Goal: Task Accomplishment & Management: Complete application form

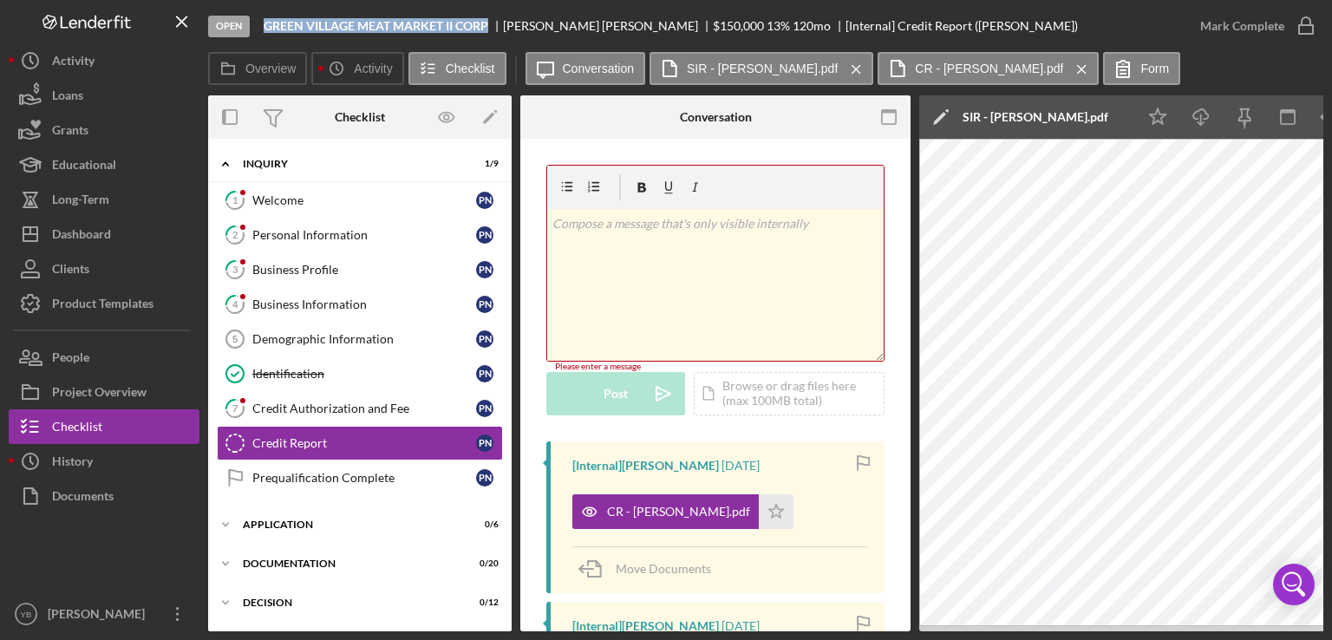
scroll to position [273, 0]
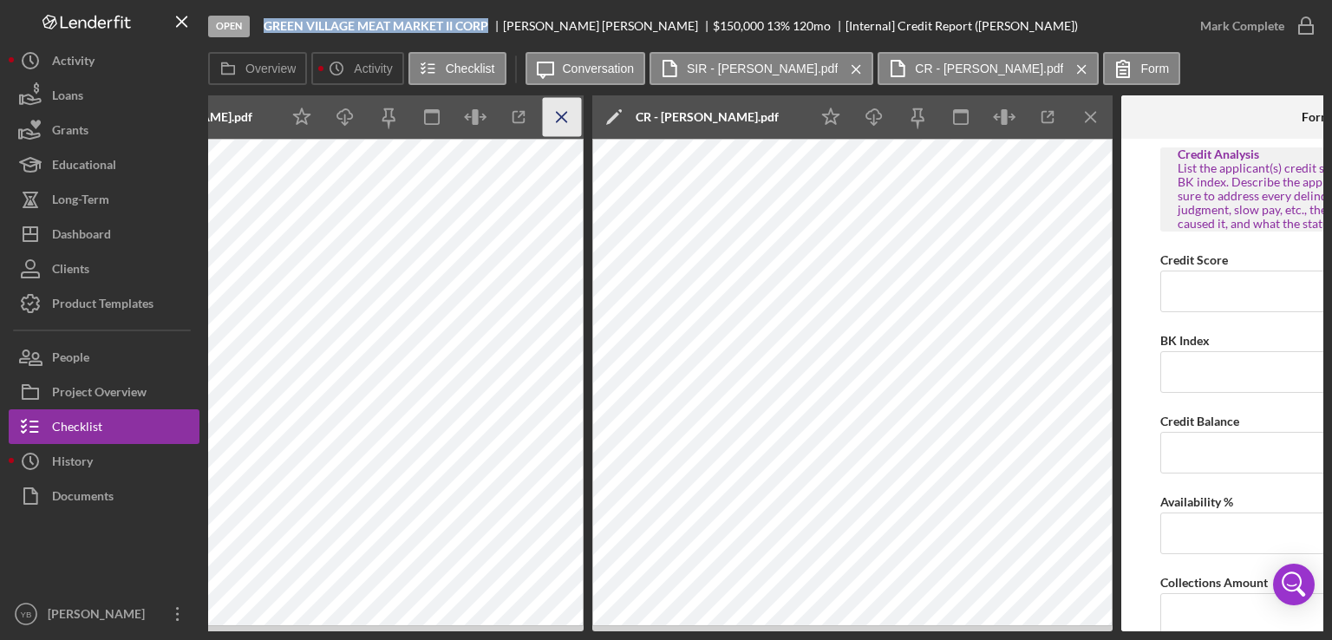
click at [561, 118] on line "button" at bounding box center [562, 117] width 10 height 10
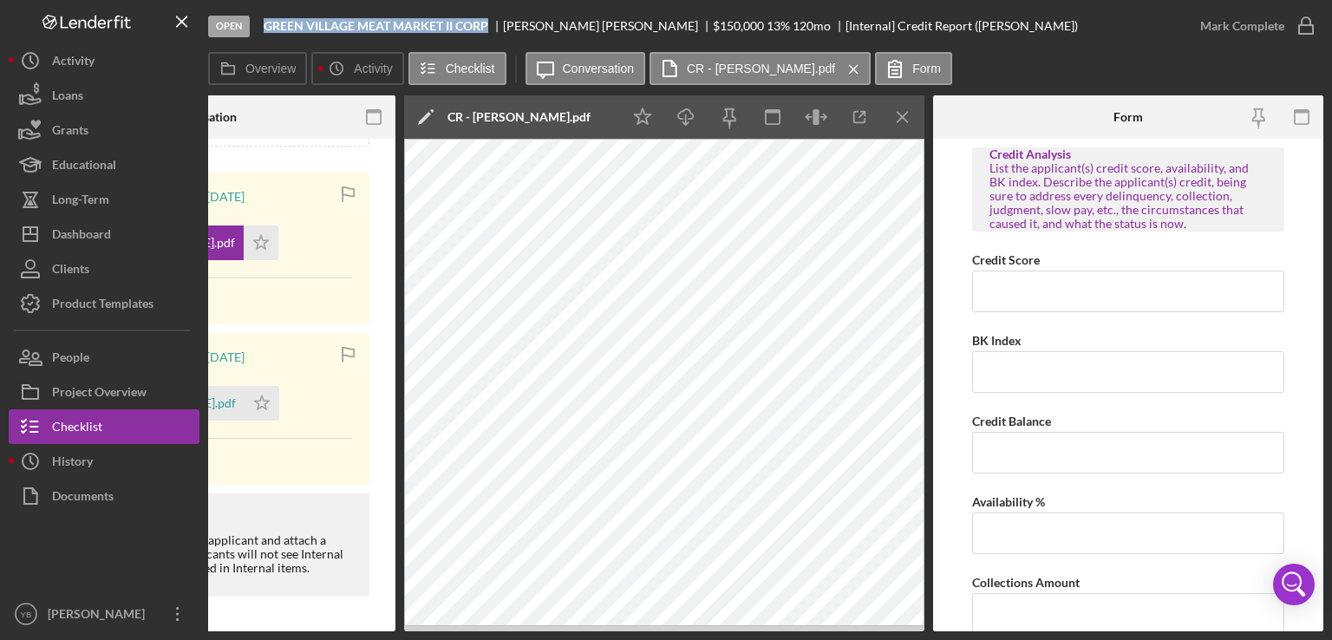
scroll to position [0, 514]
click at [907, 116] on icon "Icon/Menu Close" at bounding box center [904, 117] width 39 height 39
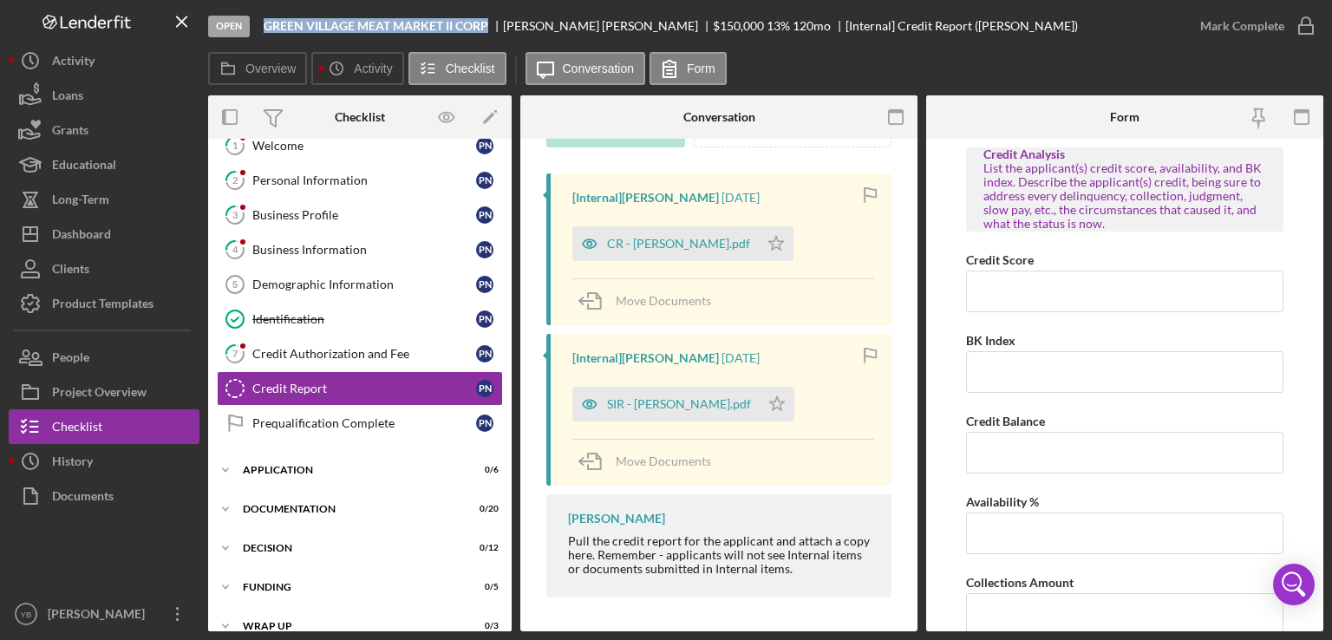
scroll to position [112, 0]
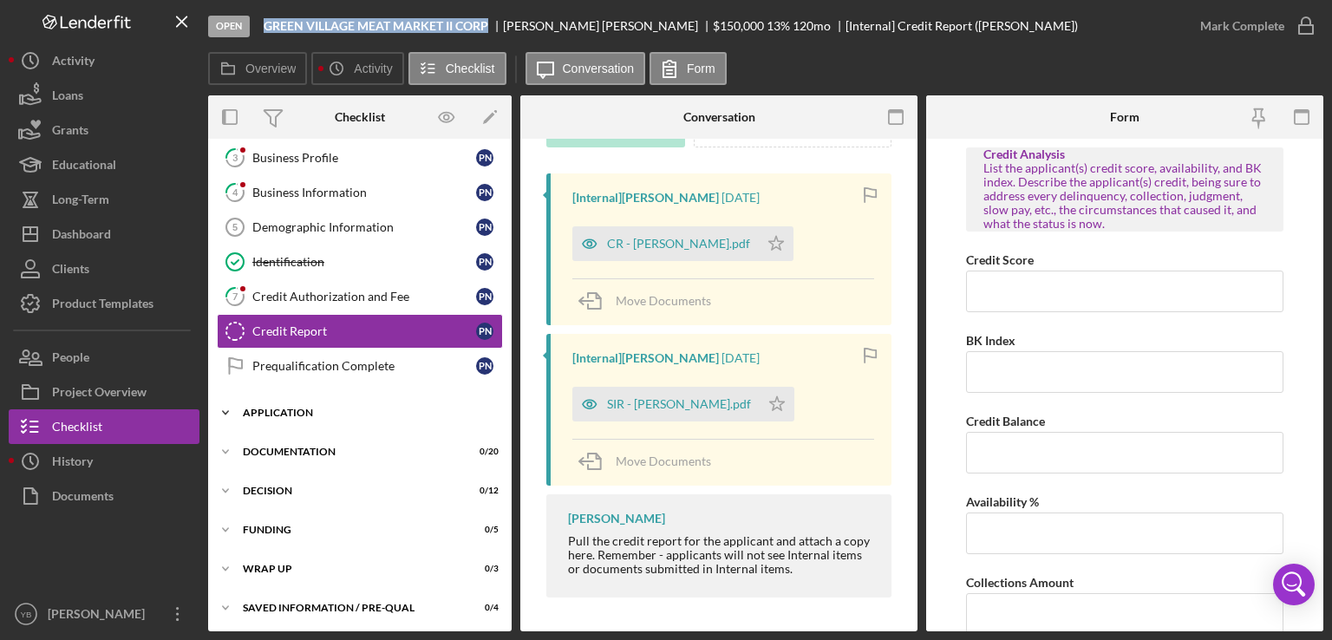
click at [306, 416] on div "Icon/Expander Application 0 / 6" at bounding box center [360, 413] width 304 height 35
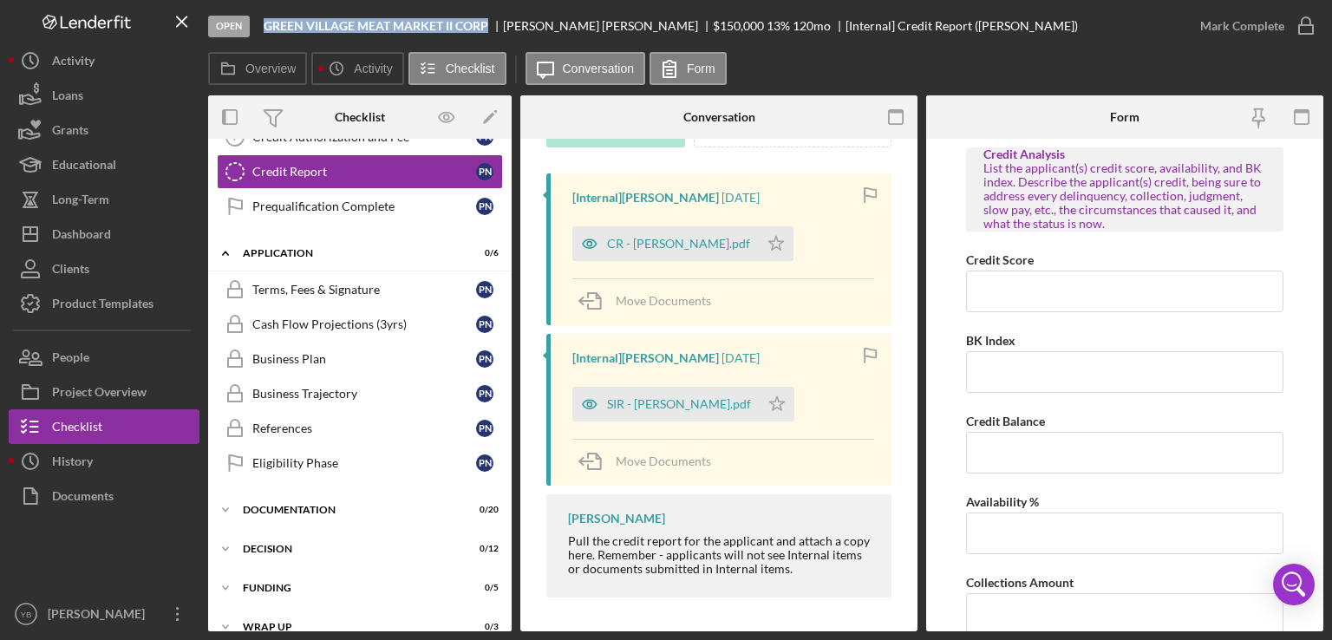
scroll to position [0, 0]
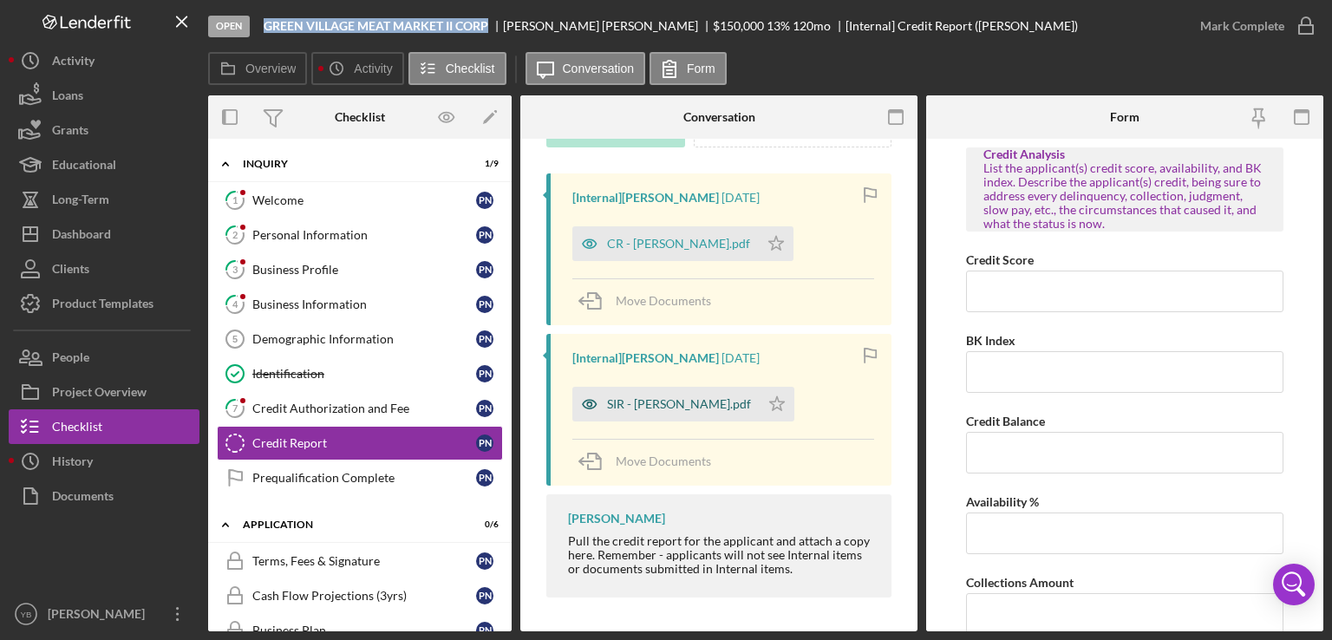
click at [625, 403] on div "SIR - [PERSON_NAME].pdf" at bounding box center [679, 404] width 144 height 14
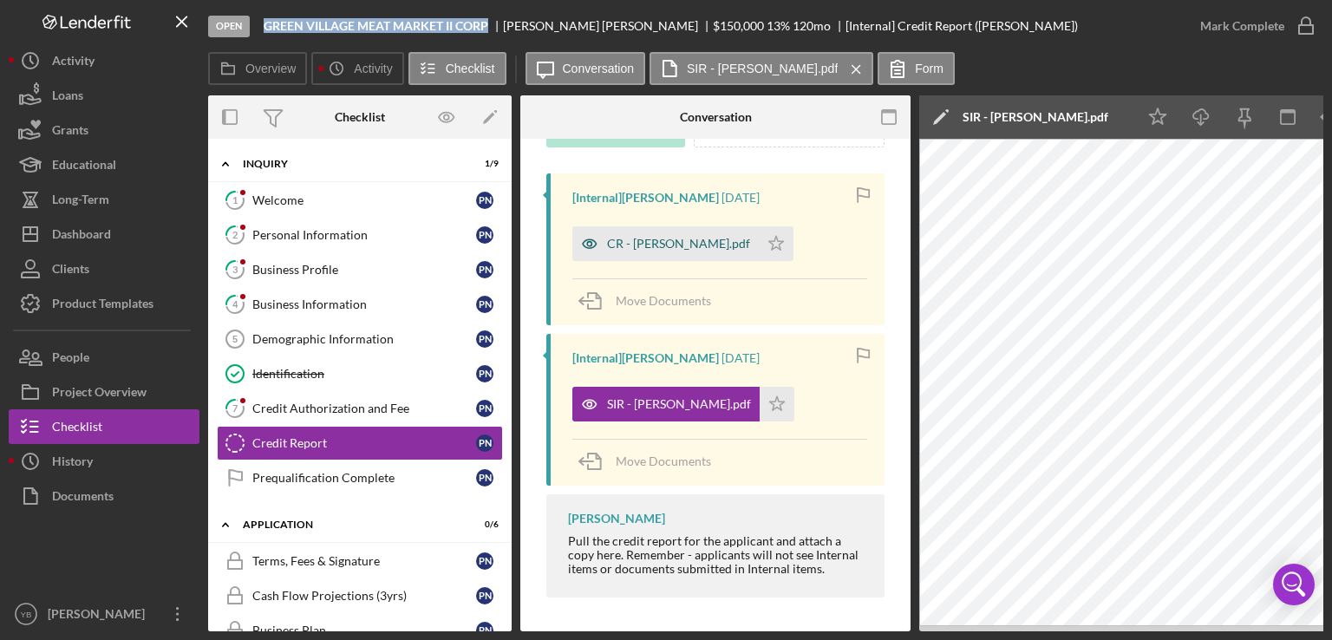
click at [656, 240] on div "CR - [PERSON_NAME].pdf" at bounding box center [678, 244] width 143 height 14
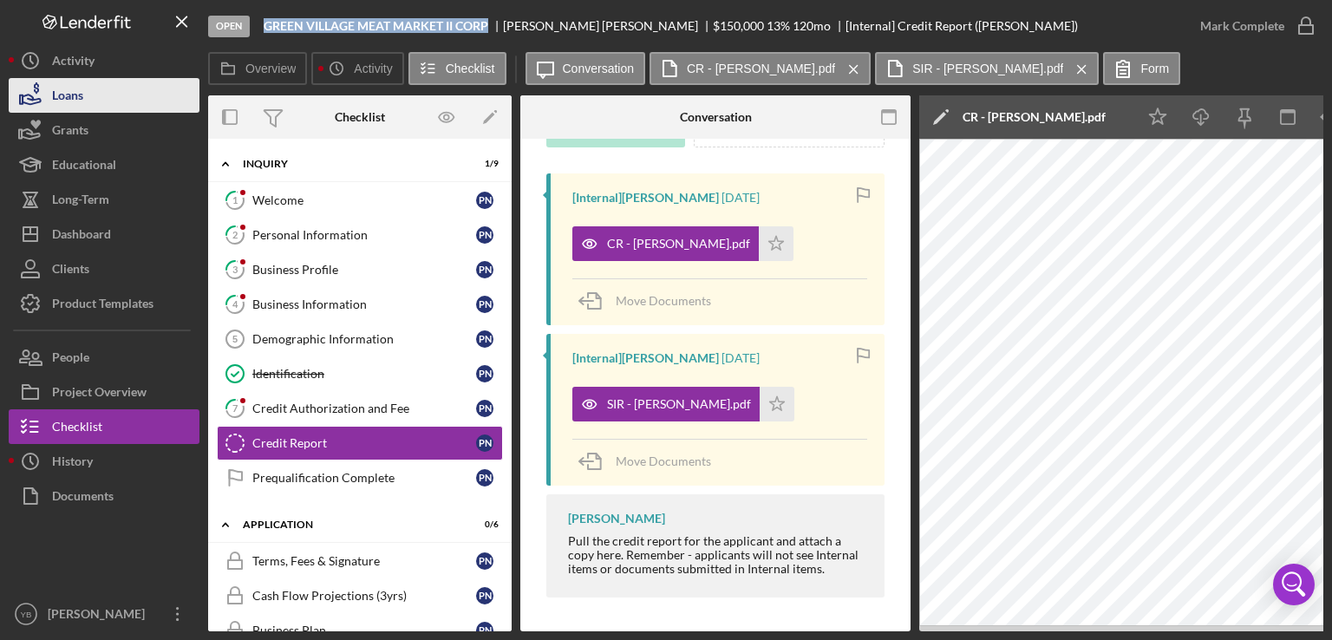
click at [58, 95] on div "Loans" at bounding box center [67, 97] width 31 height 39
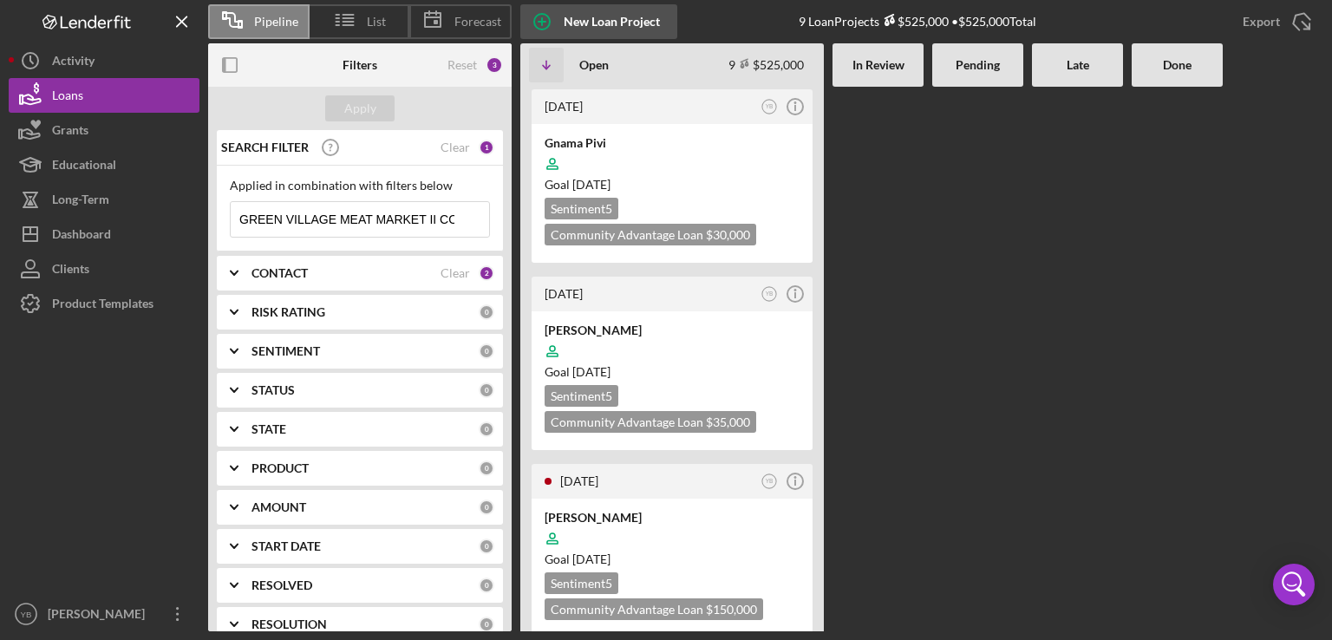
click at [607, 23] on div "New Loan Project" at bounding box center [612, 21] width 96 height 35
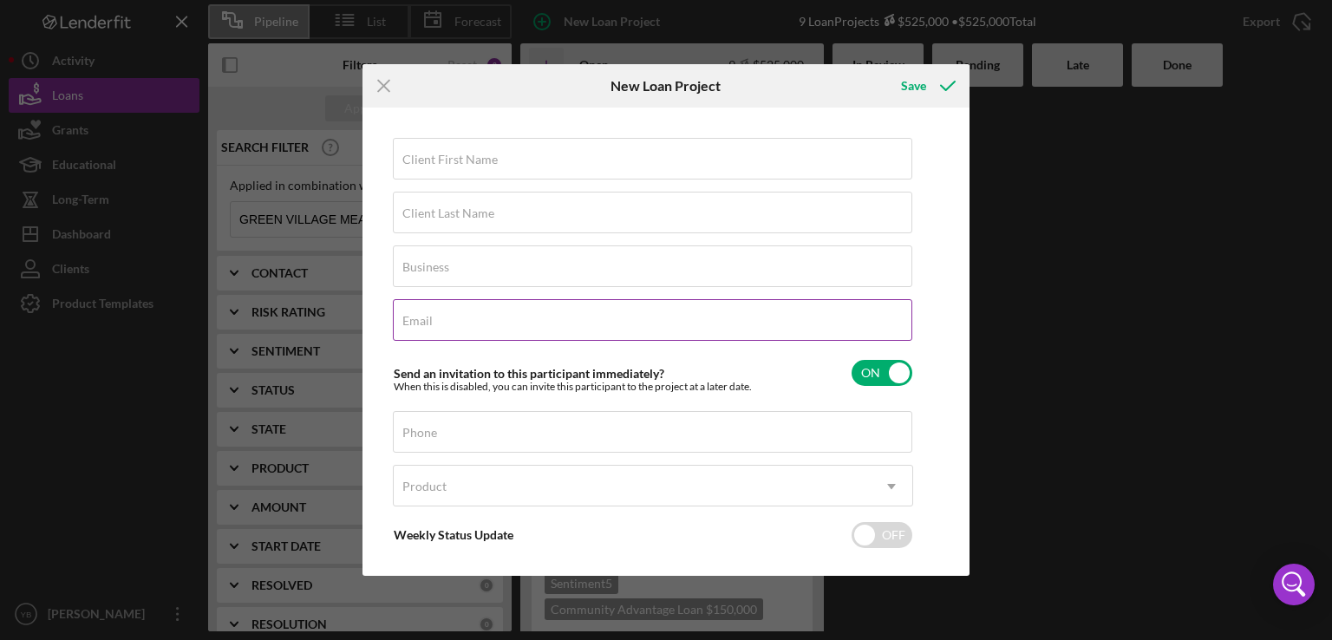
click at [430, 324] on label "Email" at bounding box center [418, 321] width 30 height 14
click at [430, 324] on input "Email" at bounding box center [653, 320] width 520 height 42
paste input "[EMAIL_ADDRESS][DOMAIN_NAME]"
type input "[EMAIL_ADDRESS][DOMAIN_NAME]"
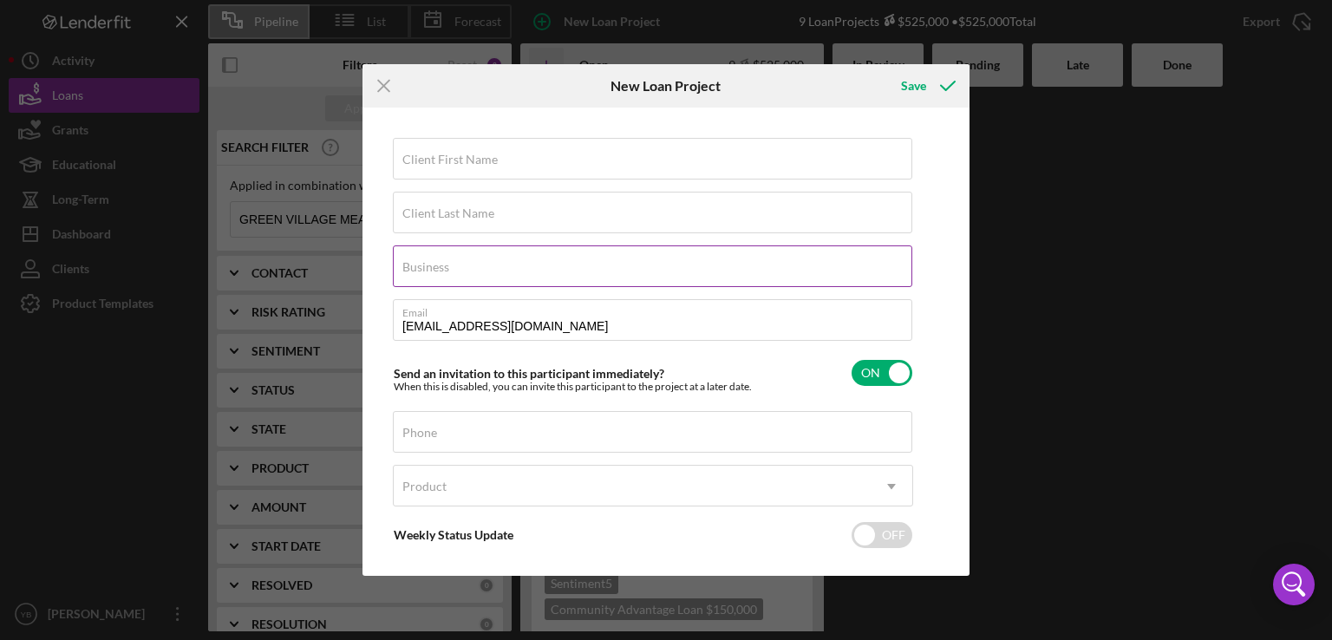
click at [417, 265] on label "Business" at bounding box center [426, 267] width 47 height 14
click at [417, 265] on input "Business" at bounding box center [653, 267] width 520 height 42
paste input "Grandma's Cheese LLC"
type input "Grandma's Cheese LLC"
click at [427, 215] on label "Client Last Name" at bounding box center [449, 213] width 92 height 14
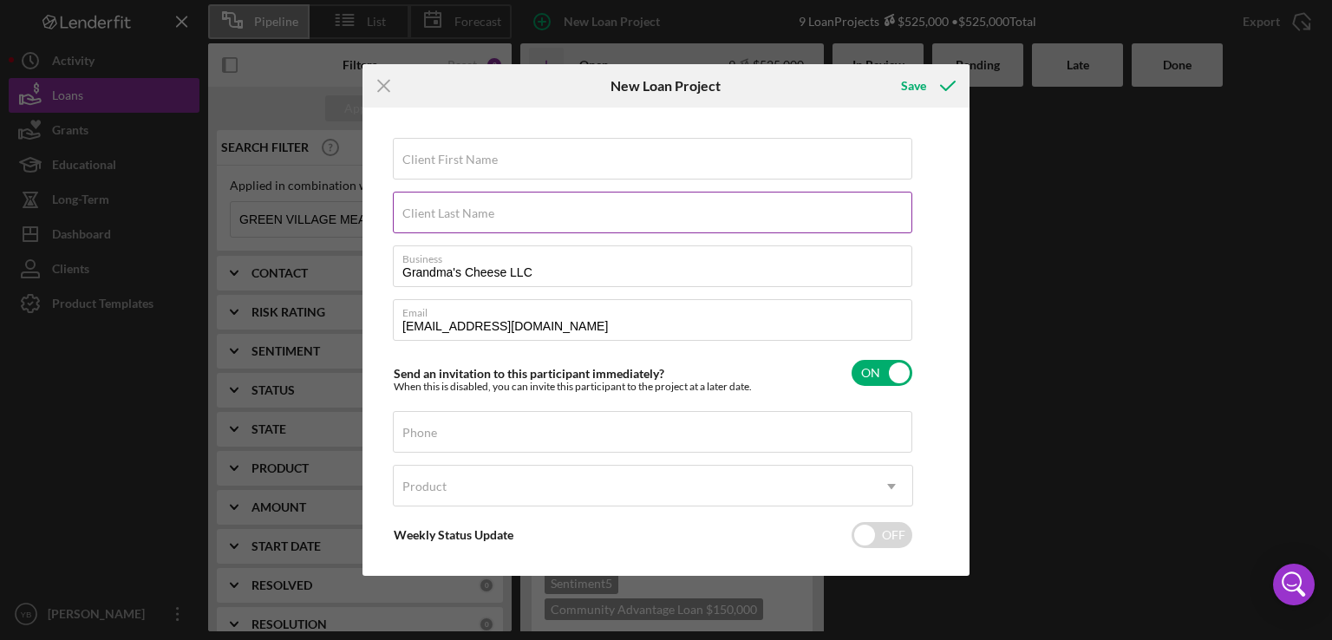
click at [427, 215] on input "Client Last Name" at bounding box center [653, 213] width 520 height 42
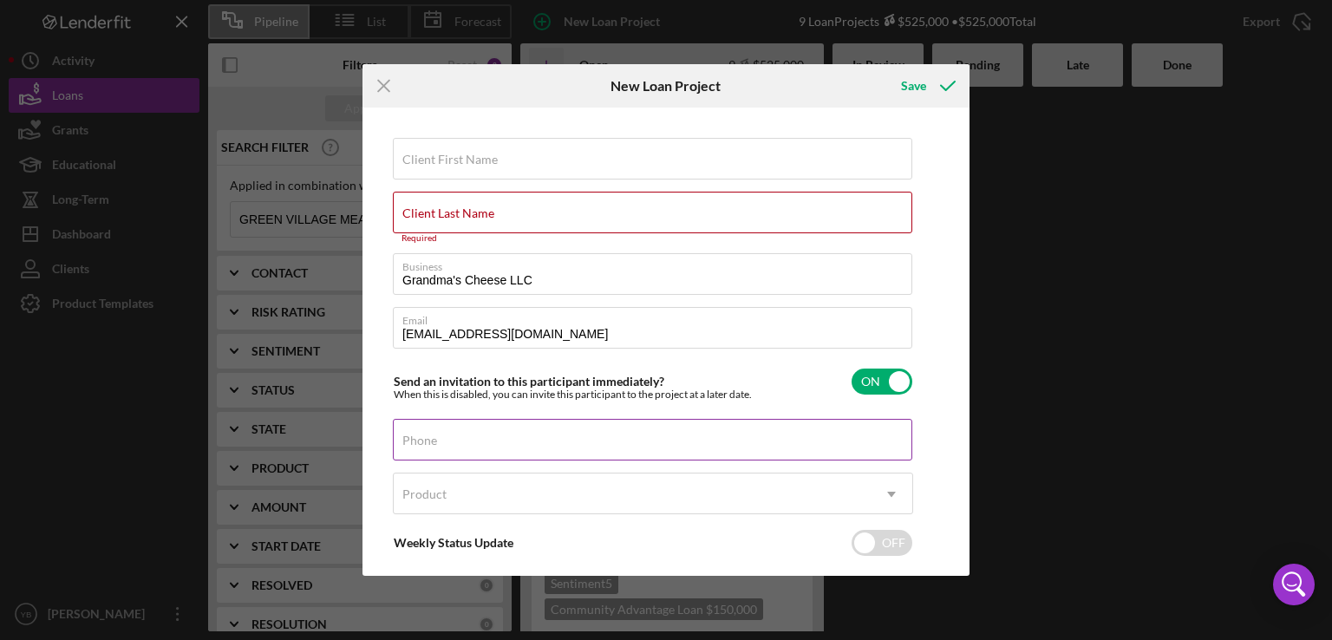
click at [428, 429] on div "Phone" at bounding box center [653, 440] width 521 height 43
click at [427, 450] on input "Phone" at bounding box center [653, 440] width 520 height 42
paste input "[PHONE_NUMBER]"
type input "[PHONE_NUMBER]"
click at [894, 494] on icon "Icon/Dropdown Arrow" at bounding box center [892, 495] width 42 height 42
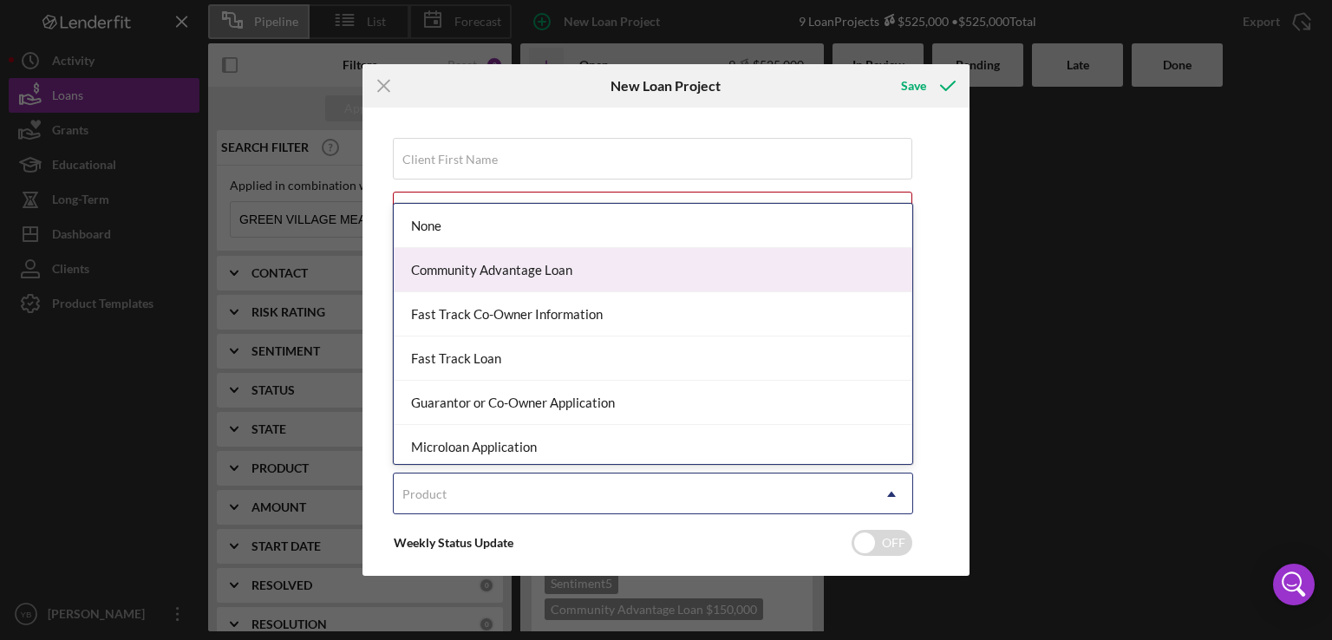
click at [614, 275] on div "Community Advantage Loan" at bounding box center [653, 270] width 519 height 44
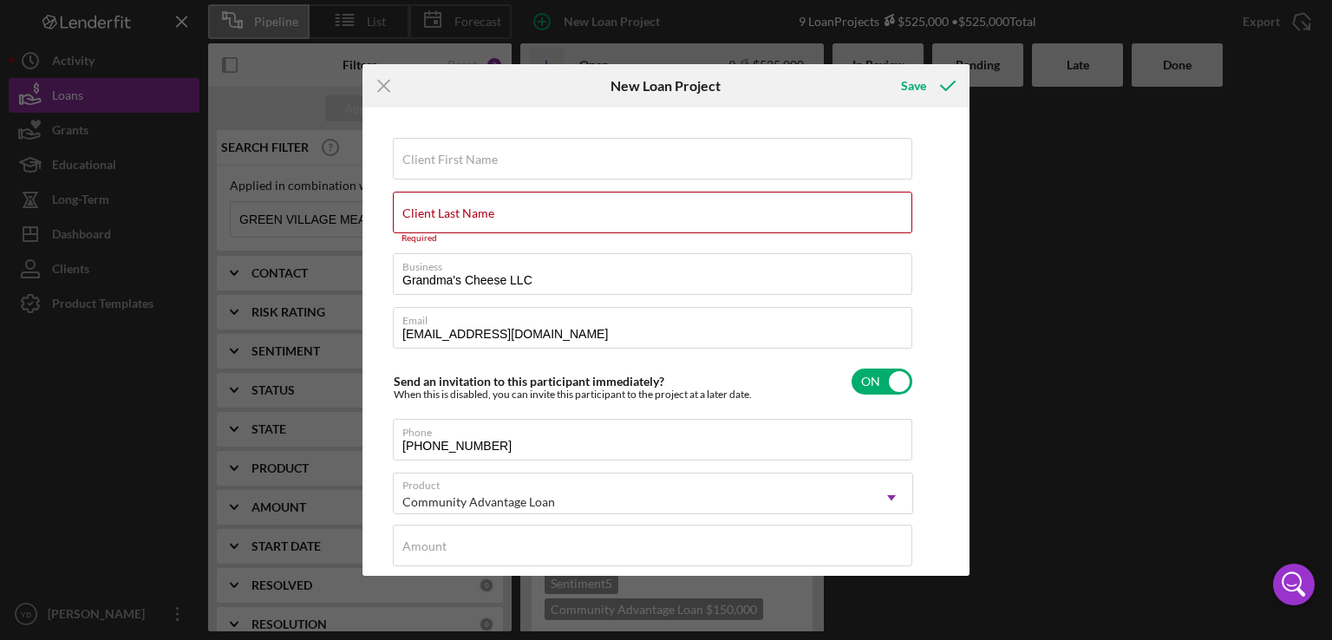
checkbox input "true"
type input "13.000%"
type input "120"
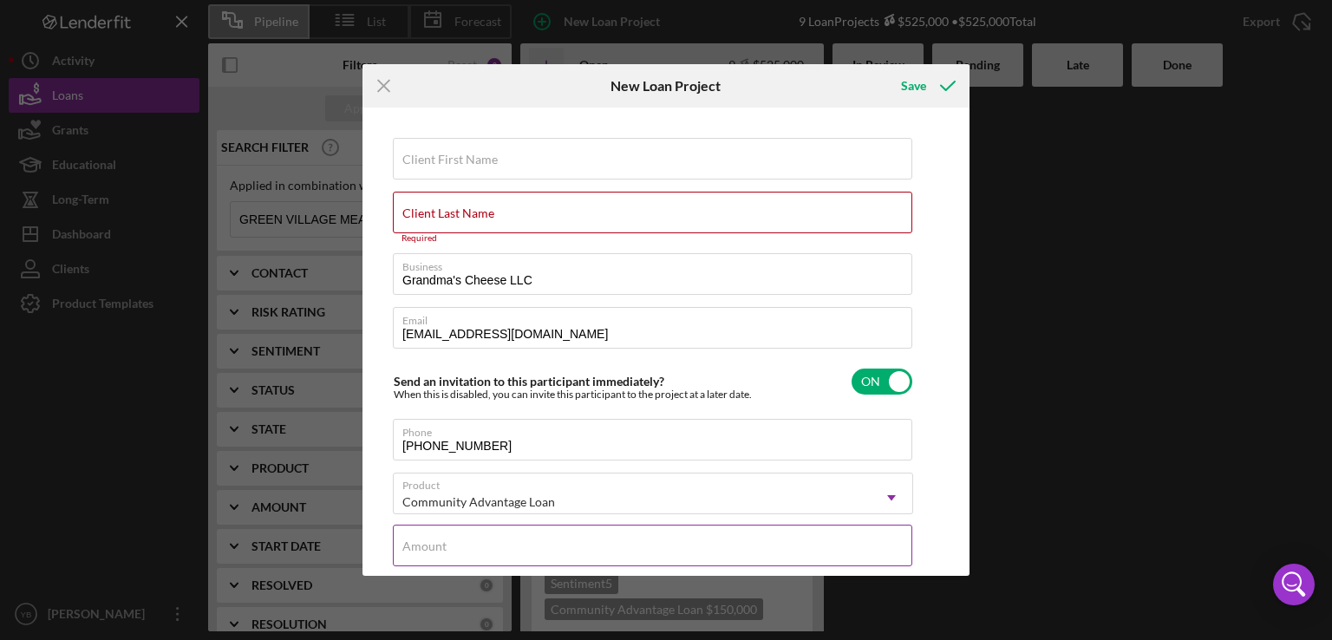
click at [489, 535] on div "Amount" at bounding box center [653, 546] width 521 height 43
type input "$1"
type textarea "Here's a snapshot of information that has been fully approved, as well as the i…"
type input "$12"
type textarea "Here's a snapshot of information that has been fully approved, as well as the i…"
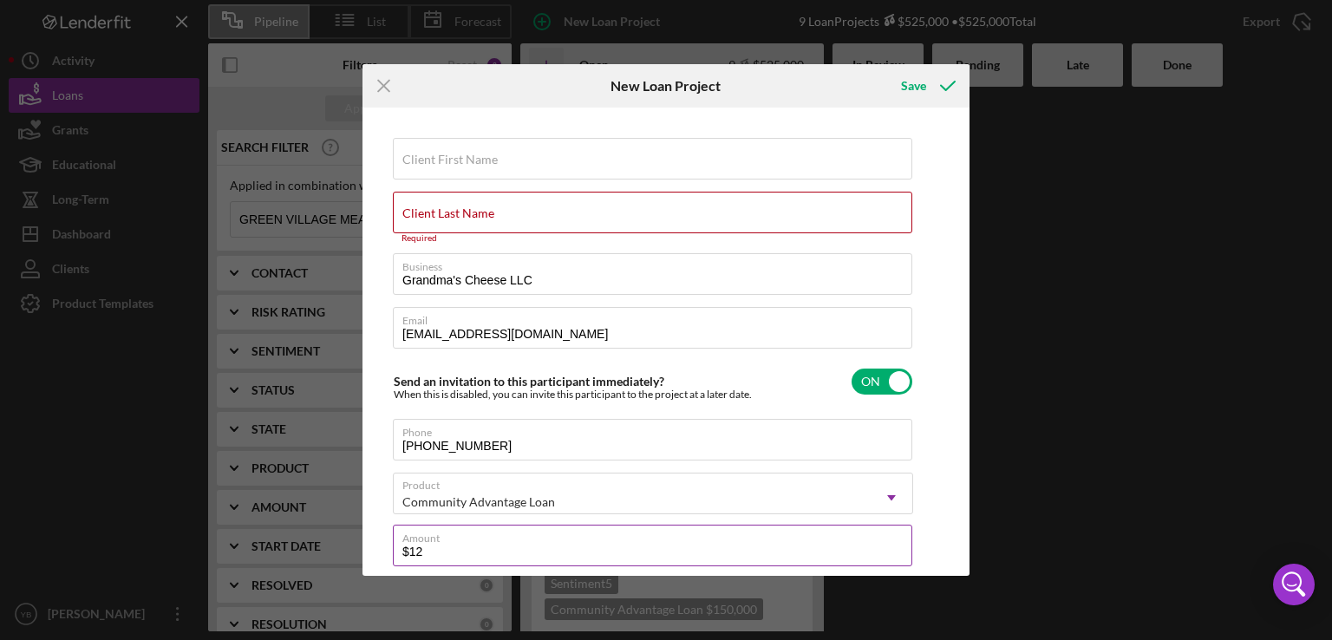
type input "$125"
type textarea "Here's a snapshot of information that has been fully approved, as well as the i…"
type input "$1,250"
type textarea "Here's a snapshot of information that has been fully approved, as well as the i…"
type input "$12,500"
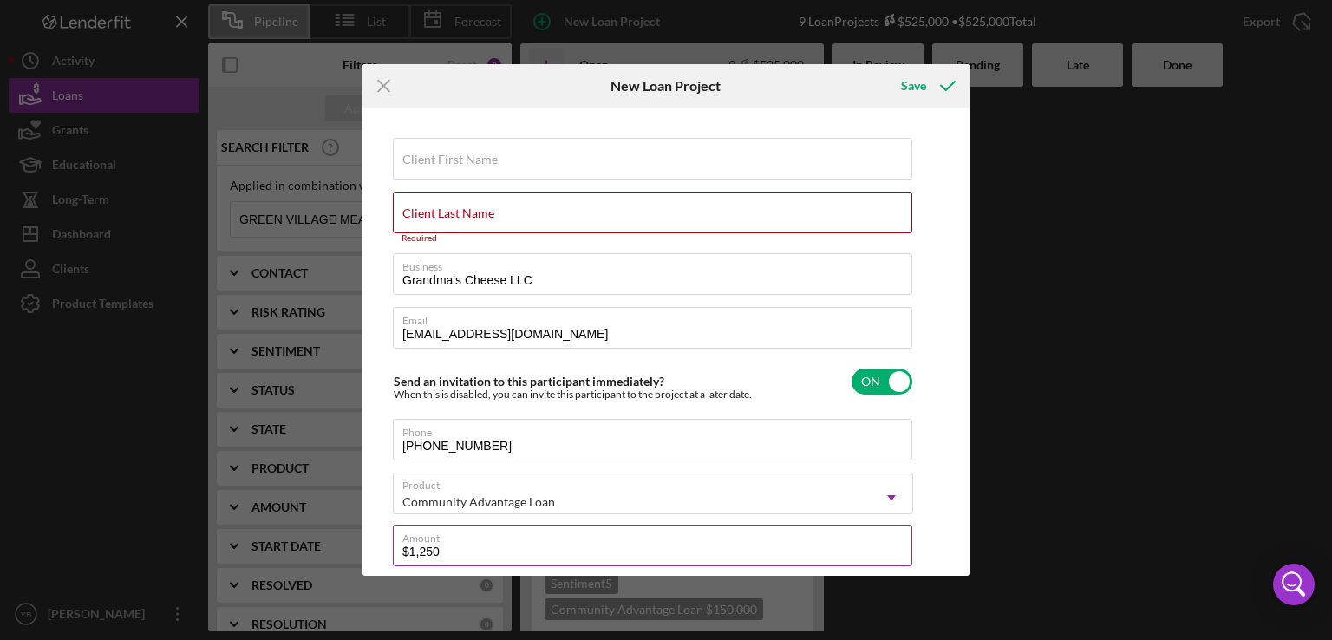
type textarea "Here's a snapshot of information that has been fully approved, as well as the i…"
type input "$125,000"
type textarea "Here's a snapshot of information that has been fully approved, as well as the i…"
type input "$125,000"
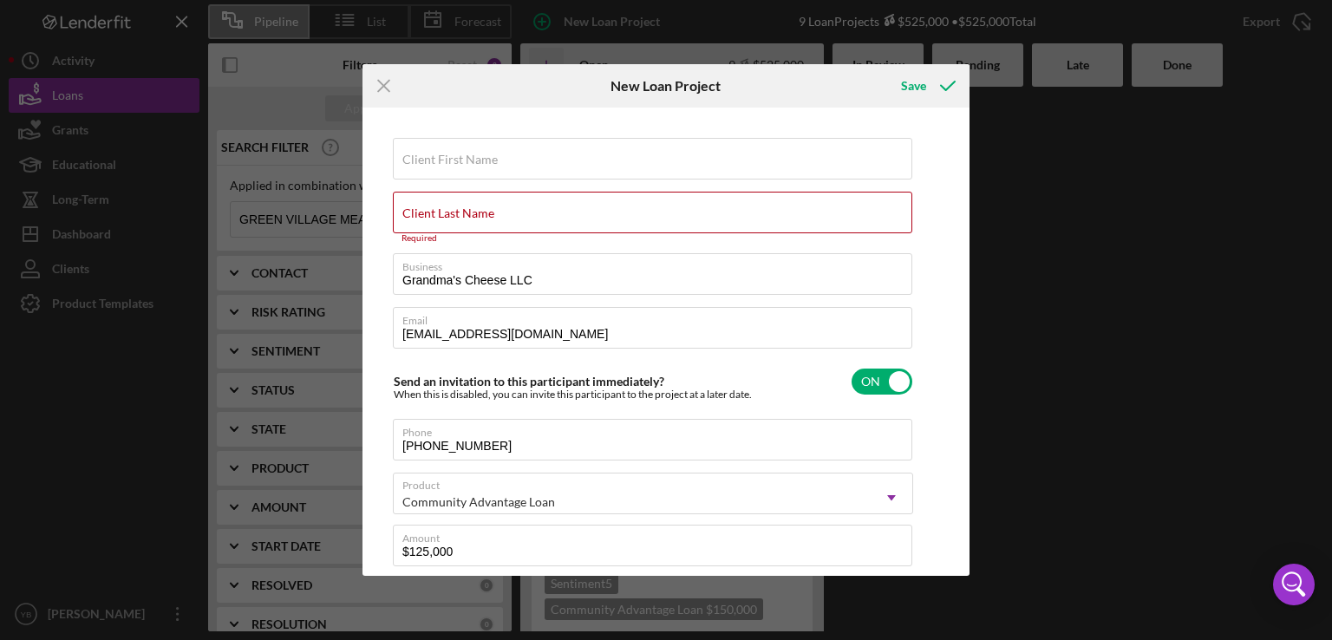
type textarea "Here's a snapshot of information that has been fully approved, as well as the i…"
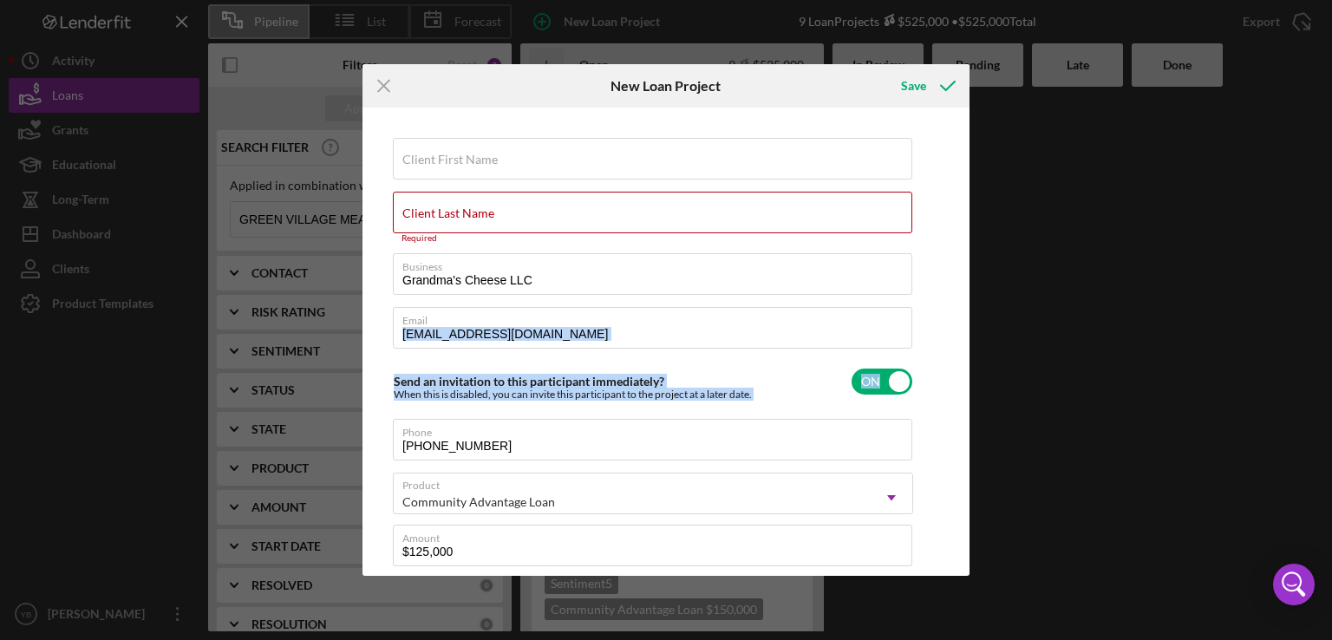
drag, startPoint x: 965, startPoint y: 341, endPoint x: 936, endPoint y: 376, distance: 45.7
click at [936, 376] on div "Client First Name Required Client Last Name Required Business Grandma's Cheese …" at bounding box center [666, 342] width 599 height 460
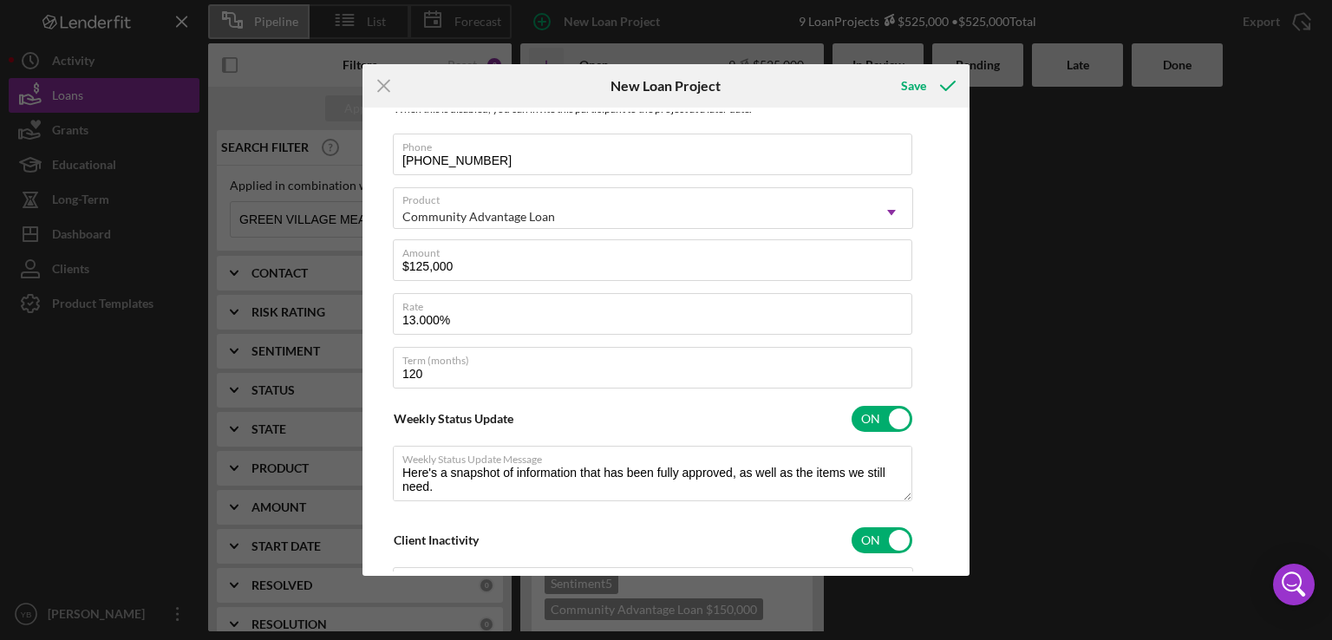
scroll to position [292, 0]
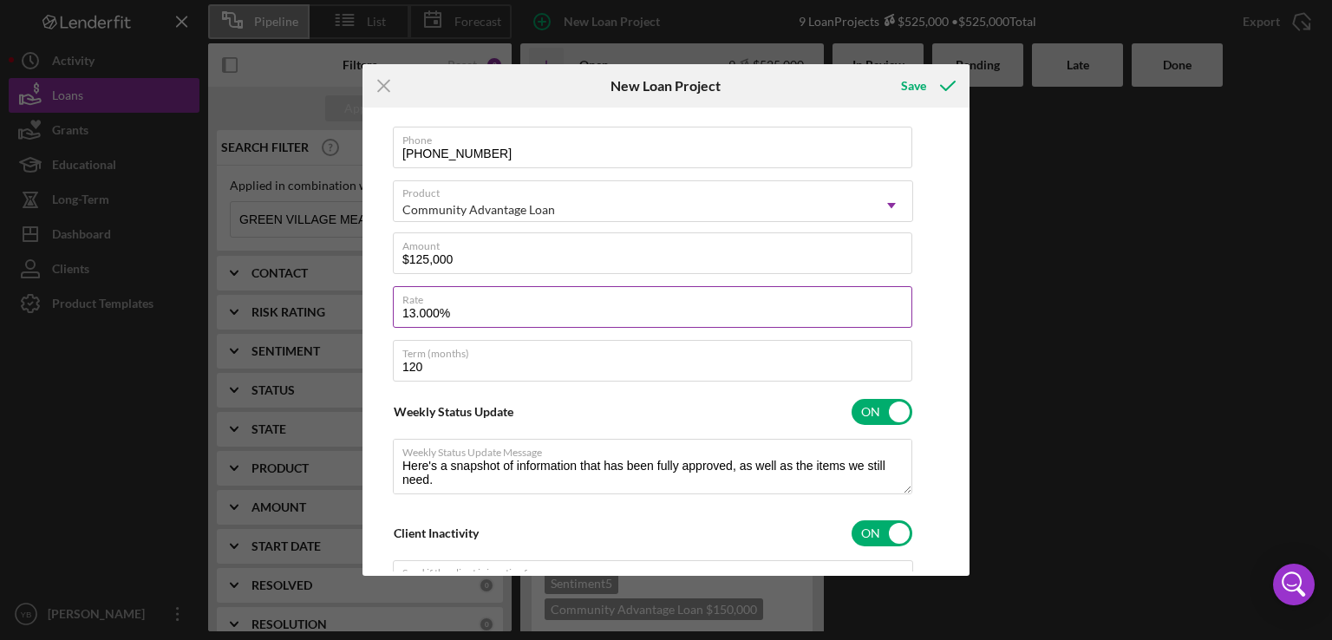
click at [414, 313] on input "13.000%" at bounding box center [653, 307] width 520 height 42
type input "1.000%"
type textarea "Here's a snapshot of information that has been fully approved, as well as the i…"
type input ".000%"
type textarea "Here's a snapshot of information that has been fully approved, as well as the i…"
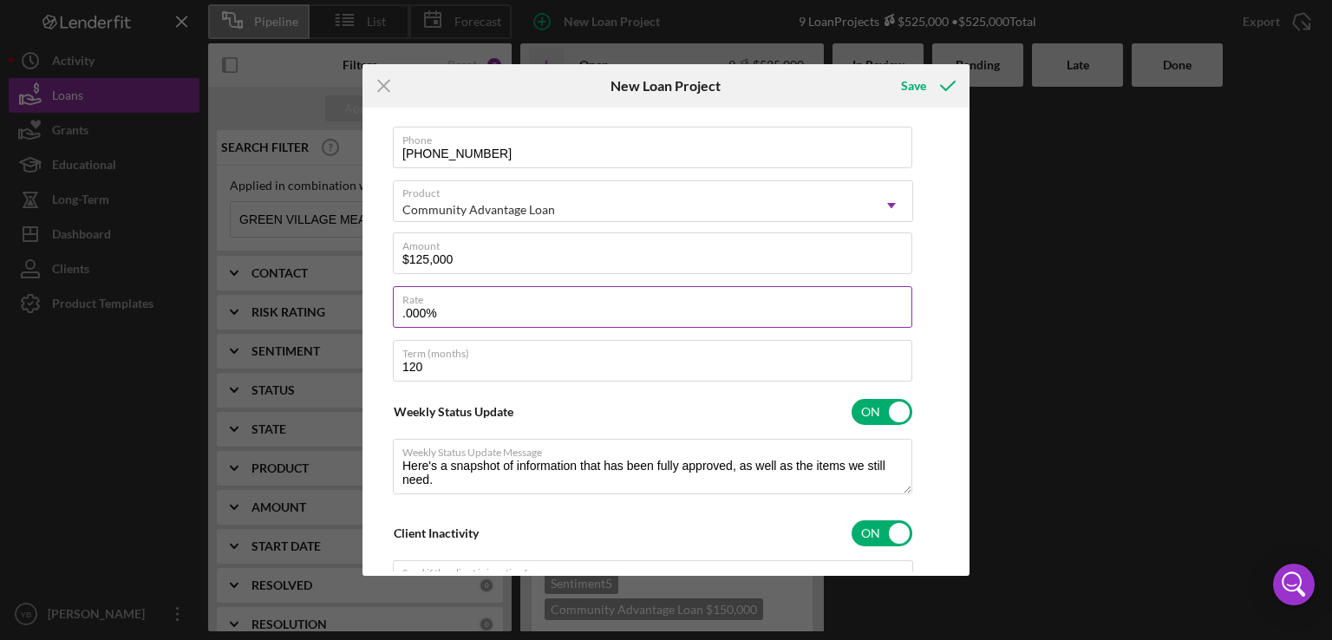
type input "8.000%"
type textarea "Here's a snapshot of information that has been fully approved, as well as the i…"
type input ".000%"
type textarea "Here's a snapshot of information that has been fully approved, as well as the i…"
type input "1.000%"
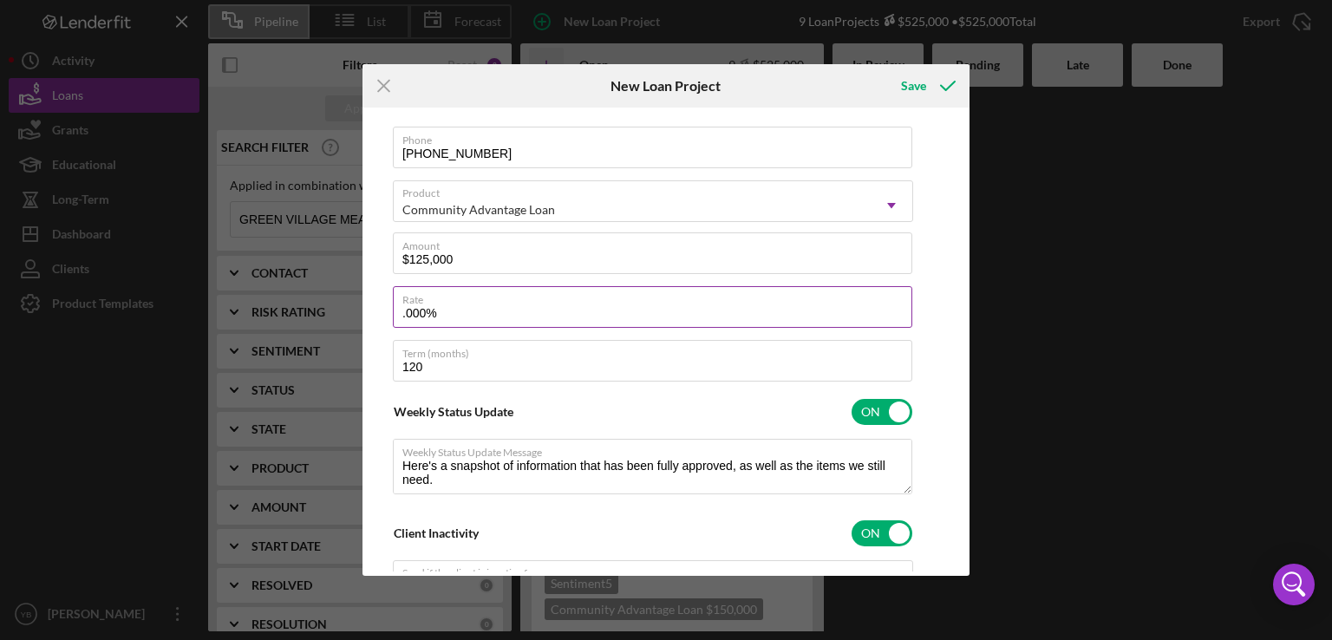
type textarea "Here's a snapshot of information that has been fully approved, as well as the i…"
type input "13.000%"
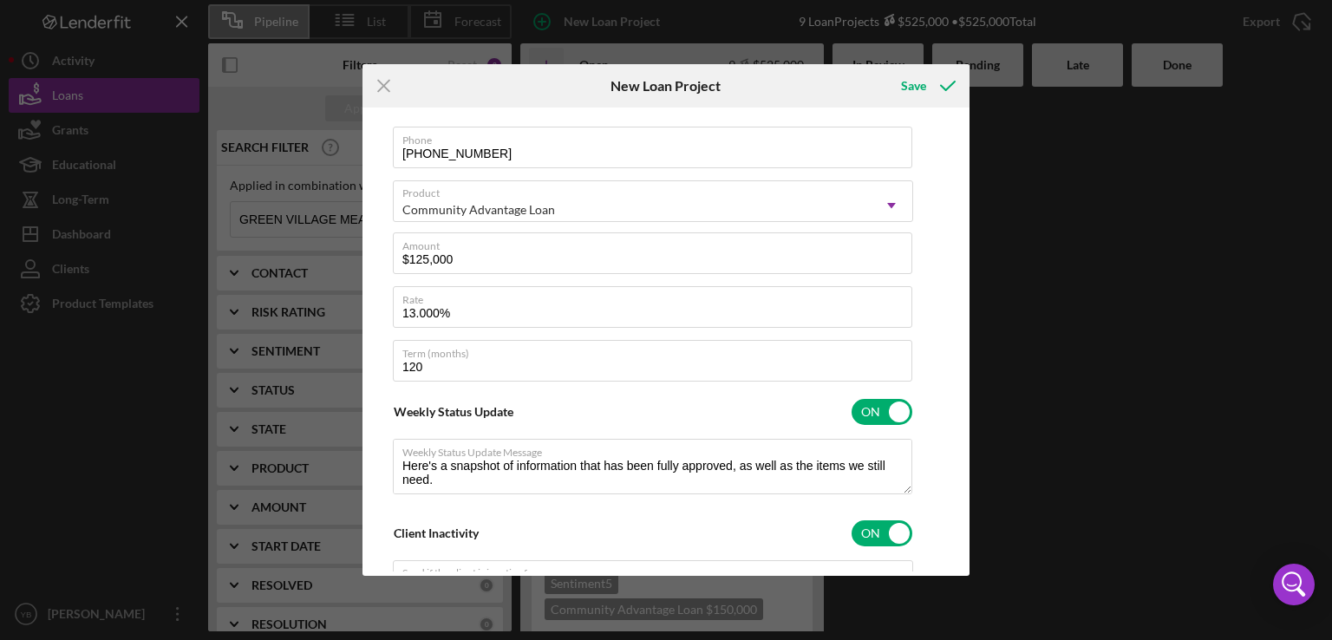
type textarea "Here's a snapshot of information that has been fully approved, as well as the i…"
drag, startPoint x: 966, startPoint y: 318, endPoint x: 962, endPoint y: 374, distance: 56.5
click at [962, 374] on div "Client First Name Required Client Last Name Required Business Grandma's Cheese …" at bounding box center [666, 342] width 607 height 468
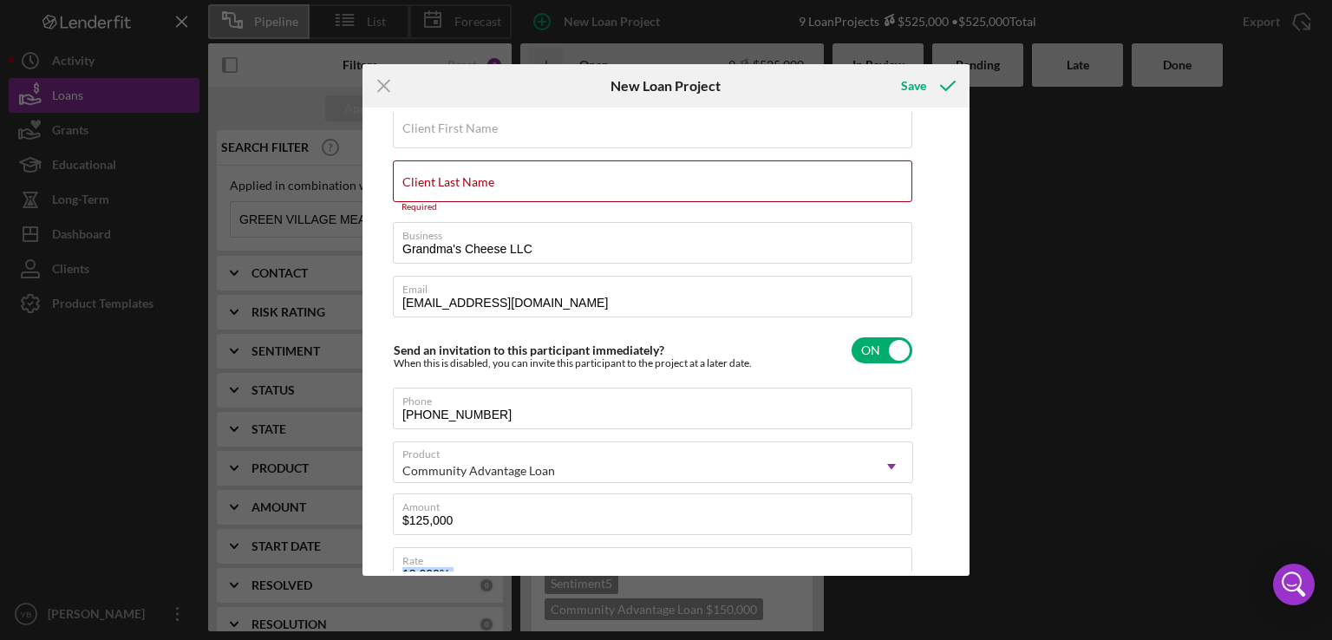
scroll to position [0, 0]
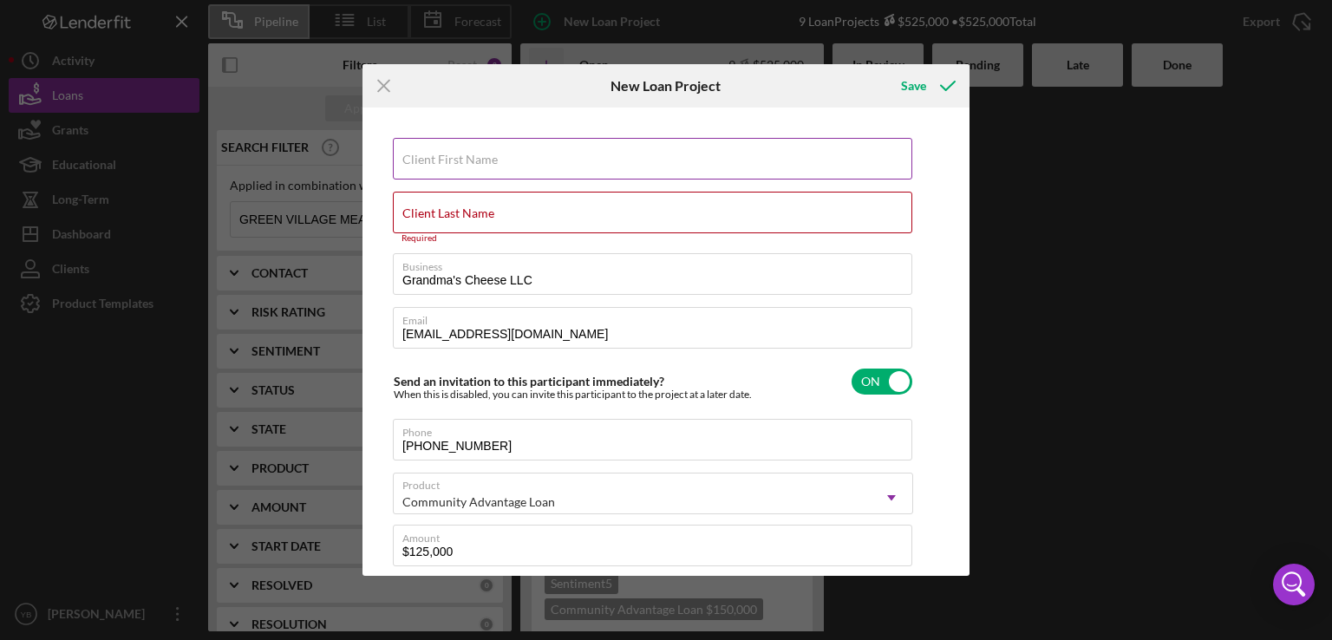
click at [420, 160] on label "Client First Name" at bounding box center [450, 160] width 95 height 14
click at [420, 160] on input "Client First Name" at bounding box center [653, 159] width 520 height 42
paste input "[PERSON_NAME]"
type input "[PERSON_NAME]"
type textarea "Here's a snapshot of information that has been fully approved, as well as the i…"
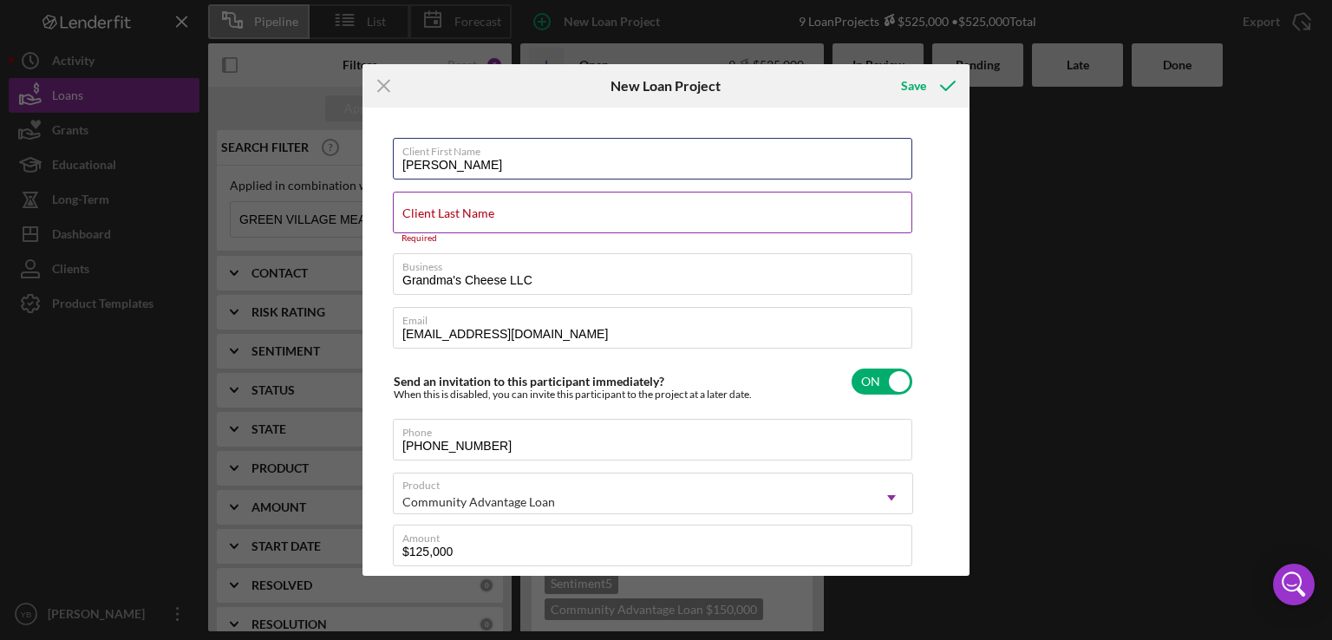
type input "[PERSON_NAME]"
type textarea "Here's a snapshot of information that has been fully approved, as well as the i…"
click at [417, 224] on input "Client Last Name" at bounding box center [653, 213] width 520 height 42
paste input "[PERSON_NAME]"
type input "[PERSON_NAME]"
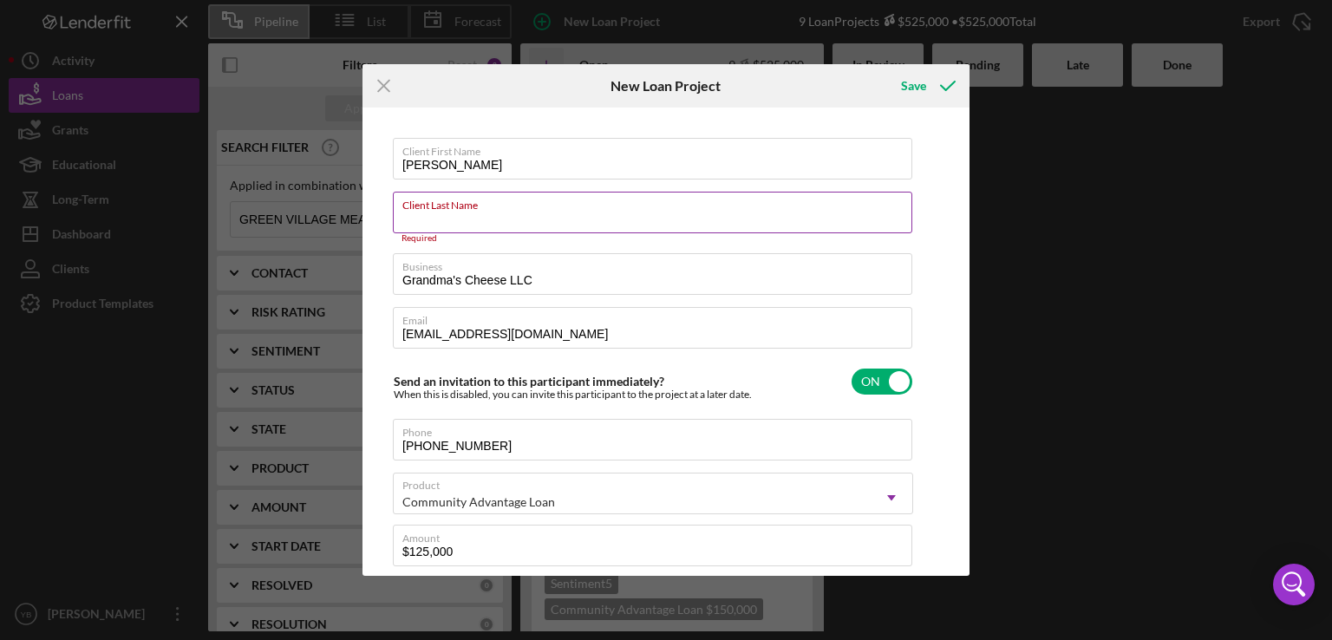
type textarea "Here's a snapshot of information that has been fully approved, as well as the i…"
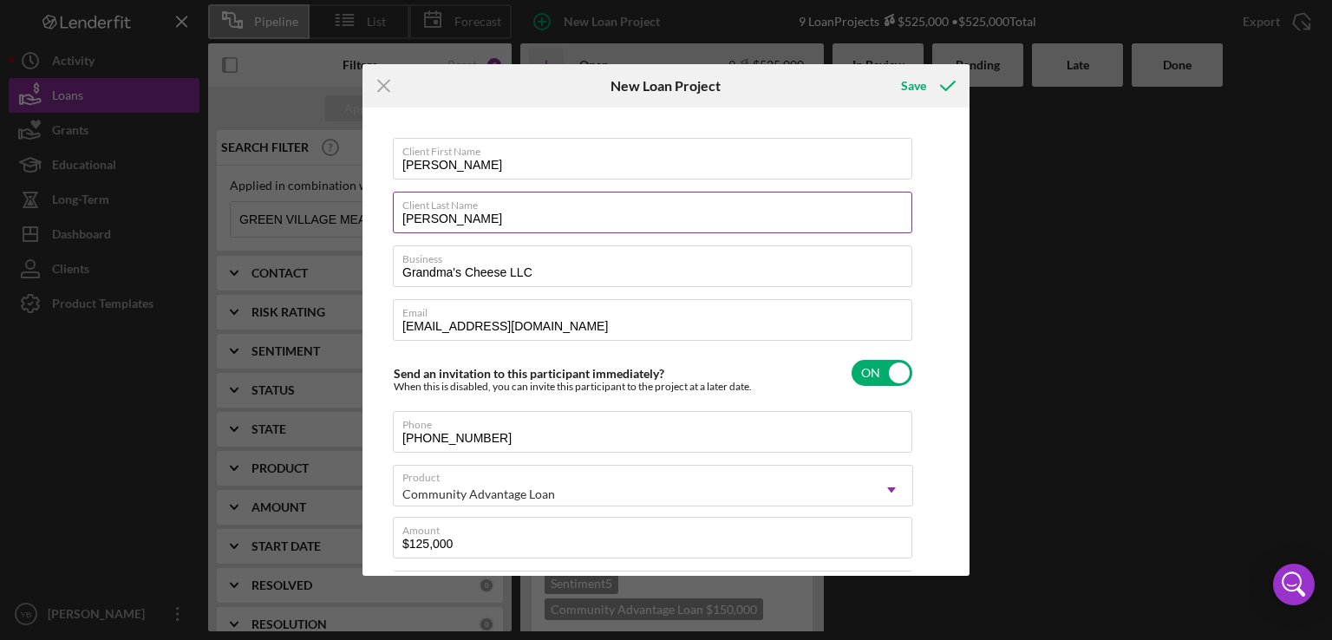
click at [458, 213] on input "[PERSON_NAME]" at bounding box center [653, 213] width 520 height 42
type input "MaxCohen"
type textarea "Here's a snapshot of information that has been fully approved, as well as the i…"
type input "MaCohen"
type textarea "Here's a snapshot of information that has been fully approved, as well as the i…"
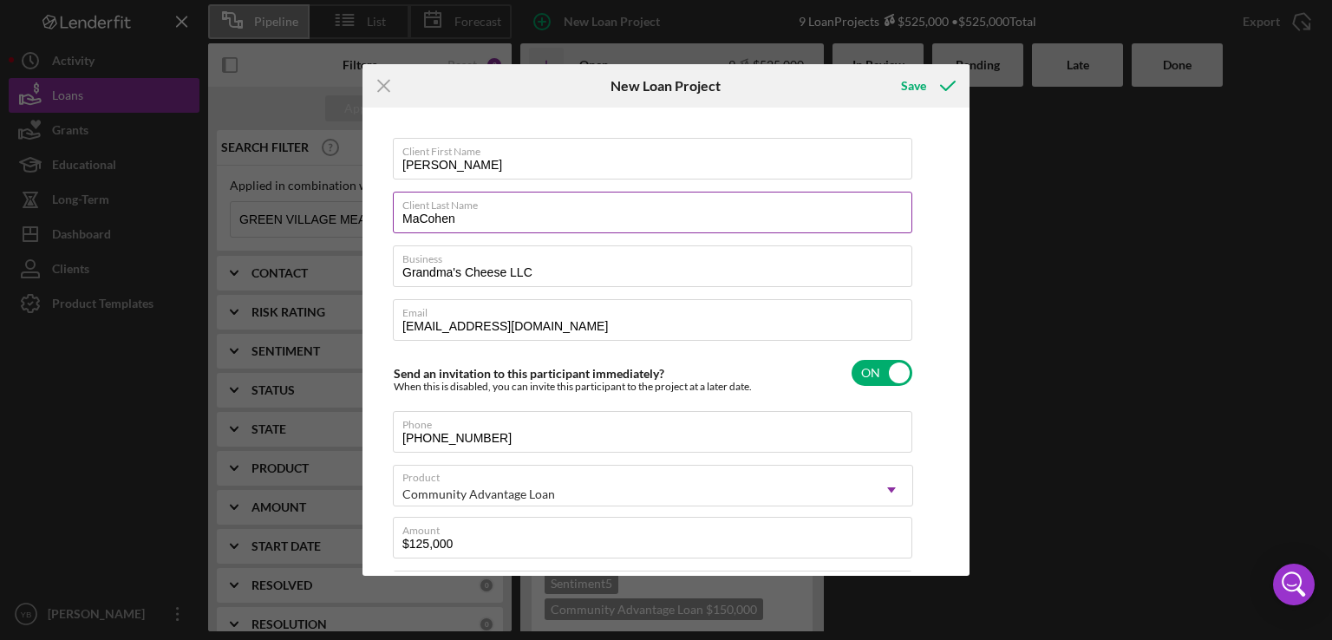
type input "MCohen"
type textarea "Here's a snapshot of information that has been fully approved, as well as the i…"
type input "[PERSON_NAME]"
type textarea "Here's a snapshot of information that has been fully approved, as well as the i…"
type input "[PERSON_NAME]"
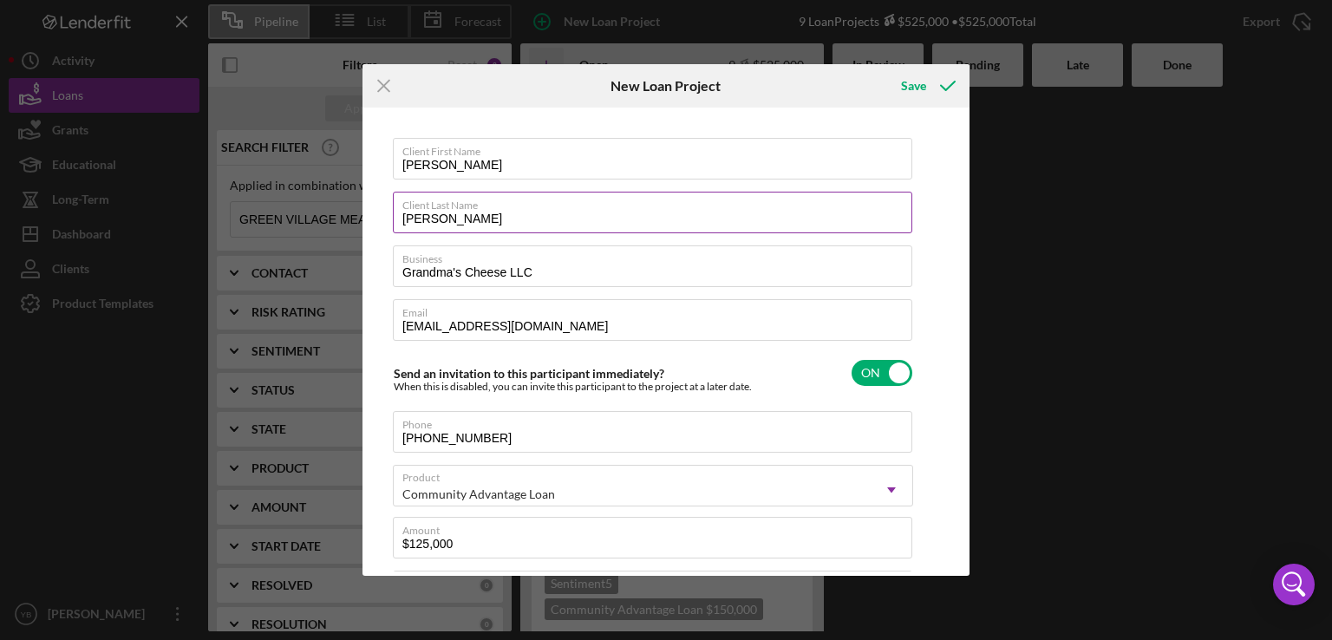
type textarea "Here's a snapshot of information that has been fully approved, as well as the i…"
type input "[PERSON_NAME]"
type textarea "Here's a snapshot of information that has been fully approved, as well as the i…"
type input "[PERSON_NAME]"
type textarea "Here's a snapshot of information that has been fully approved, as well as the i…"
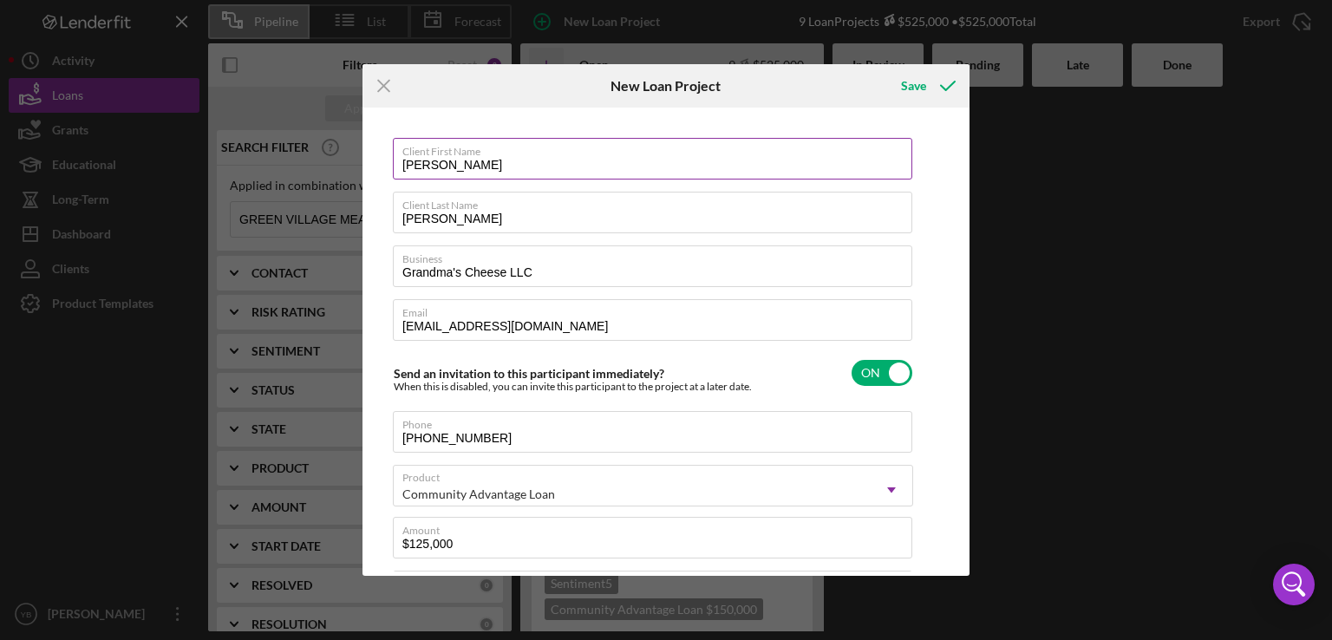
drag, startPoint x: 461, startPoint y: 164, endPoint x: 506, endPoint y: 167, distance: 45.2
click at [506, 167] on input "[PERSON_NAME]" at bounding box center [653, 159] width 520 height 42
type input "Max"
type textarea "Here's a snapshot of information that has been fully approved, as well as the i…"
type input "Max"
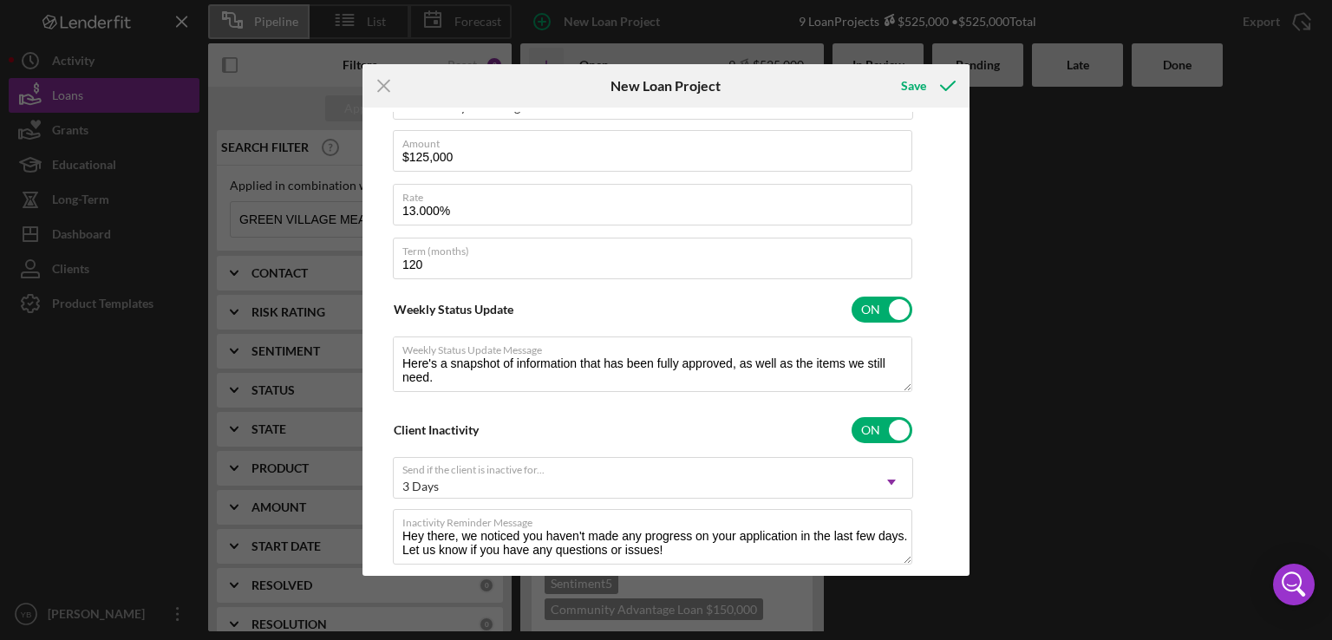
scroll to position [424, 0]
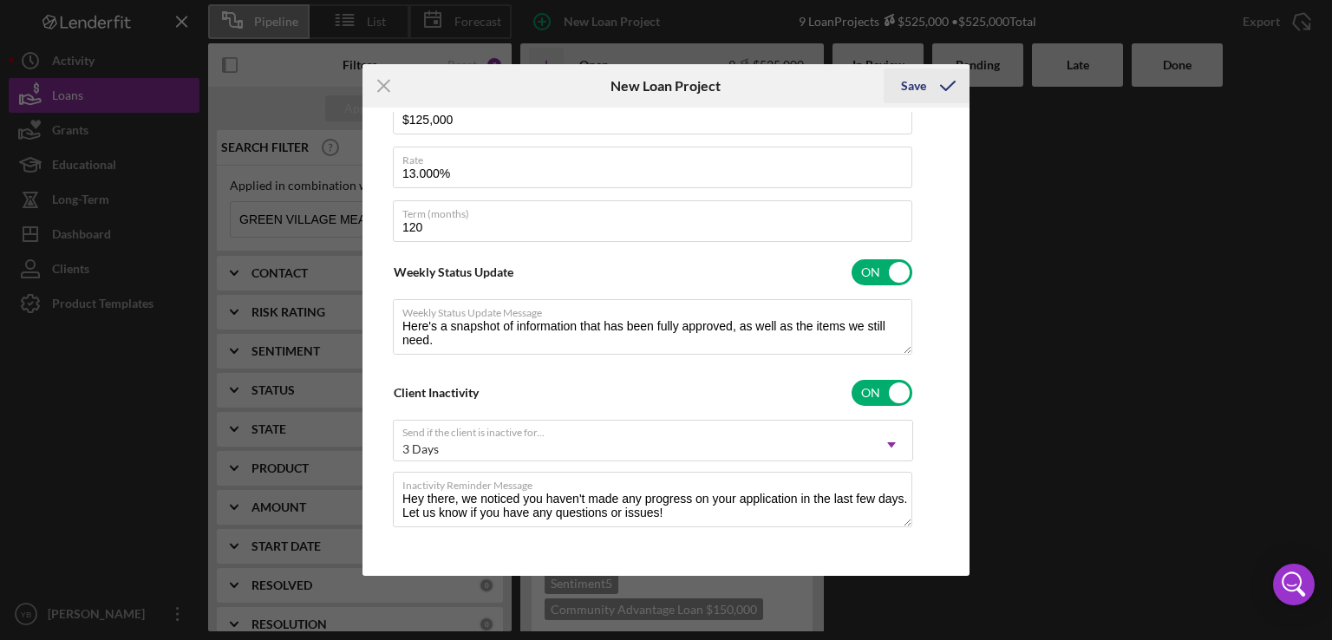
click at [920, 82] on div "Save" at bounding box center [913, 86] width 25 height 35
type textarea "Here's a snapshot of information that has been fully approved, as well as the i…"
checkbox input "false"
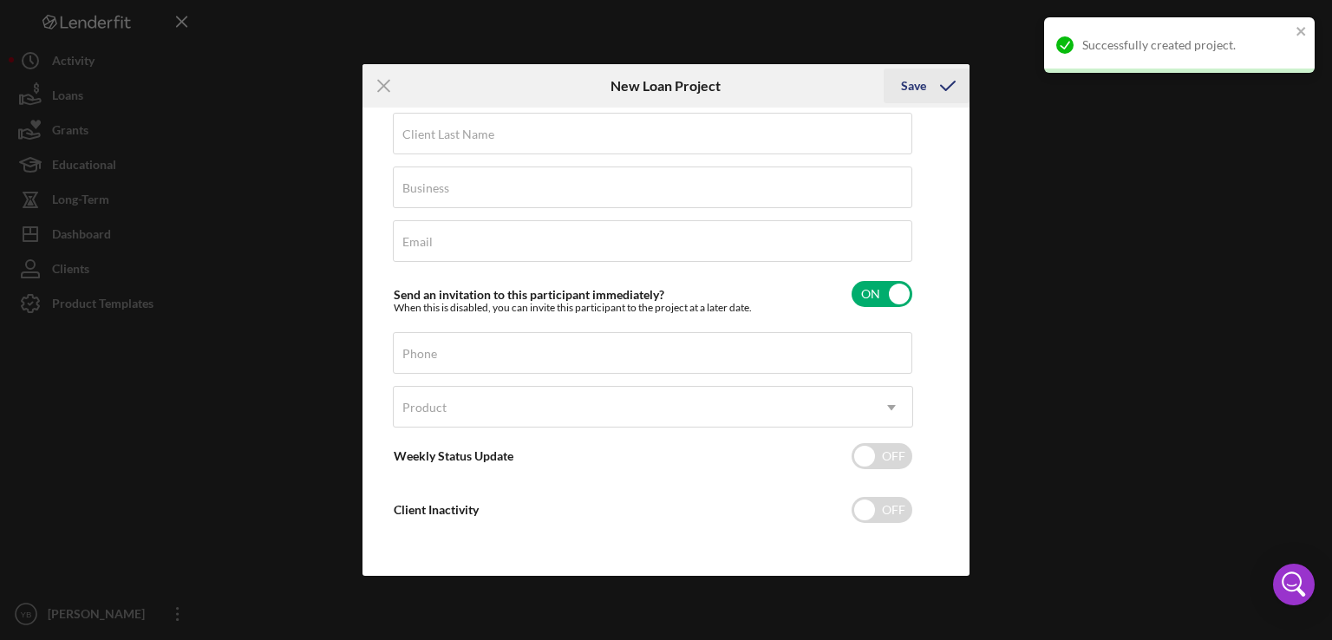
scroll to position [77, 0]
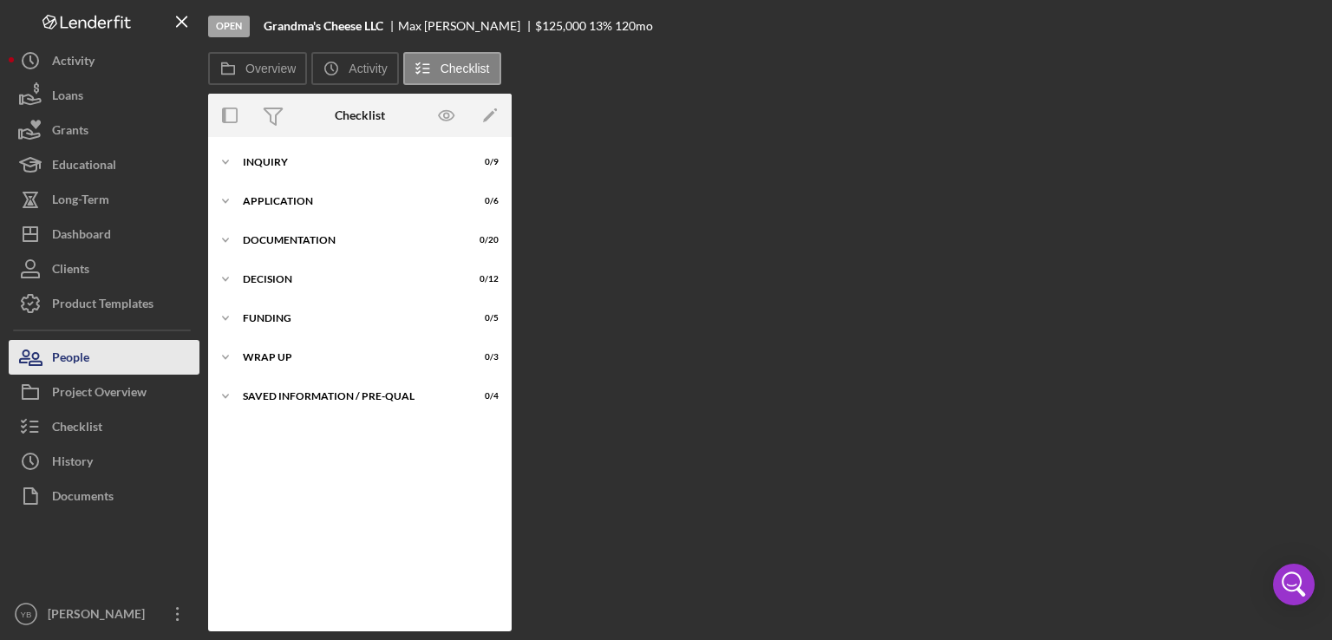
click at [80, 355] on div "People" at bounding box center [70, 359] width 37 height 39
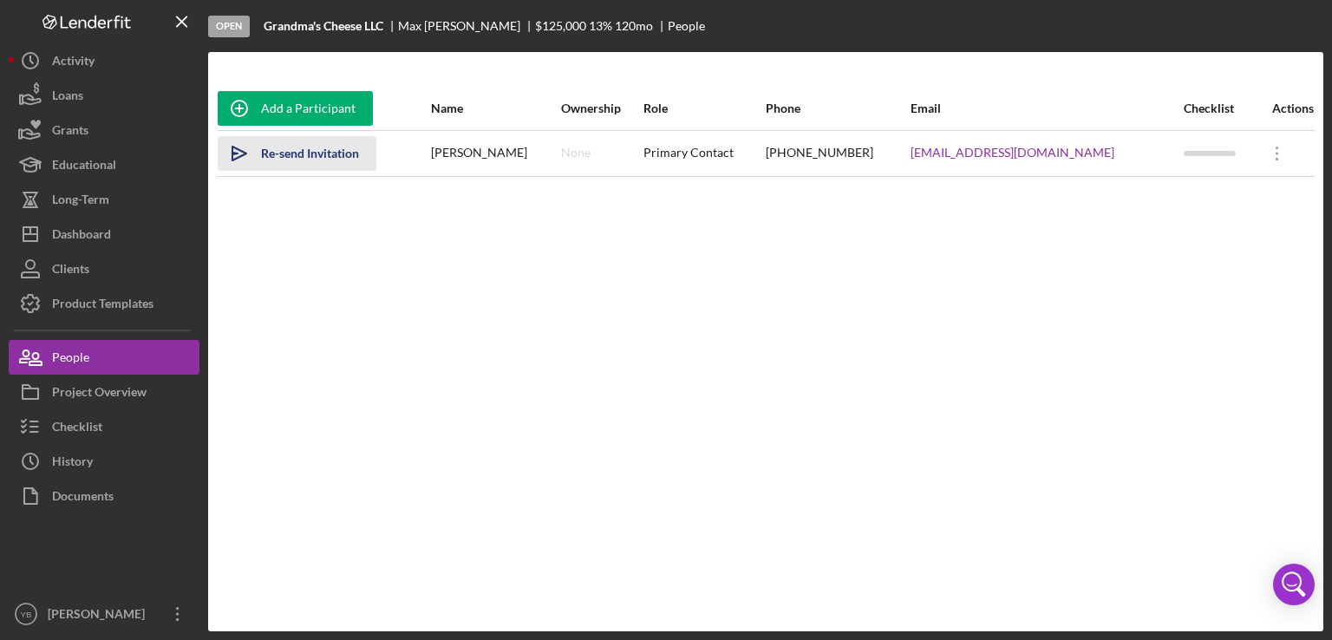
click at [350, 155] on div "Re-send Invitation" at bounding box center [310, 153] width 98 height 35
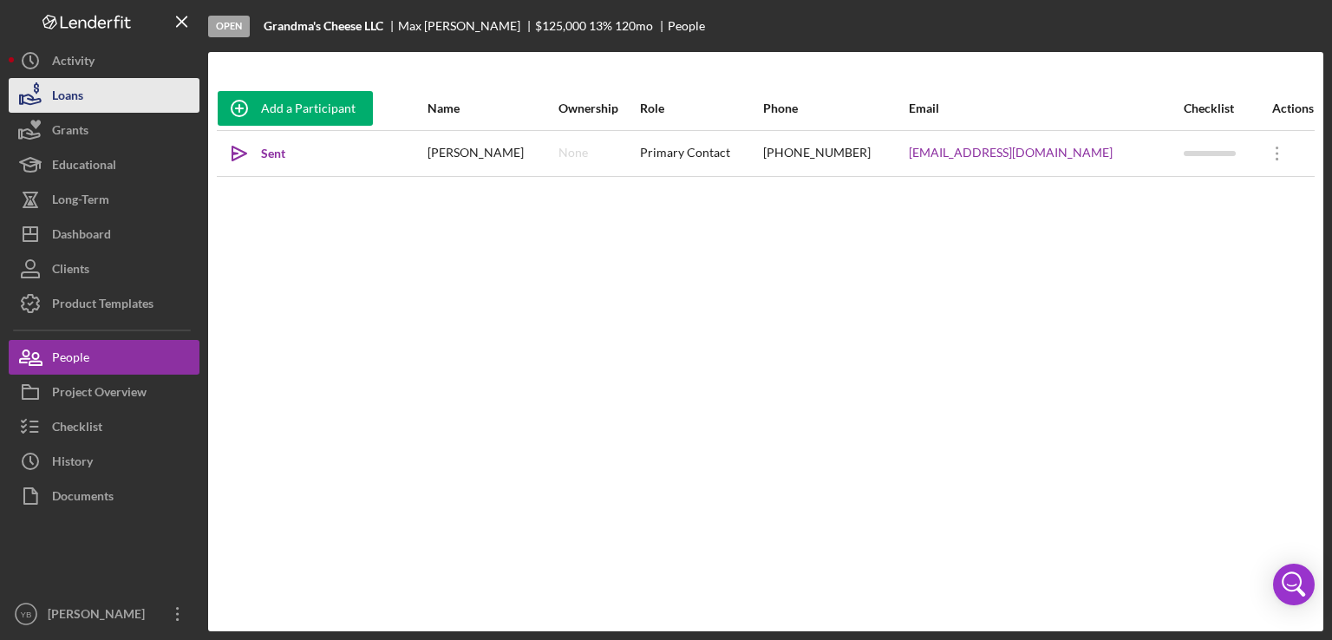
click at [93, 105] on button "Loans" at bounding box center [104, 95] width 191 height 35
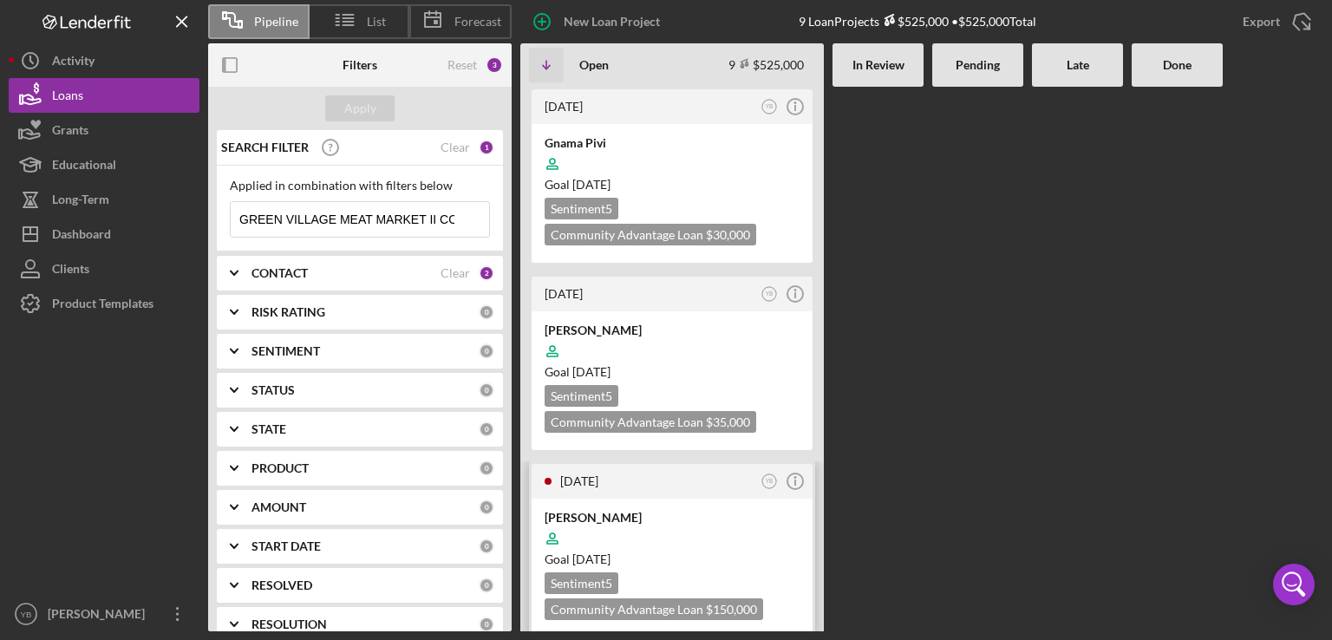
click at [717, 577] on div "Sentiment 5 Community Advantage Loan $150,000 $150,000" at bounding box center [672, 597] width 255 height 48
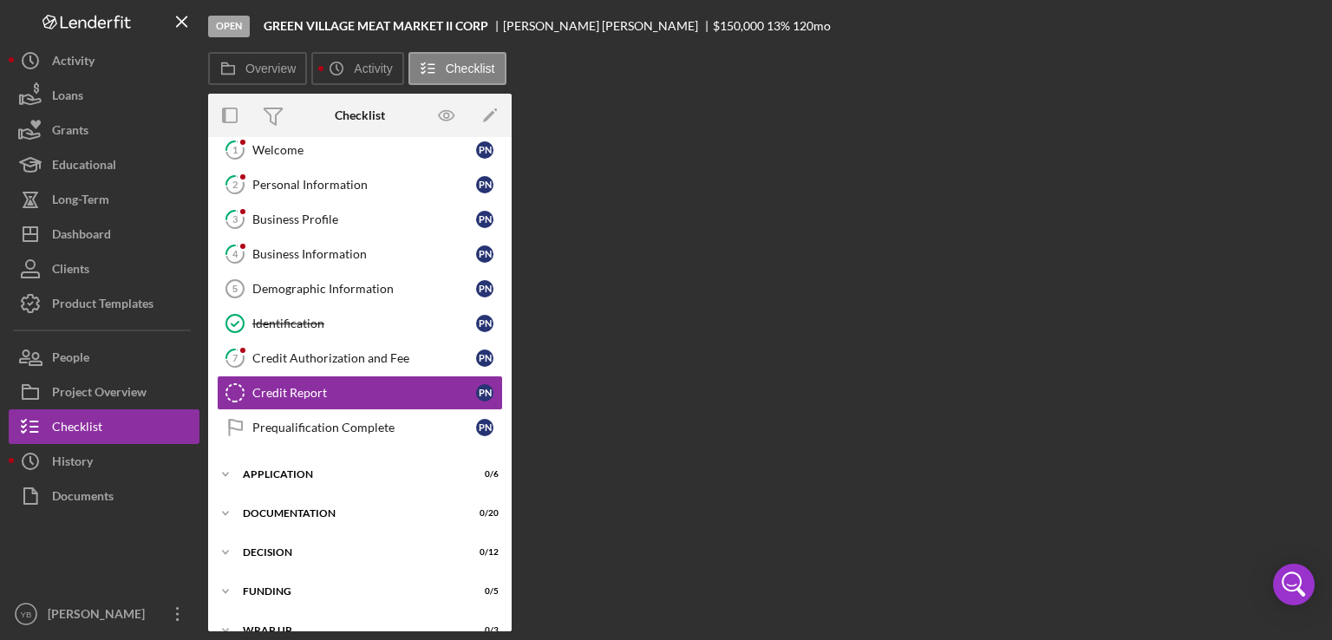
scroll to position [55, 0]
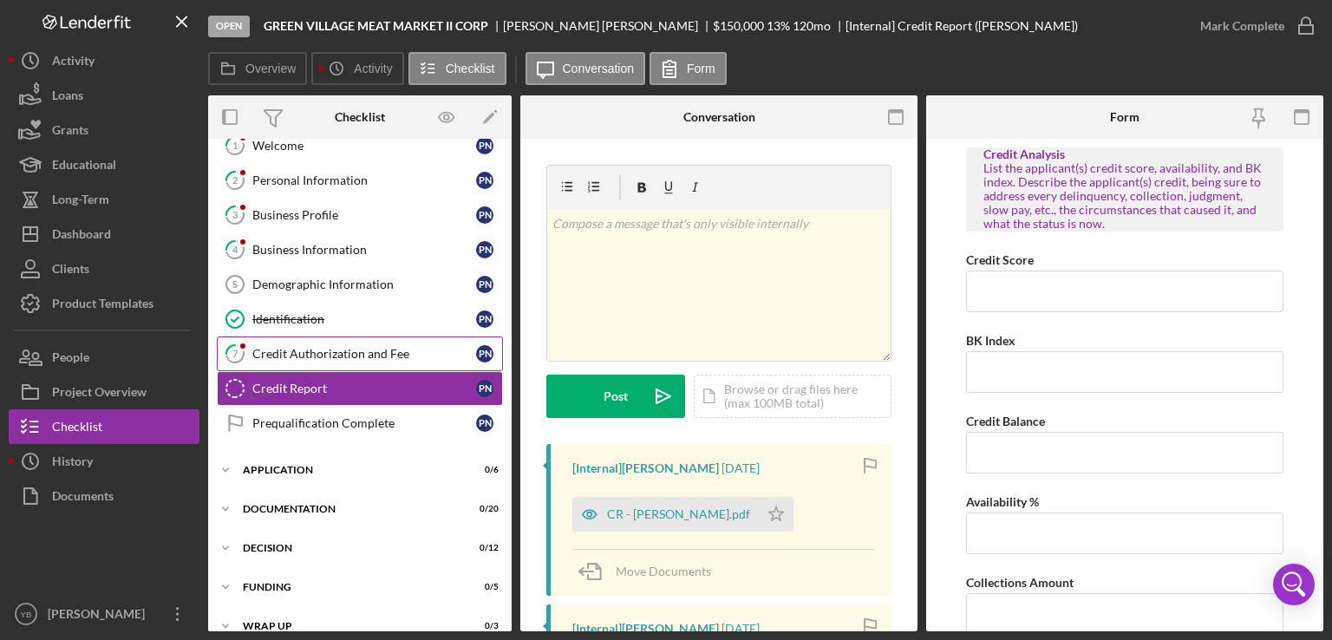
click at [311, 351] on div "Credit Authorization and Fee" at bounding box center [364, 354] width 224 height 14
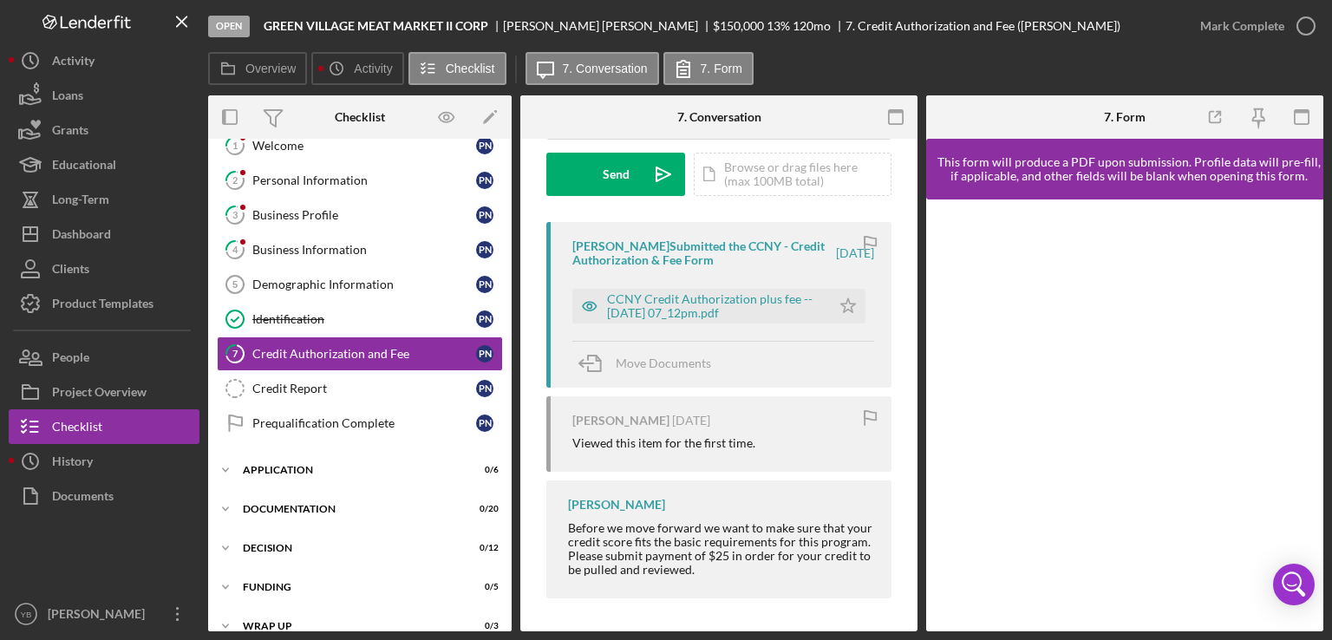
scroll to position [258, 0]
click at [308, 320] on div "Identification" at bounding box center [364, 319] width 224 height 14
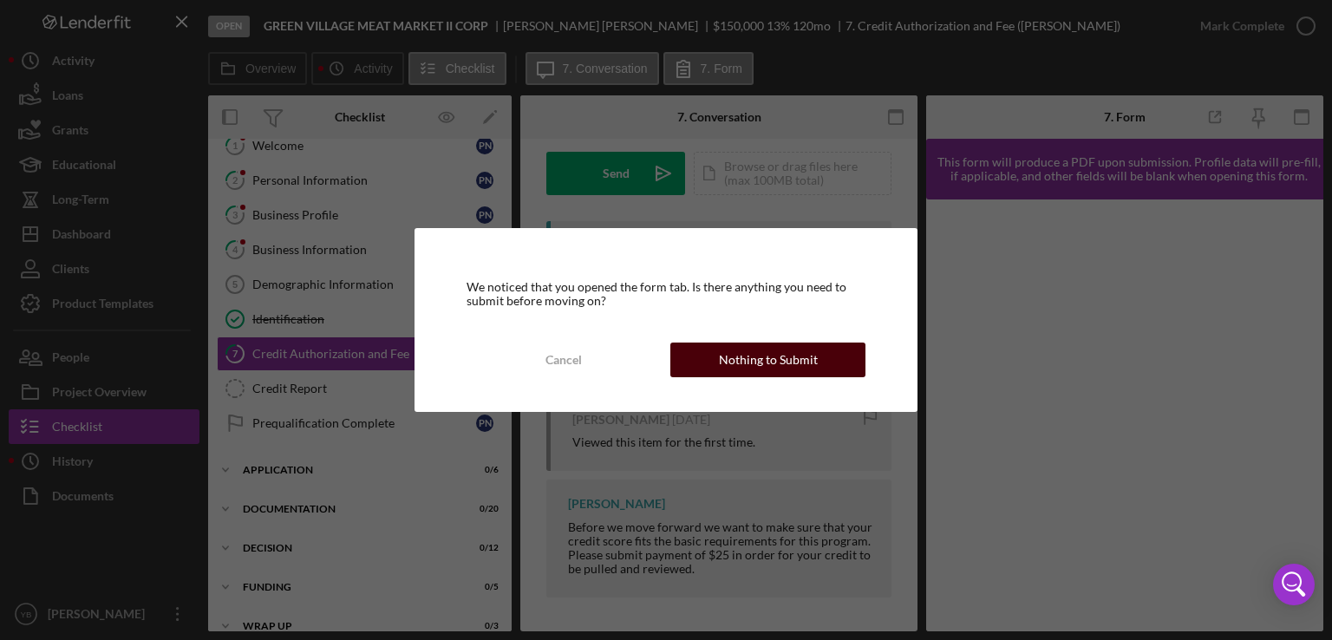
click at [808, 357] on div "Nothing to Submit" at bounding box center [768, 360] width 99 height 35
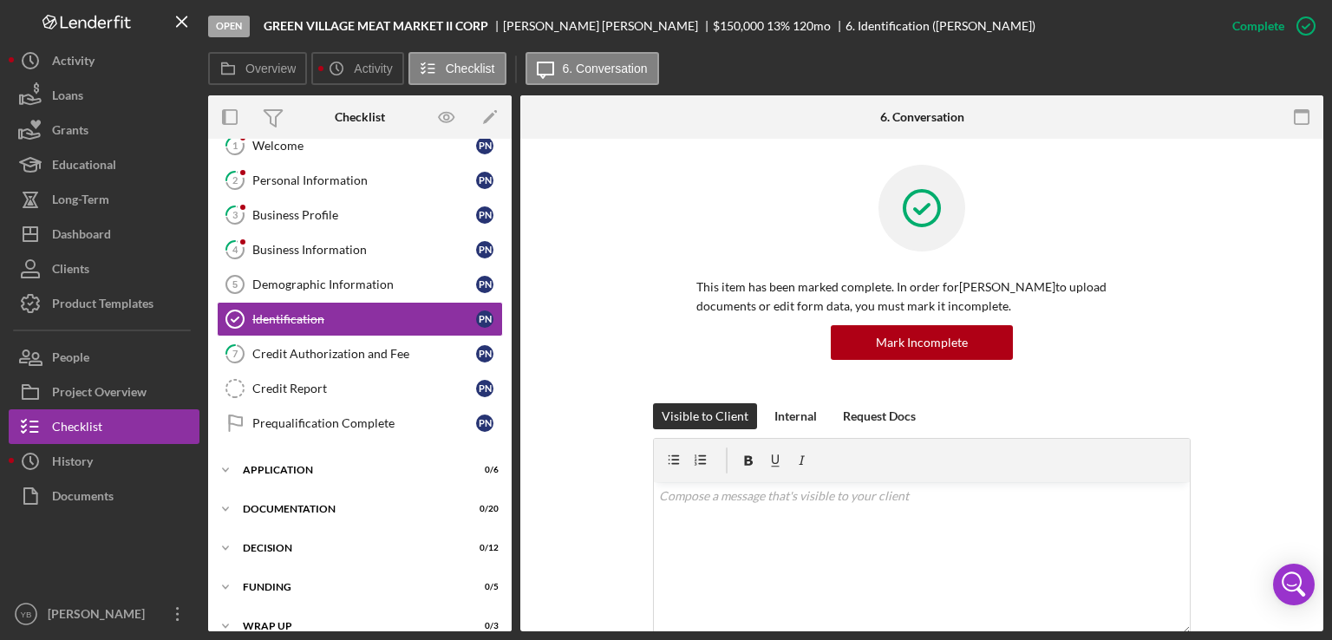
click at [1270, 266] on div "This item has been marked complete. In order for [PERSON_NAME] to upload docume…" at bounding box center [922, 284] width 751 height 239
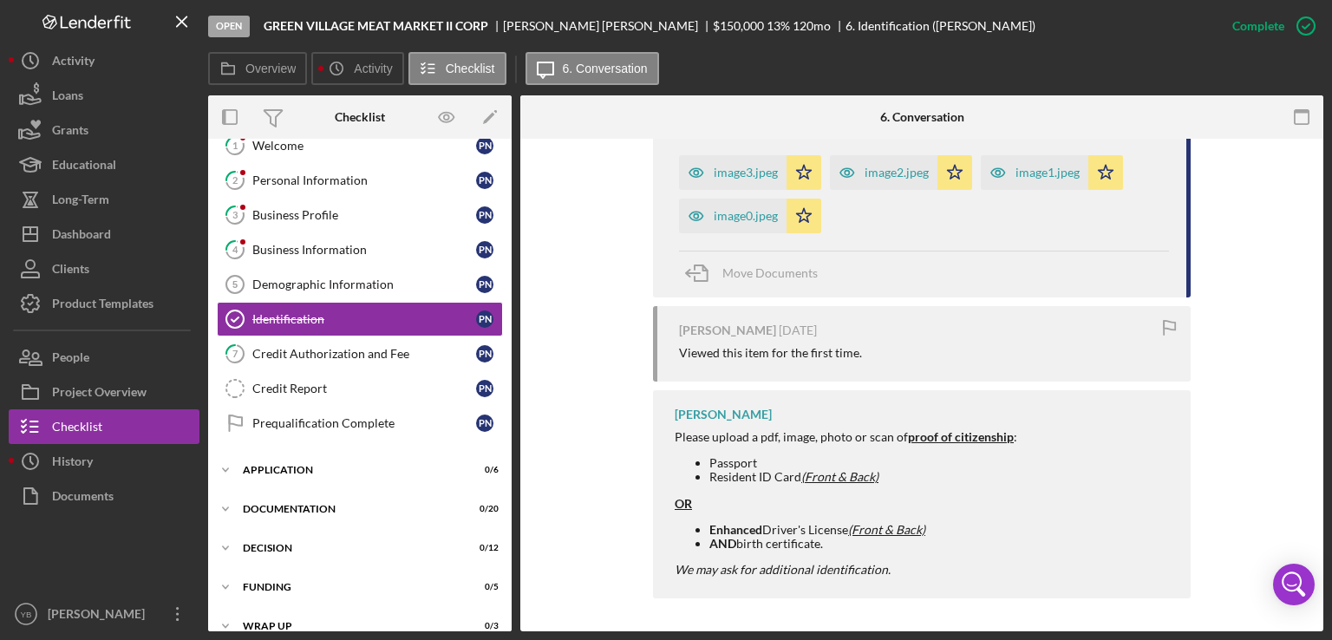
scroll to position [677, 0]
drag, startPoint x: 1324, startPoint y: 429, endPoint x: 1290, endPoint y: 342, distance: 93.9
click at [1290, 342] on div "Open GREEN VILLAGE MEAT MARKET II CORP [PERSON_NAME] $150,000 $150,000 13 % 120…" at bounding box center [666, 320] width 1332 height 640
click at [1290, 342] on div "You Marked this Complete [DATE] You [DATE] image3.jpeg Icon/Star image2.jpeg Ic…" at bounding box center [922, 324] width 751 height 566
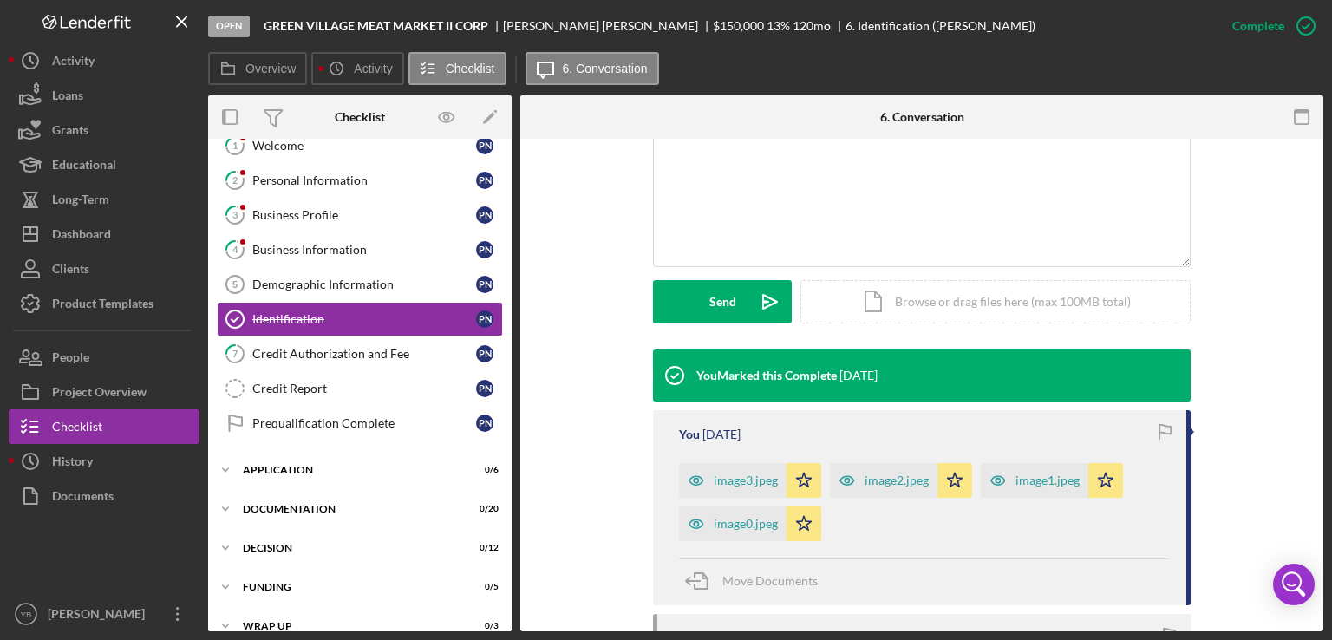
scroll to position [364, 0]
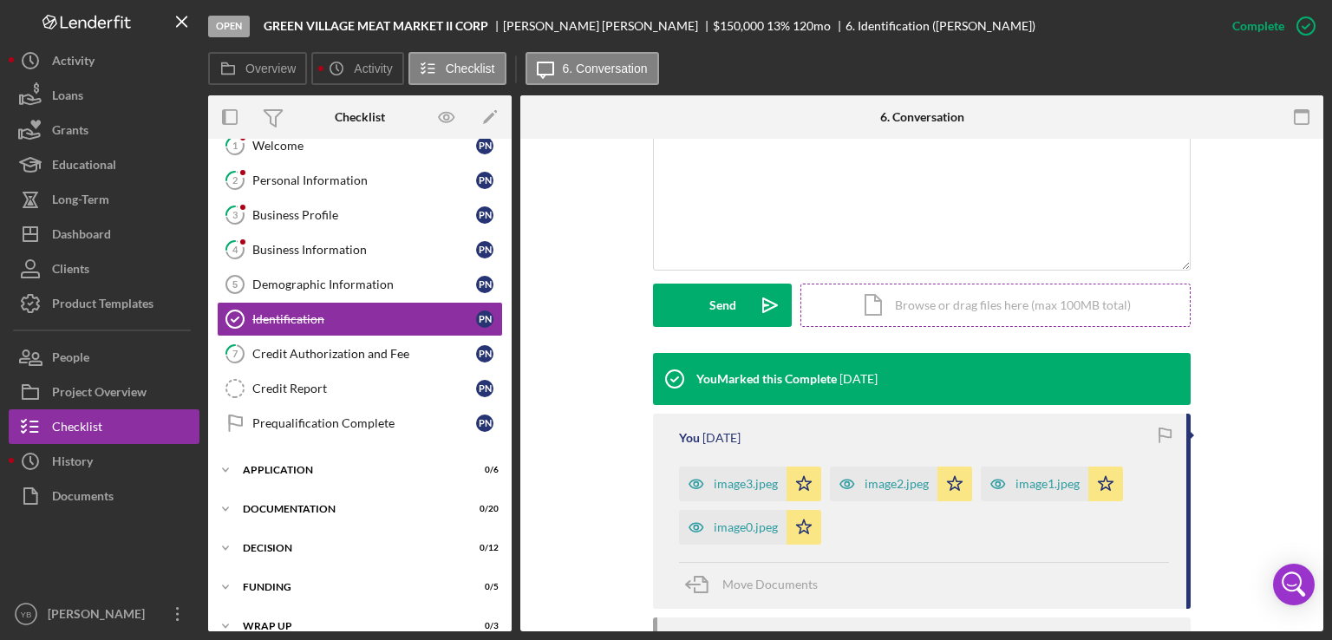
click at [1049, 313] on div "Icon/Document Browse or drag files here (max 100MB total) Tap to choose files o…" at bounding box center [996, 305] width 390 height 43
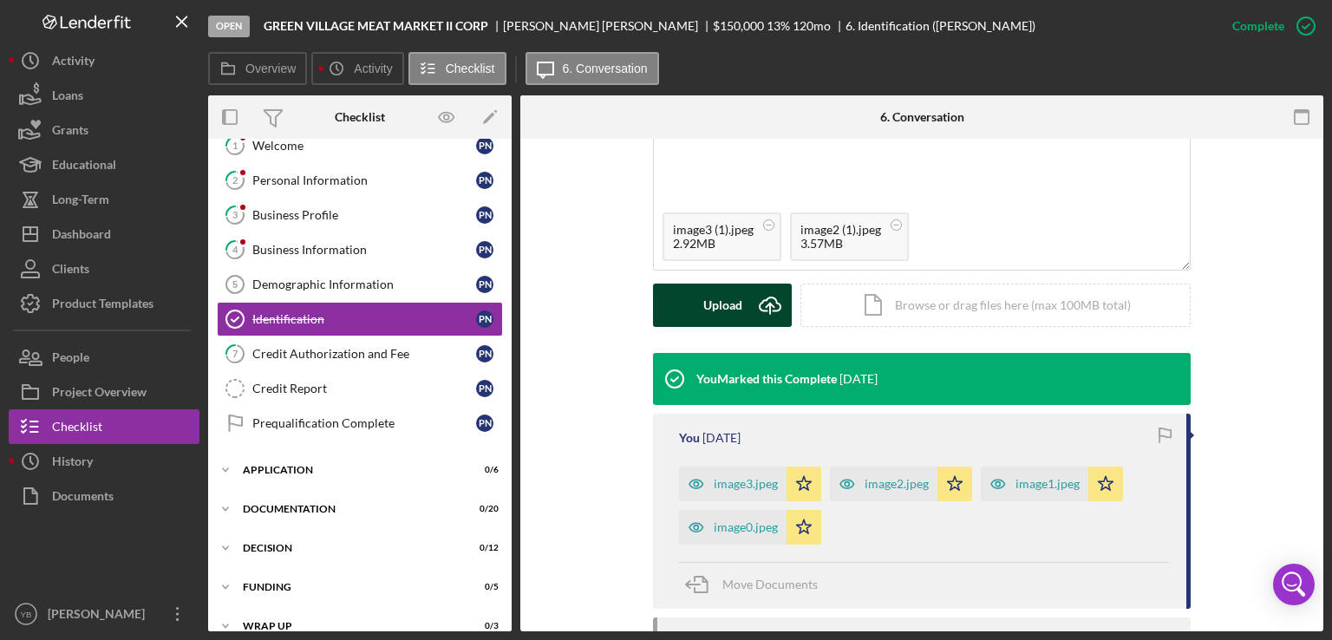
click at [707, 311] on div "Upload" at bounding box center [723, 305] width 39 height 43
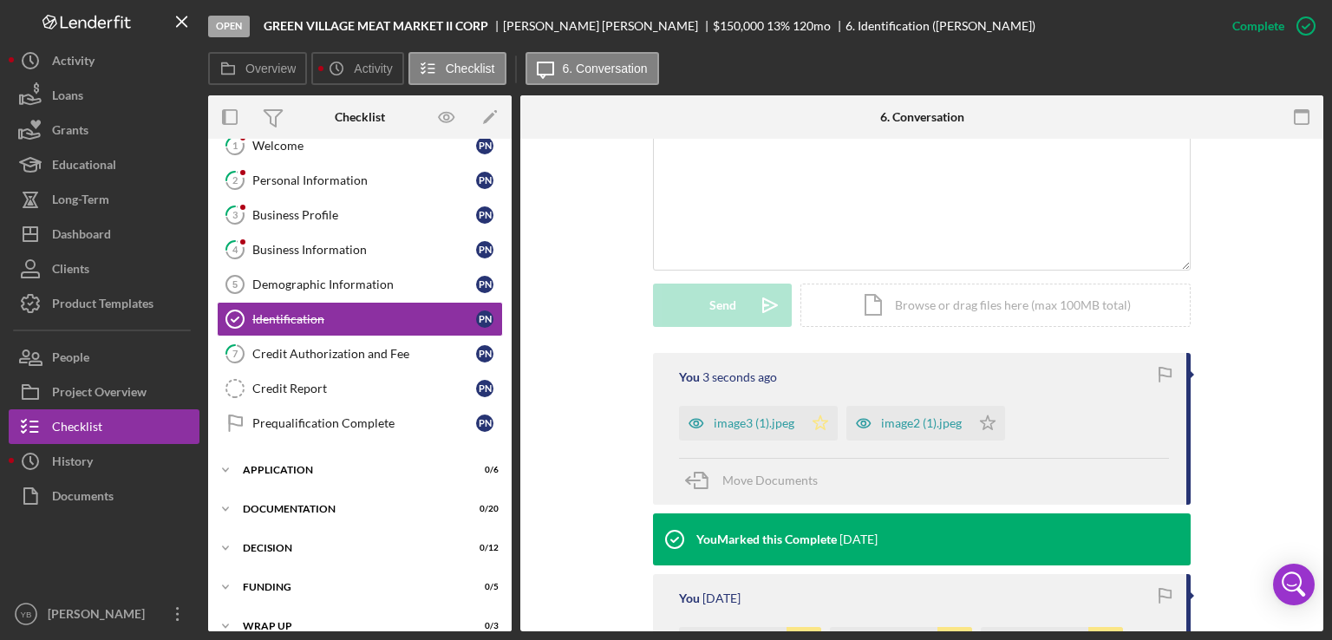
click at [817, 421] on icon "Icon/Star" at bounding box center [820, 423] width 35 height 35
click at [985, 420] on icon "Icon/Star" at bounding box center [988, 423] width 35 height 35
click at [283, 470] on div "Application" at bounding box center [366, 470] width 247 height 10
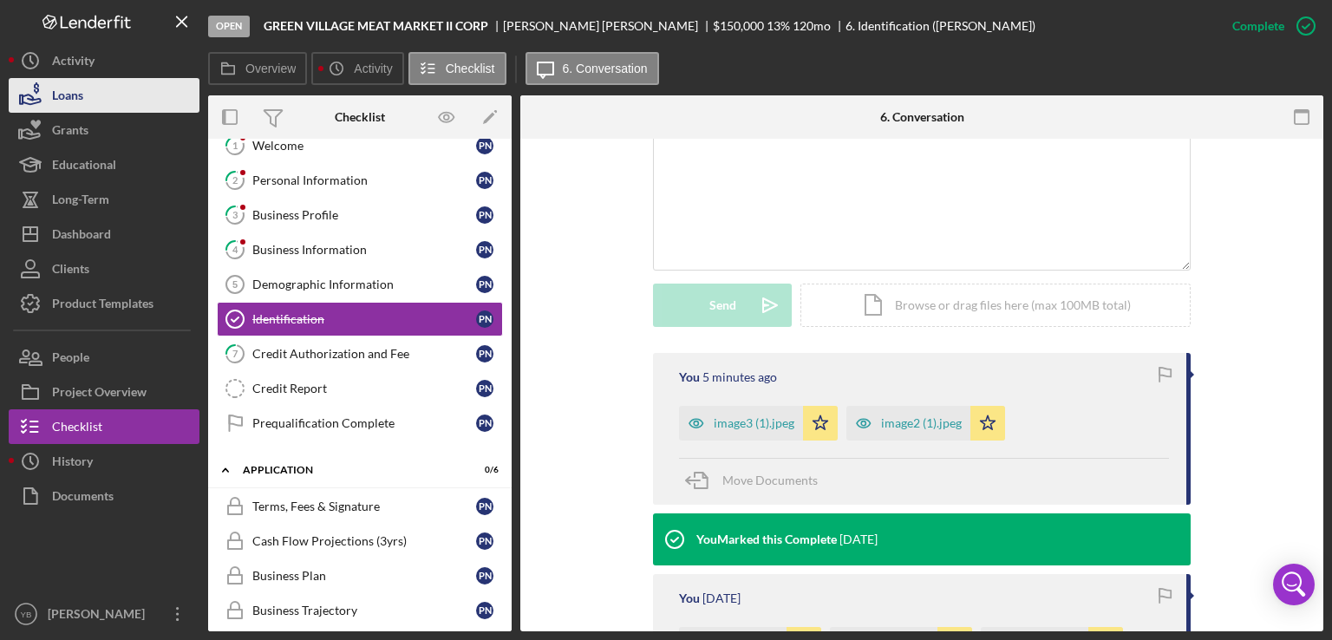
click at [101, 95] on button "Loans" at bounding box center [104, 95] width 191 height 35
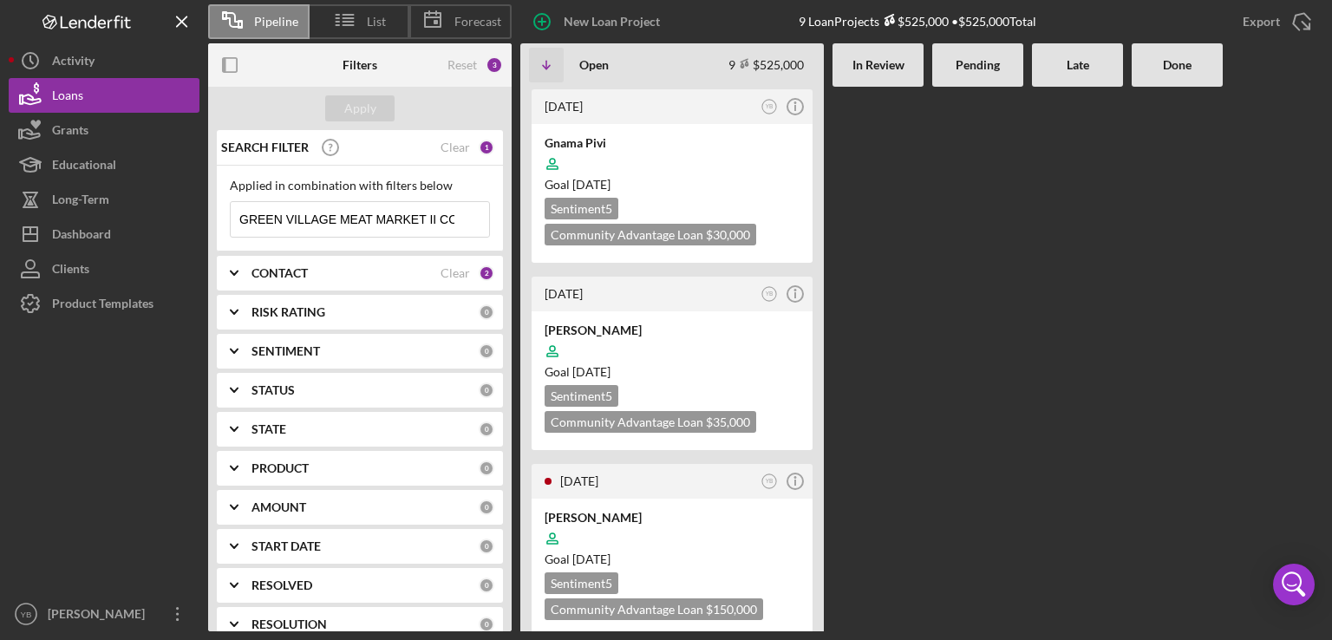
click at [375, 220] on input "GREEN VILLAGE MEAT MARKET II CORP" at bounding box center [360, 219] width 259 height 35
type input "[PERSON_NAME]"
click at [357, 108] on div "Apply" at bounding box center [360, 108] width 32 height 26
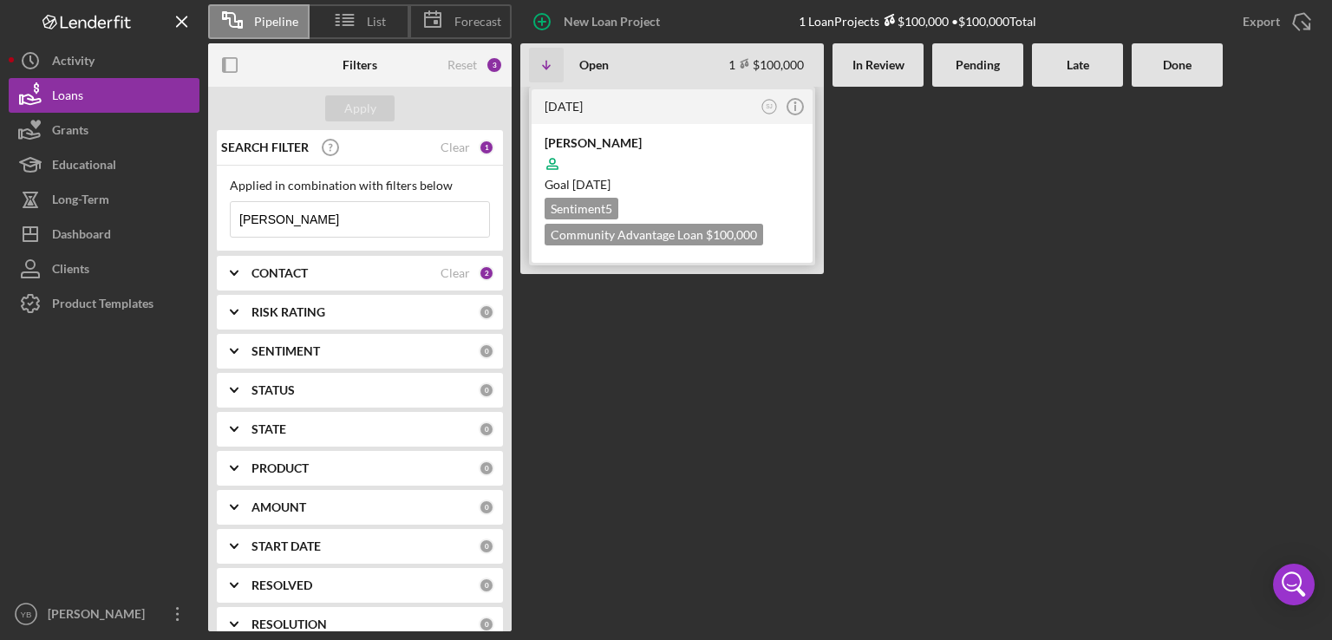
click at [728, 160] on div at bounding box center [672, 163] width 255 height 33
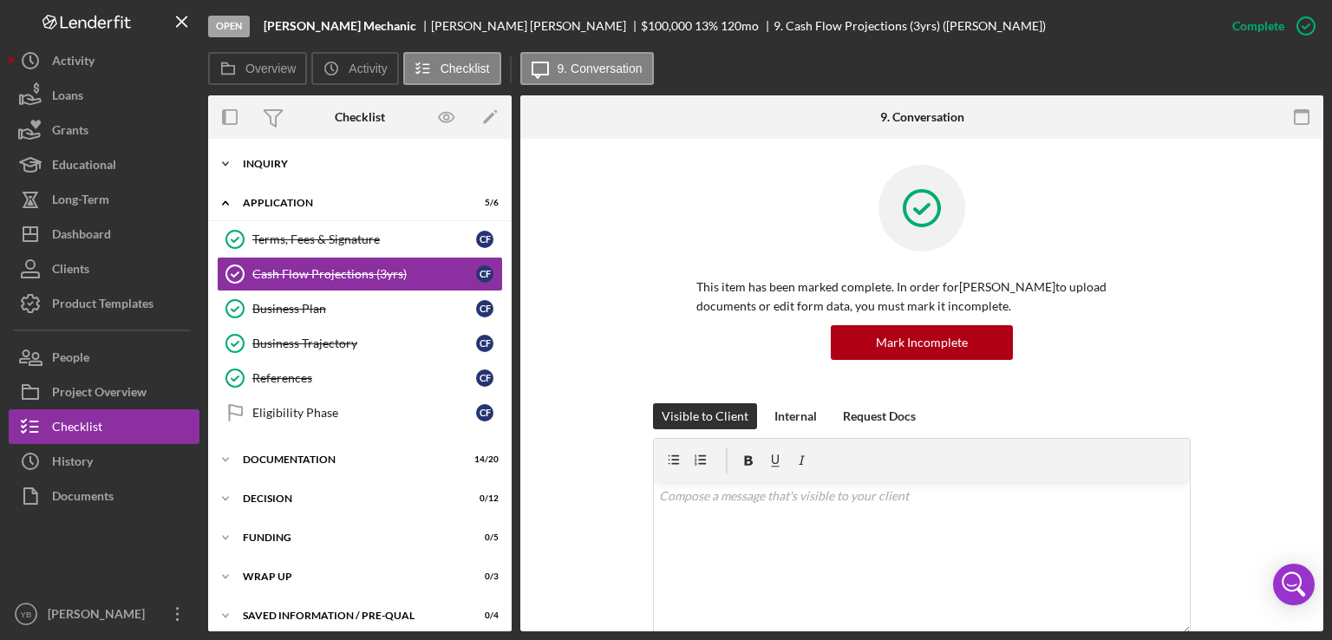
click at [285, 162] on div "Inquiry" at bounding box center [366, 164] width 247 height 10
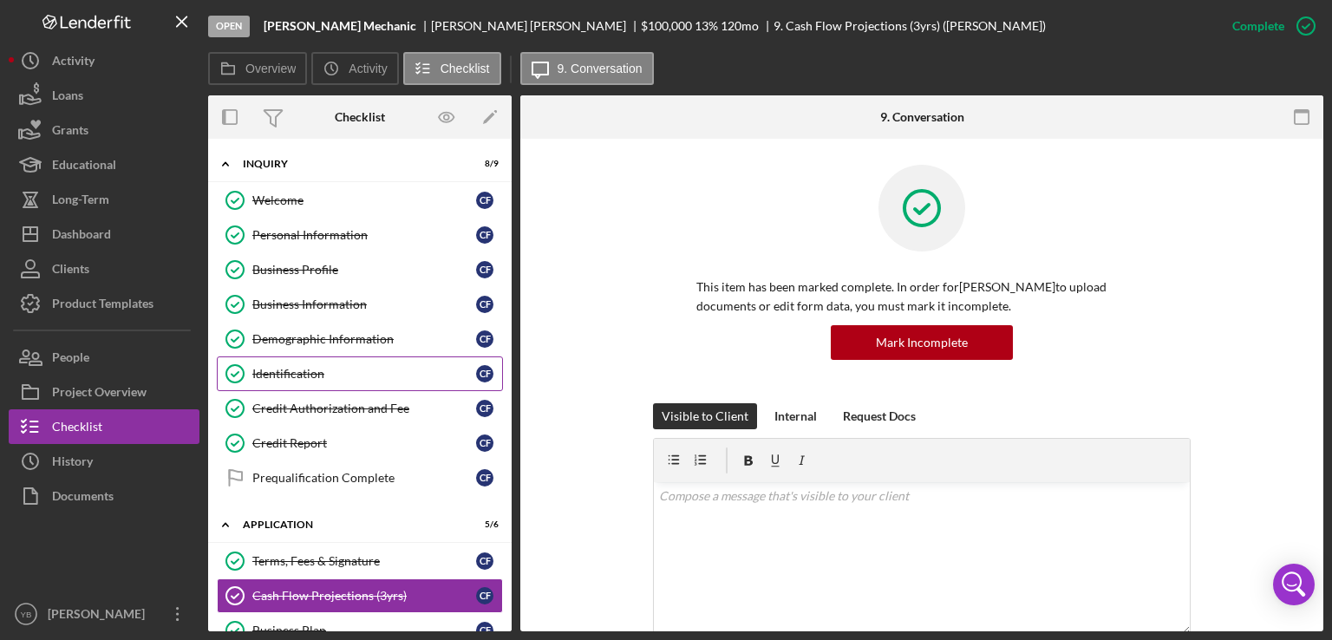
click at [300, 371] on div "Identification" at bounding box center [364, 374] width 224 height 14
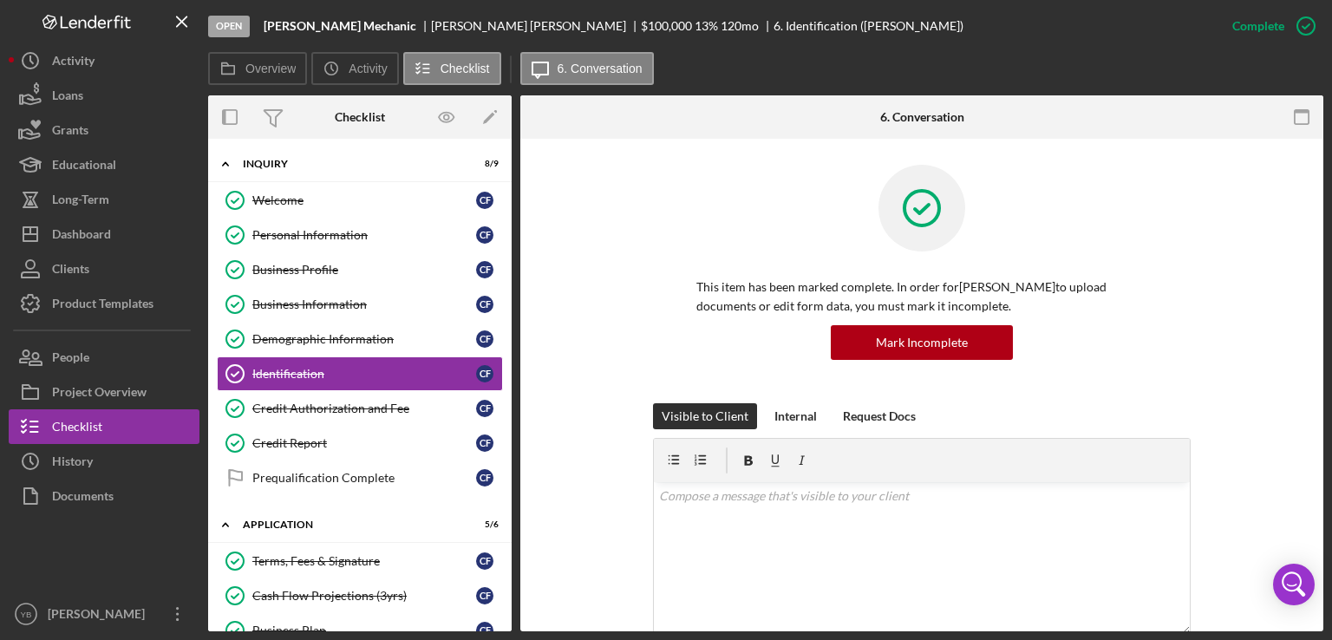
click at [1228, 253] on div "This item has been marked complete. In order for [PERSON_NAME] to upload docume…" at bounding box center [922, 284] width 751 height 239
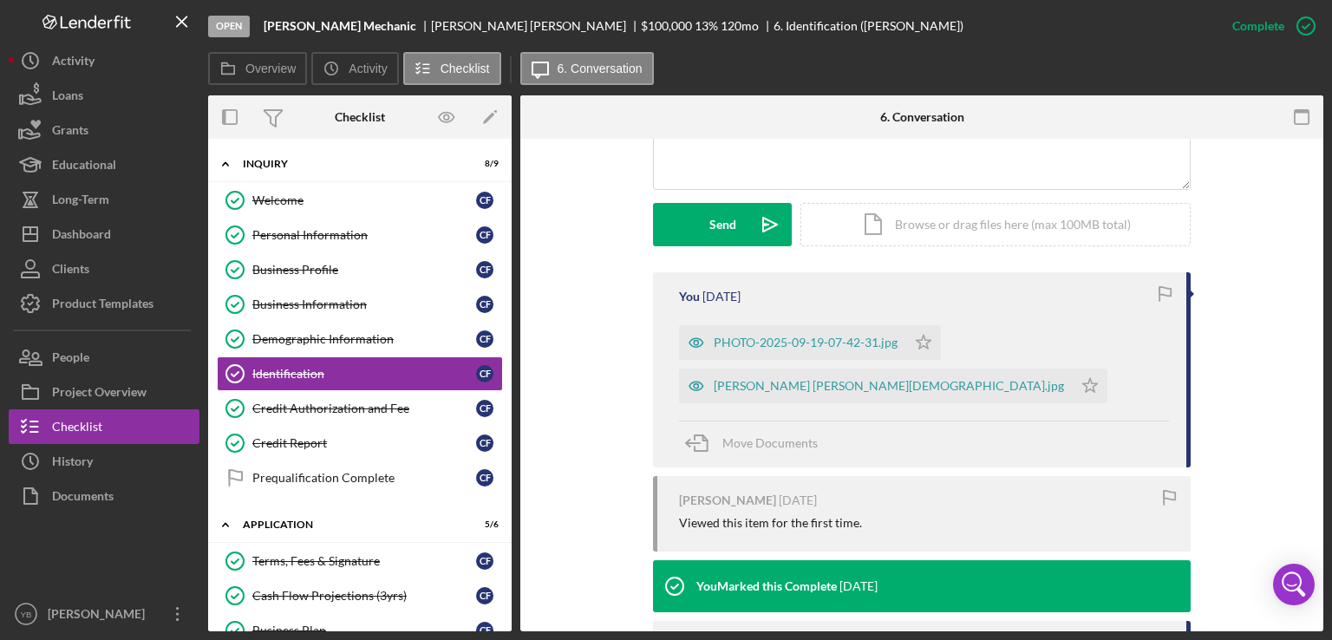
scroll to position [521, 0]
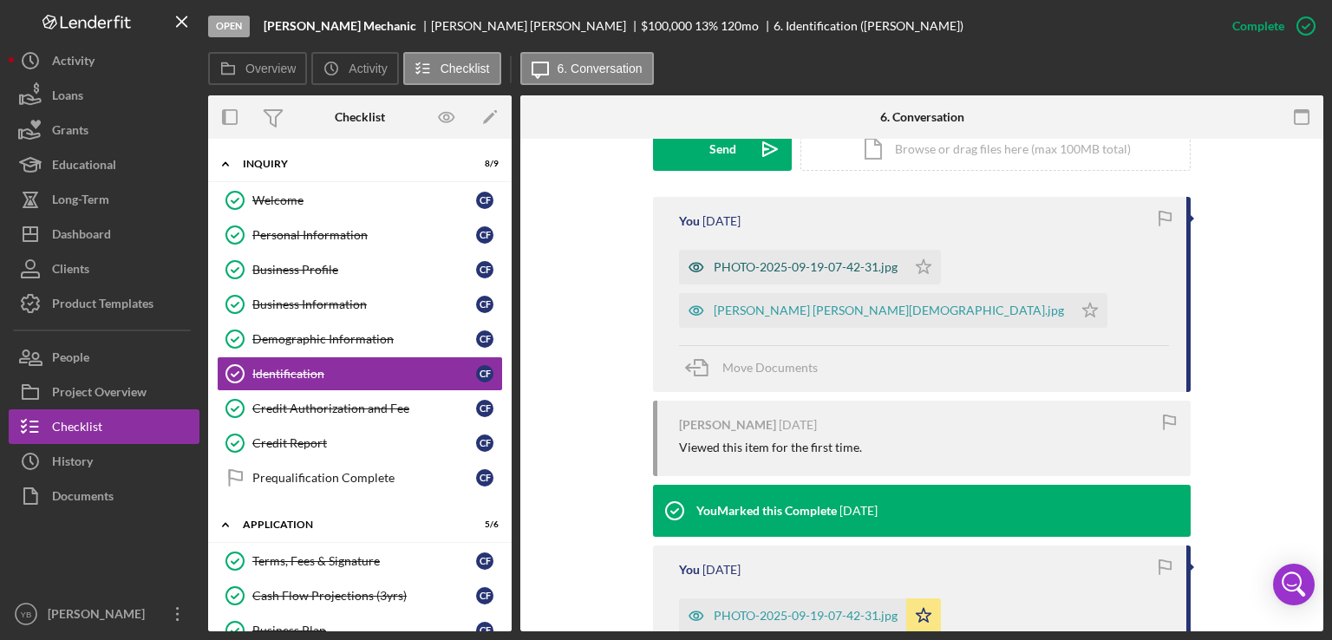
click at [829, 265] on div "PHOTO-2025-09-19-07-42-31.jpg" at bounding box center [806, 267] width 184 height 14
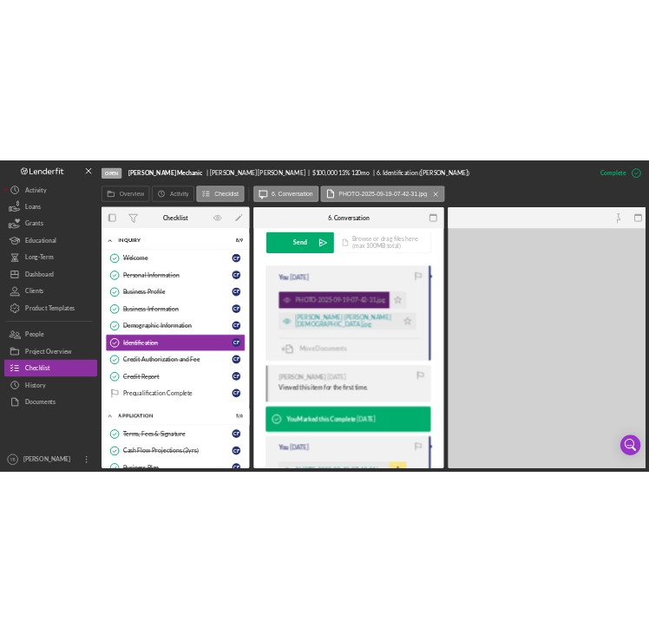
scroll to position [559, 0]
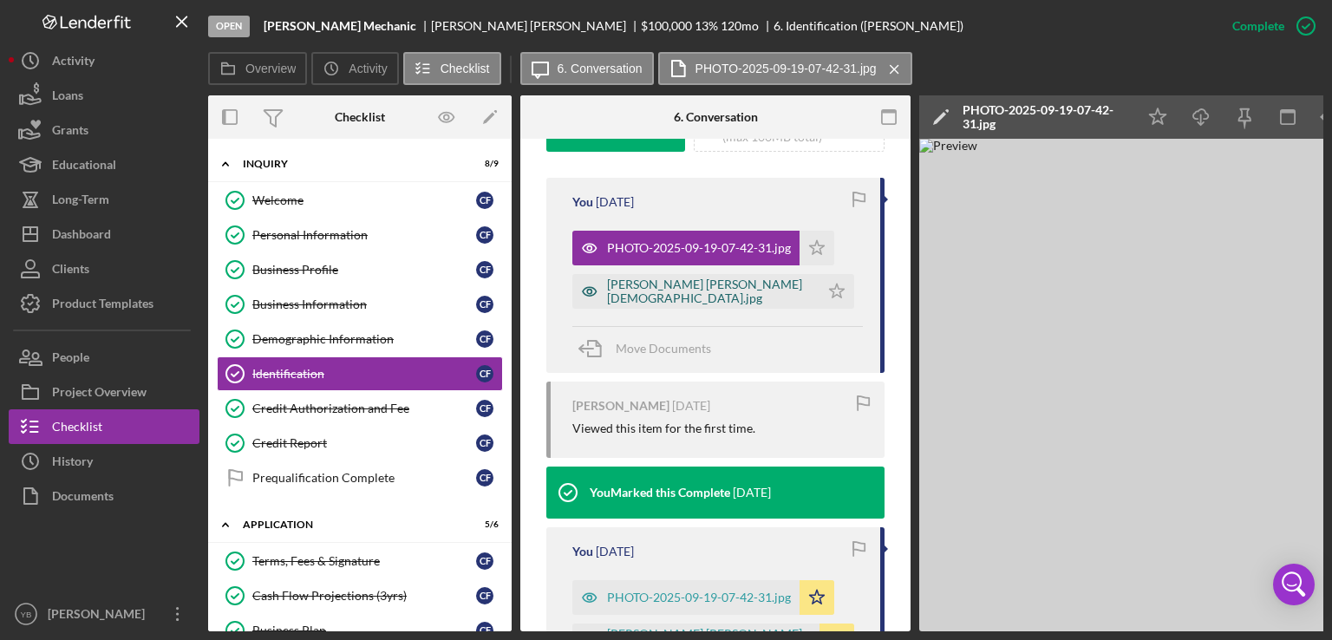
click at [680, 304] on div "[PERSON_NAME] [PERSON_NAME][DEMOGRAPHIC_DATA].jpg" at bounding box center [709, 292] width 204 height 28
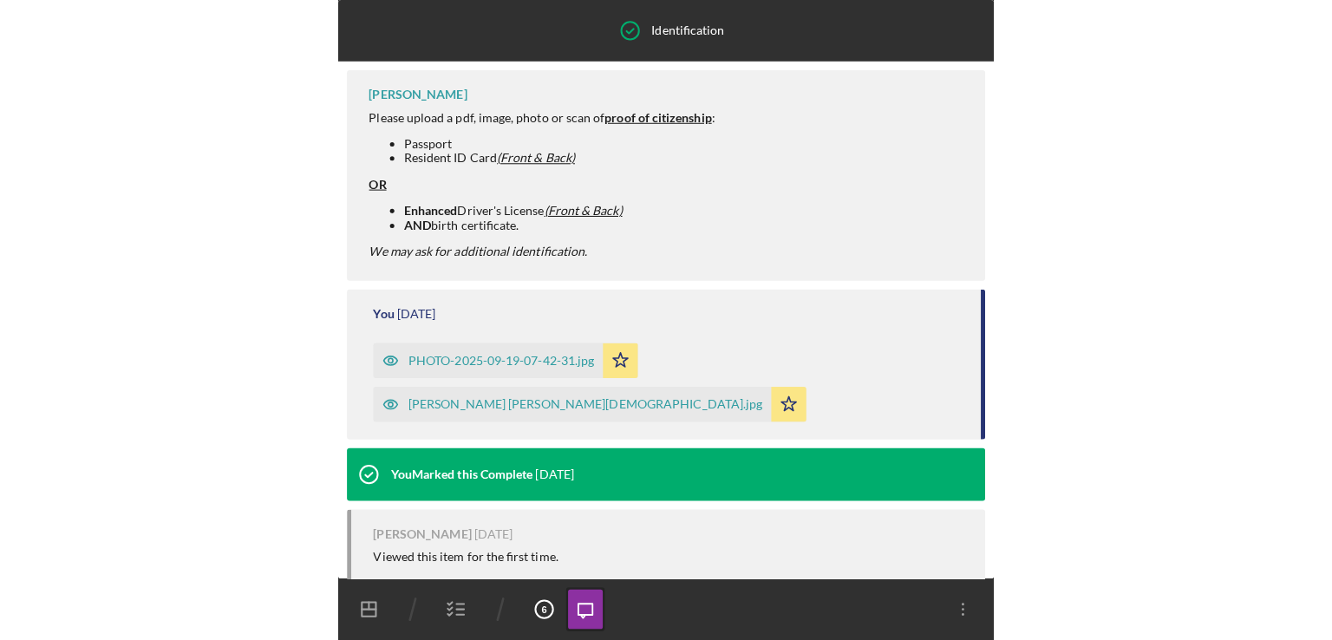
scroll to position [410, 0]
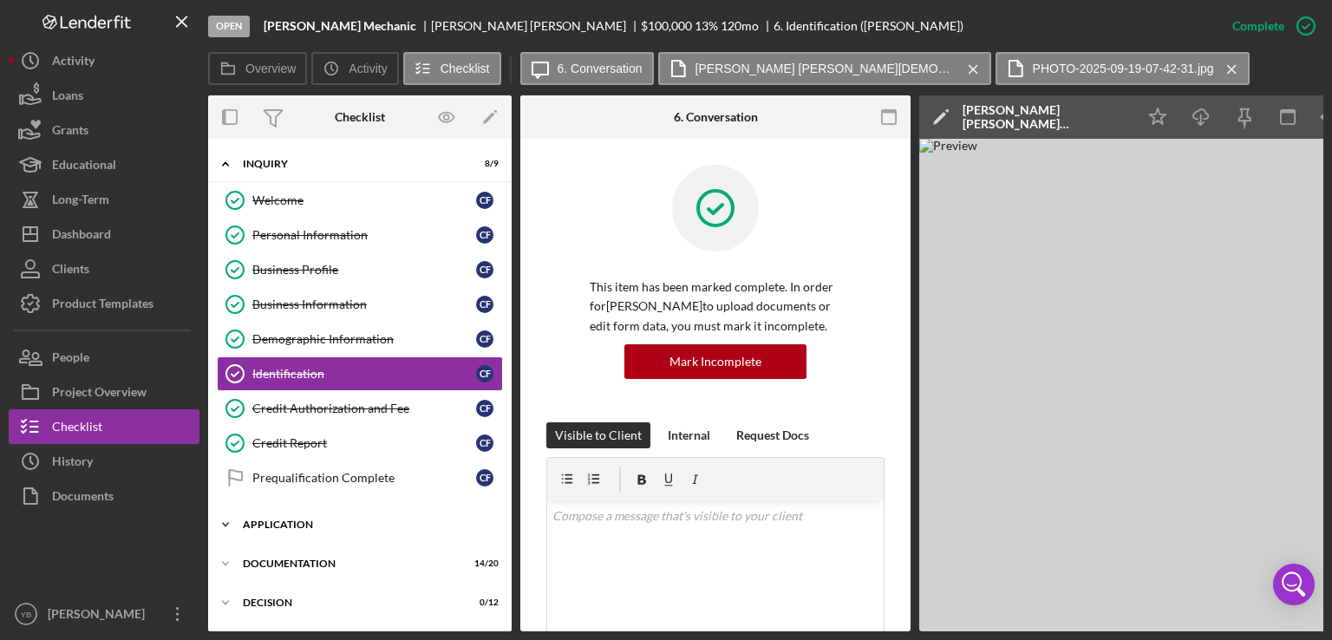
click at [298, 526] on div "Application" at bounding box center [366, 525] width 247 height 10
drag, startPoint x: 512, startPoint y: 410, endPoint x: 509, endPoint y: 422, distance: 12.4
click at [509, 422] on div "Overview Internal Workflow Stage Open Icon/Dropdown Arrow Archive (can unarchiv…" at bounding box center [766, 363] width 1116 height 536
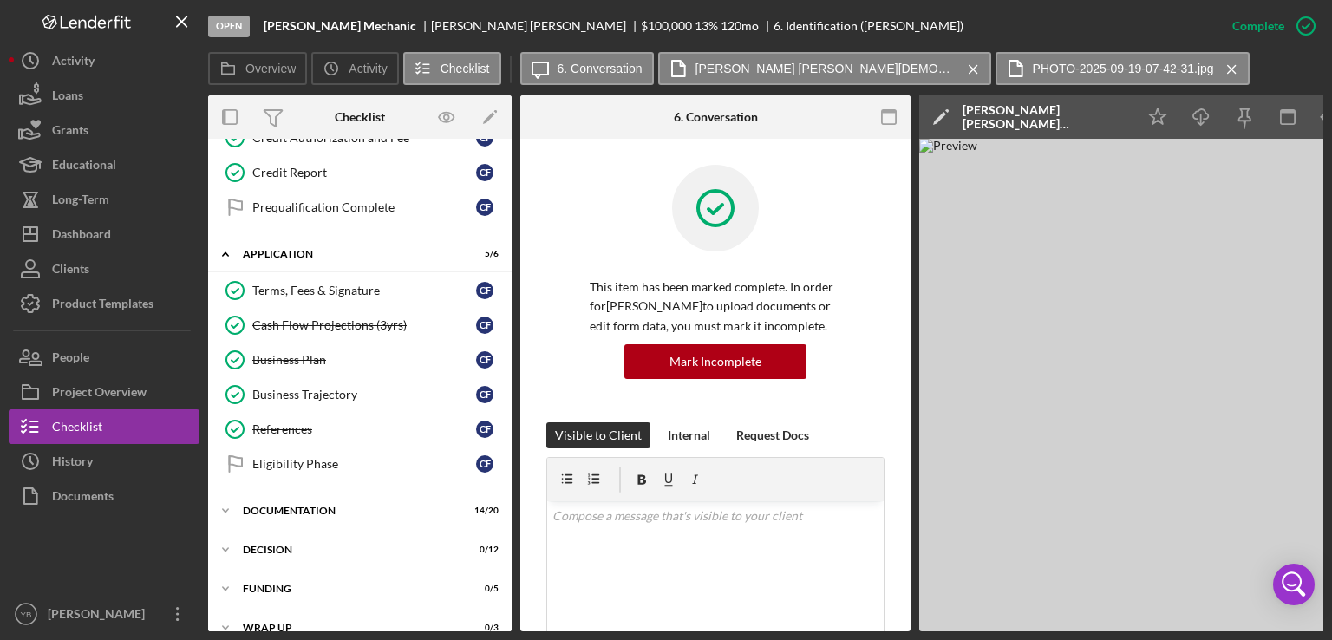
scroll to position [274, 0]
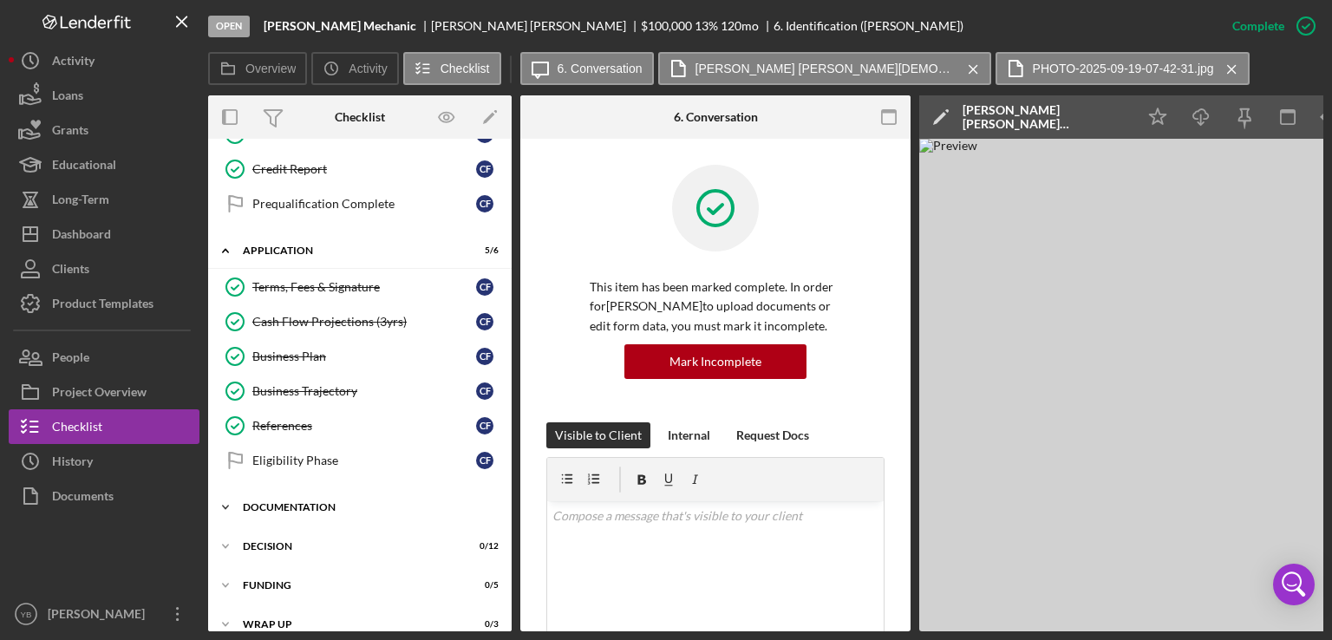
click at [278, 502] on div "Documentation" at bounding box center [366, 507] width 247 height 10
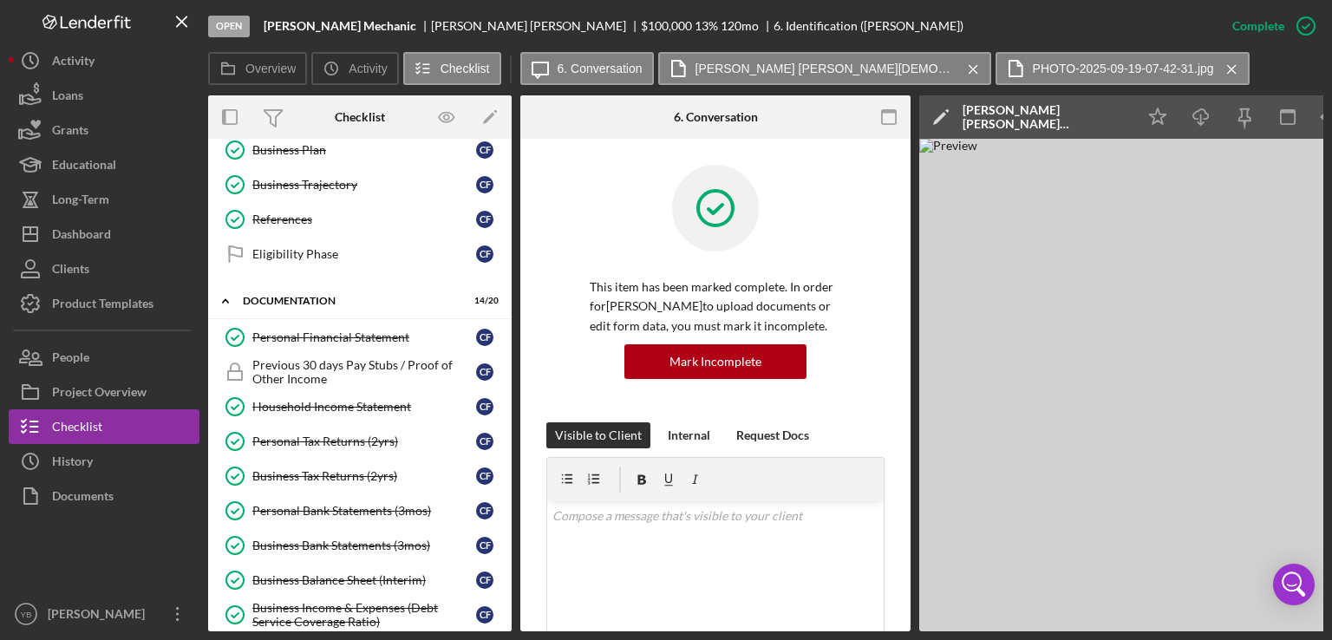
scroll to position [489, 0]
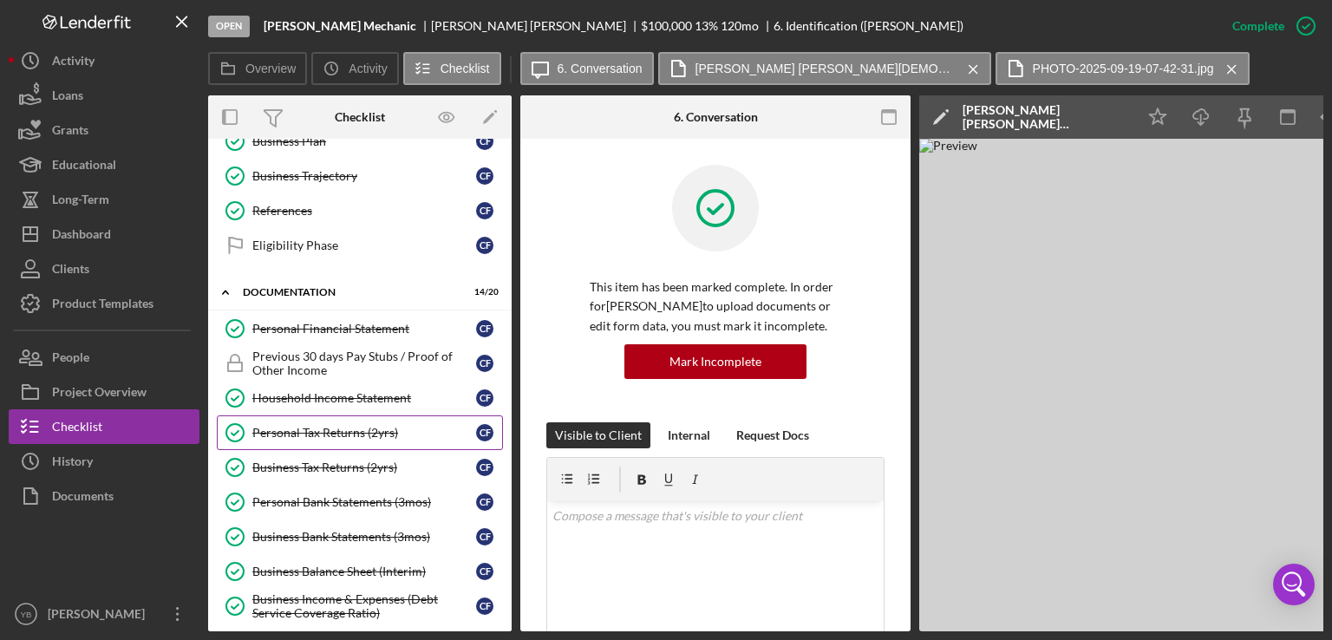
click at [340, 428] on div "Personal Tax Returns (2yrs)" at bounding box center [364, 433] width 224 height 14
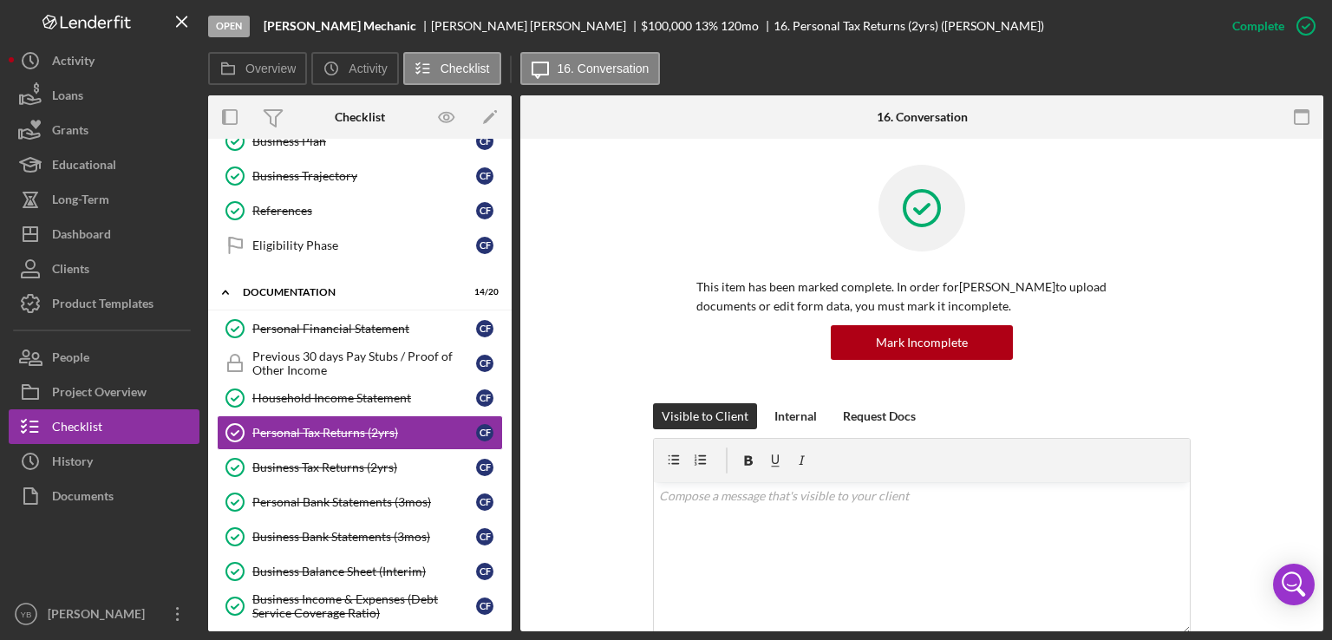
click at [1087, 265] on div at bounding box center [922, 221] width 451 height 113
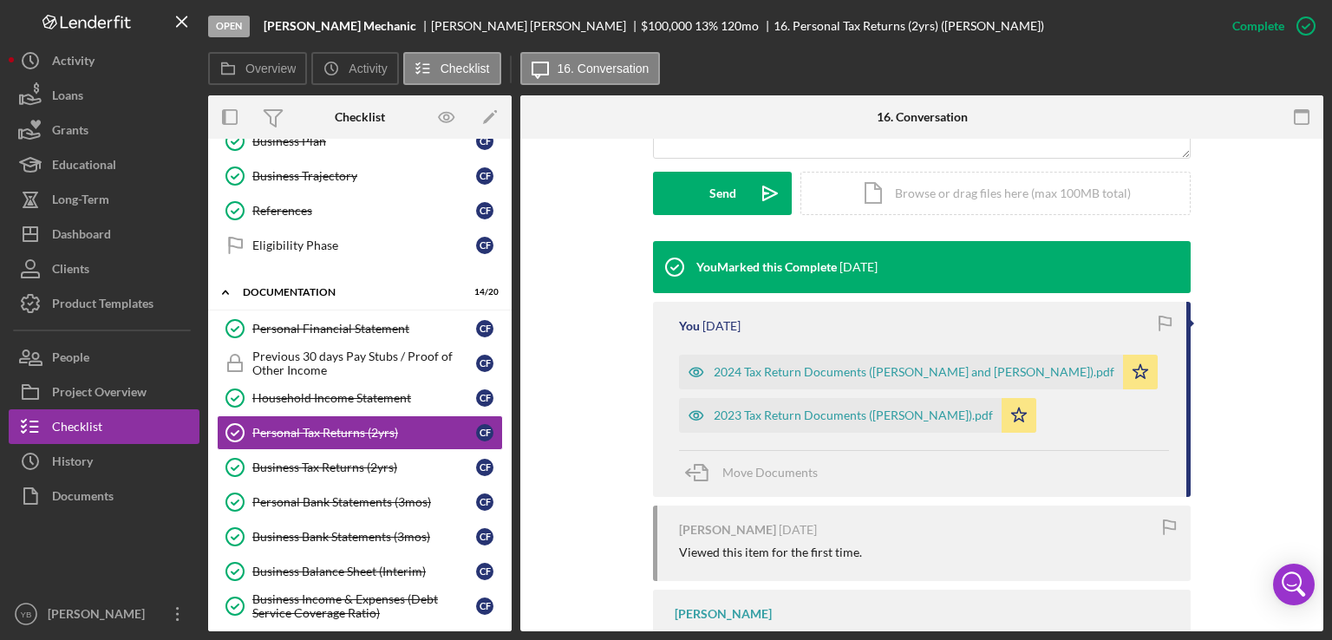
scroll to position [486, 0]
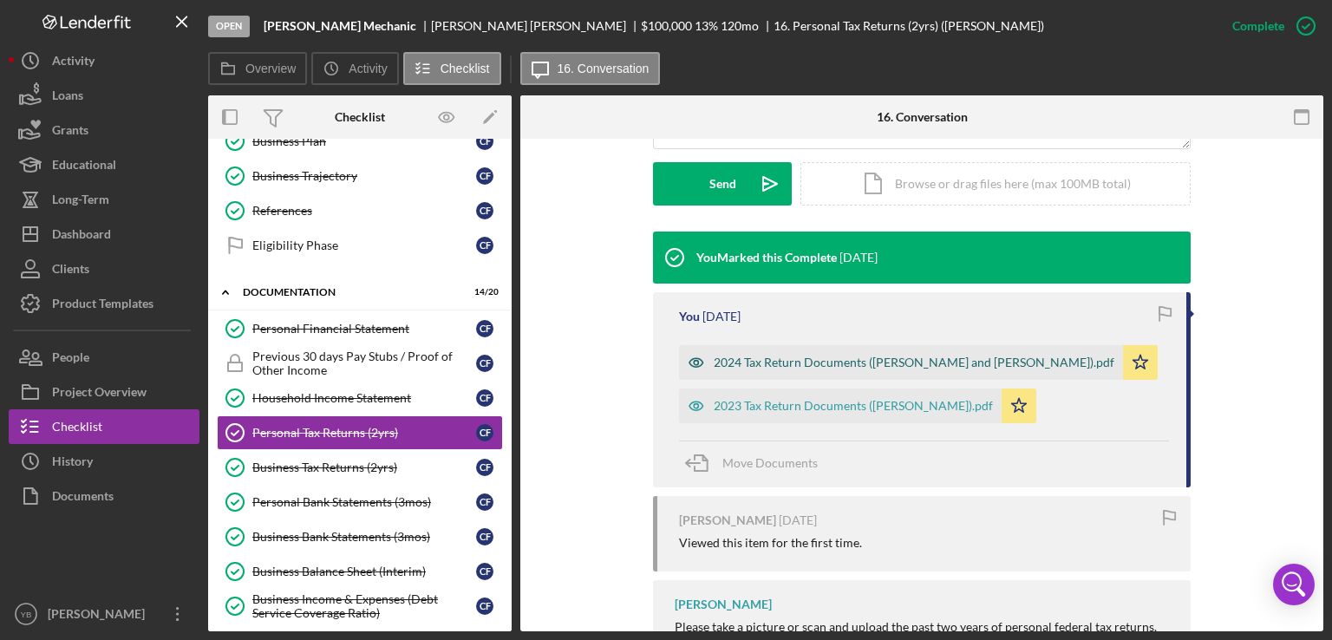
click at [953, 356] on div "2024 Tax Return Documents ([PERSON_NAME] and [PERSON_NAME]).pdf" at bounding box center [914, 363] width 401 height 14
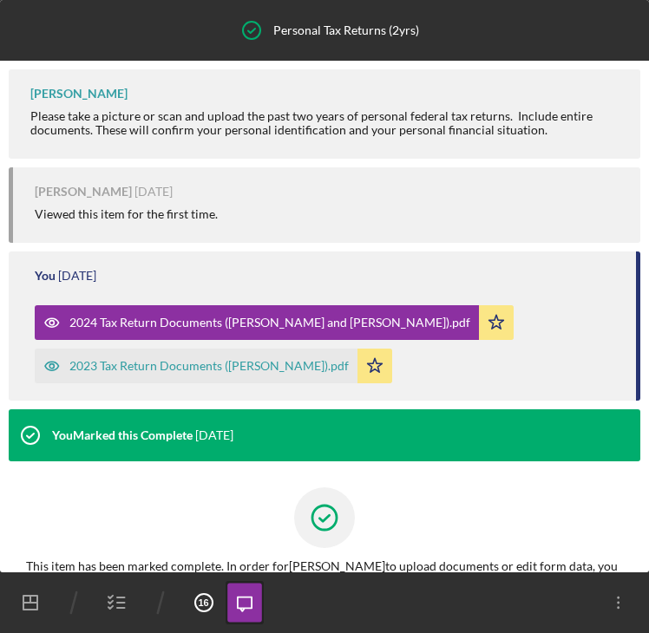
scroll to position [135, 0]
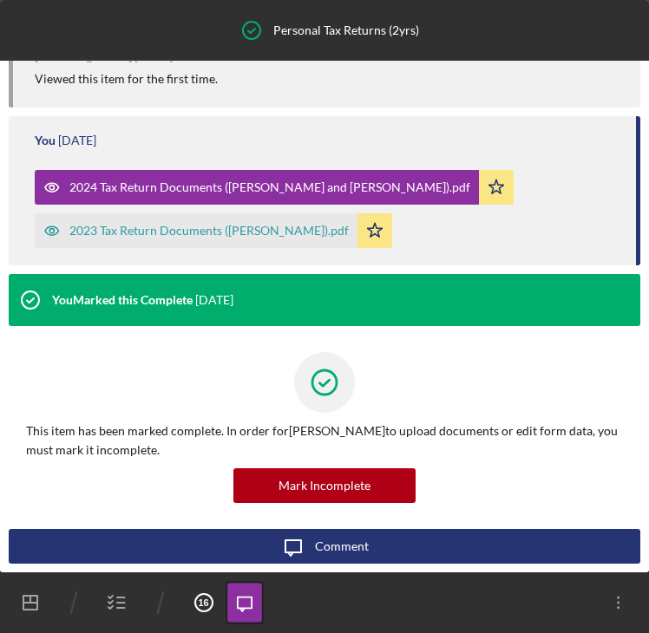
click at [464, 121] on div "You [DATE] 2024 Tax Return Documents ([PERSON_NAME] and [PERSON_NAME]).pdf Icon…" at bounding box center [325, 190] width 632 height 148
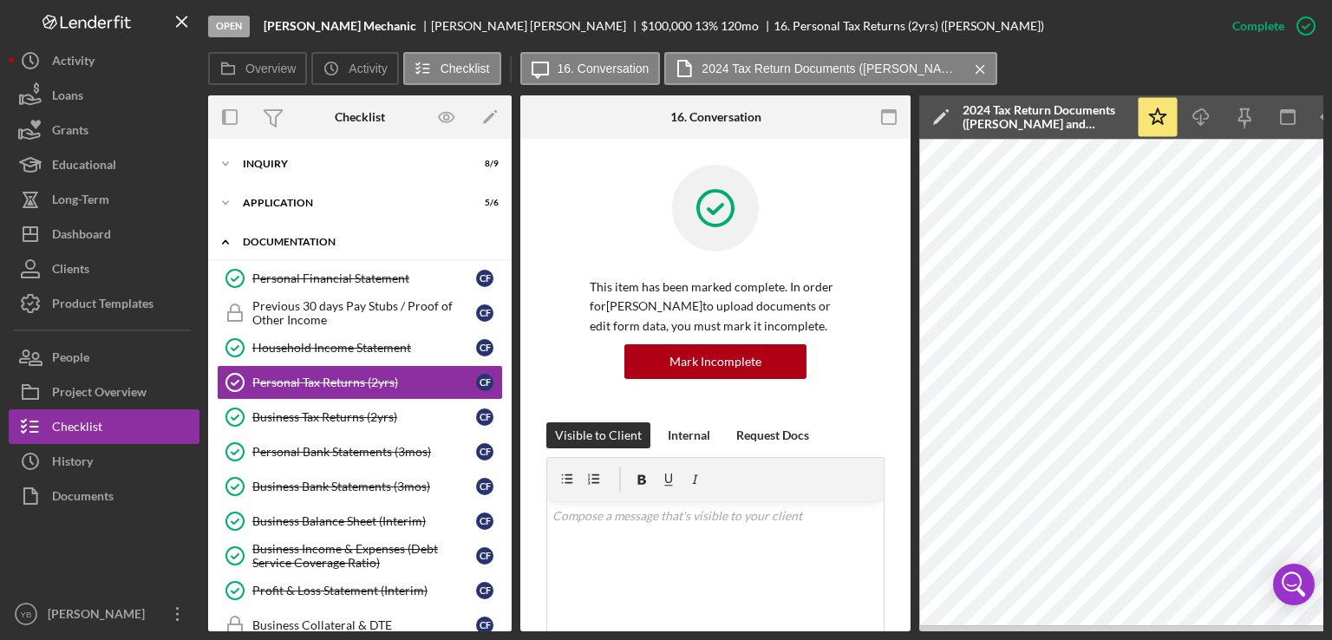
click at [327, 245] on div "Documentation" at bounding box center [366, 242] width 247 height 10
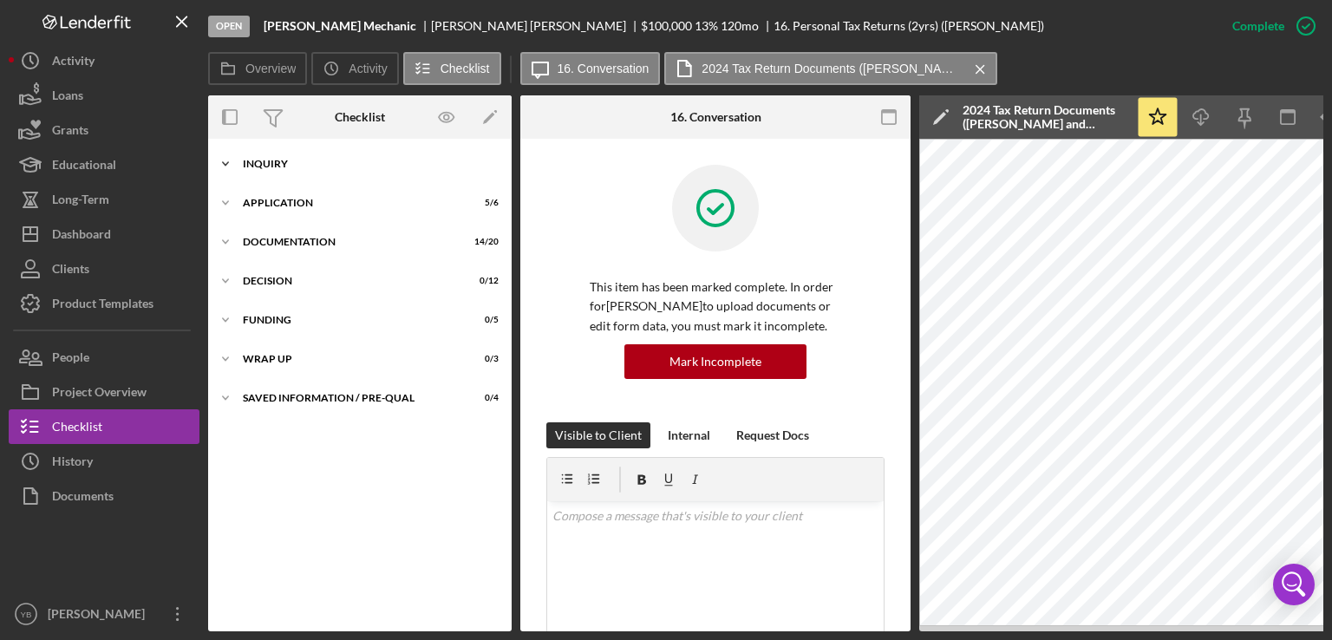
click at [278, 159] on div "Inquiry" at bounding box center [366, 164] width 247 height 10
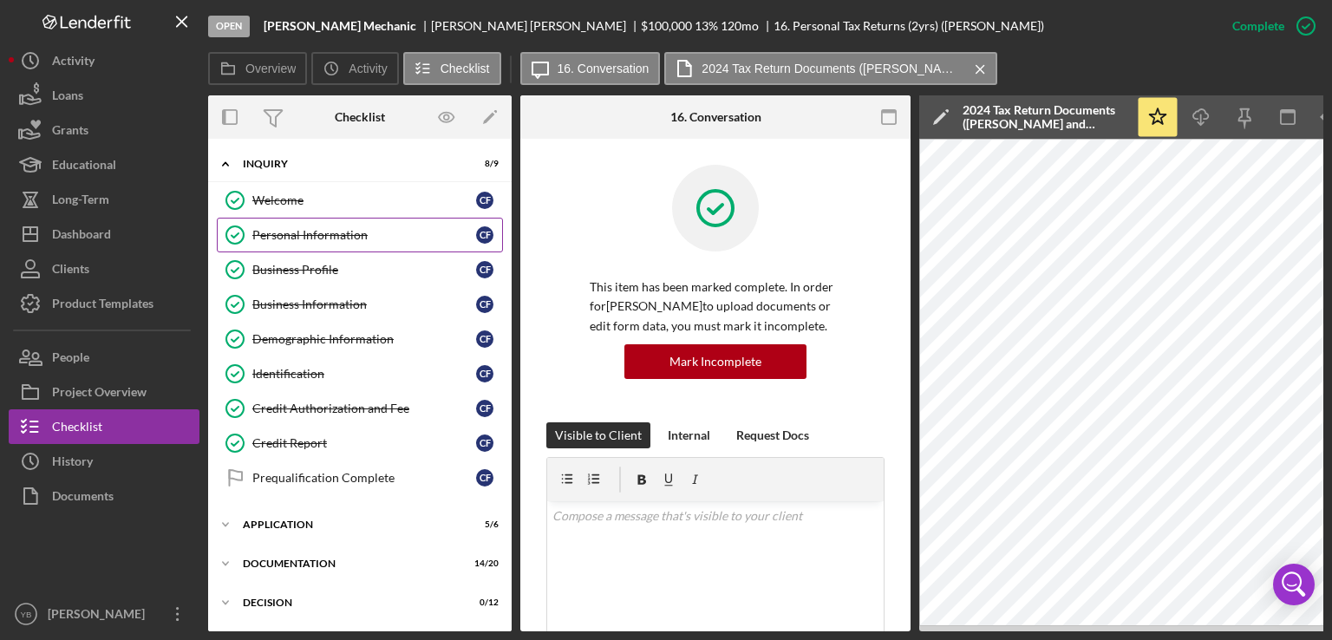
click at [294, 240] on div "Personal Information" at bounding box center [364, 235] width 224 height 14
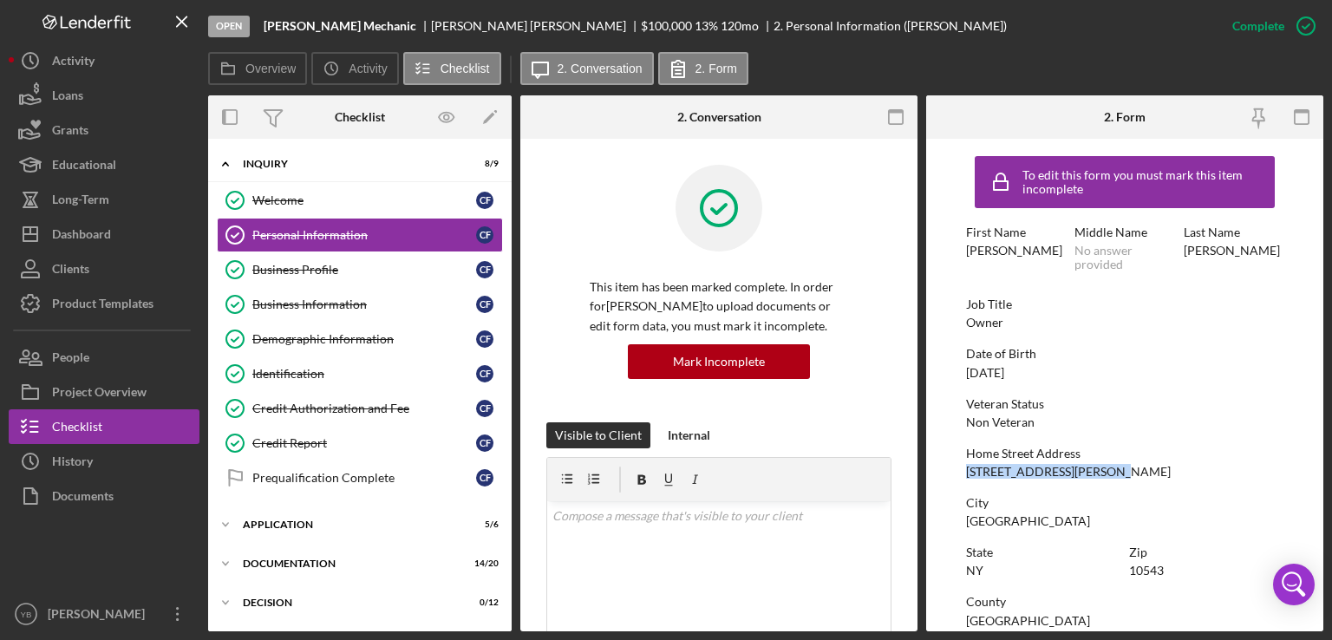
drag, startPoint x: 968, startPoint y: 473, endPoint x: 1113, endPoint y: 464, distance: 145.1
click at [1113, 464] on div "Home Street Address [STREET_ADDRESS][PERSON_NAME]" at bounding box center [1125, 463] width 318 height 32
copy div "[STREET_ADDRESS][PERSON_NAME]"
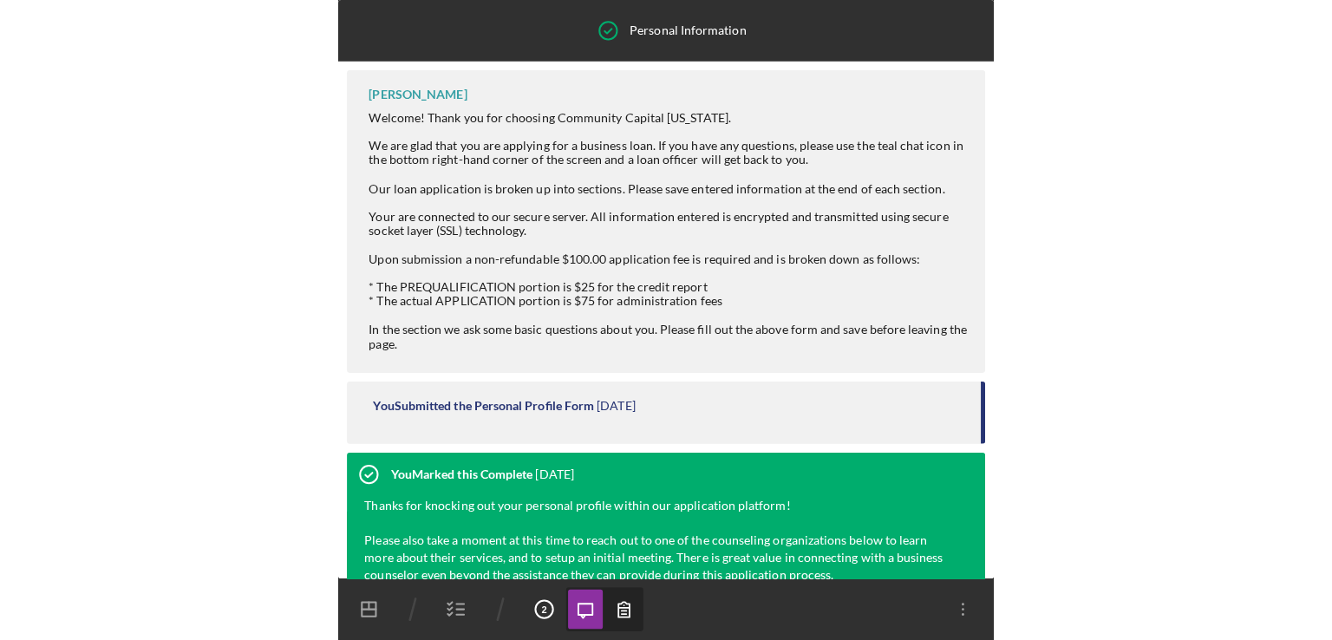
scroll to position [509, 0]
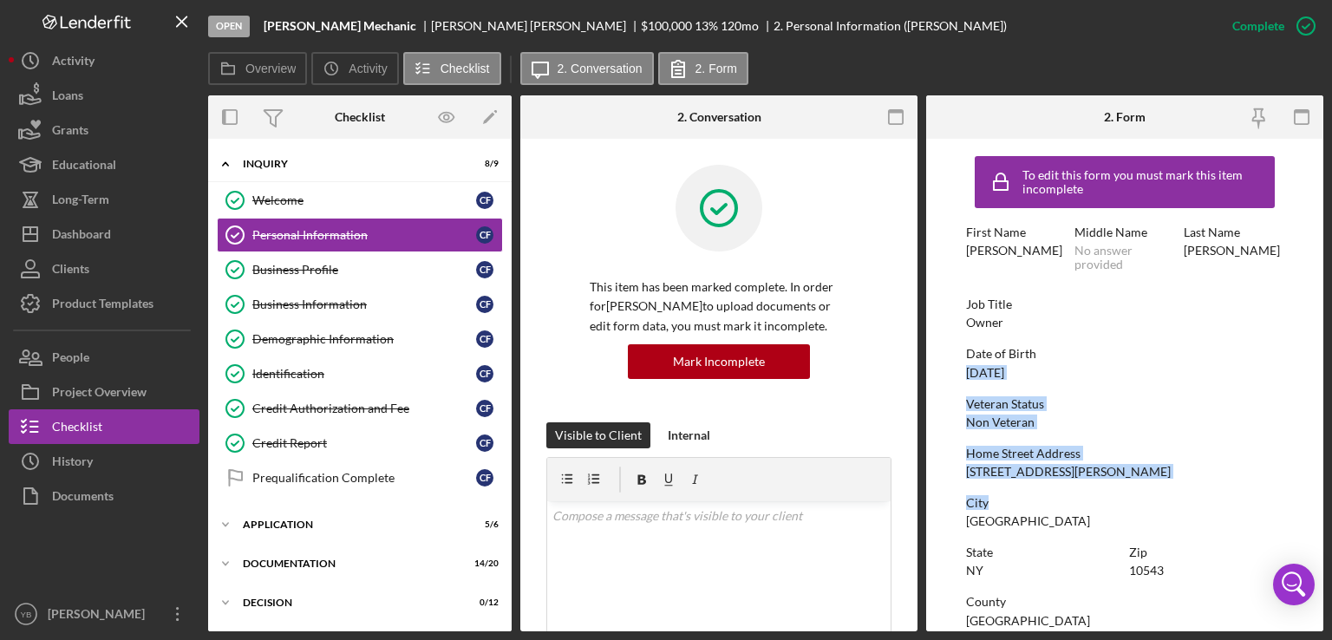
drag, startPoint x: 1325, startPoint y: 342, endPoint x: 1263, endPoint y: 481, distance: 152.6
click at [1263, 481] on div "Open [PERSON_NAME] Mechanic [PERSON_NAME] $100,000 $100,000 13 % 120 mo 2. Pers…" at bounding box center [666, 320] width 1332 height 640
click at [1263, 481] on div "To edit this form you must mark this item incomplete First Name [PERSON_NAME] M…" at bounding box center [1125, 550] width 318 height 807
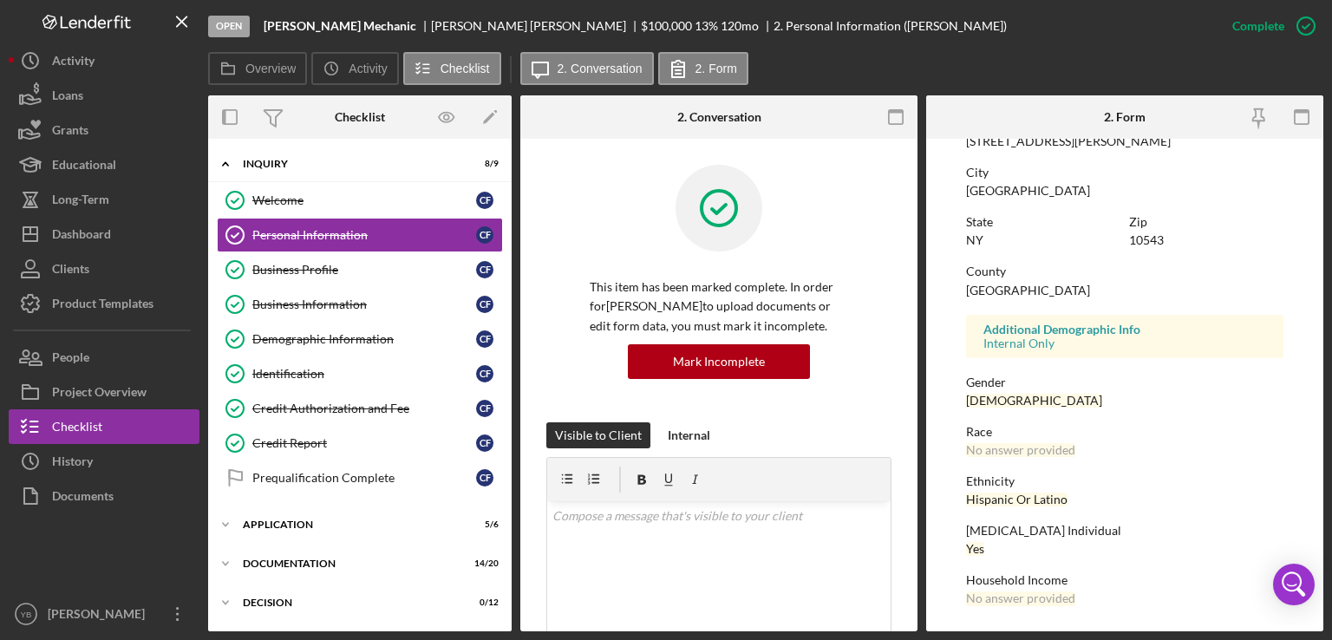
scroll to position [111, 0]
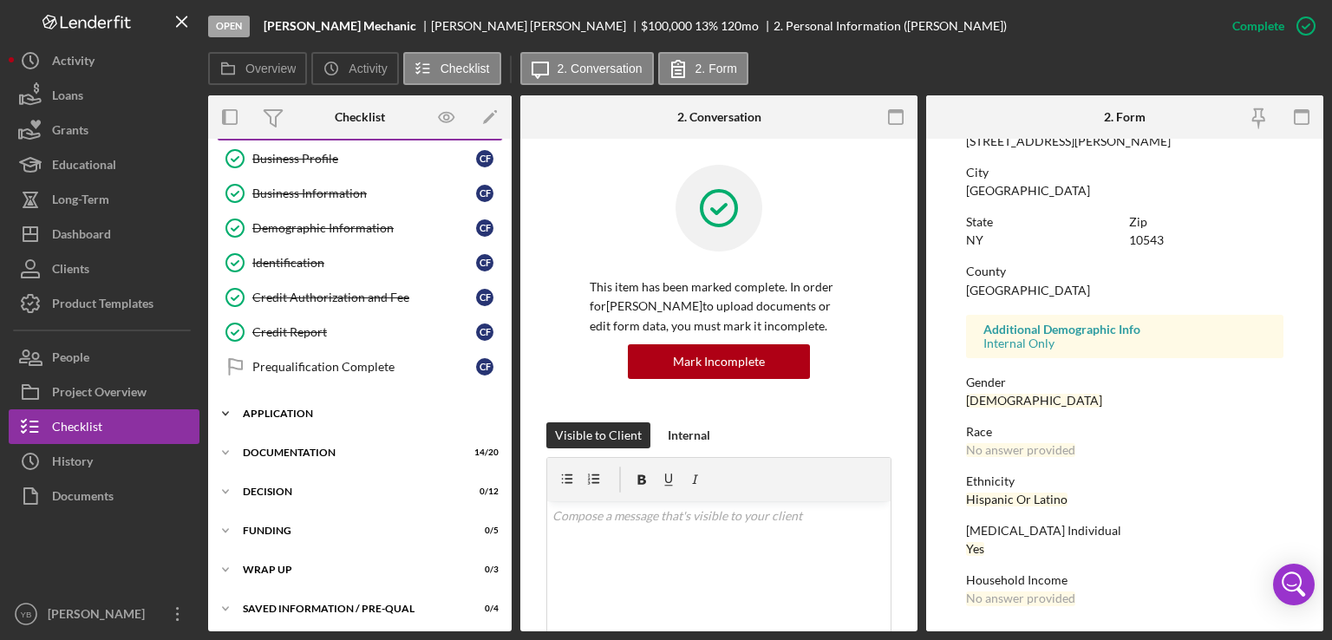
click at [296, 409] on div "Application" at bounding box center [366, 414] width 247 height 10
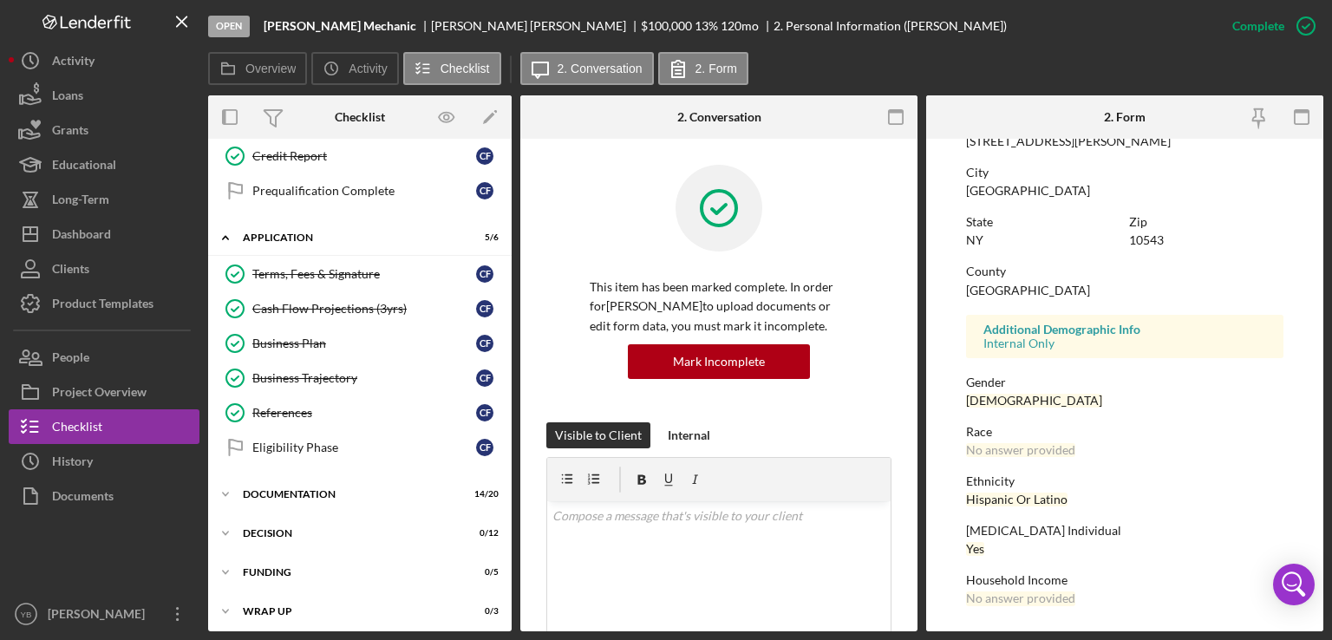
scroll to position [319, 0]
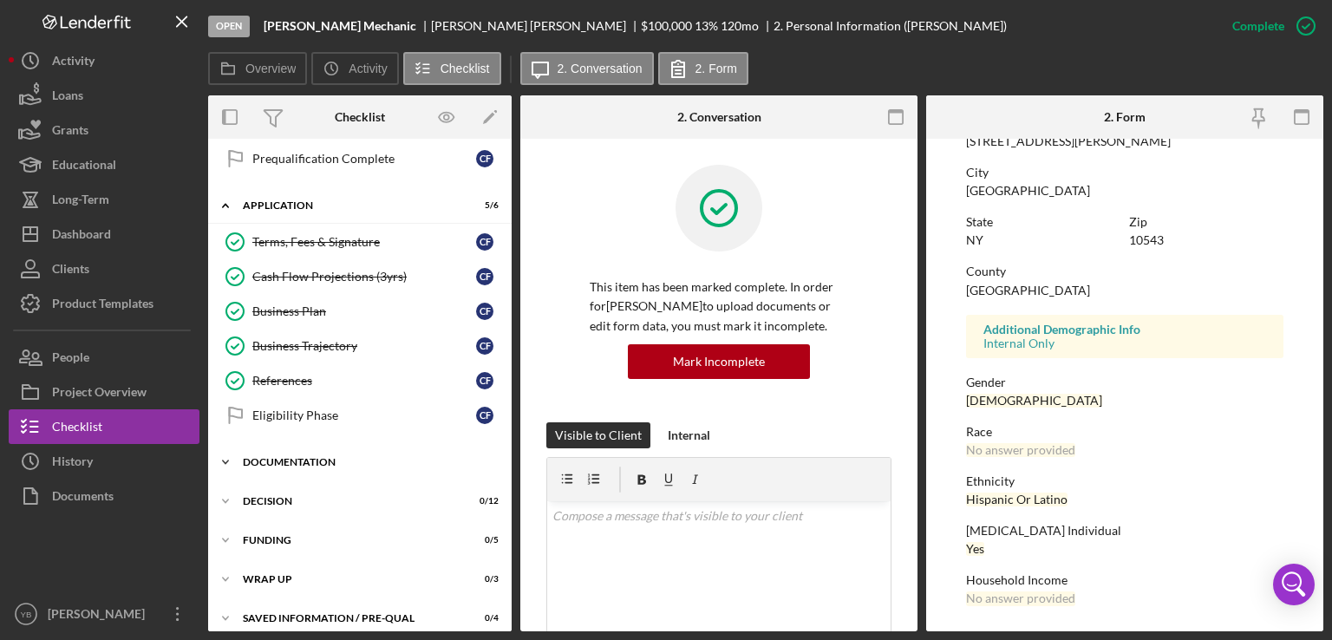
click at [298, 457] on div "Documentation" at bounding box center [366, 462] width 247 height 10
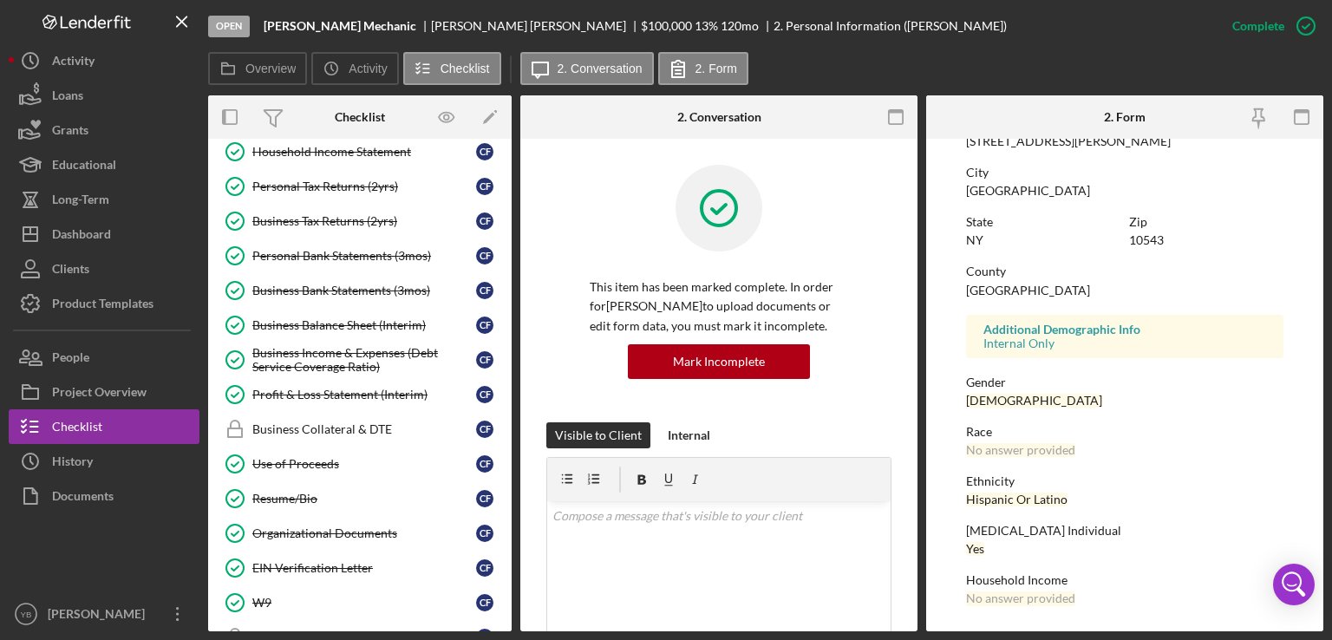
scroll to position [746, 0]
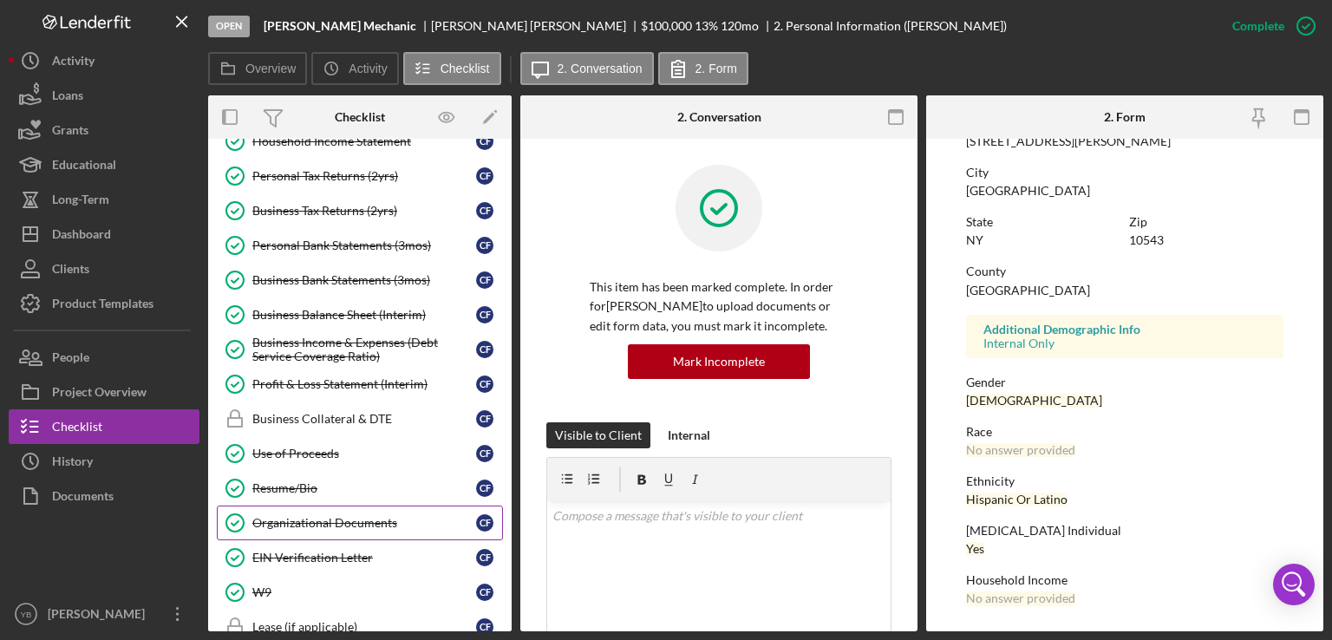
click at [359, 516] on div "Organizational Documents" at bounding box center [364, 523] width 224 height 14
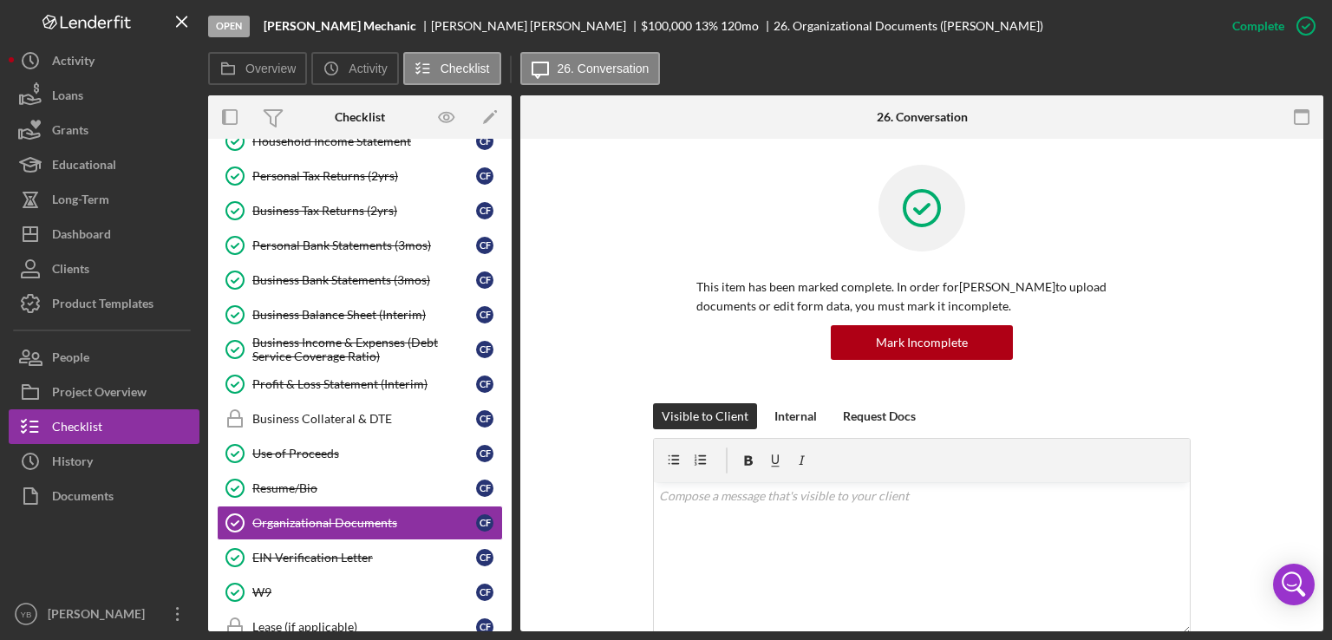
click at [1208, 428] on div "Visible to Client Internal Request Docs v Color teal Color pink Remove color Ad…" at bounding box center [922, 560] width 751 height 314
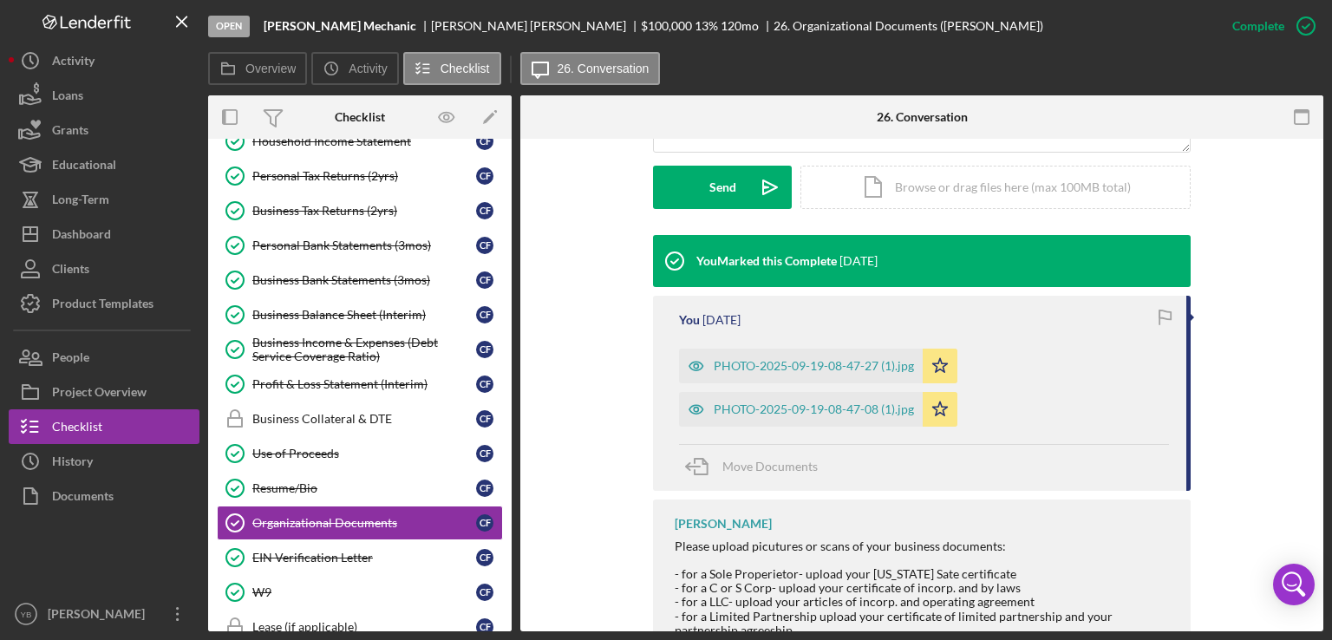
scroll to position [486, 0]
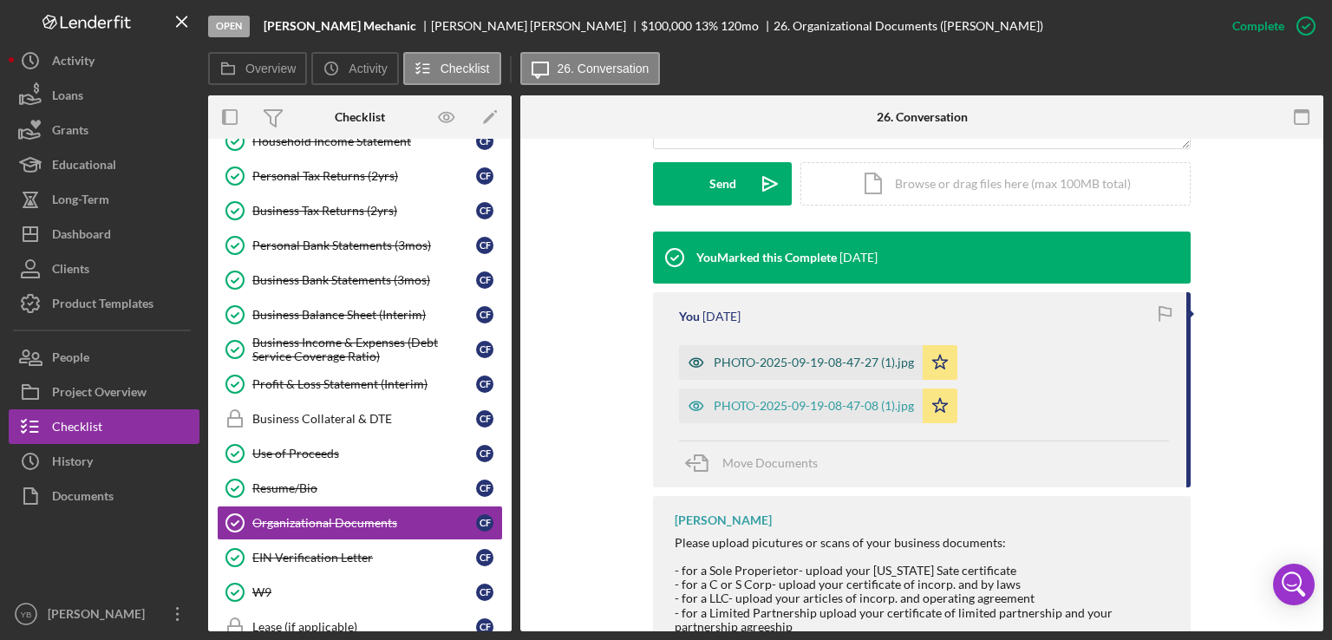
click at [813, 363] on div "PHOTO-2025-09-19-08-47-27 (1).jpg" at bounding box center [814, 363] width 200 height 14
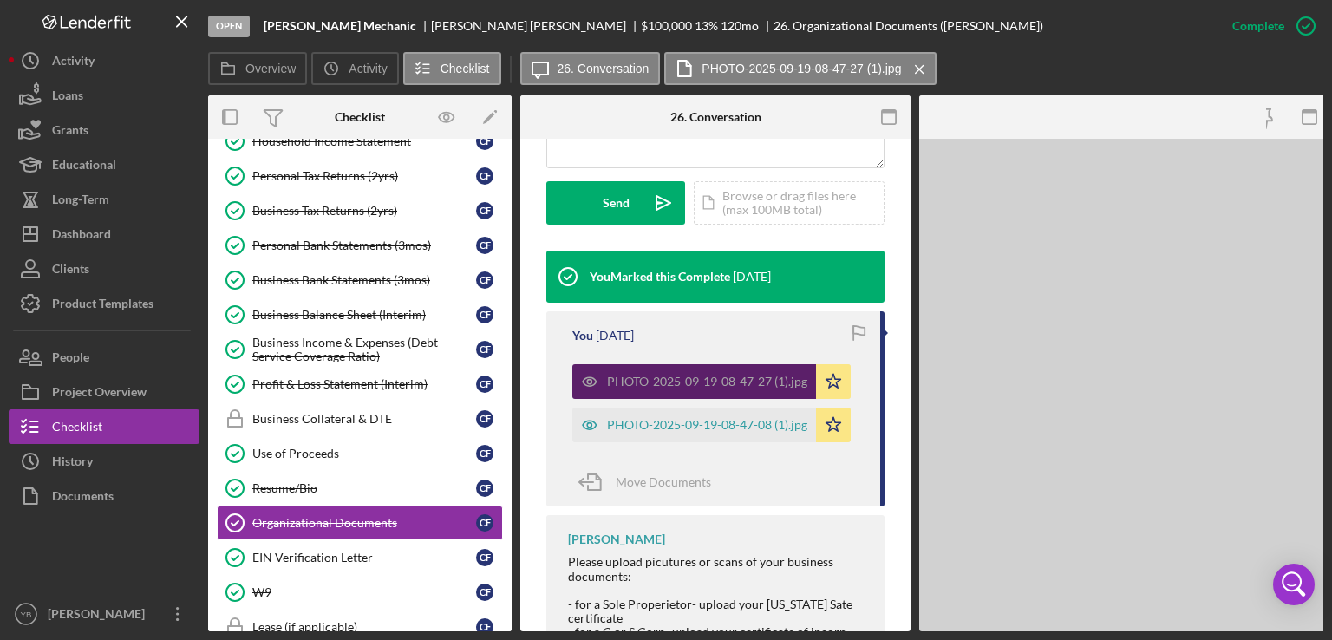
scroll to position [524, 0]
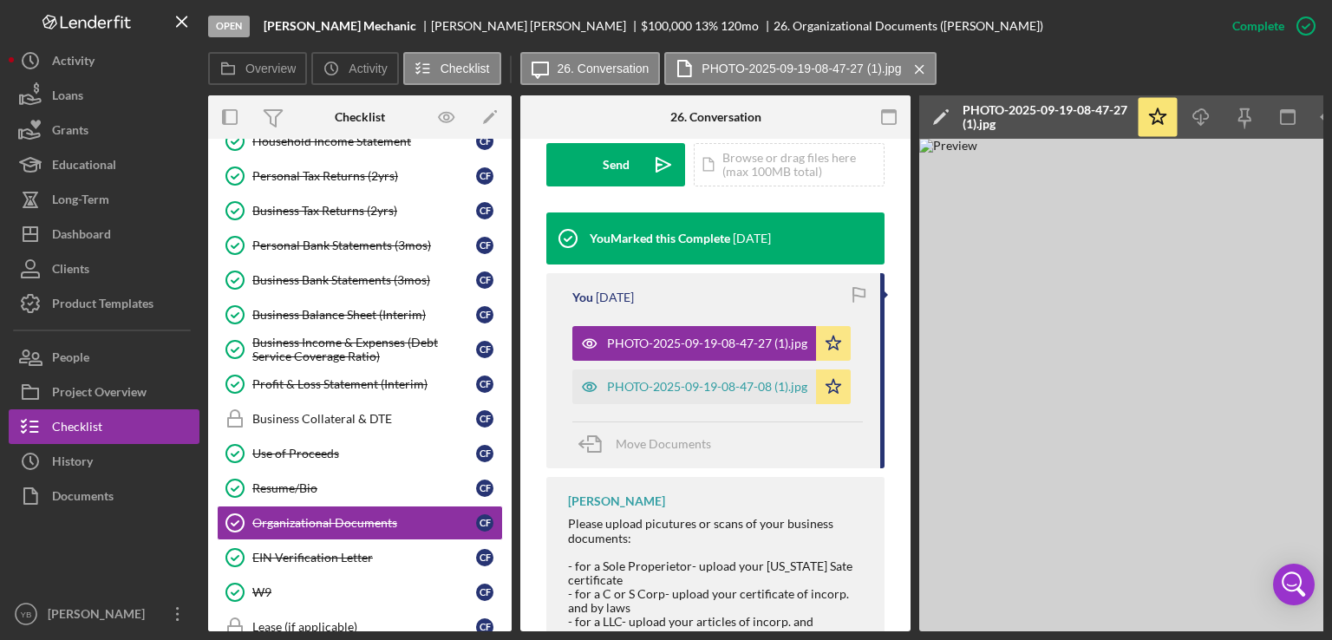
click at [586, 118] on div at bounding box center [586, 116] width 130 height 43
click at [355, 551] on div "EIN Verification Letter" at bounding box center [364, 558] width 224 height 14
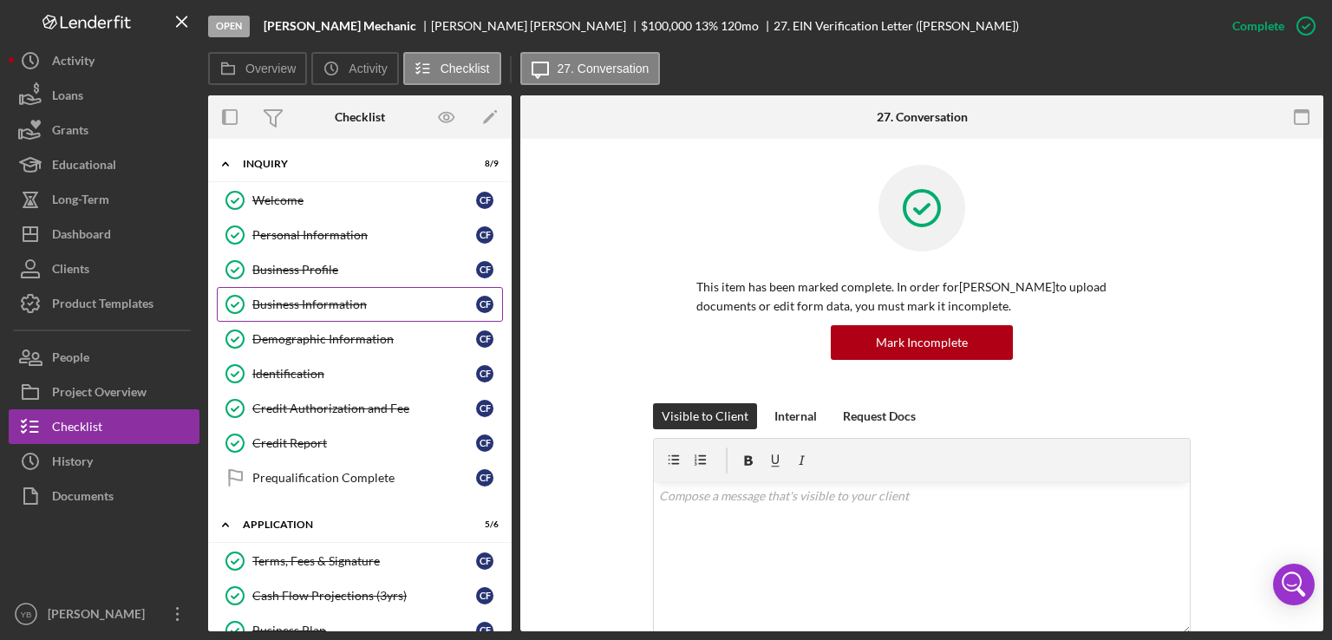
click at [319, 300] on div "Business Information" at bounding box center [364, 305] width 224 height 14
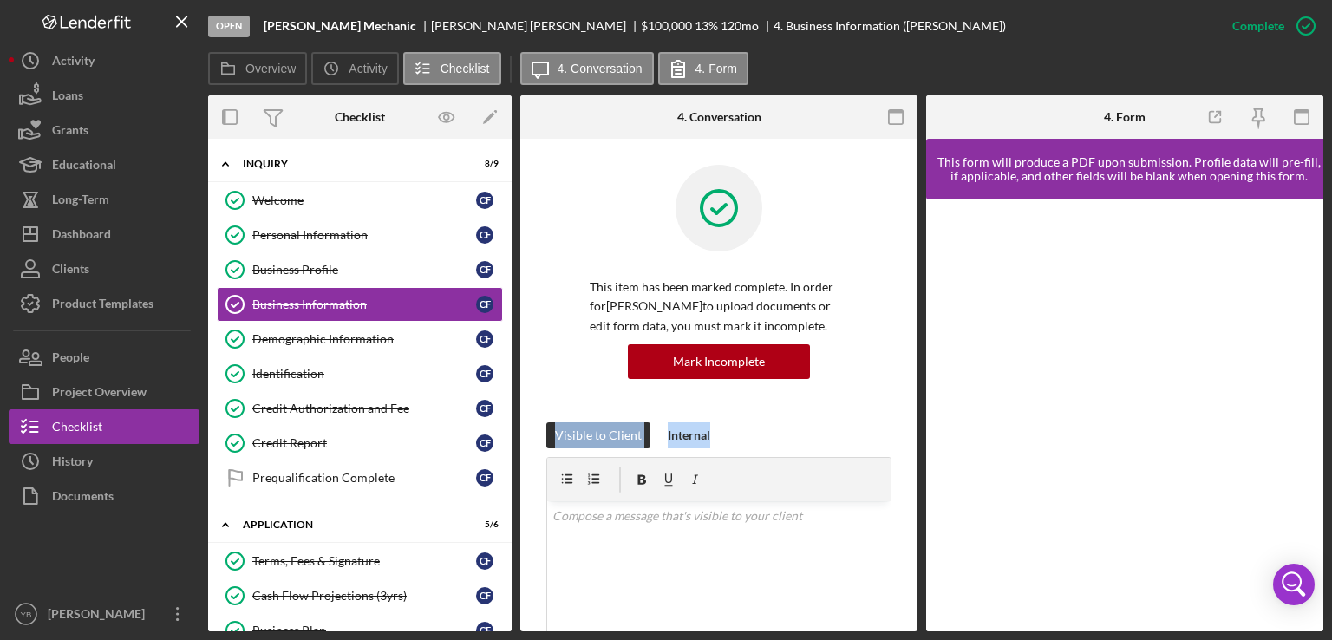
drag, startPoint x: 918, startPoint y: 374, endPoint x: 913, endPoint y: 476, distance: 102.5
click at [913, 476] on div "Overview Internal Workflow Stage Open Icon/Dropdown Arrow Archive (can unarchiv…" at bounding box center [766, 363] width 1116 height 536
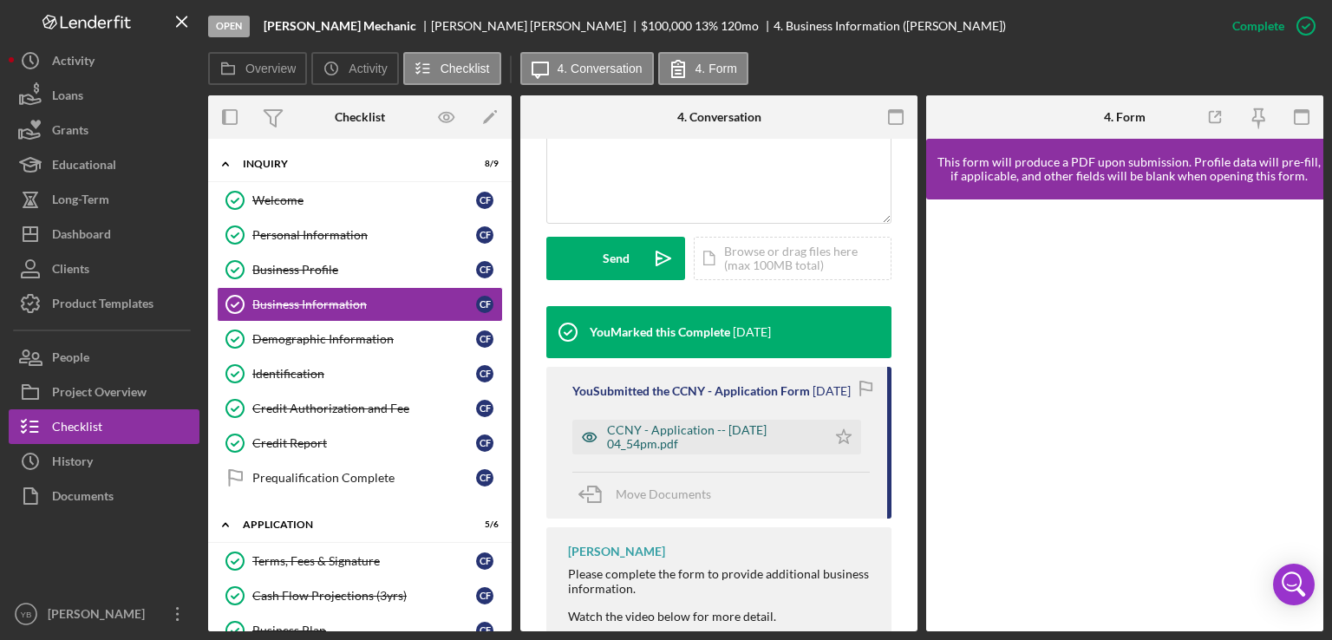
click at [718, 451] on div "CCNY - Application -- [DATE] 04_54pm.pdf" at bounding box center [712, 437] width 211 height 28
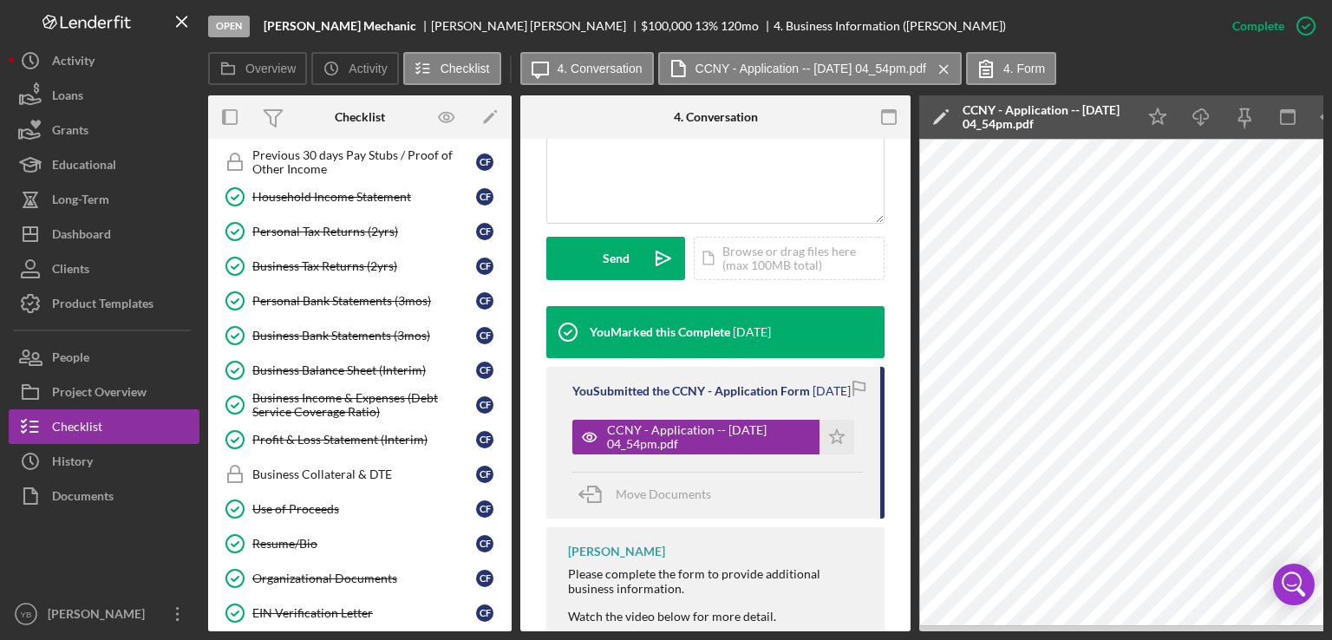
scroll to position [687, 0]
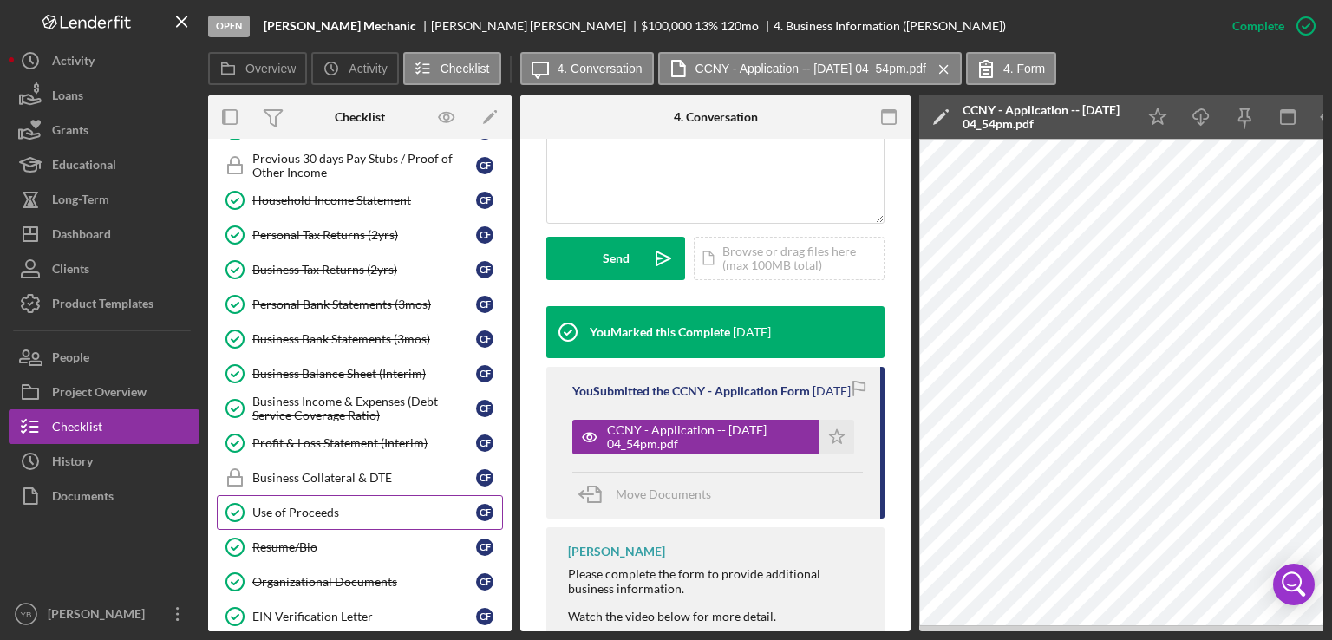
click at [297, 506] on div "Use of Proceeds" at bounding box center [364, 513] width 224 height 14
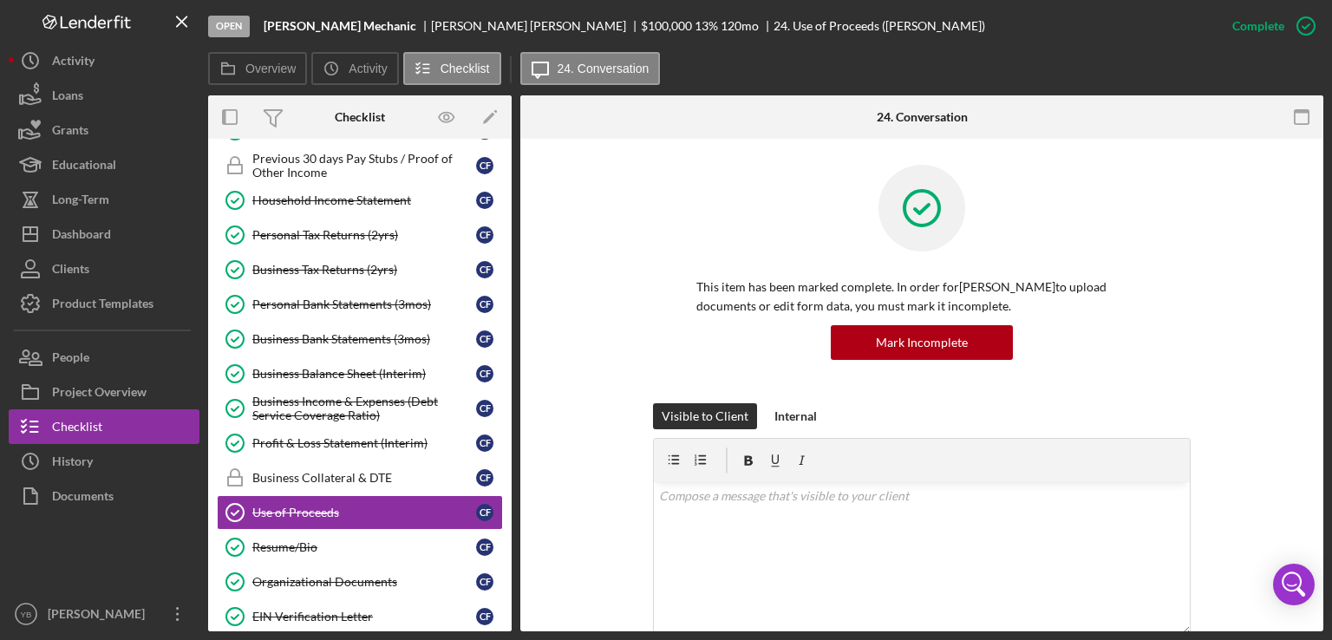
click at [1330, 427] on div "Open [PERSON_NAME] Mechanic [PERSON_NAME] $100,000 $100,000 13 % 120 mo 24. Use…" at bounding box center [666, 320] width 1332 height 640
click at [1267, 380] on div "This item has been marked complete. In order for [PERSON_NAME] to upload docume…" at bounding box center [922, 284] width 751 height 239
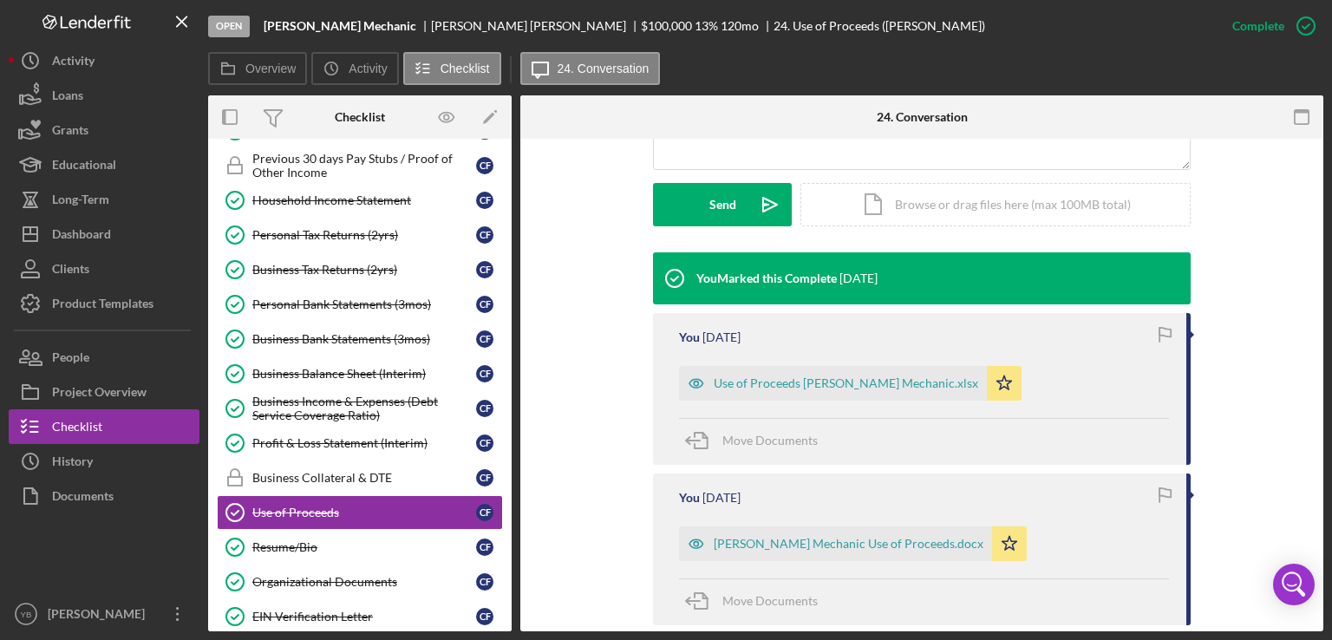
scroll to position [521, 0]
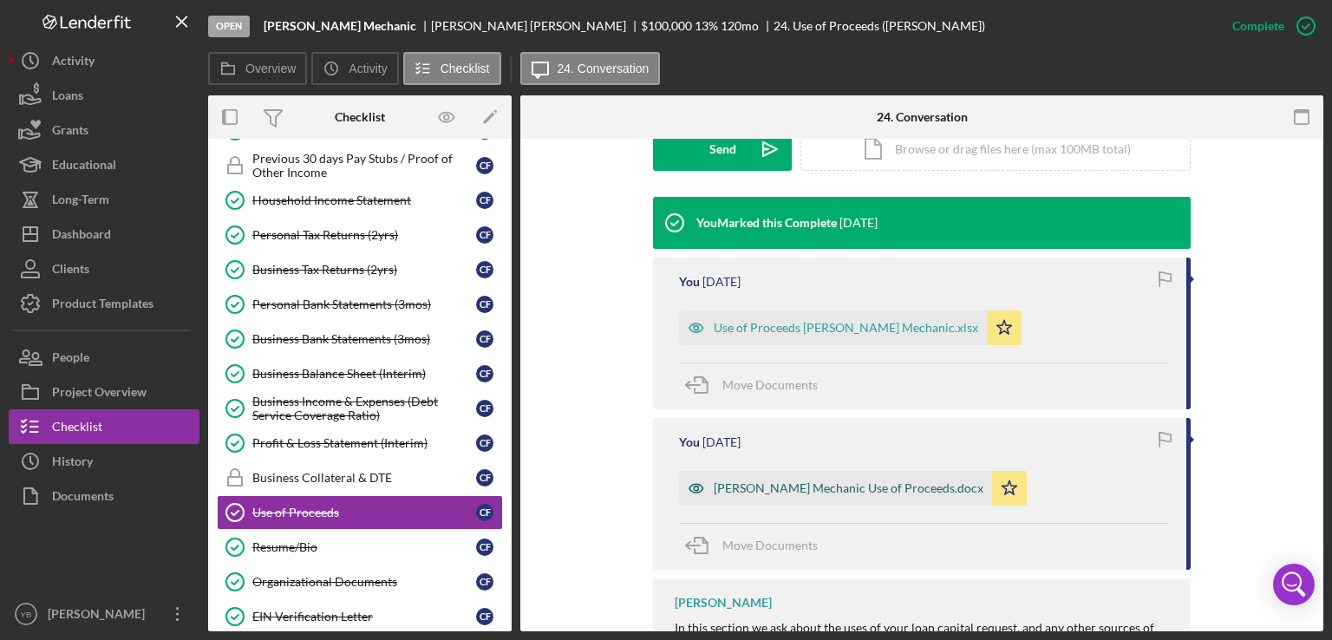
click at [885, 487] on div "[PERSON_NAME] Mechanic Use of Proceeds.docx" at bounding box center [849, 488] width 270 height 14
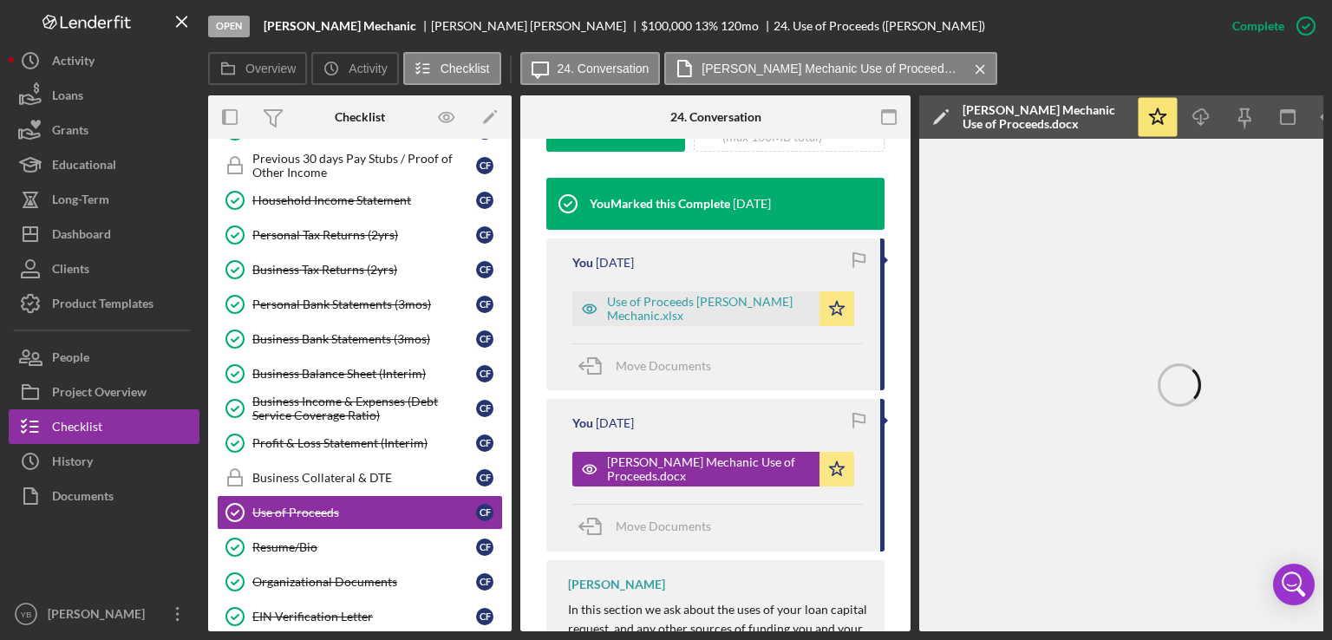
scroll to position [0, 115]
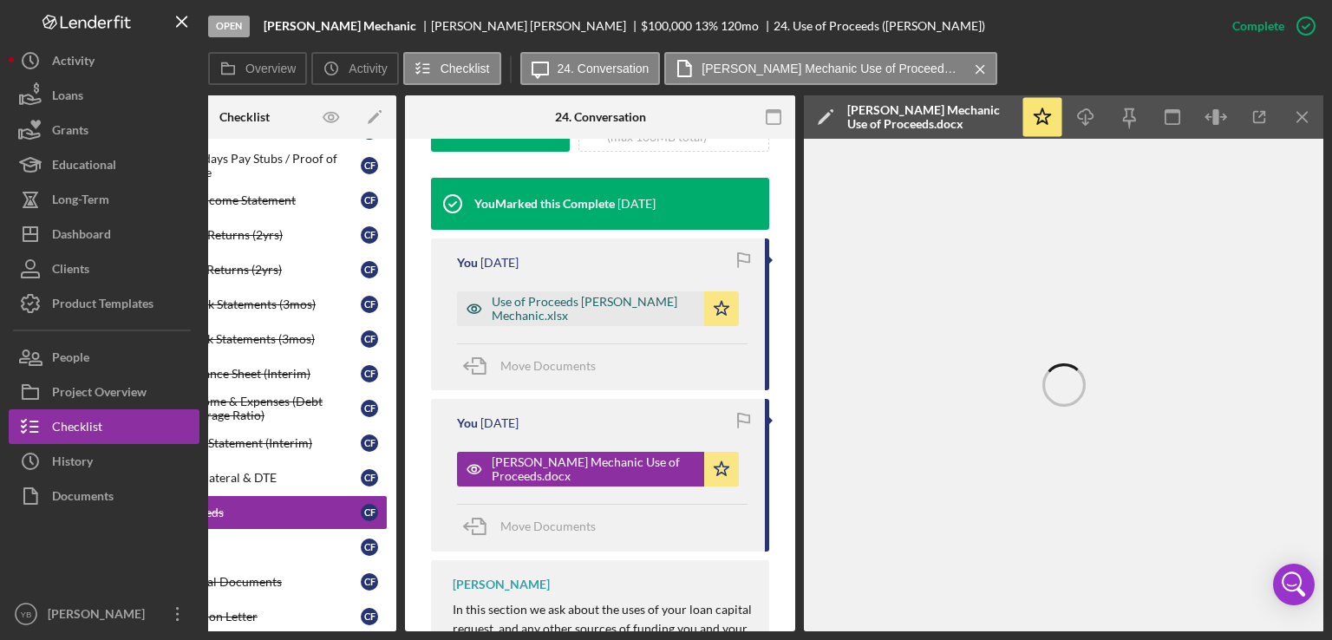
click at [599, 321] on div "Use of Proceeds [PERSON_NAME] Mechanic.xlsx" at bounding box center [594, 309] width 204 height 28
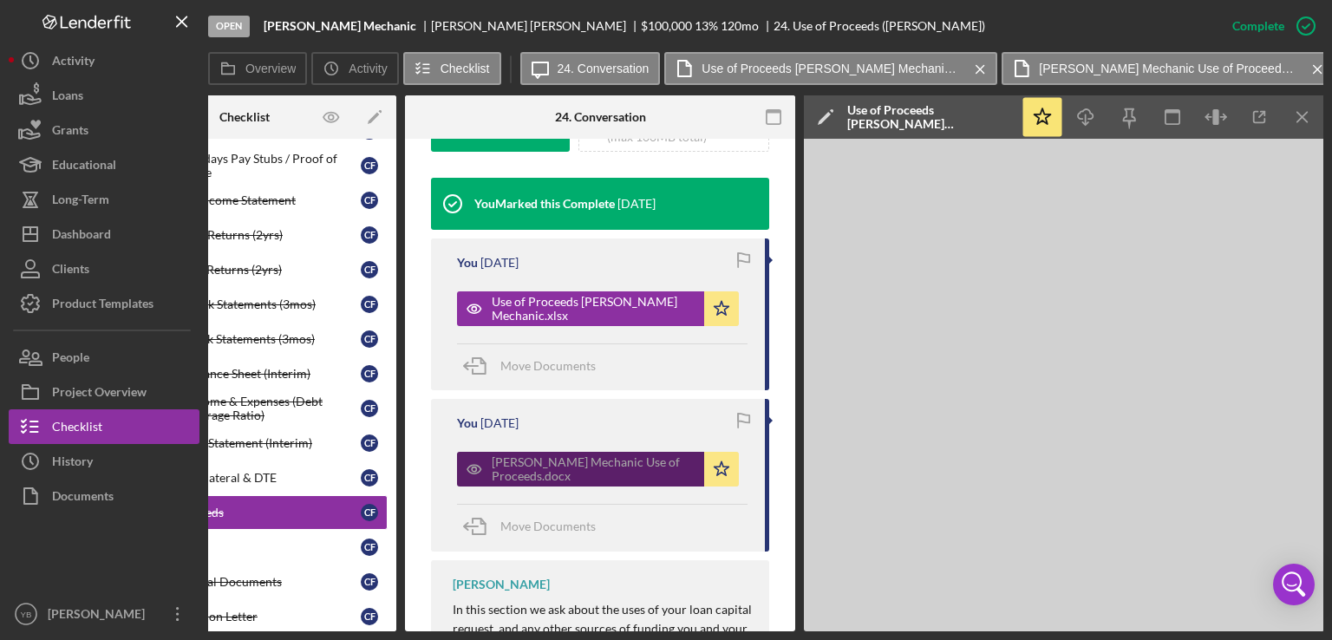
click at [593, 483] on div "[PERSON_NAME] Mechanic Use of Proceeds.docx" at bounding box center [594, 469] width 204 height 28
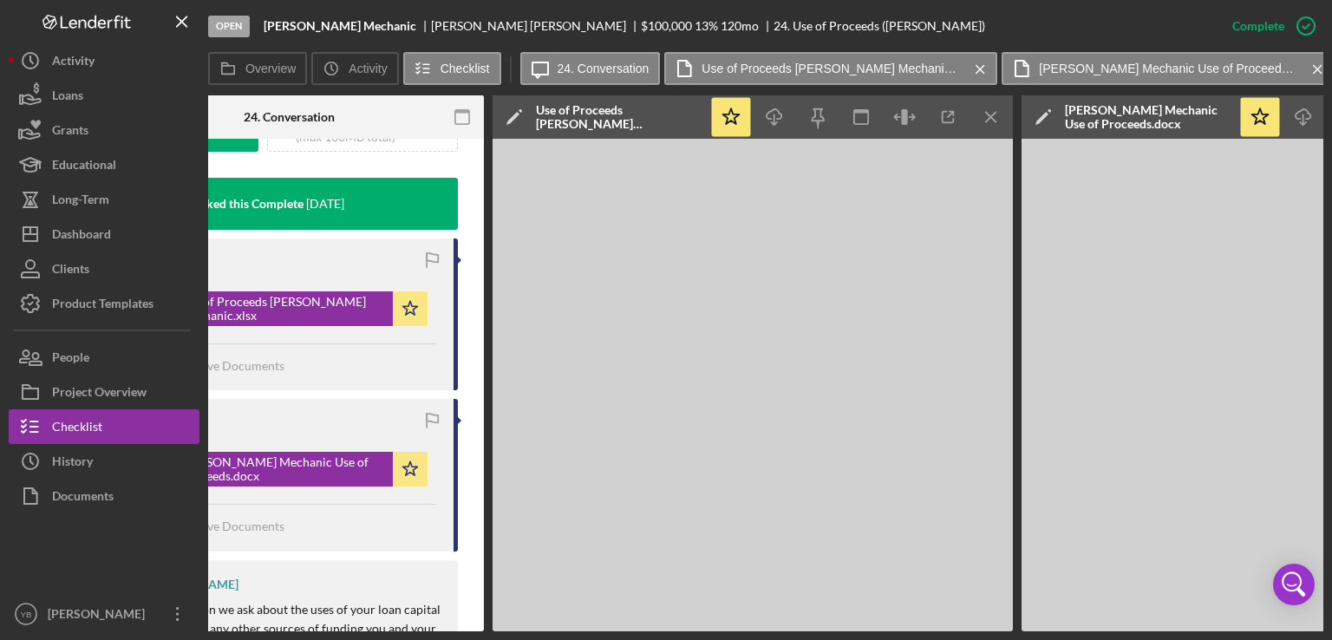
scroll to position [0, 392]
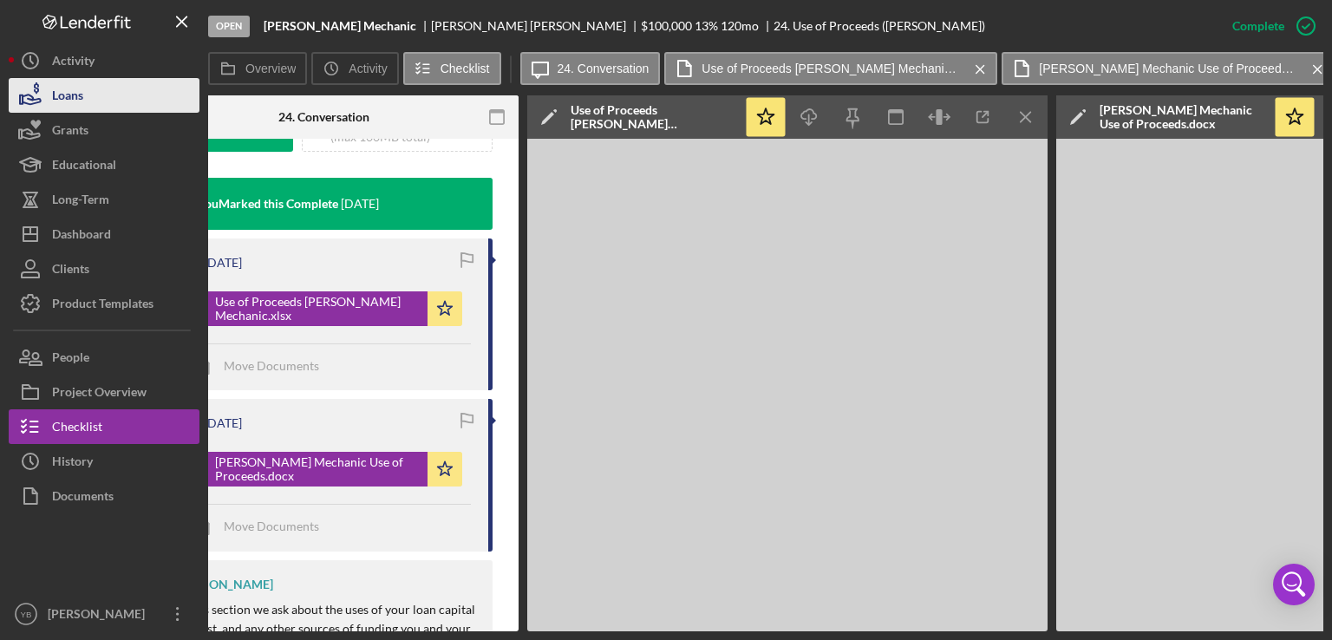
click at [121, 91] on button "Loans" at bounding box center [104, 95] width 191 height 35
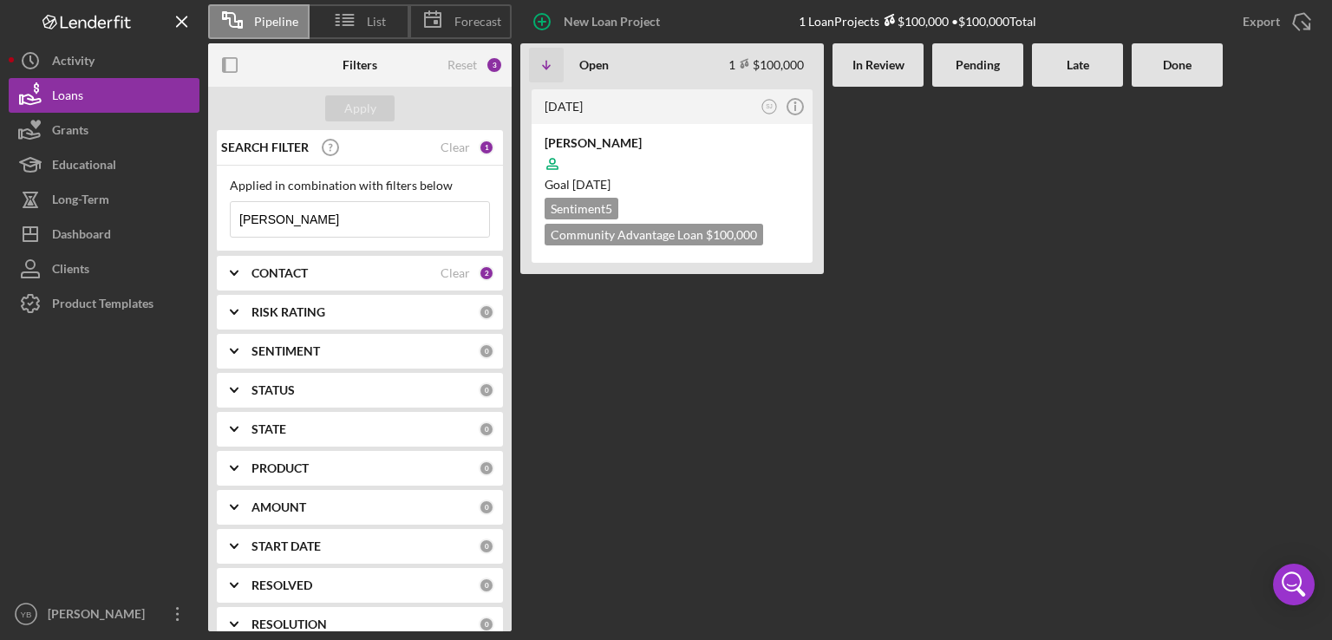
drag, startPoint x: 282, startPoint y: 226, endPoint x: 208, endPoint y: 222, distance: 73.9
click at [208, 222] on div "SEARCH FILTER Clear 1 Applied in combination with filters below [PERSON_NAME] I…" at bounding box center [360, 380] width 304 height 501
click at [370, 108] on div "Apply" at bounding box center [360, 108] width 32 height 26
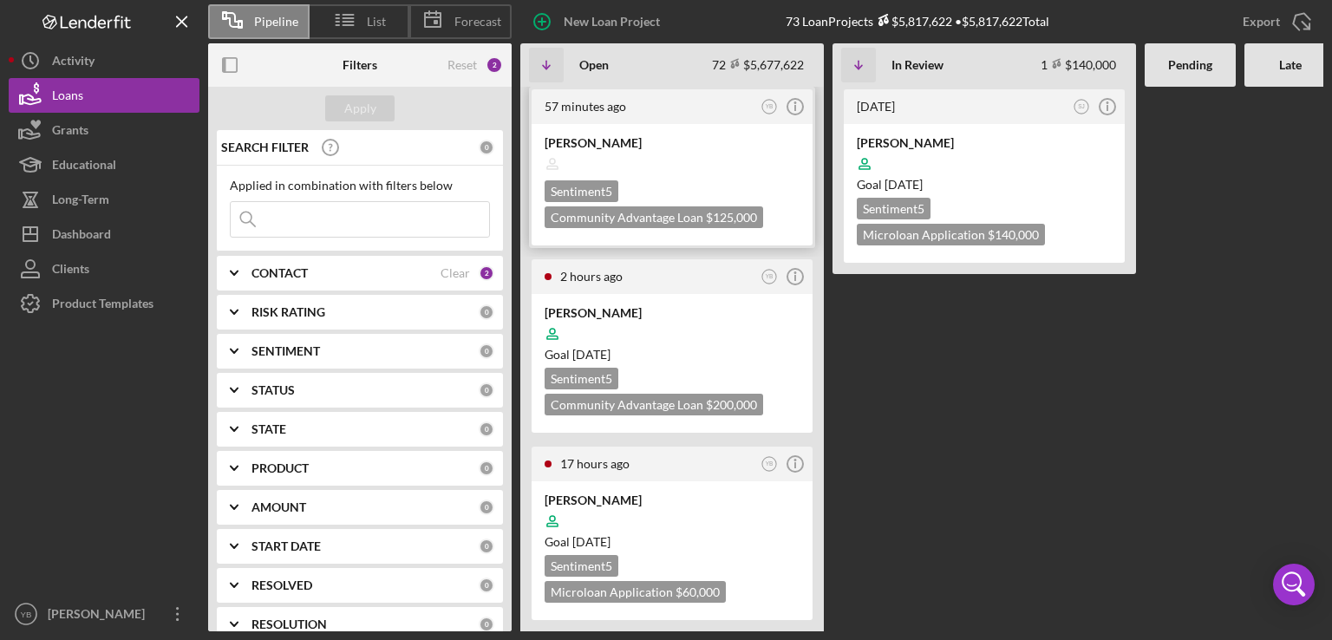
click at [700, 129] on div "[PERSON_NAME] Sentiment 5 Community Advantage Loan $125,000 $125,000" at bounding box center [672, 184] width 281 height 121
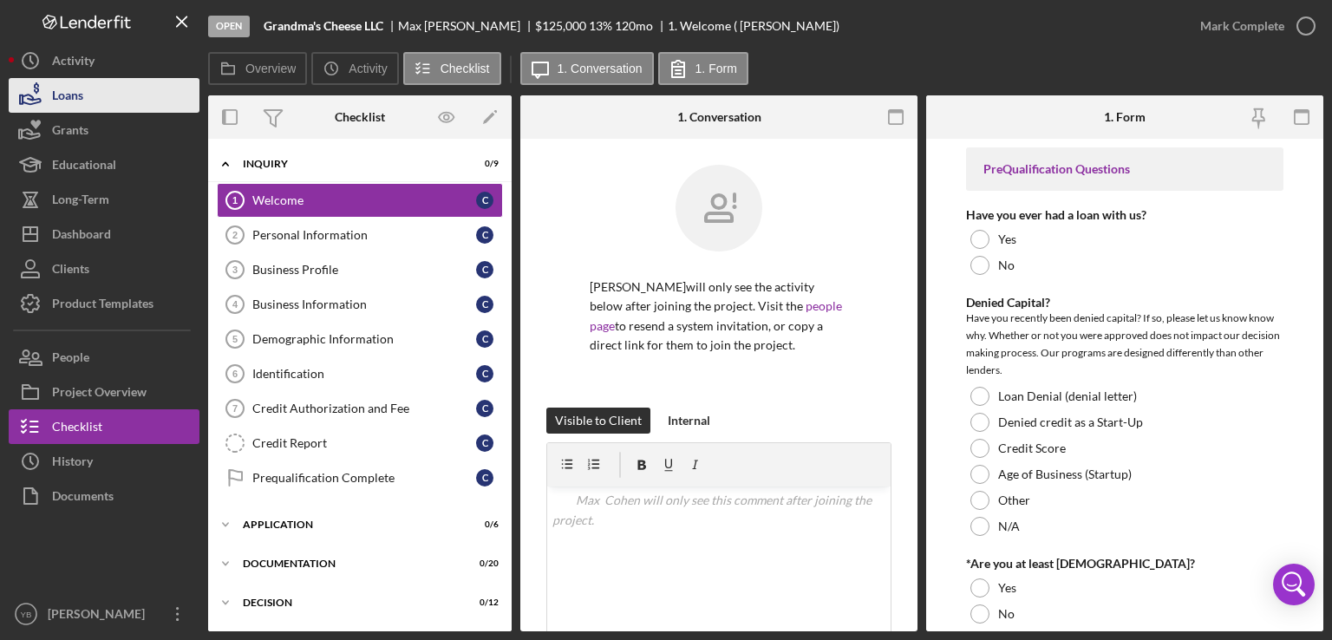
click at [86, 96] on button "Loans" at bounding box center [104, 95] width 191 height 35
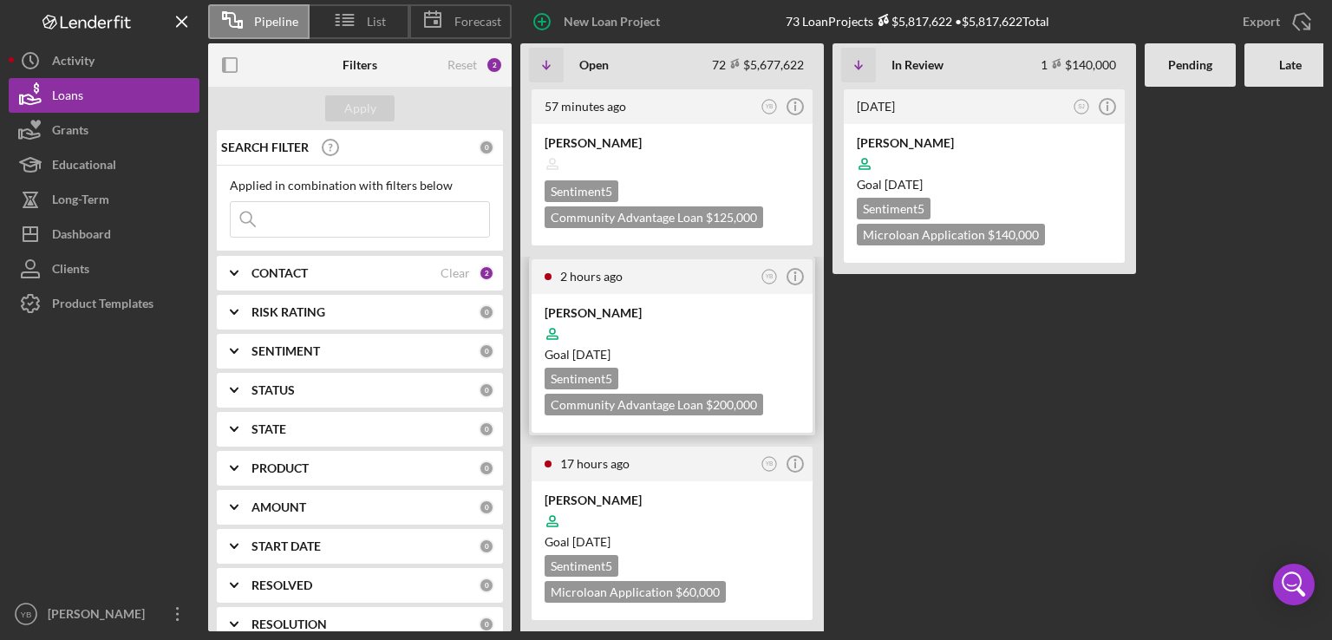
click at [673, 315] on div "[PERSON_NAME]" at bounding box center [672, 312] width 255 height 17
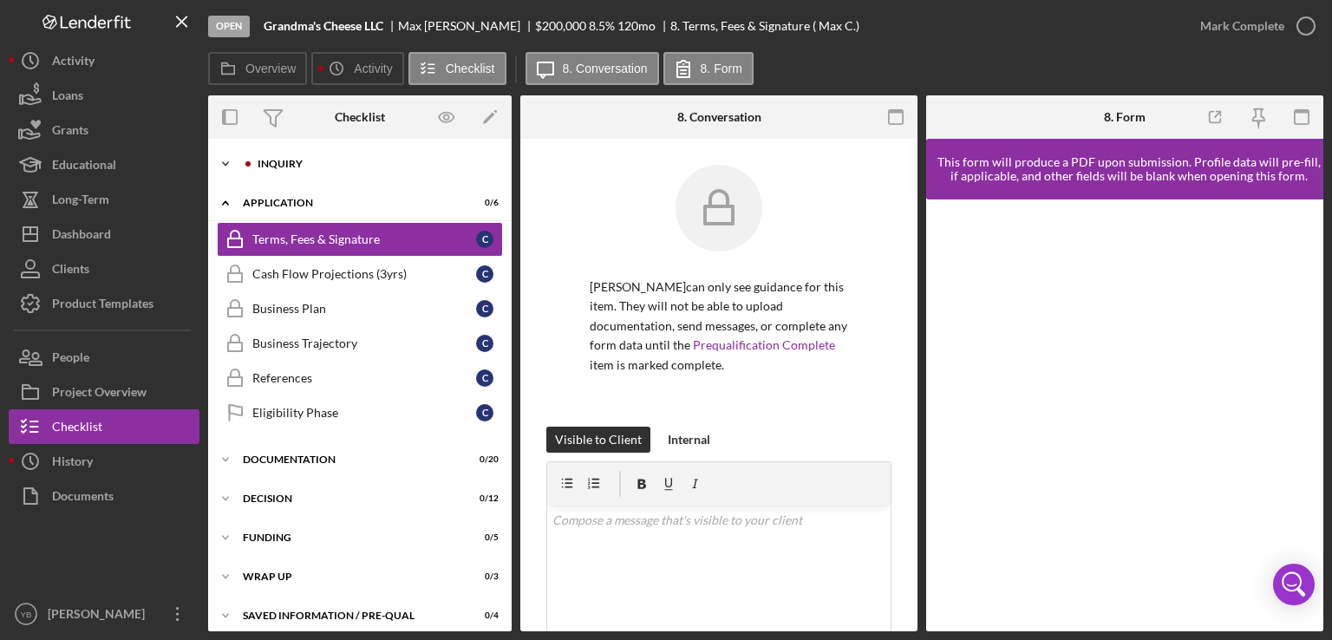
click at [309, 164] on div "Inquiry" at bounding box center [374, 164] width 232 height 10
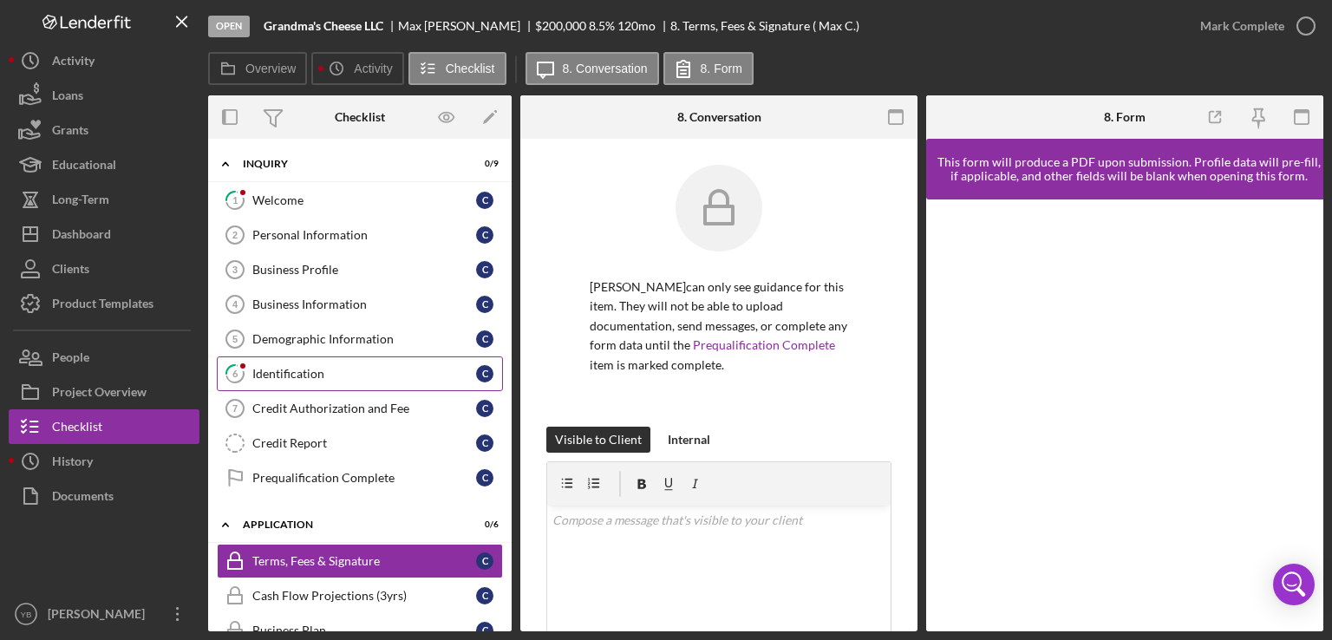
click at [321, 376] on div "Identification" at bounding box center [364, 374] width 224 height 14
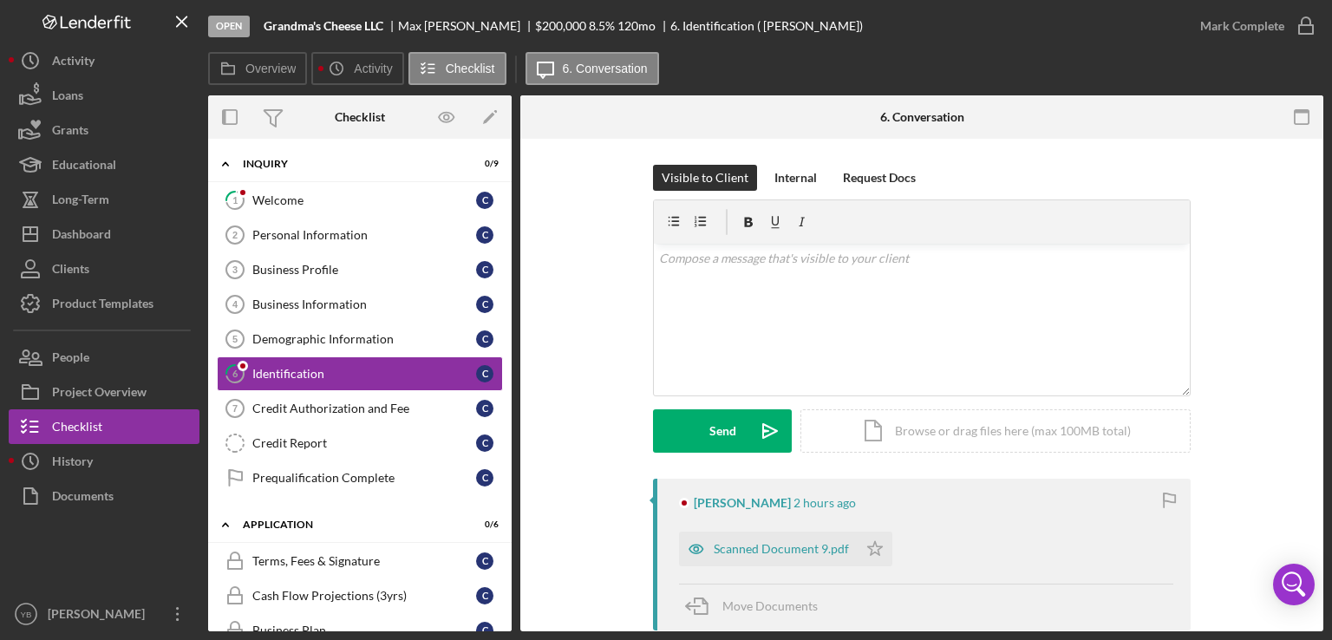
click at [1249, 379] on div "Visible to Client Internal Request Docs v Color teal Color pink Remove color Ad…" at bounding box center [922, 322] width 751 height 314
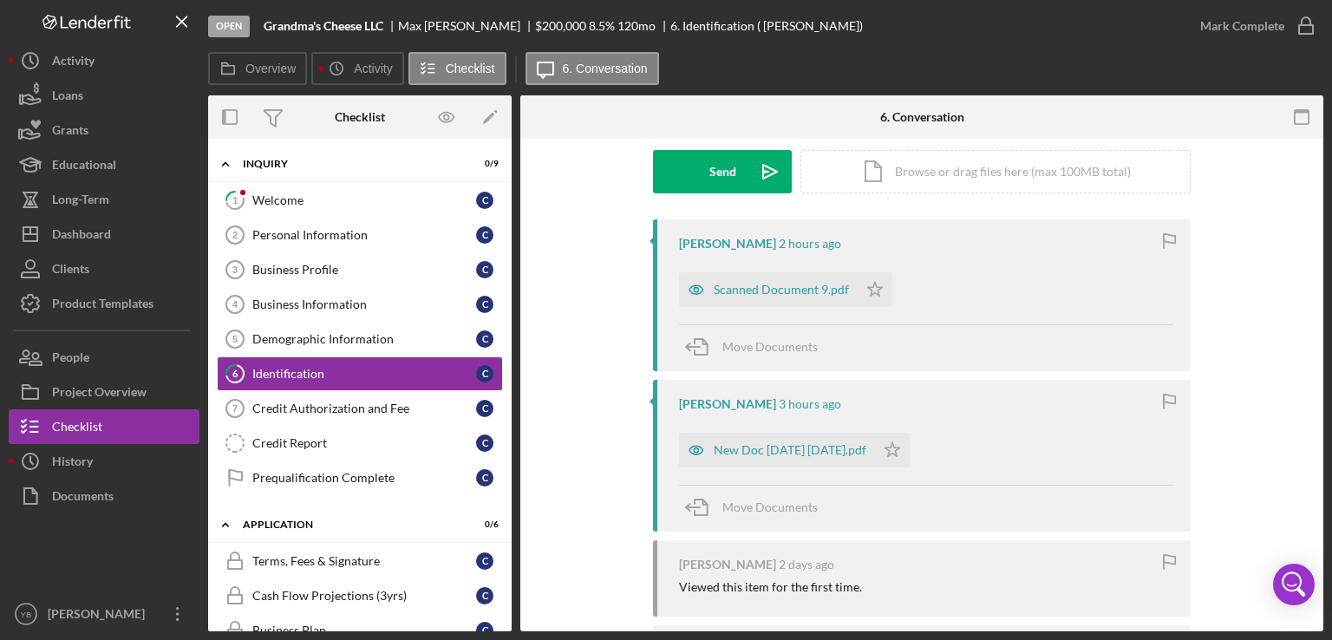
scroll to position [218, 0]
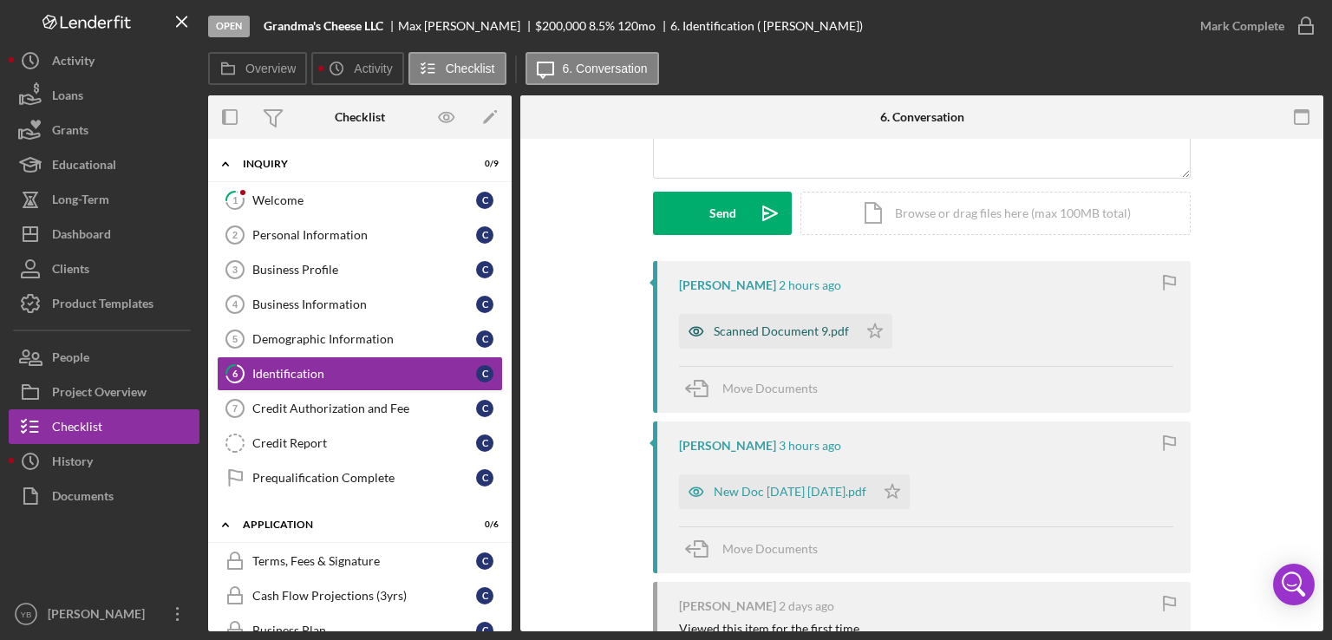
click at [792, 327] on div "Scanned Document 9.pdf" at bounding box center [781, 331] width 135 height 14
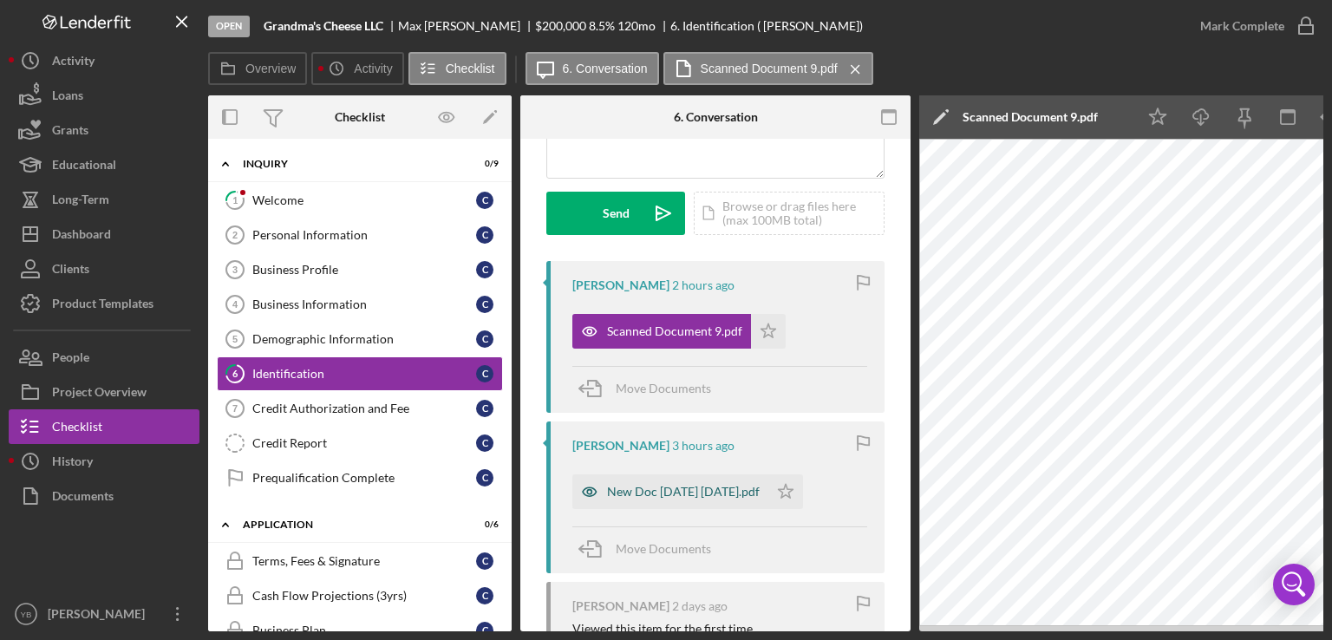
click at [734, 499] on div "New Doc [DATE] [DATE].pdf" at bounding box center [671, 492] width 196 height 35
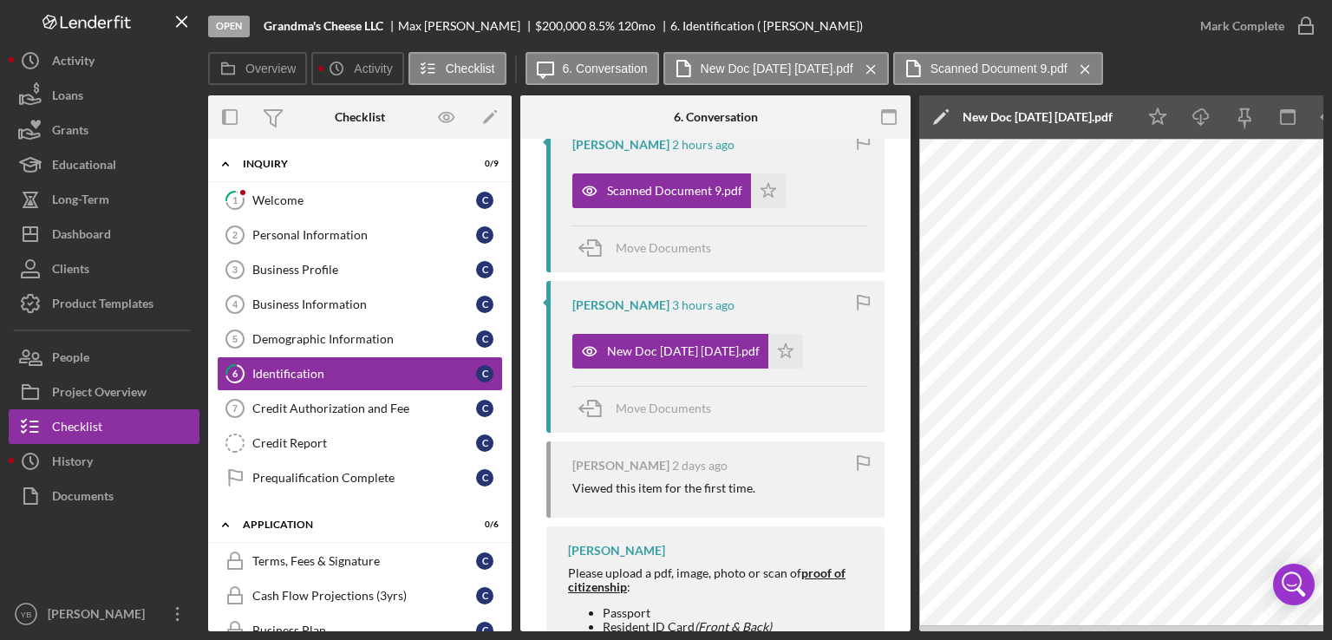
scroll to position [331, 0]
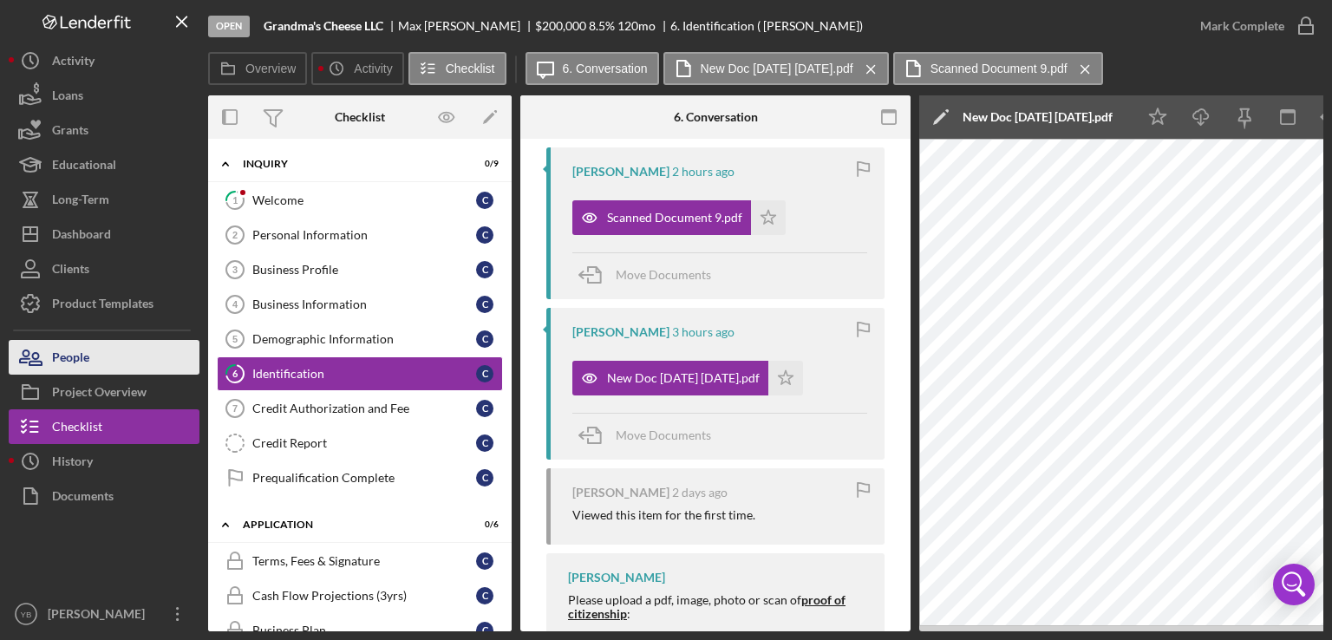
click at [83, 351] on div "People" at bounding box center [70, 359] width 37 height 39
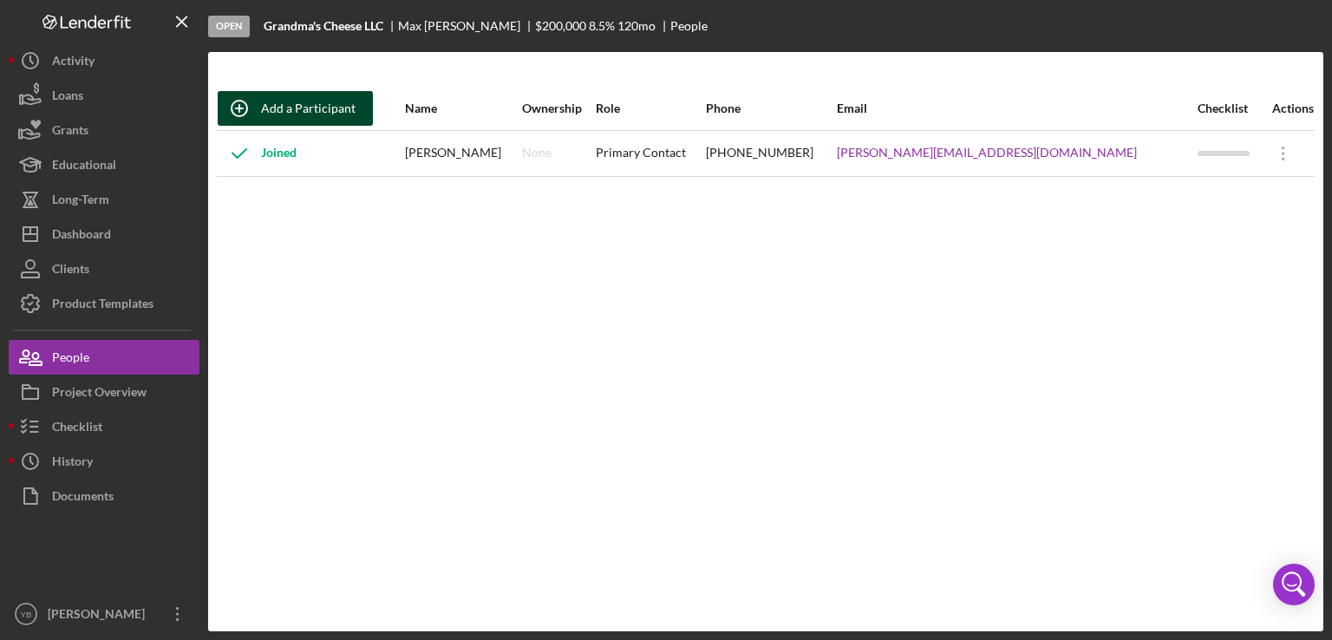
click at [317, 104] on div "Add a Participant" at bounding box center [308, 108] width 95 height 35
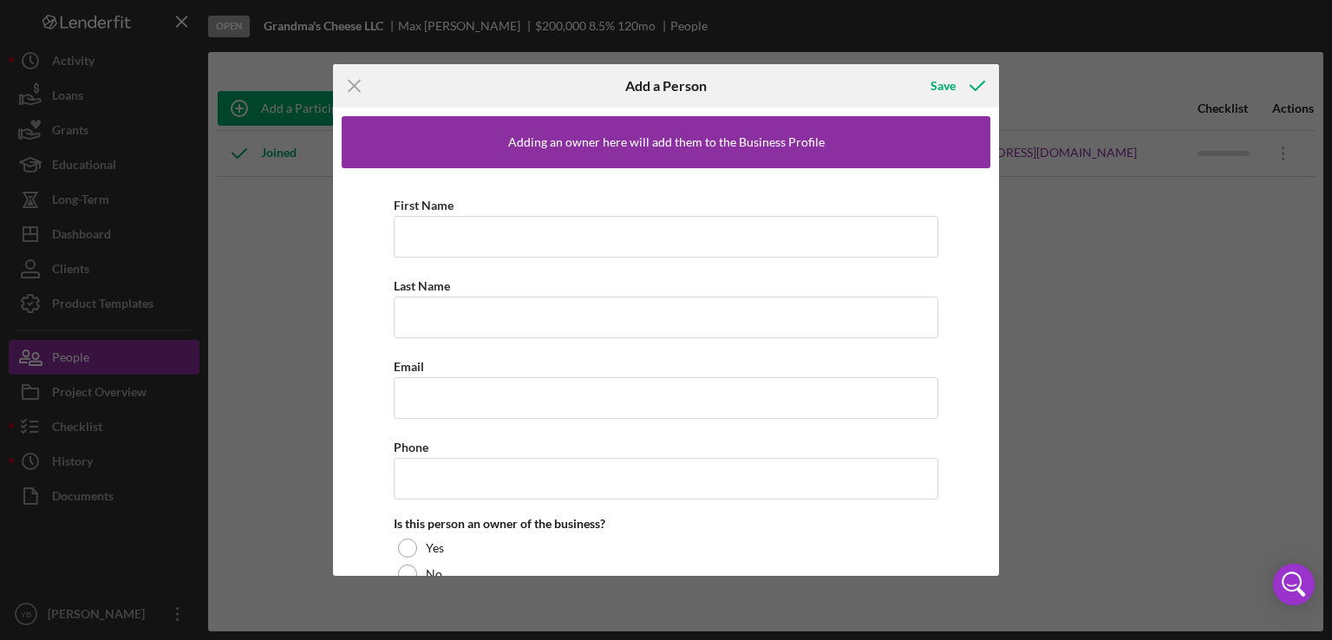
click at [1136, 252] on div "Icon/Menu Close Add a Person Save Adding an owner here will add them to the Bus…" at bounding box center [666, 320] width 1332 height 640
click at [347, 88] on icon "Icon/Menu Close" at bounding box center [354, 85] width 43 height 43
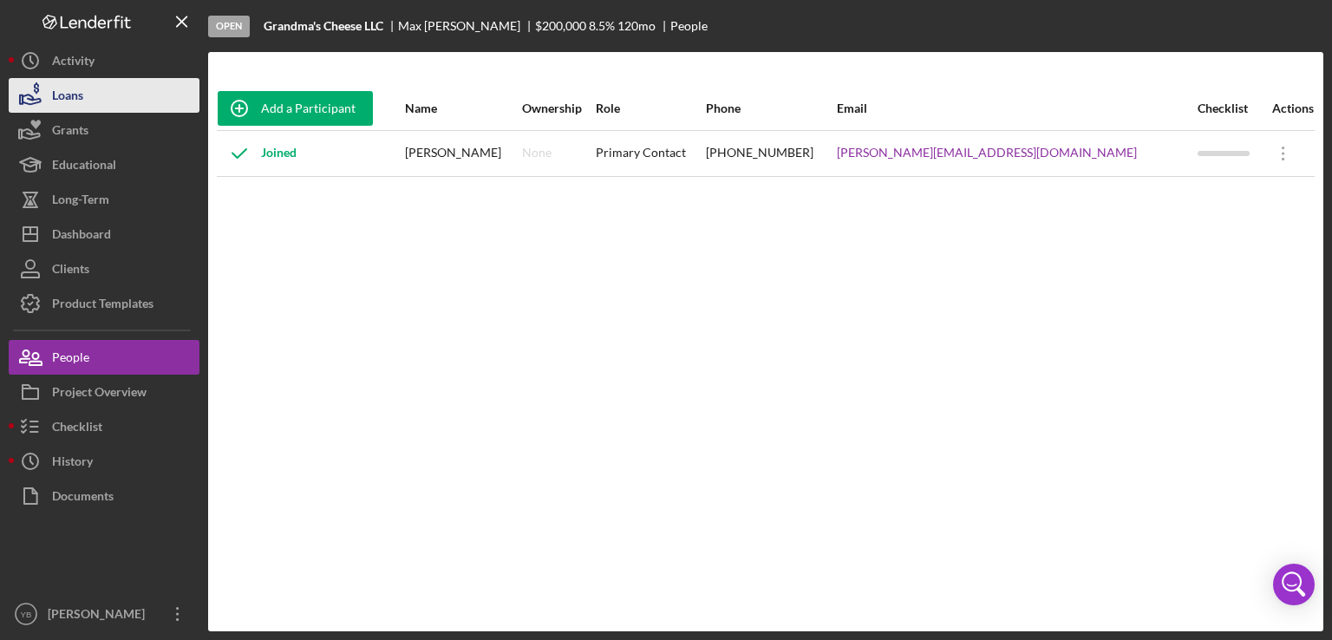
click at [121, 95] on button "Loans" at bounding box center [104, 95] width 191 height 35
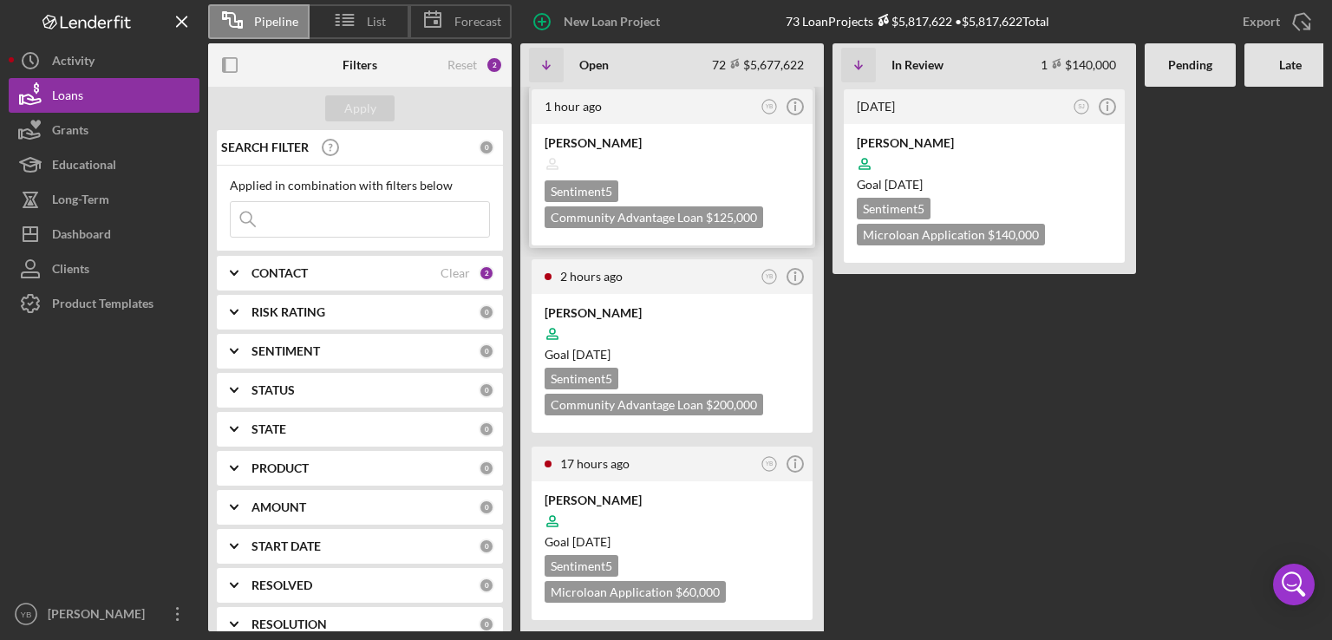
click at [679, 161] on div at bounding box center [672, 163] width 255 height 33
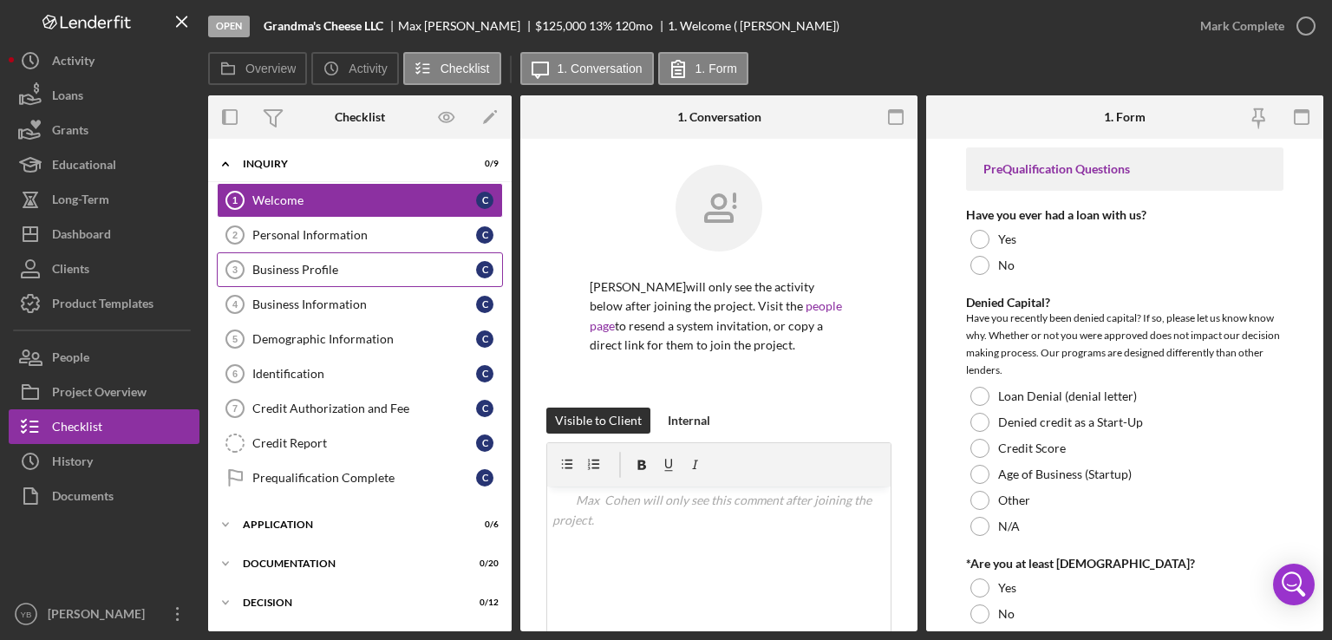
click at [330, 256] on link "Business Profile 3 Business Profile C" at bounding box center [360, 269] width 286 height 35
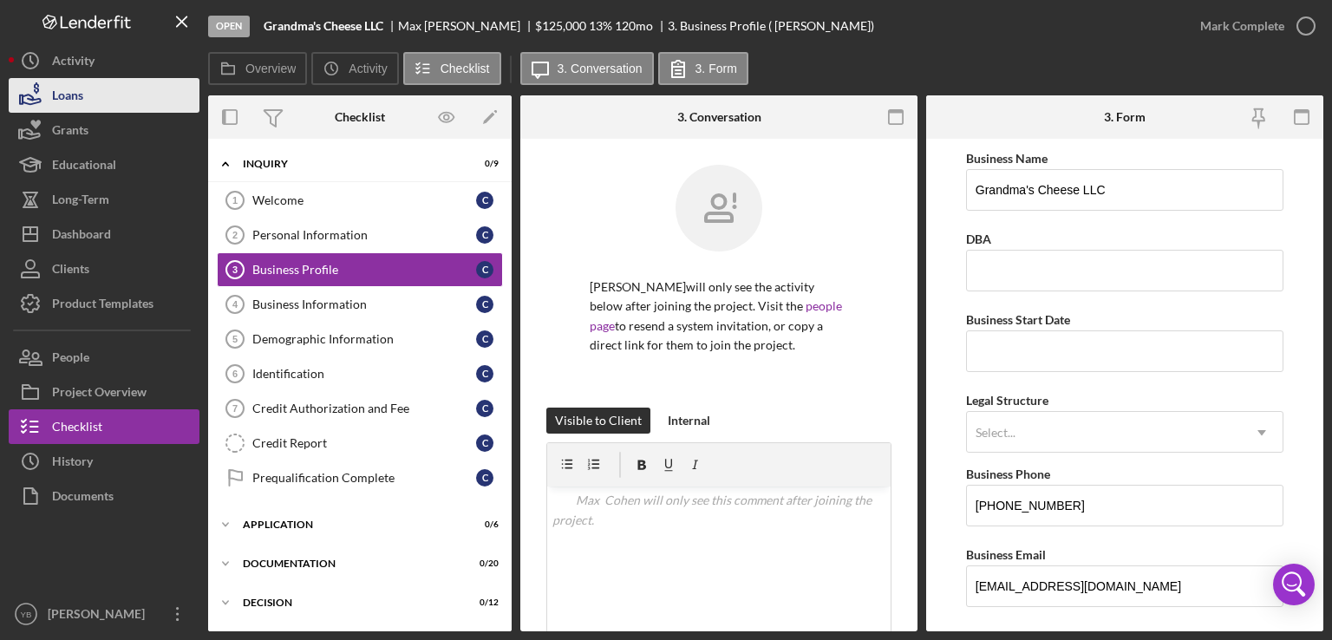
click at [82, 95] on div "Loans" at bounding box center [67, 97] width 31 height 39
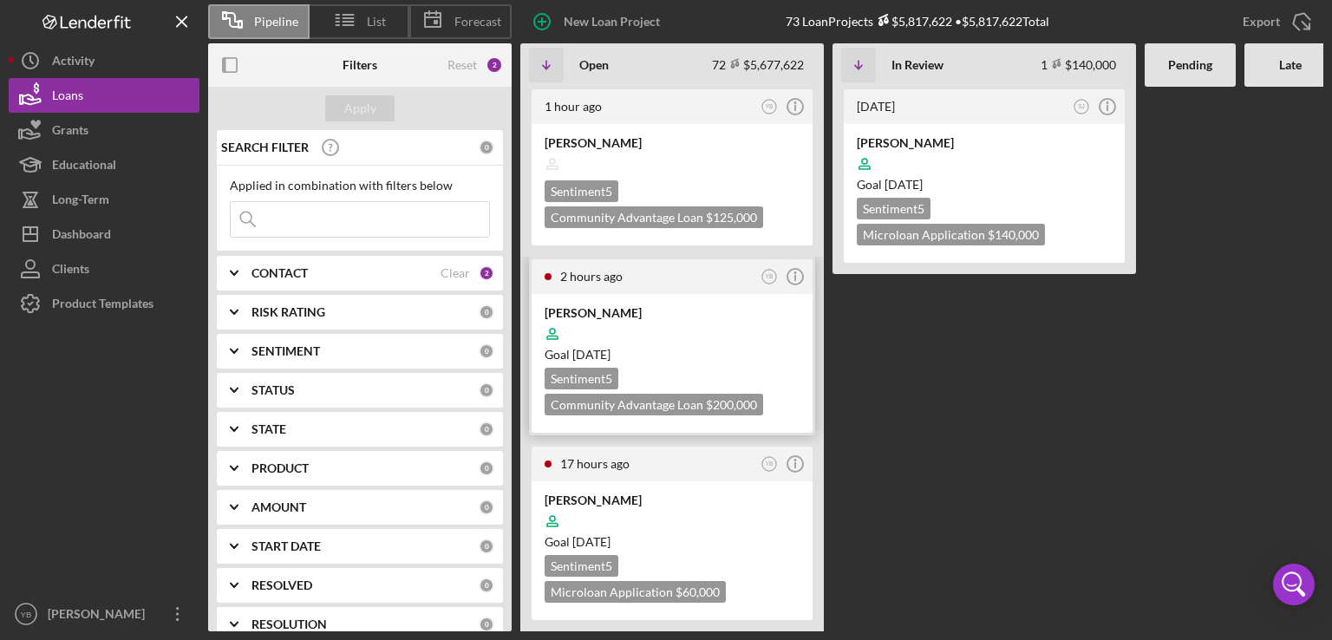
click at [660, 296] on div "[PERSON_NAME] Goal [DATE] Sentiment 5 Community Advantage Loan $200,000 $200,000" at bounding box center [672, 363] width 281 height 139
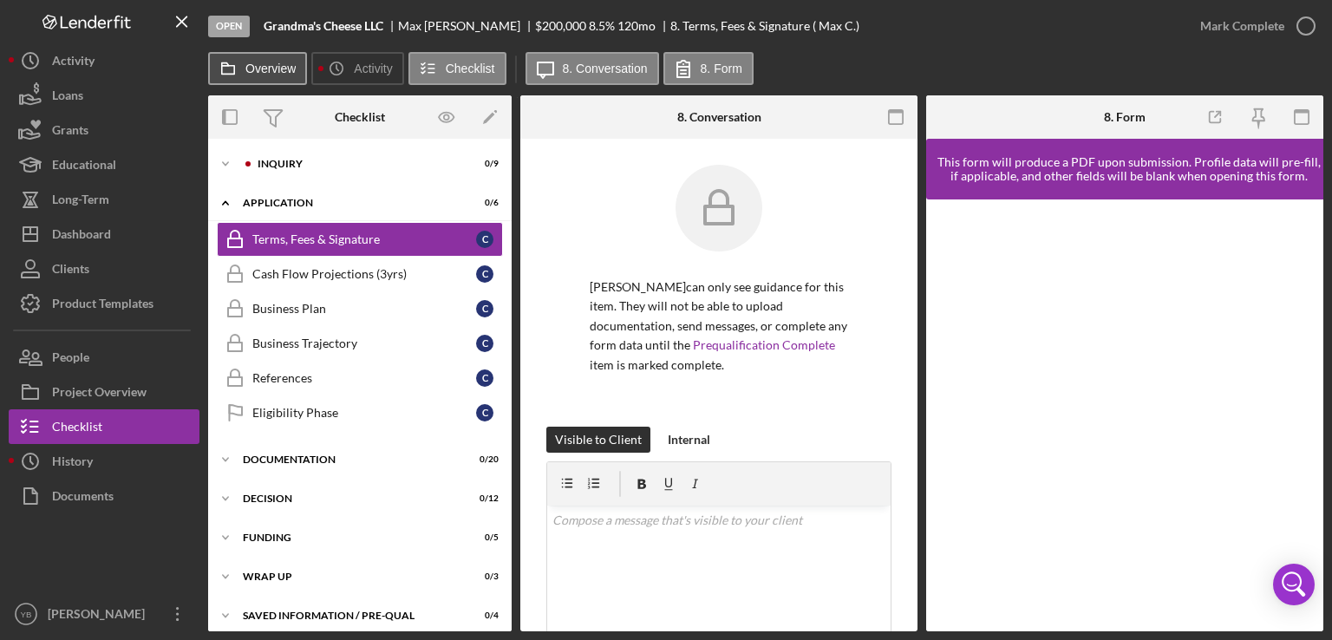
click at [285, 75] on button "Overview" at bounding box center [257, 68] width 99 height 33
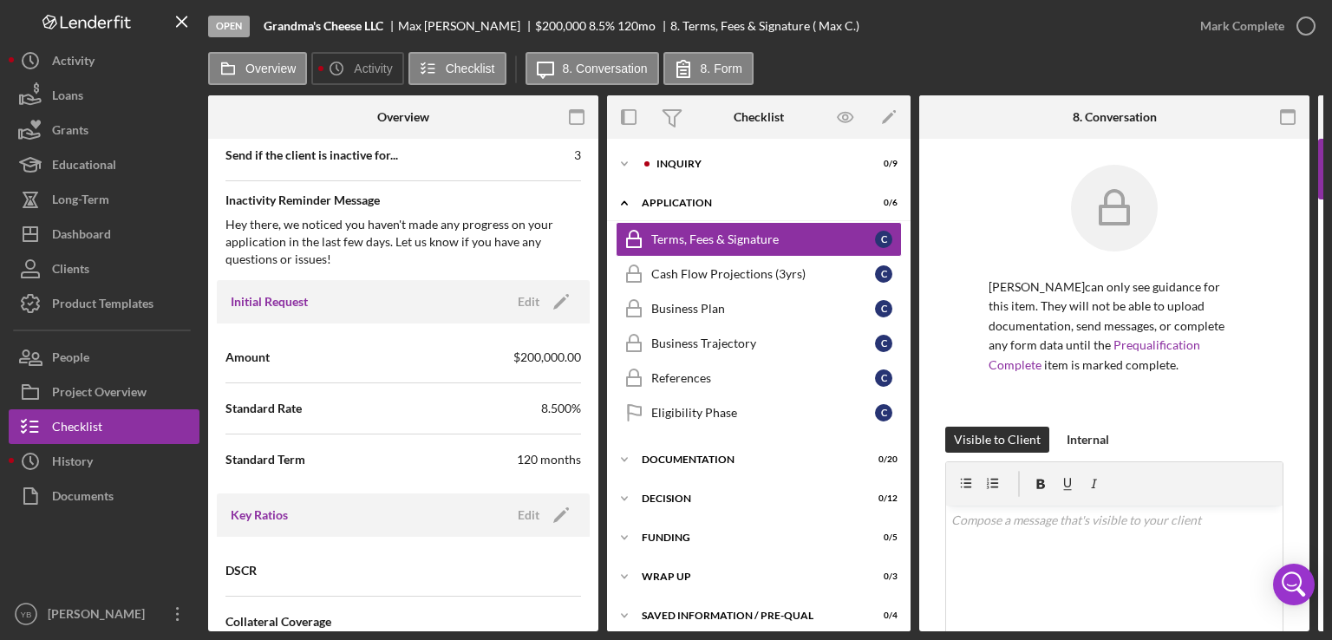
scroll to position [898, 0]
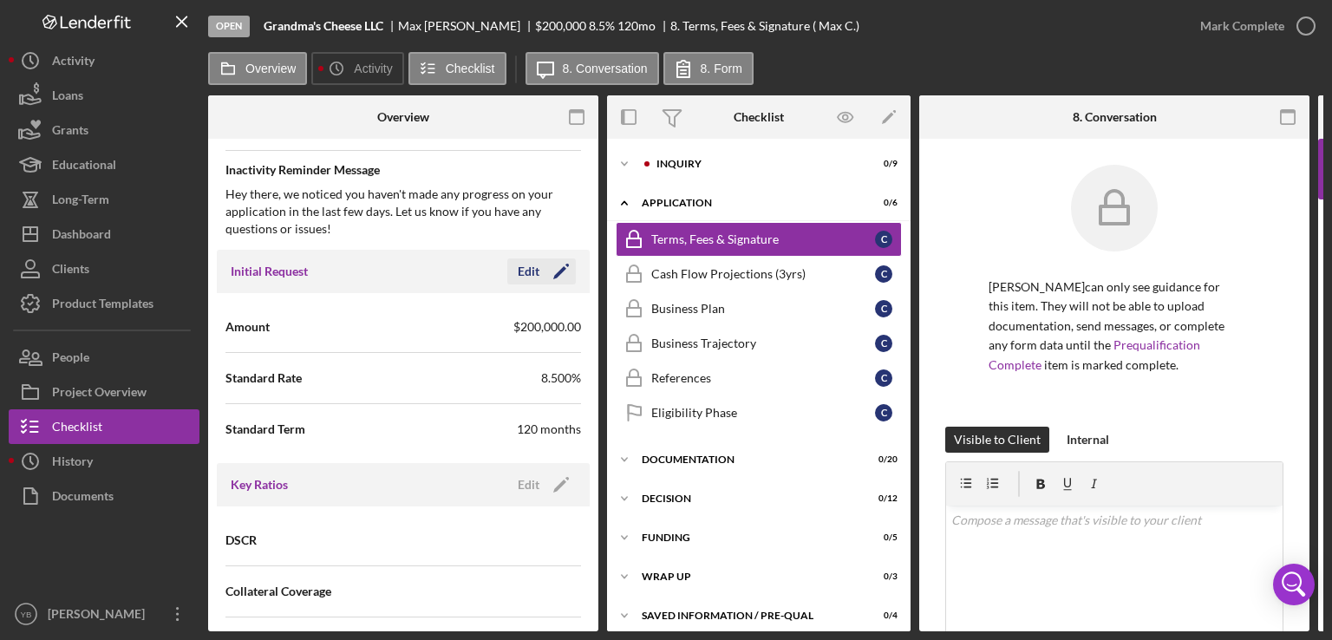
click at [560, 272] on icon "Icon/Edit" at bounding box center [561, 271] width 43 height 43
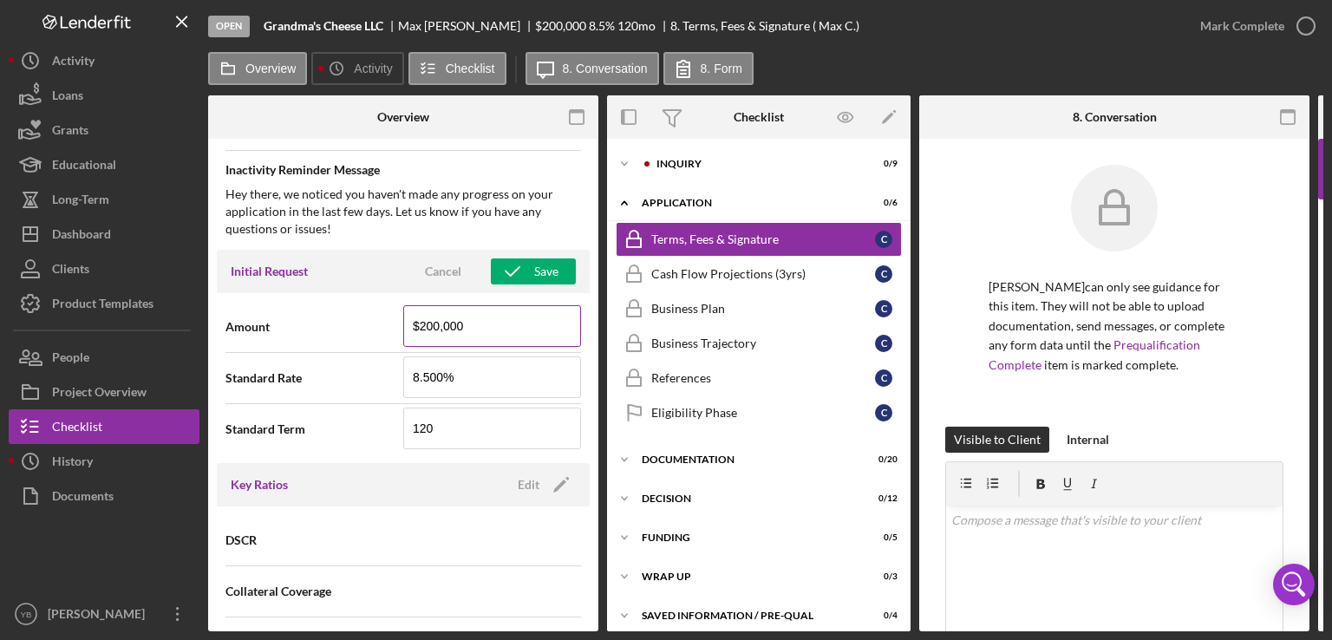
click at [435, 323] on input "$200,000" at bounding box center [492, 326] width 178 height 42
type input "$75,000"
click at [437, 432] on input "120" at bounding box center [492, 429] width 178 height 42
type input "1"
type input "5"
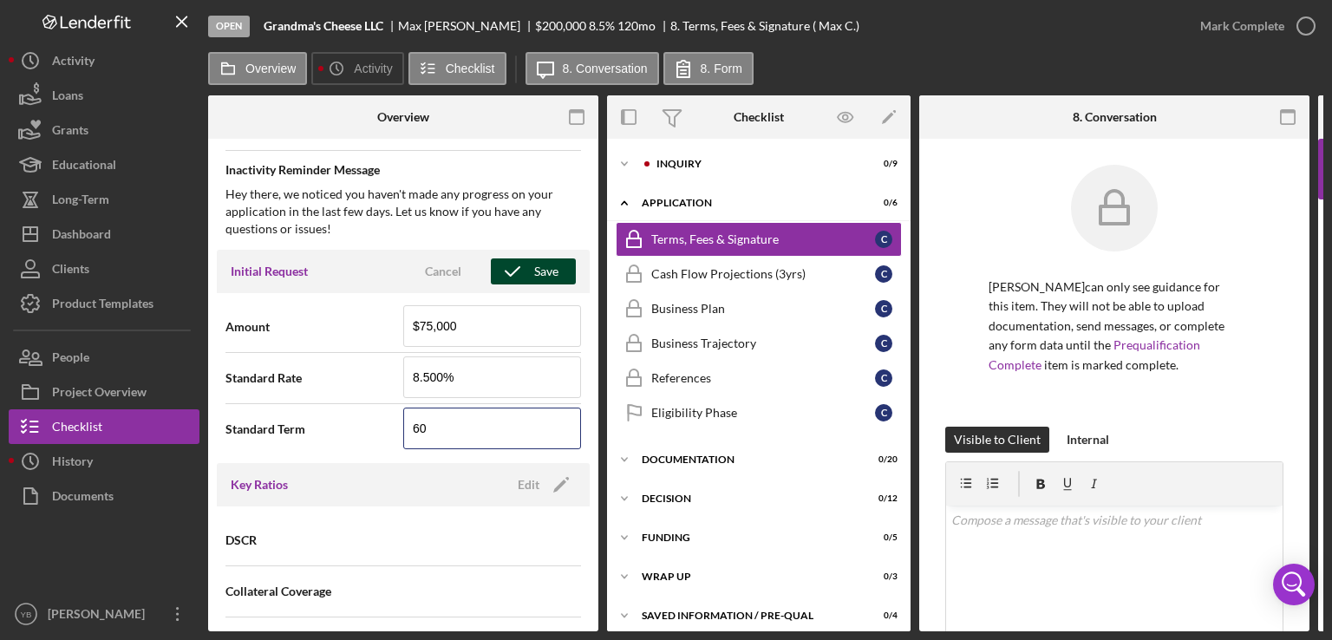
type input "60"
click at [534, 266] on div "Save" at bounding box center [546, 272] width 24 height 26
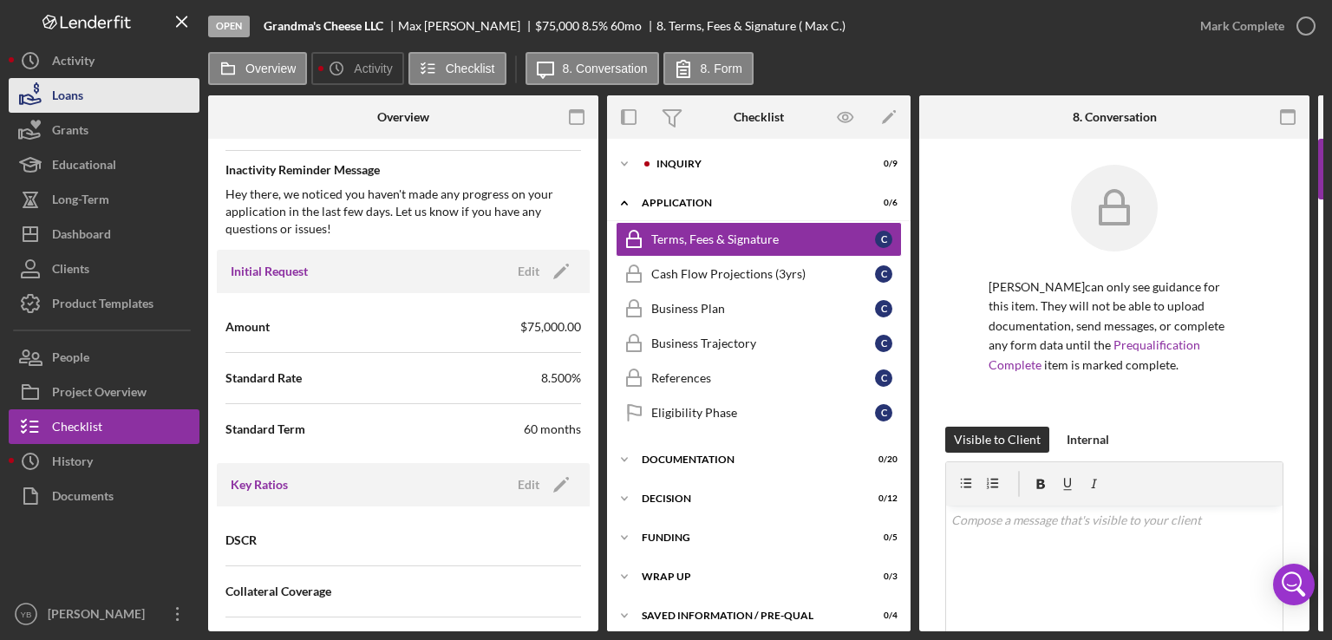
click at [97, 93] on button "Loans" at bounding box center [104, 95] width 191 height 35
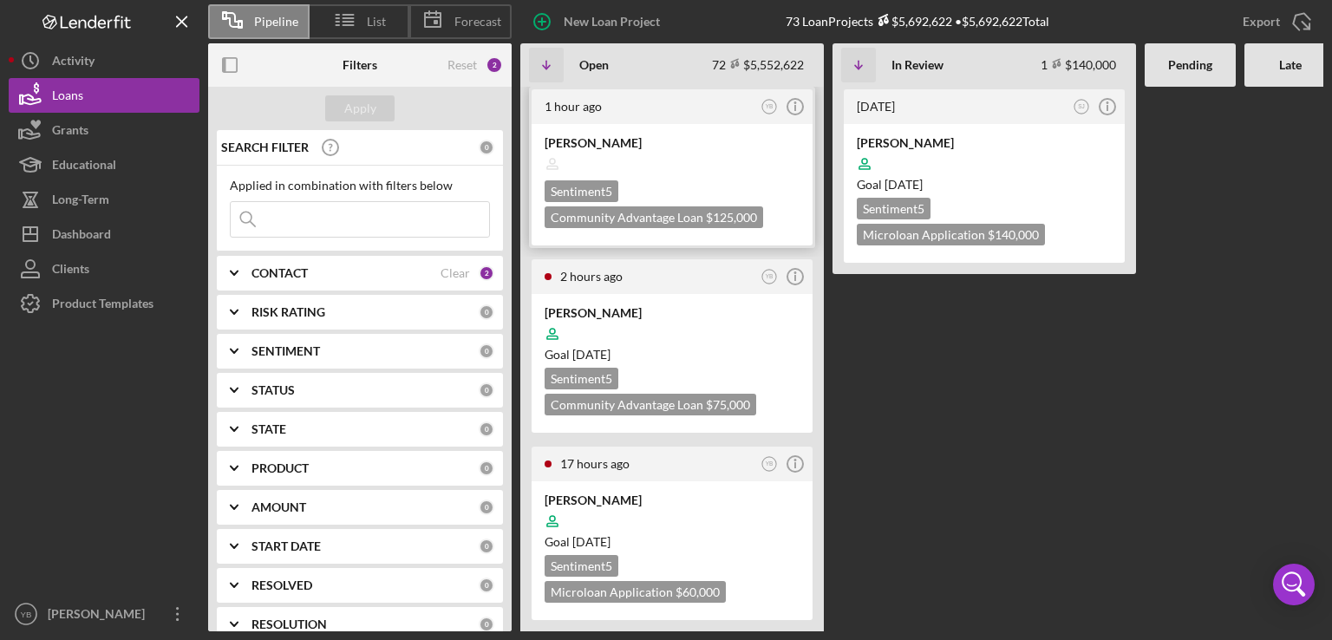
click at [673, 141] on div "[PERSON_NAME]" at bounding box center [672, 142] width 255 height 17
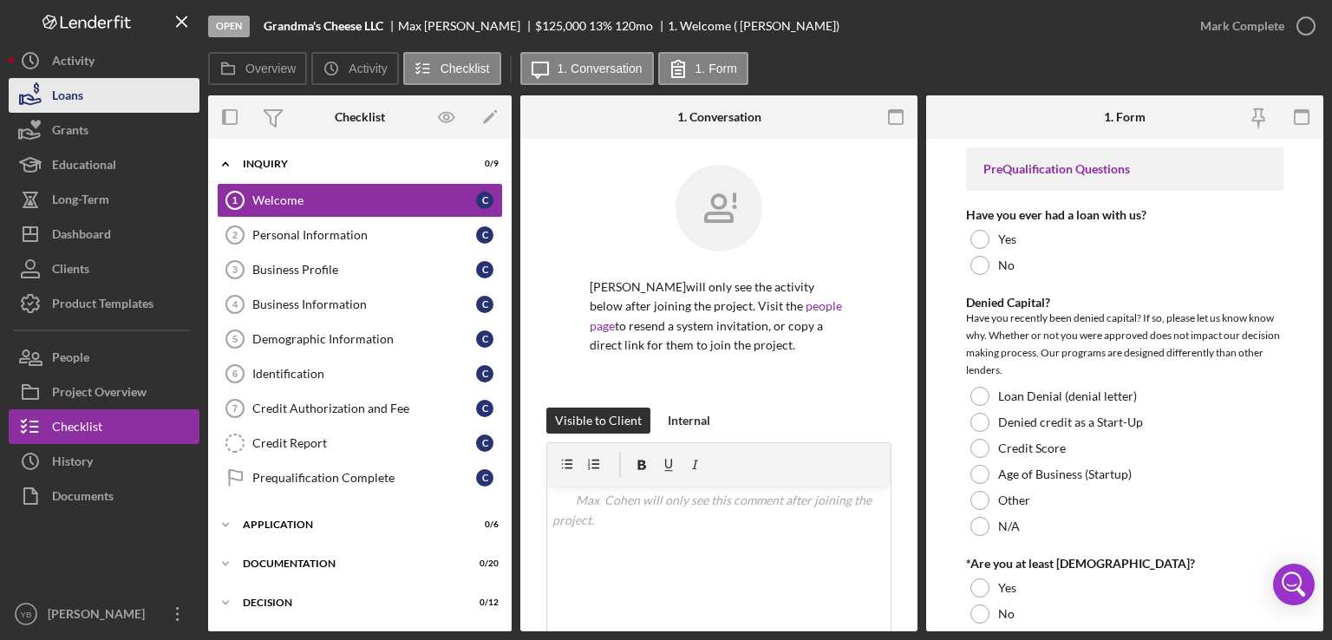
click at [97, 101] on button "Loans" at bounding box center [104, 95] width 191 height 35
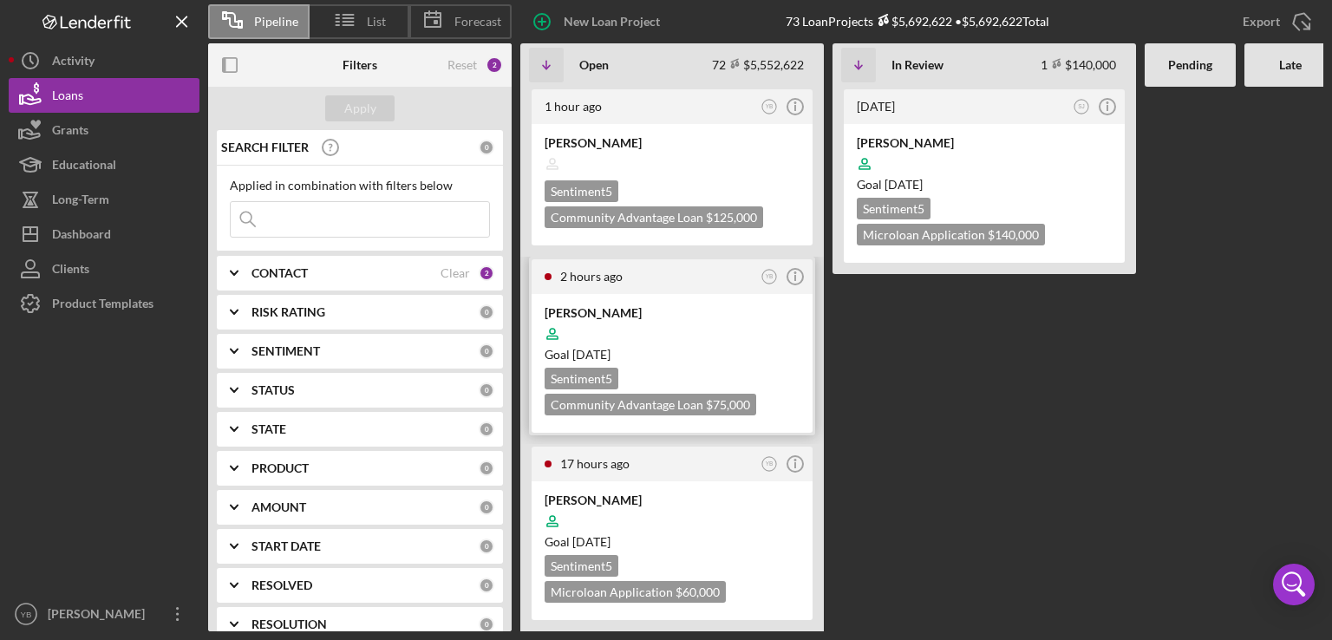
click at [719, 314] on div "[PERSON_NAME]" at bounding box center [672, 312] width 255 height 17
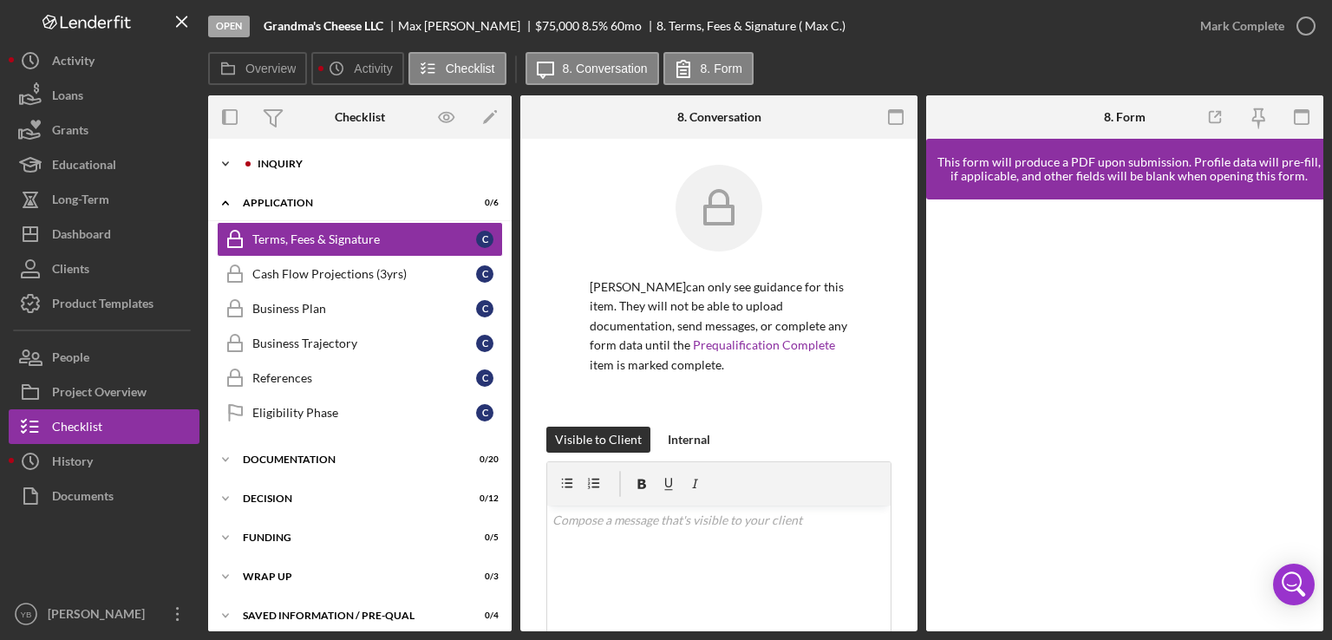
click at [284, 154] on div "Icon/Expander Inquiry 0 / 9" at bounding box center [360, 164] width 304 height 35
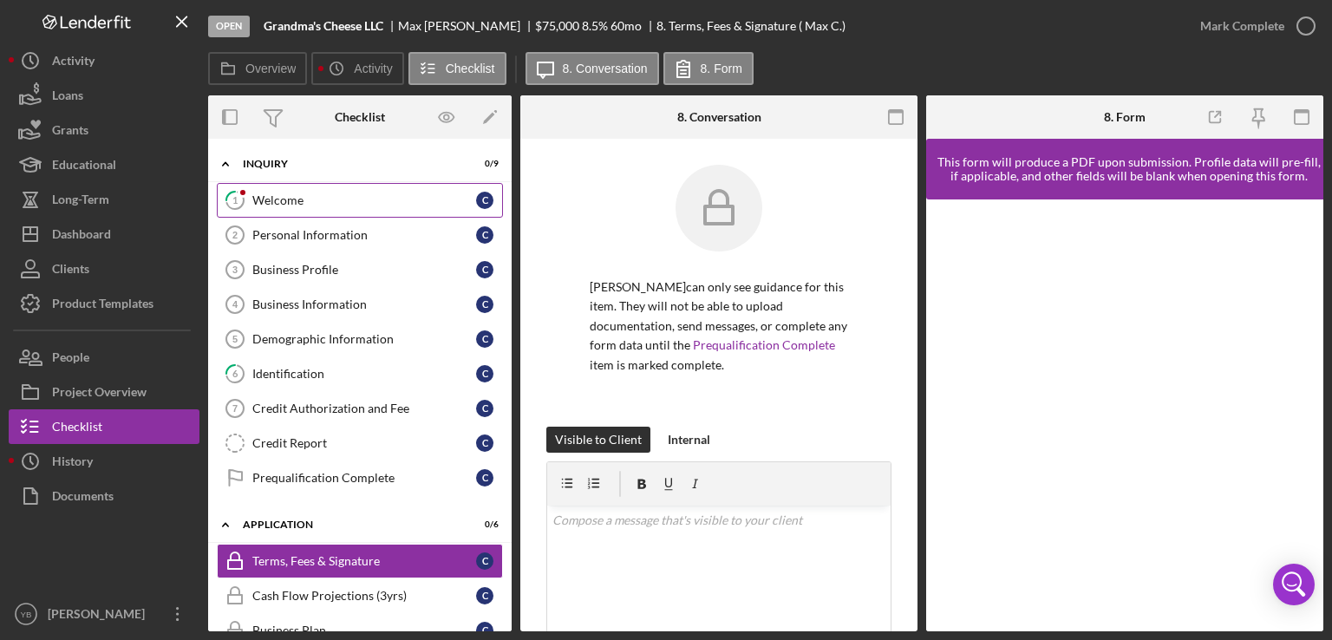
click at [297, 206] on div "Welcome" at bounding box center [364, 200] width 224 height 14
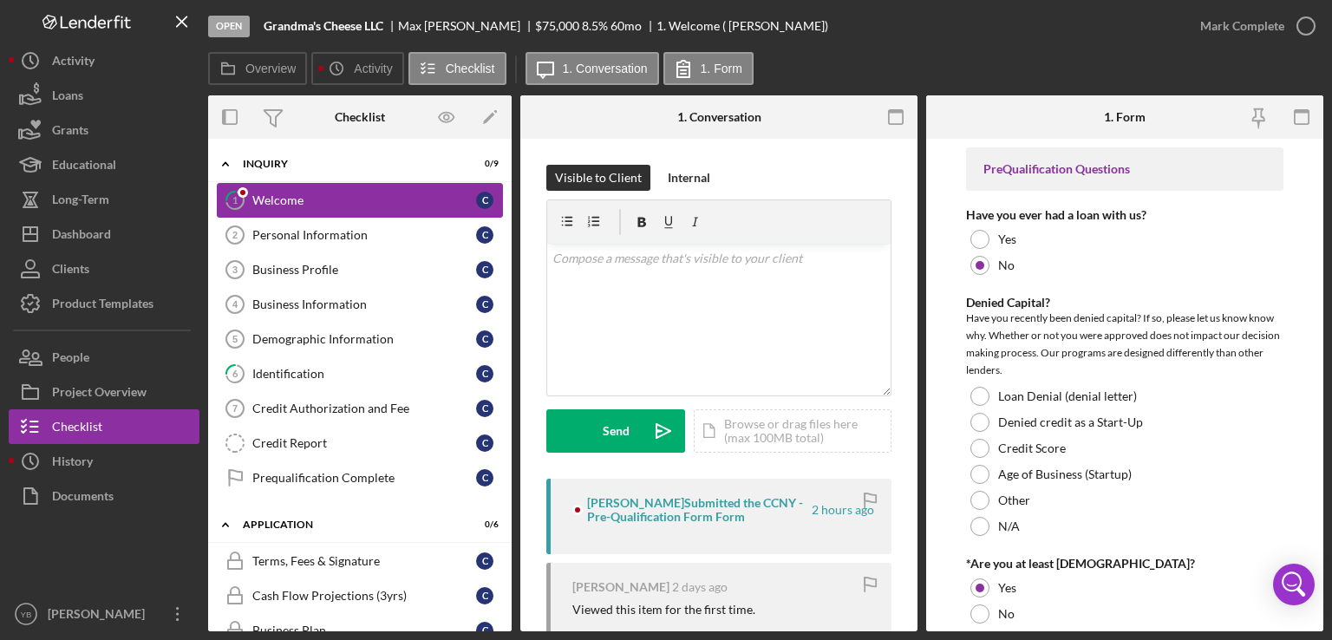
click at [297, 206] on div "Welcome" at bounding box center [364, 200] width 224 height 14
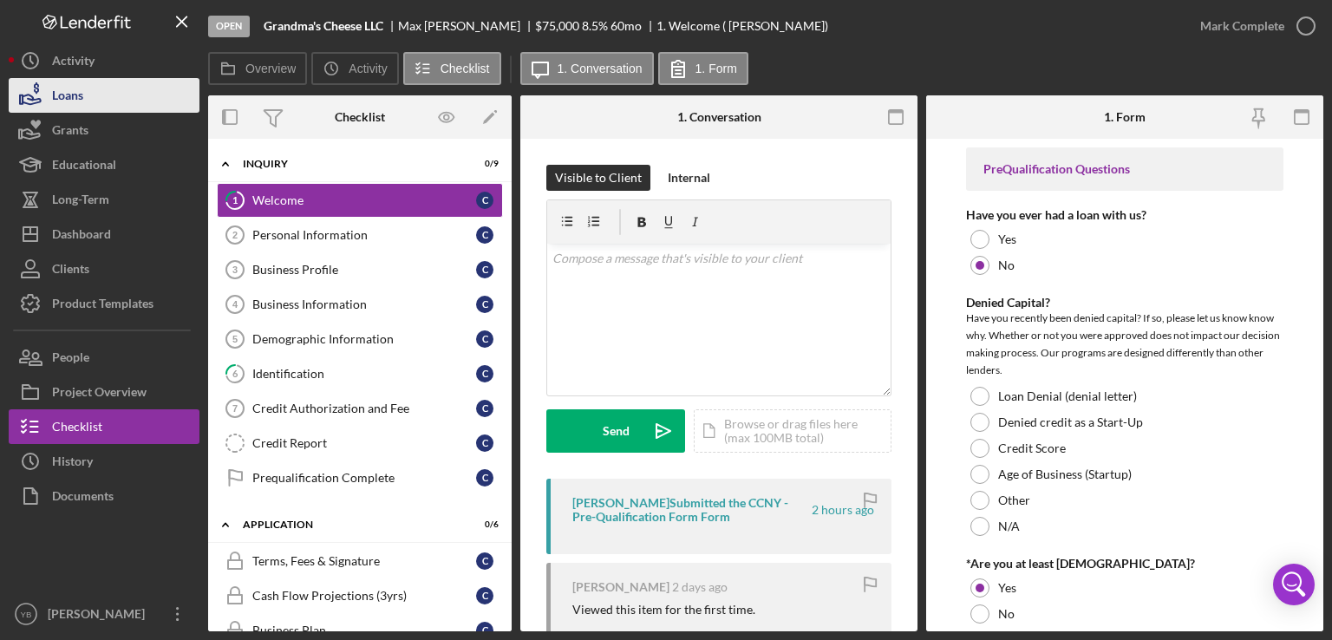
click at [89, 98] on button "Loans" at bounding box center [104, 95] width 191 height 35
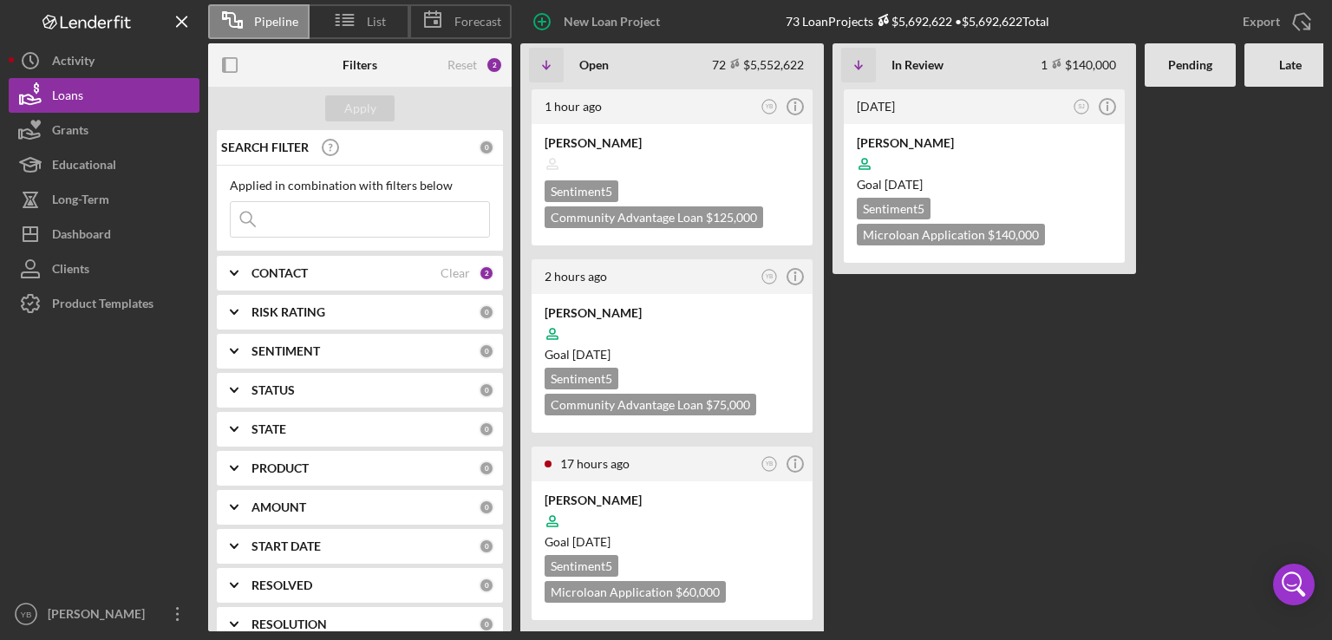
click at [921, 400] on Review "[DATE] SJ Icon/Info [PERSON_NAME] Goal [DATE] Sentiment 5 Microloan Application…" at bounding box center [985, 359] width 304 height 545
click at [326, 270] on div "CONTACT" at bounding box center [346, 273] width 189 height 14
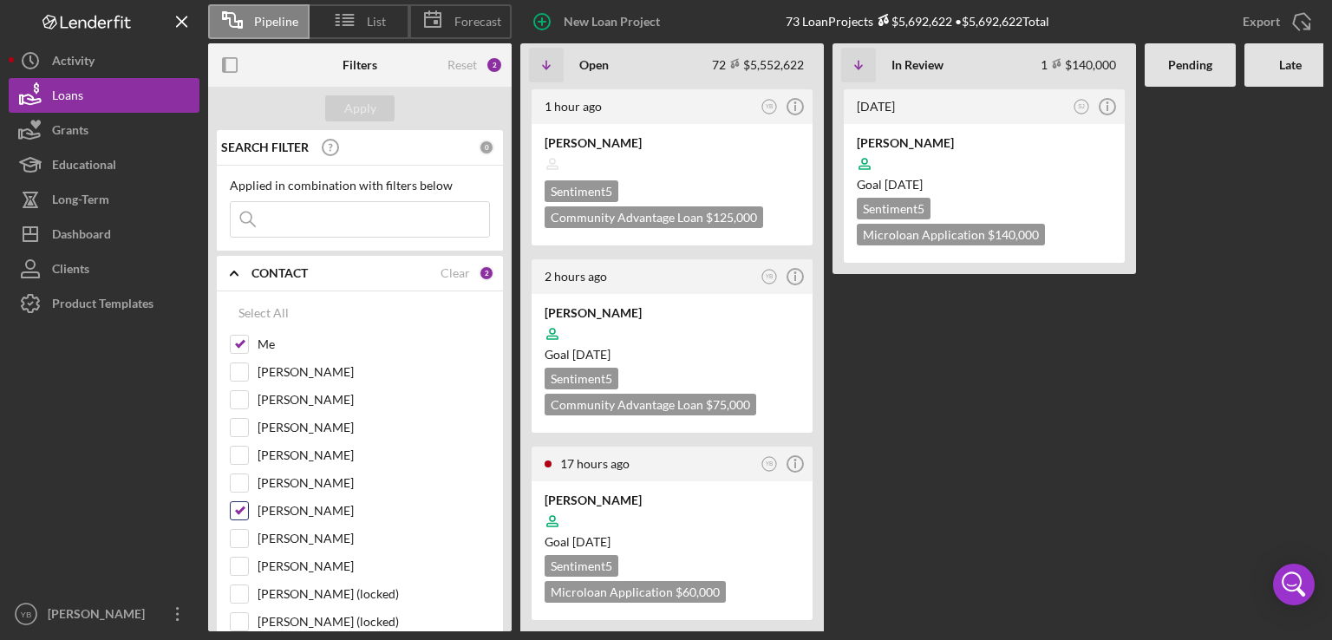
click at [245, 508] on input "[PERSON_NAME]" at bounding box center [239, 510] width 17 height 17
checkbox input "false"
click at [356, 115] on div "Apply" at bounding box center [360, 108] width 32 height 26
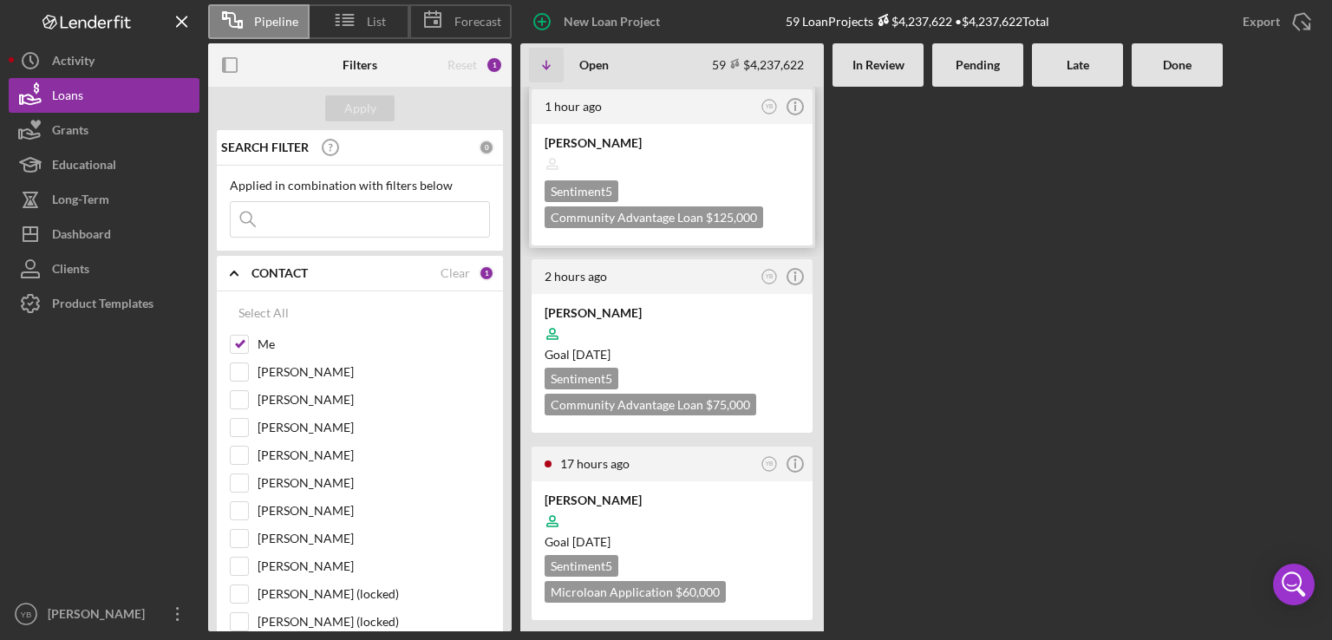
click at [660, 140] on div "[PERSON_NAME]" at bounding box center [672, 142] width 255 height 17
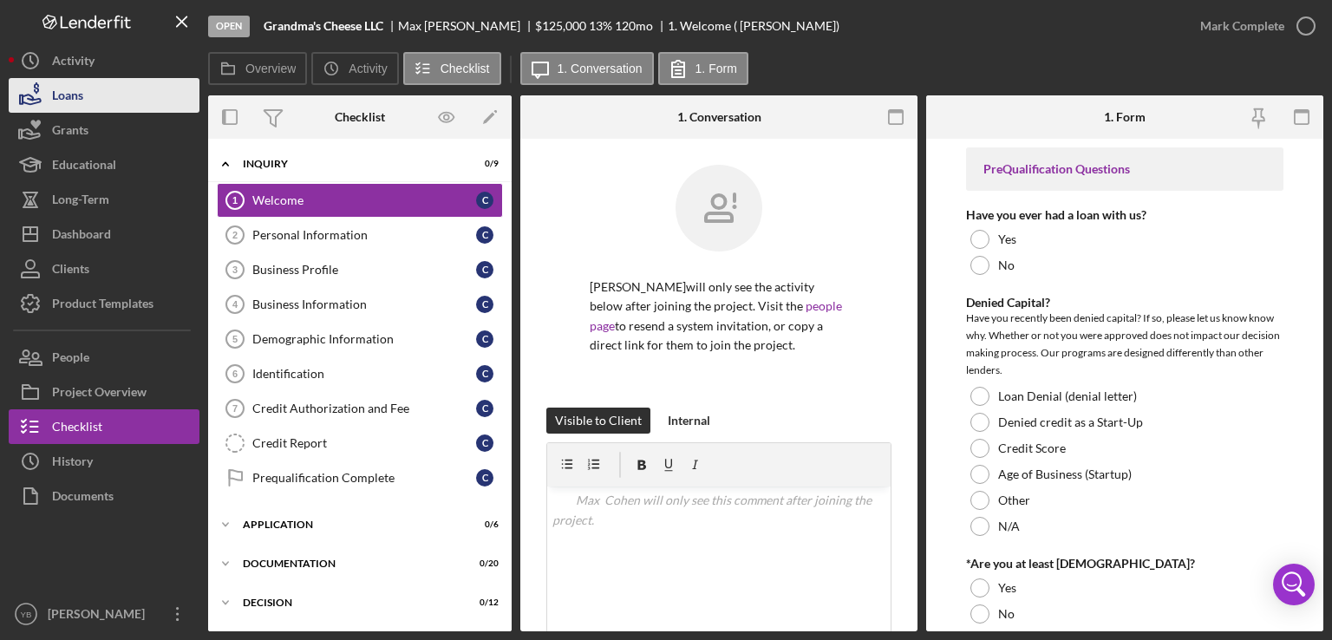
click at [84, 103] on button "Loans" at bounding box center [104, 95] width 191 height 35
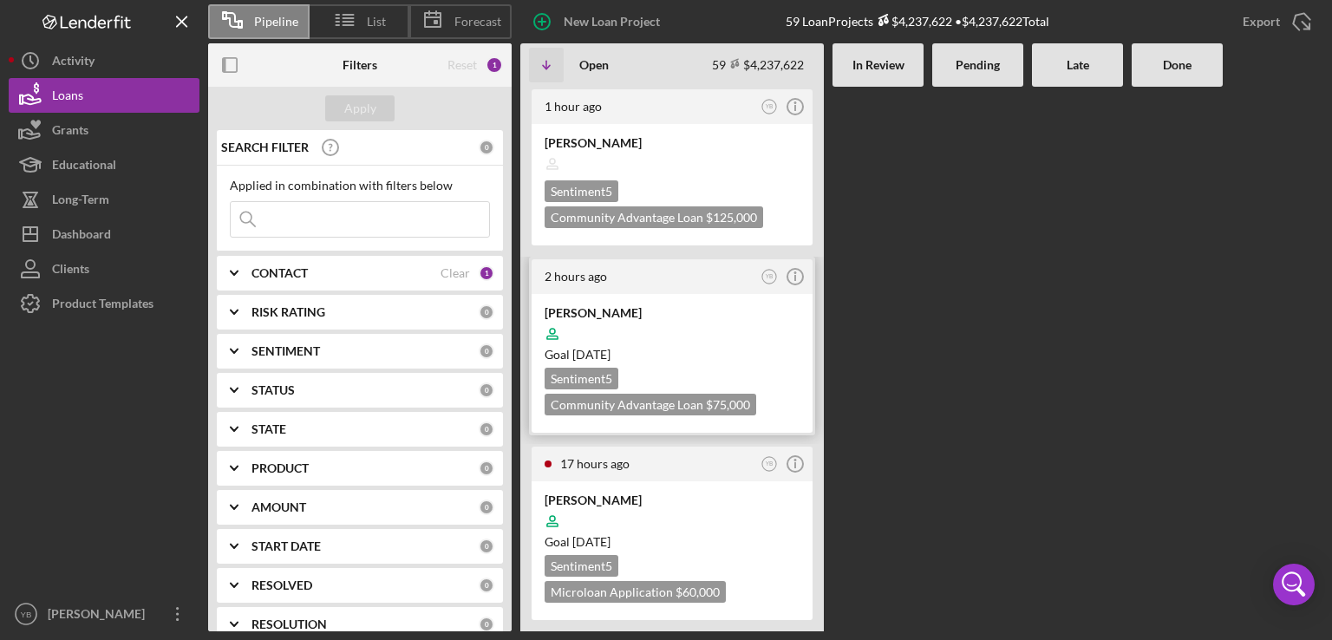
click at [666, 310] on div "[PERSON_NAME]" at bounding box center [672, 312] width 255 height 17
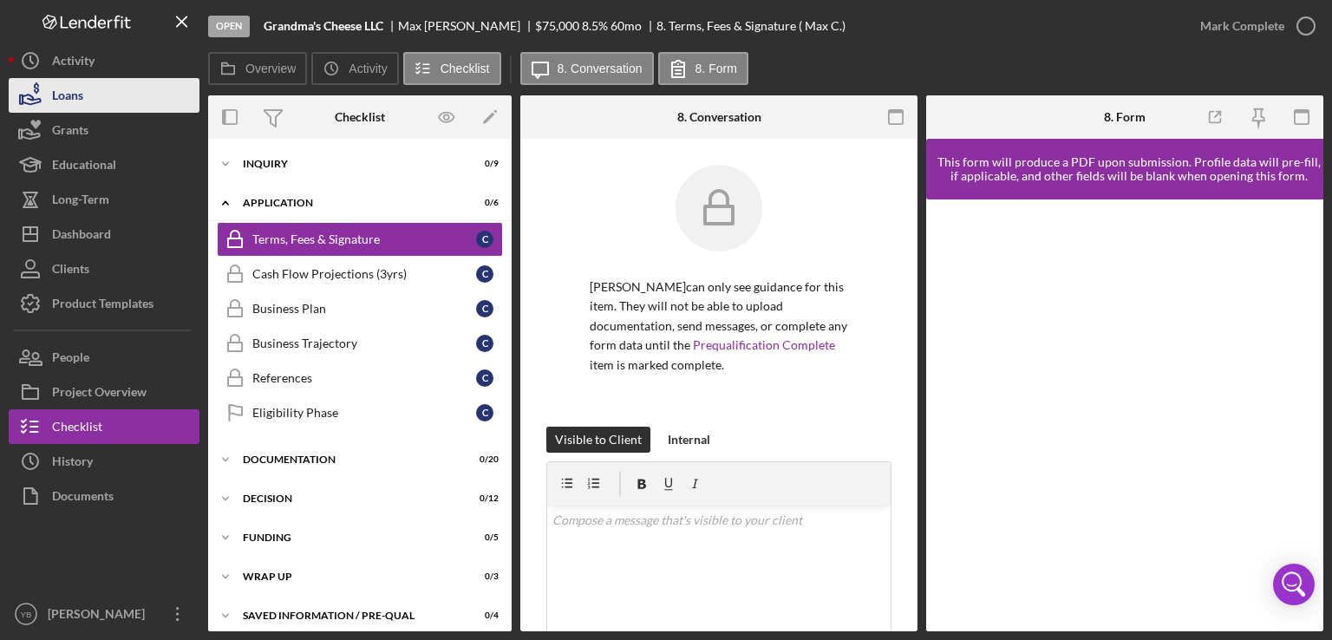
click at [76, 101] on div "Loans" at bounding box center [67, 97] width 31 height 39
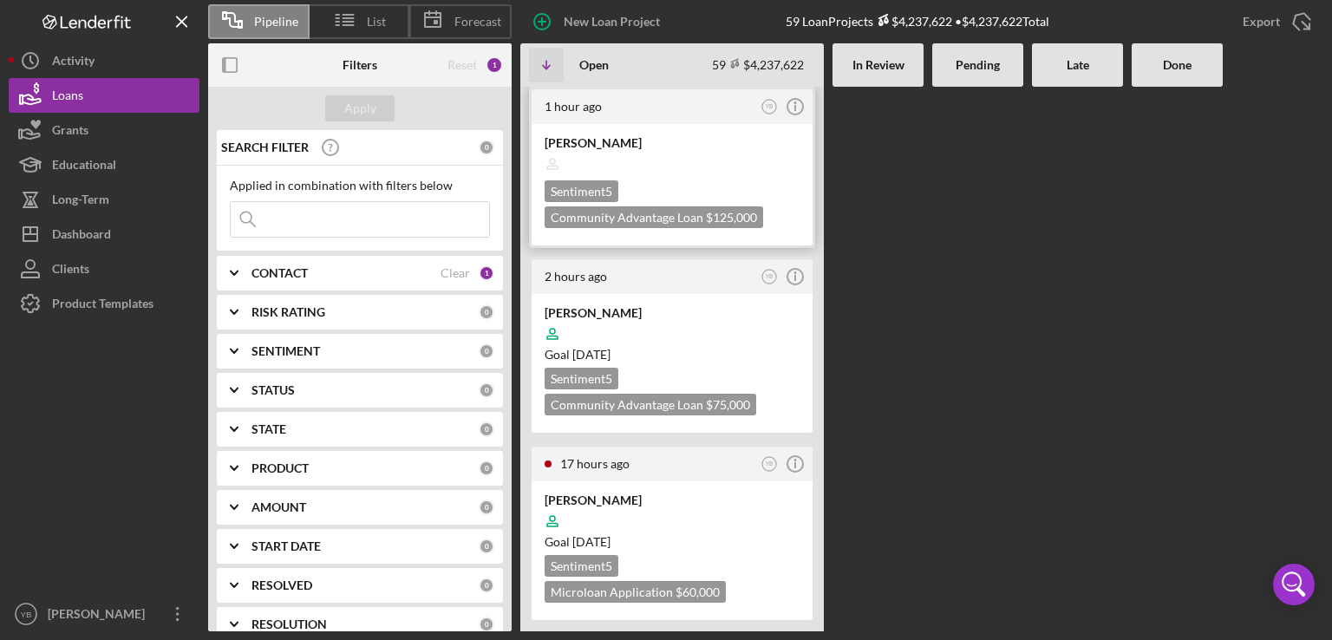
click at [634, 142] on div "[PERSON_NAME]" at bounding box center [672, 142] width 255 height 17
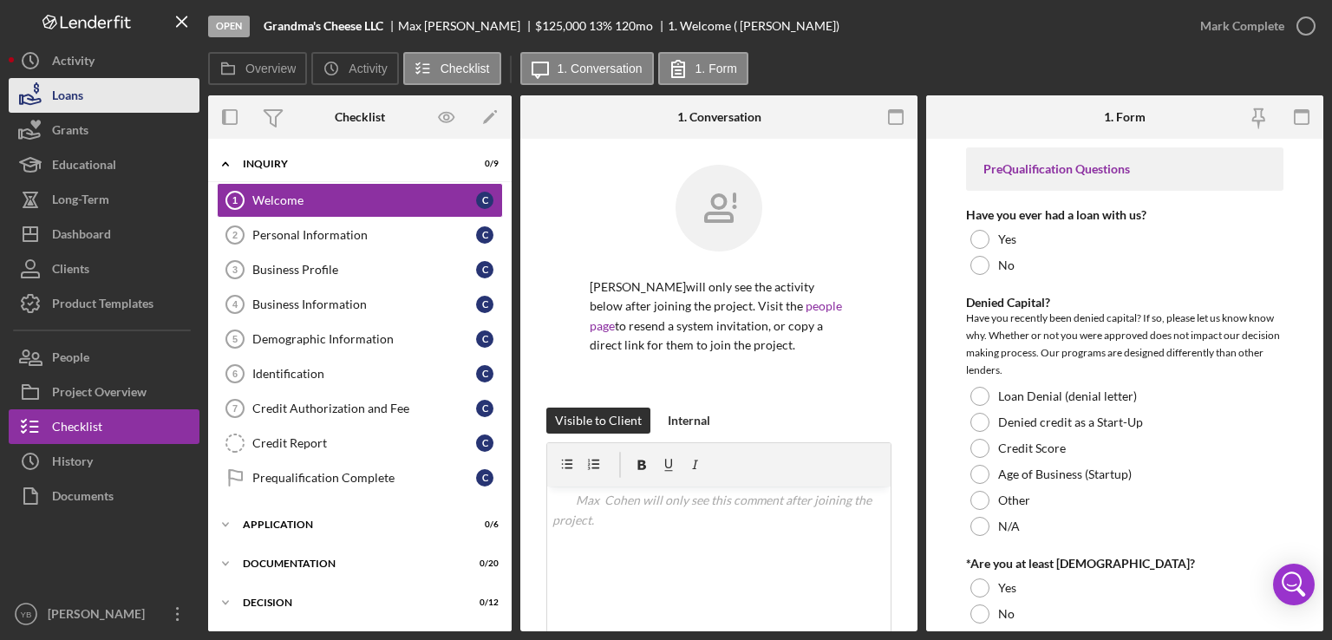
click at [88, 98] on button "Loans" at bounding box center [104, 95] width 191 height 35
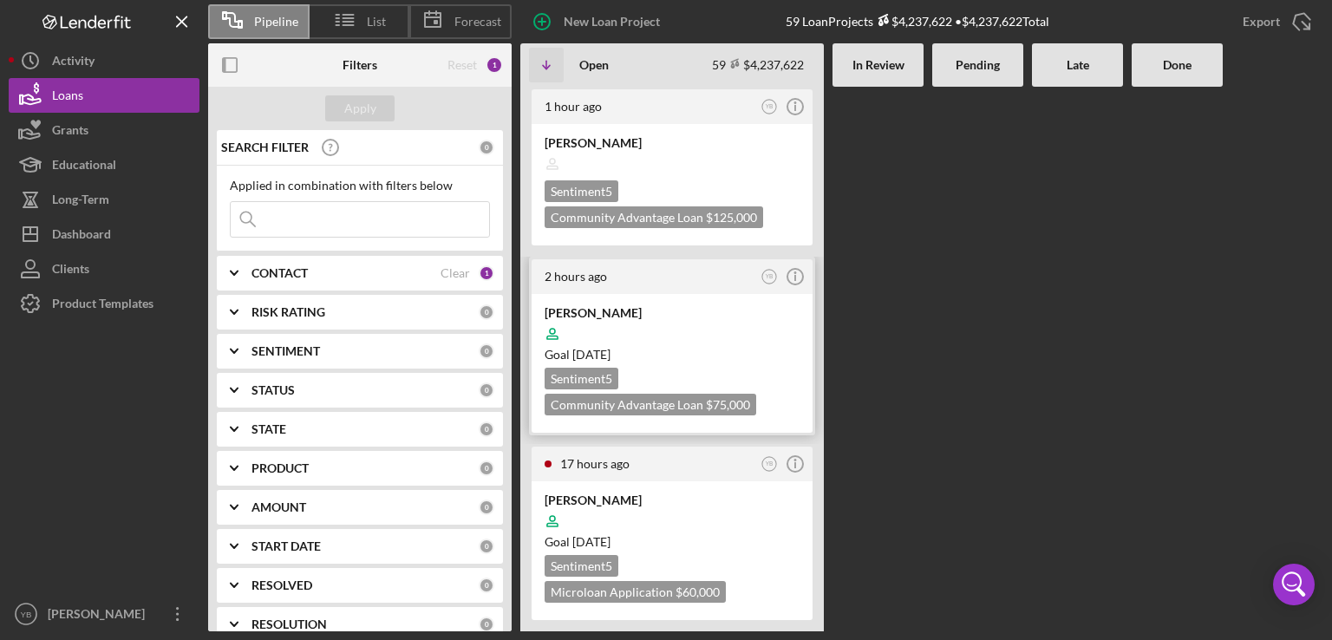
click at [683, 342] on div at bounding box center [672, 334] width 255 height 33
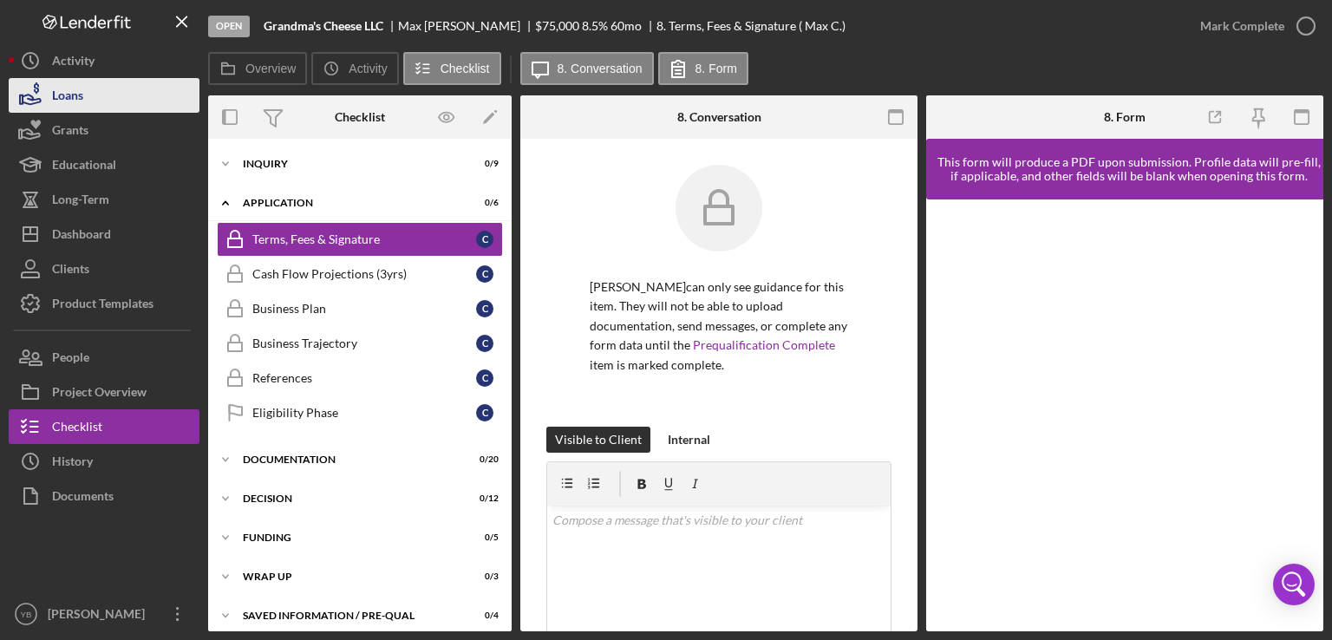
click at [101, 105] on button "Loans" at bounding box center [104, 95] width 191 height 35
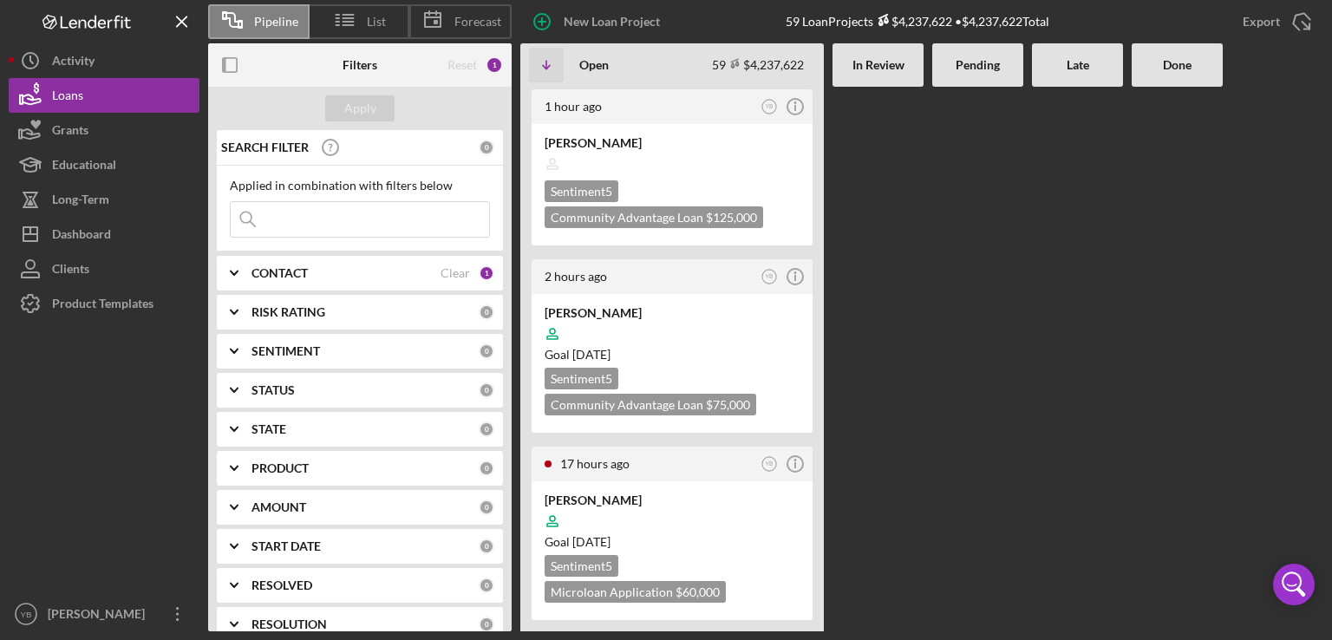
click at [970, 239] on div at bounding box center [978, 359] width 91 height 545
click at [326, 224] on input at bounding box center [360, 219] width 259 height 35
type input "max"
click at [354, 112] on div "Apply" at bounding box center [360, 108] width 32 height 26
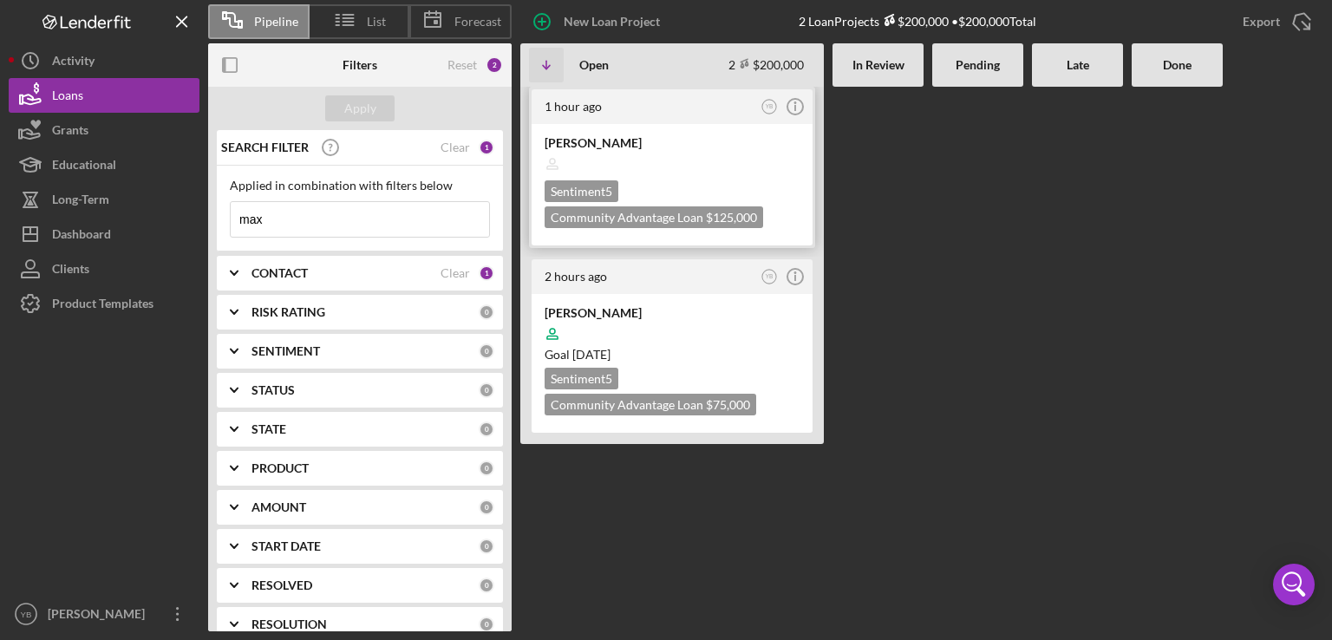
click at [658, 176] on div at bounding box center [672, 163] width 255 height 33
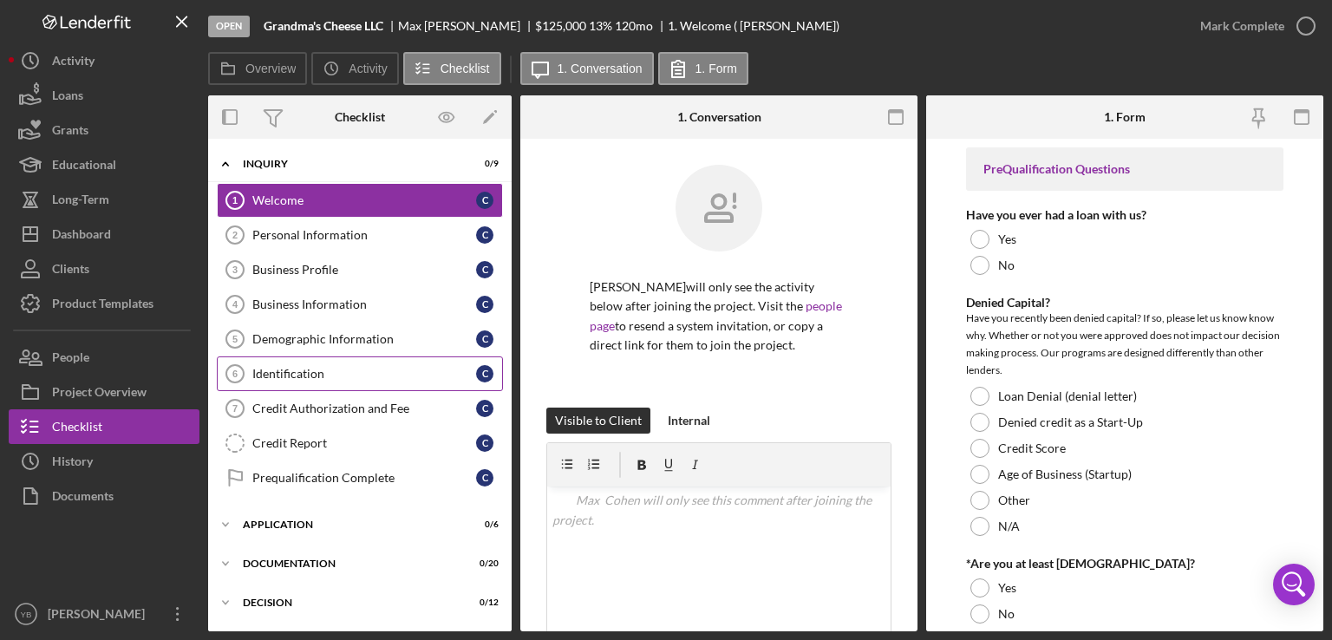
click at [316, 371] on div "Identification" at bounding box center [364, 374] width 224 height 14
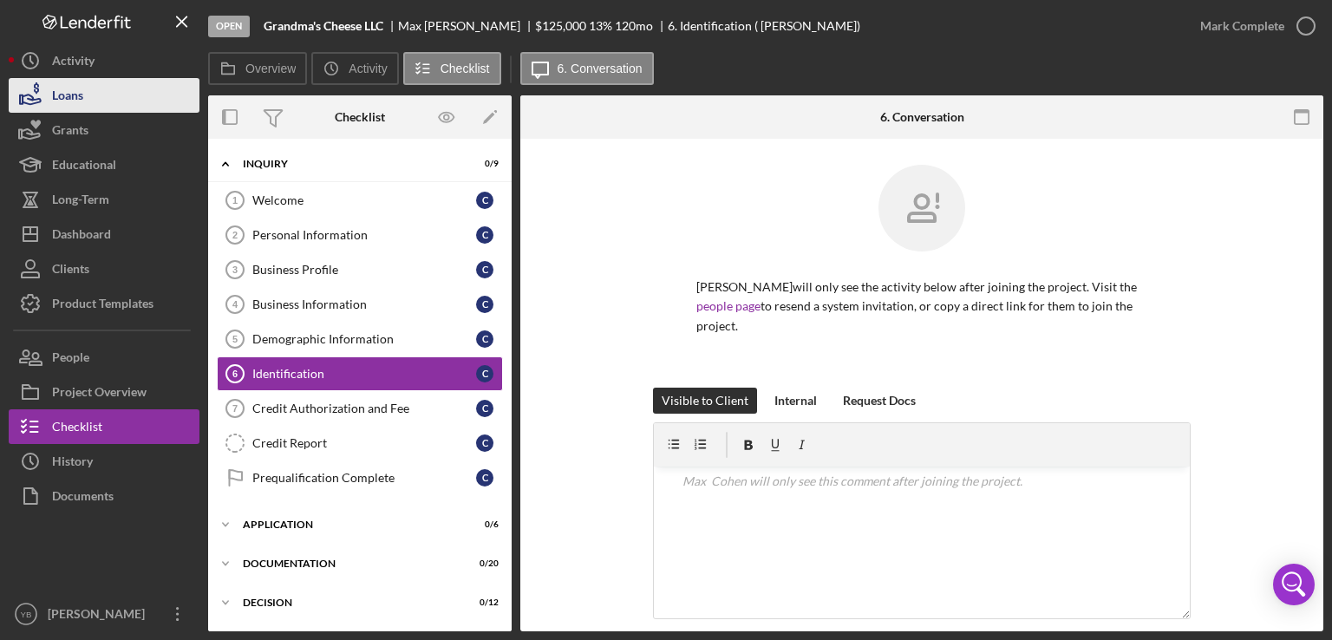
click at [88, 103] on button "Loans" at bounding box center [104, 95] width 191 height 35
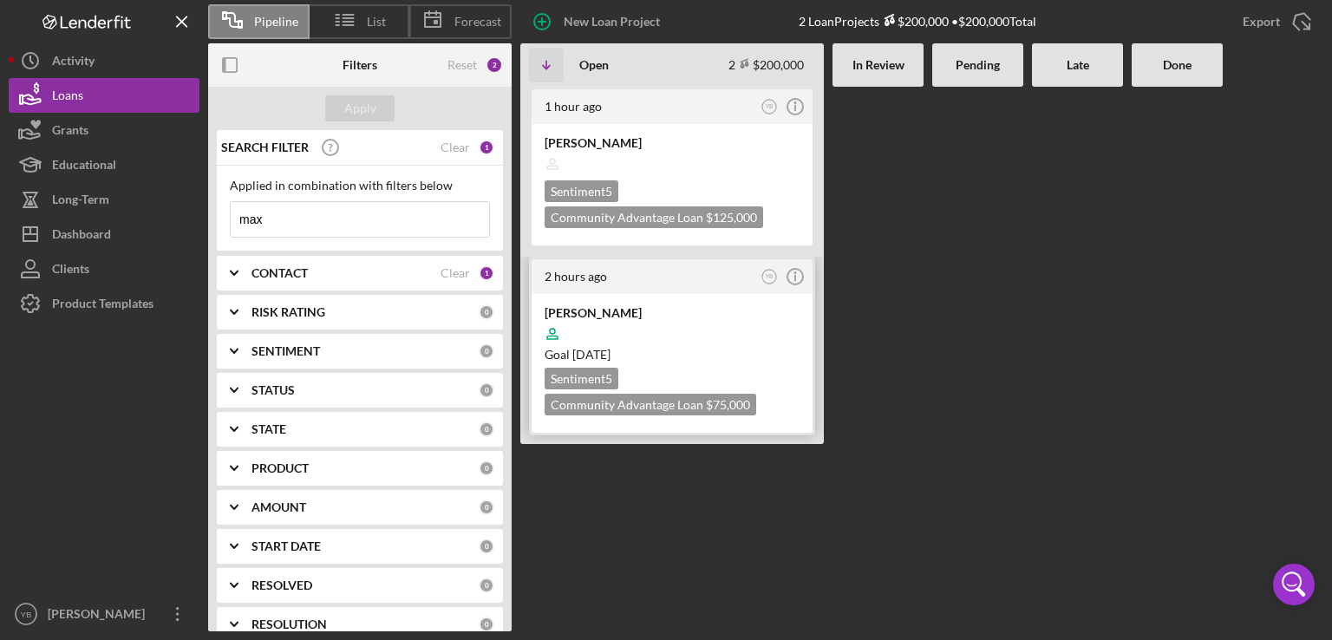
click at [680, 327] on div at bounding box center [672, 334] width 255 height 33
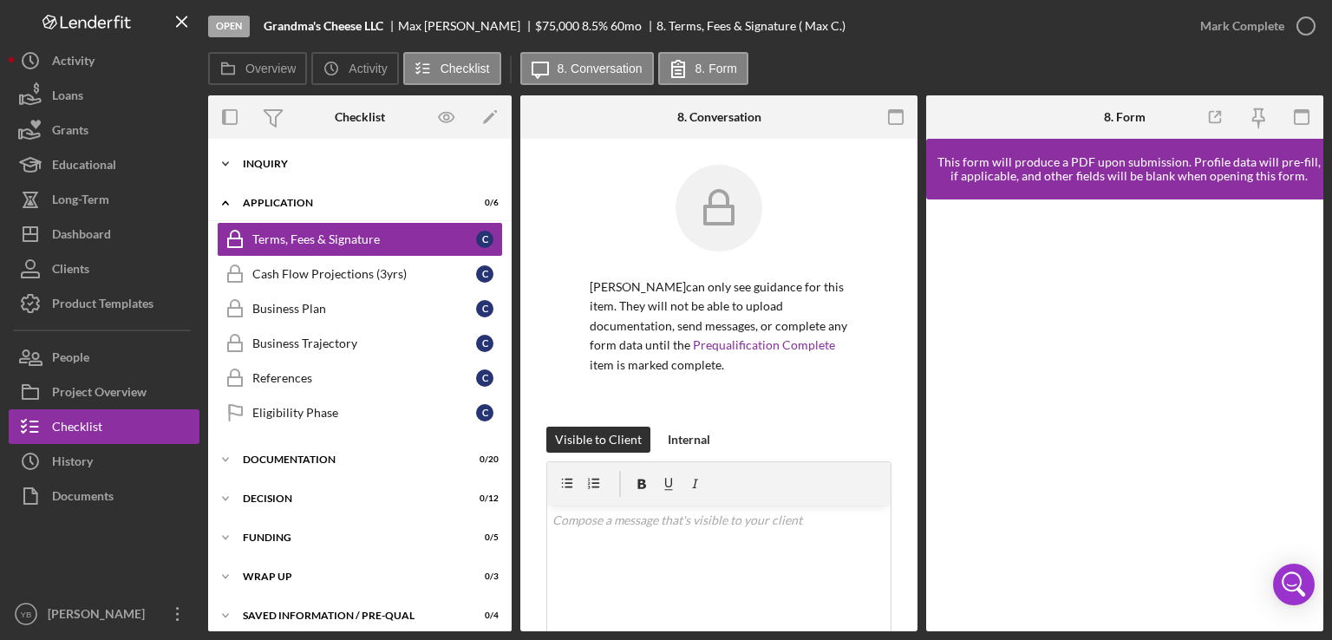
click at [261, 162] on div "Inquiry" at bounding box center [366, 164] width 247 height 10
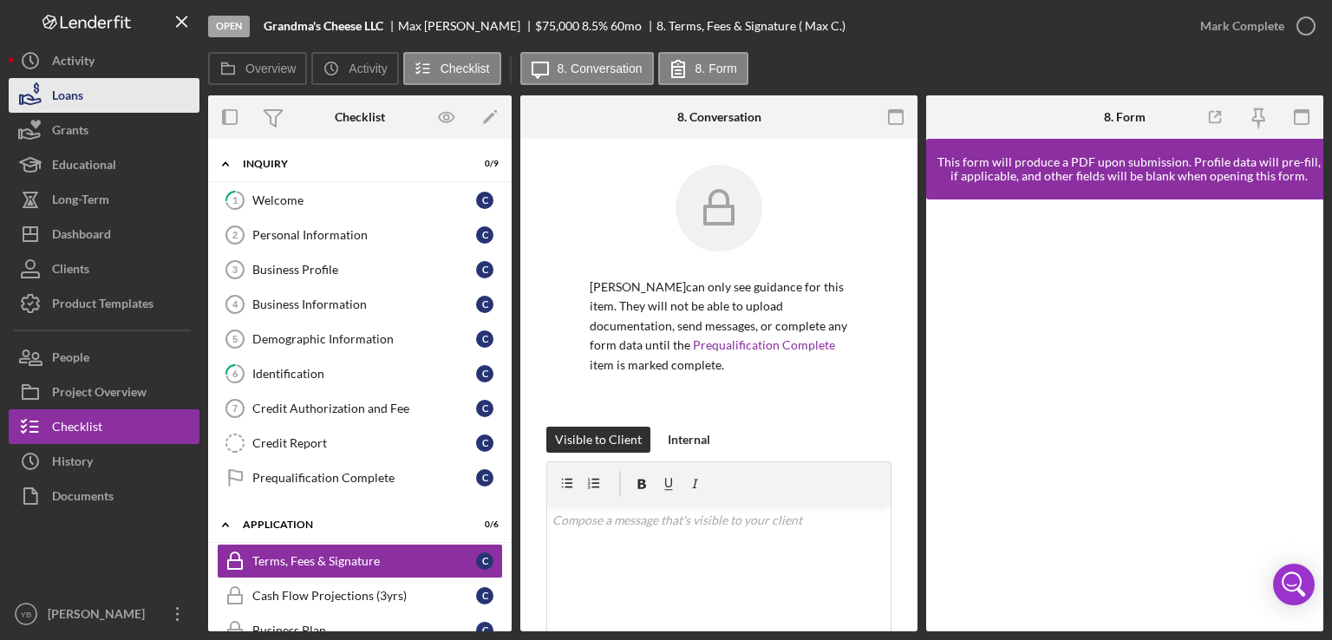
click at [87, 91] on button "Loans" at bounding box center [104, 95] width 191 height 35
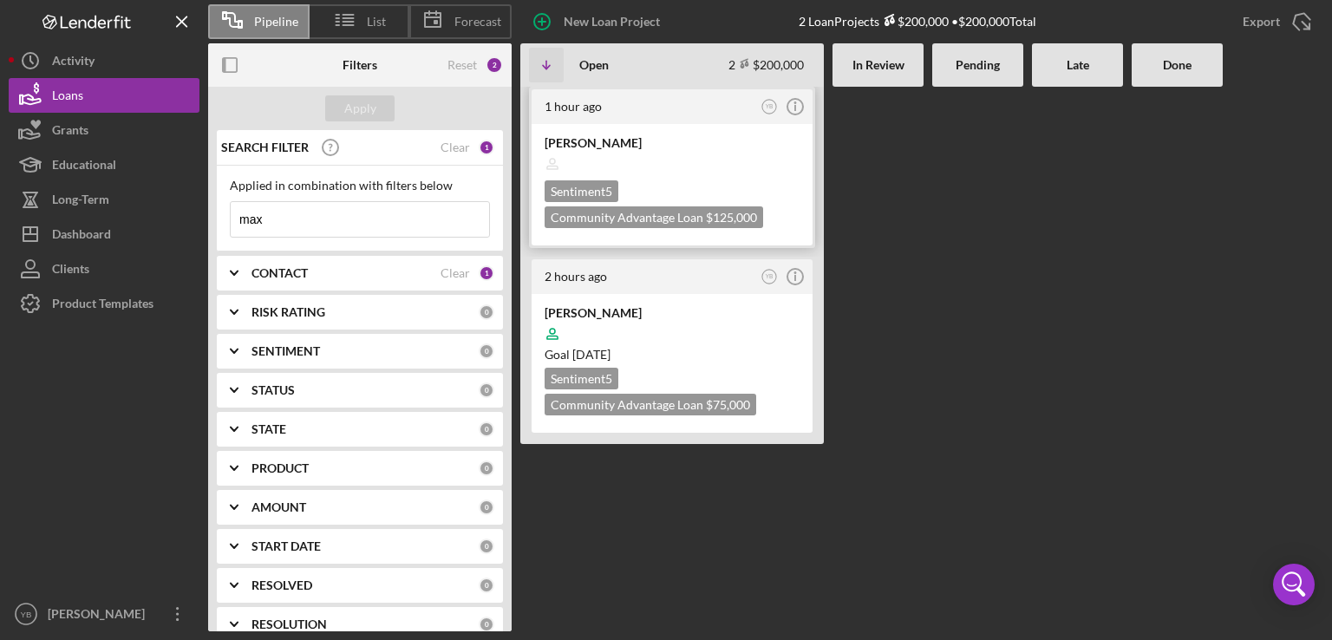
click at [673, 168] on div at bounding box center [672, 163] width 255 height 33
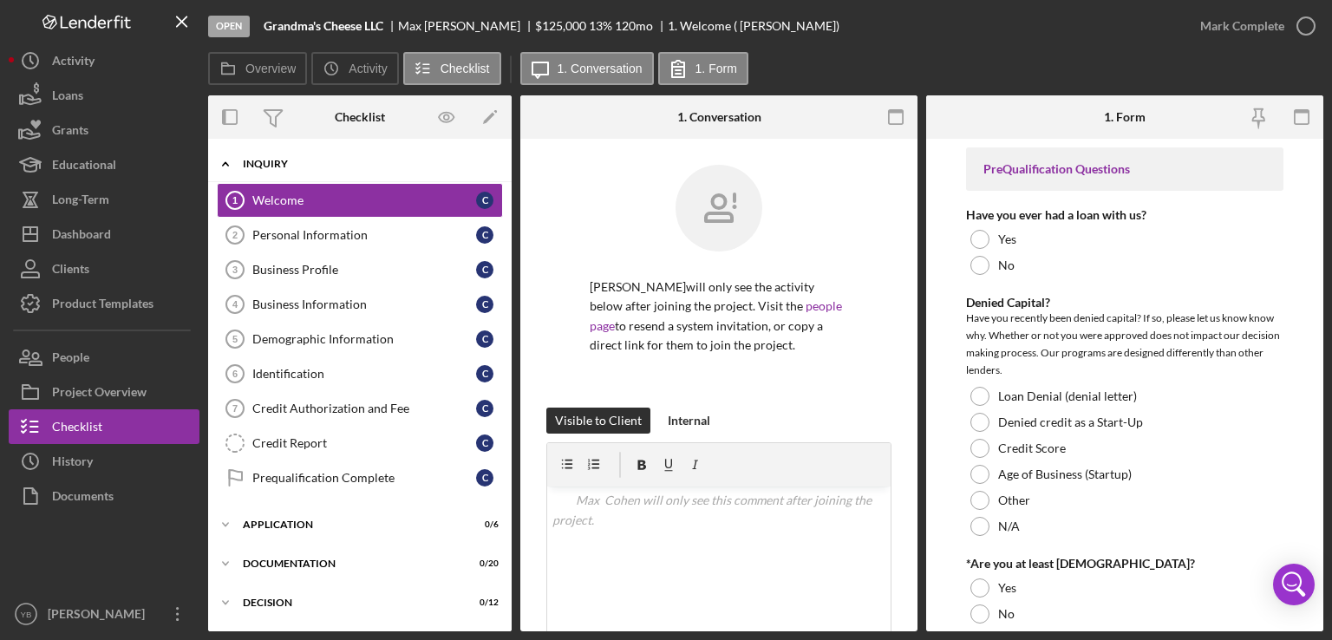
click at [297, 164] on div "Inquiry" at bounding box center [366, 164] width 247 height 10
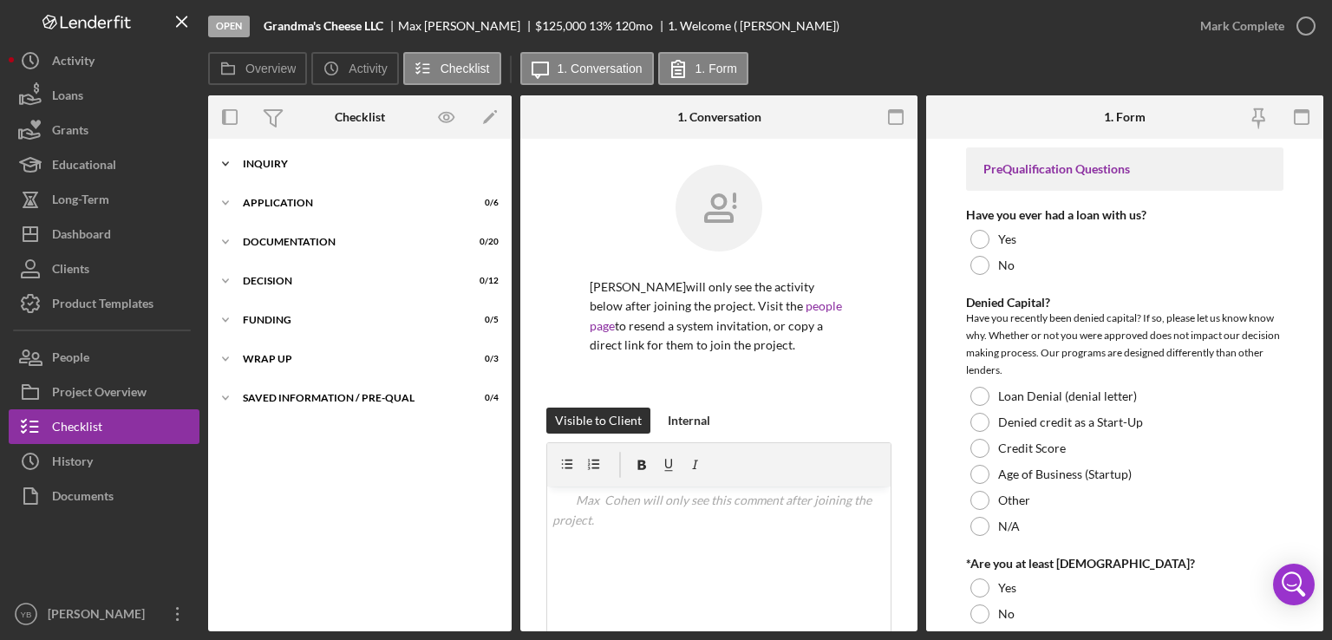
click at [297, 164] on div "Inquiry" at bounding box center [366, 164] width 247 height 10
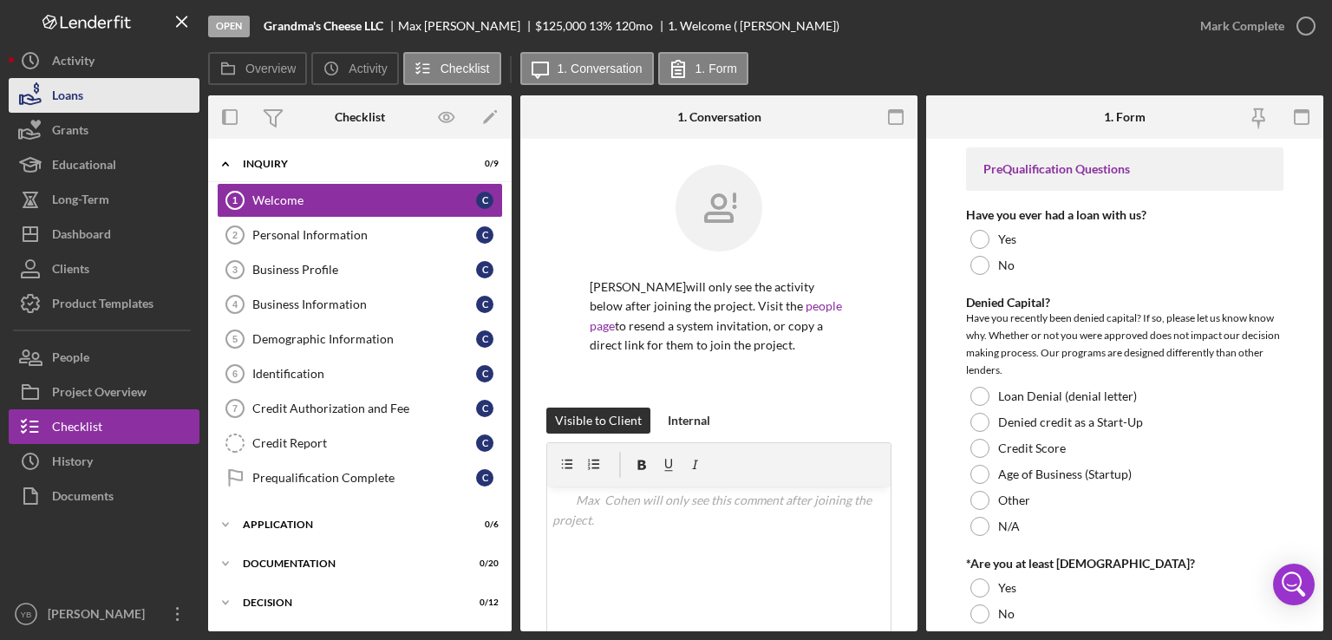
click at [111, 103] on button "Loans" at bounding box center [104, 95] width 191 height 35
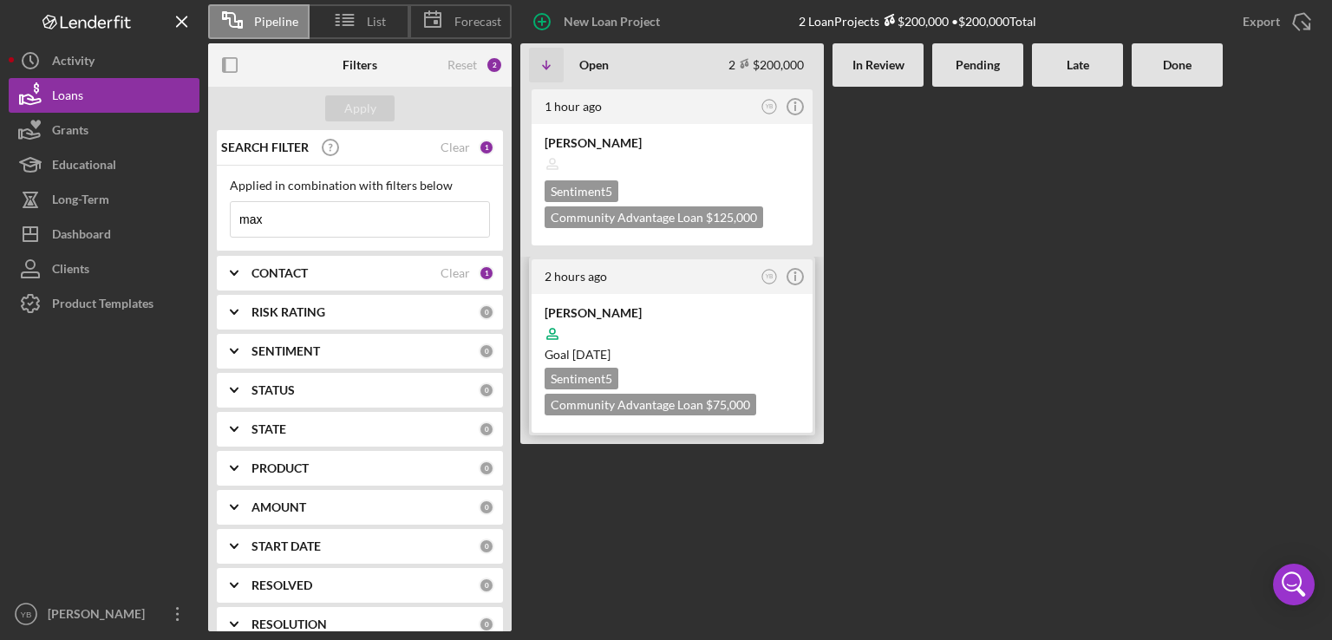
click at [680, 335] on div at bounding box center [672, 334] width 255 height 33
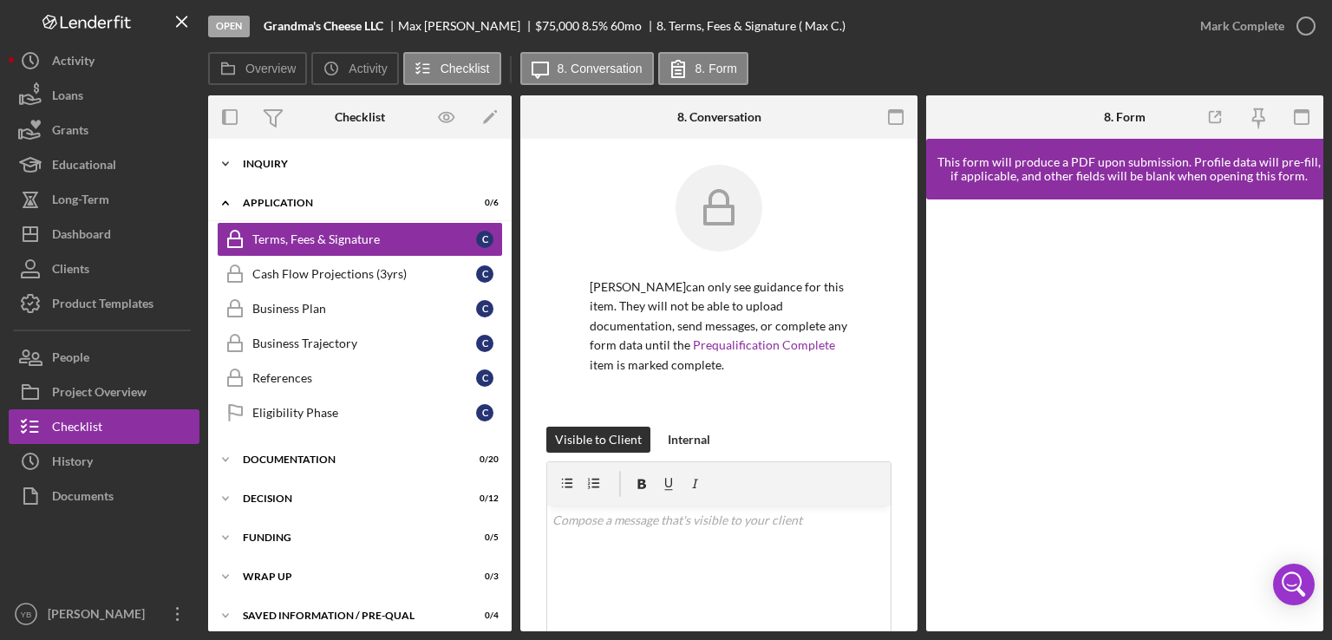
click at [267, 161] on div "Inquiry" at bounding box center [366, 164] width 247 height 10
click at [322, 272] on div "Cash Flow Projections (3yrs)" at bounding box center [364, 274] width 224 height 14
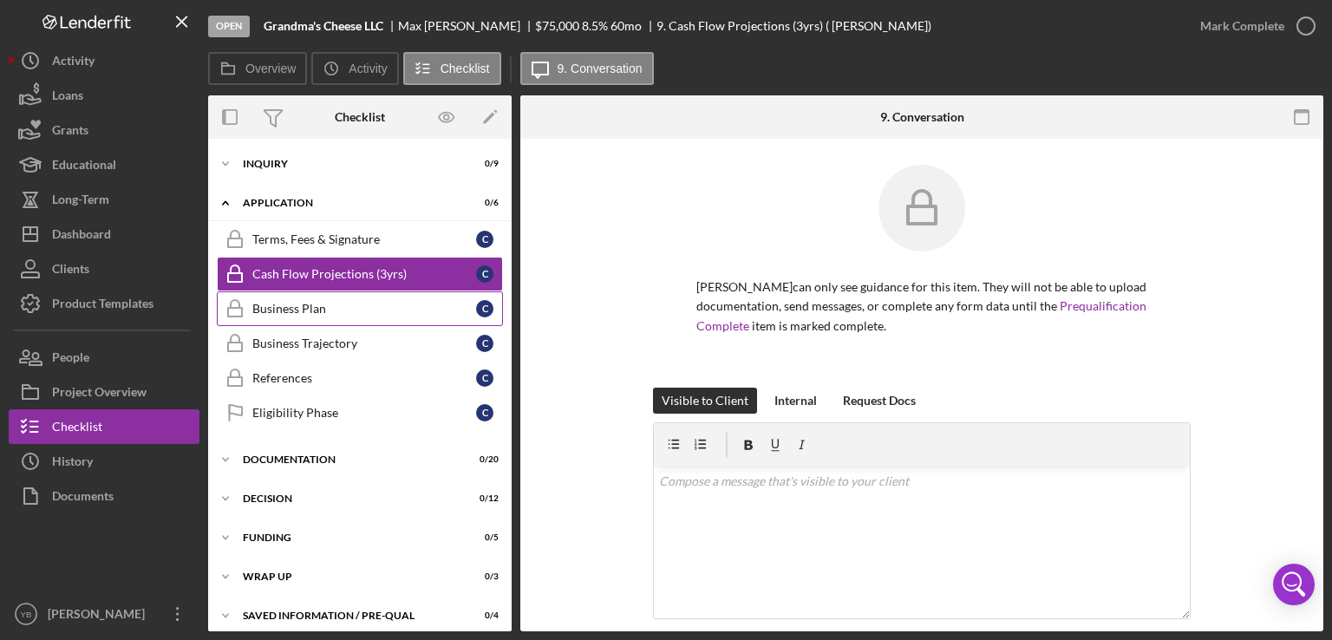
click at [306, 311] on div "Business Plan" at bounding box center [364, 309] width 224 height 14
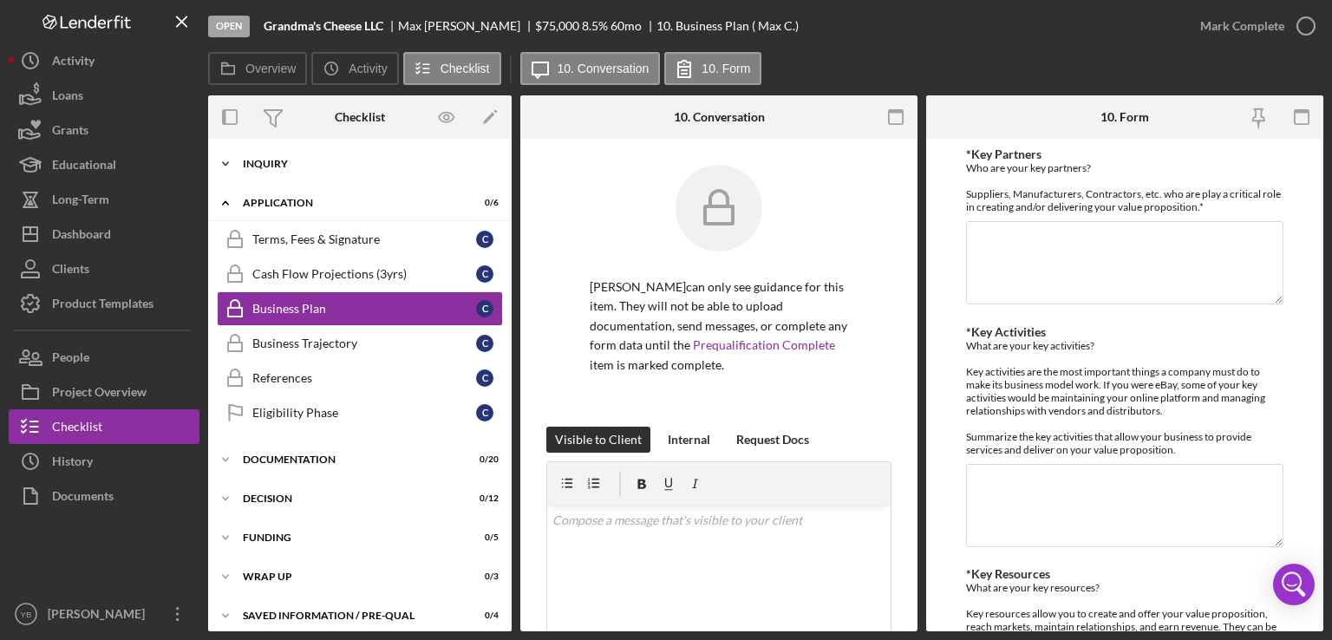
click at [274, 157] on div "Icon/Expander Inquiry 0 / 9" at bounding box center [360, 164] width 304 height 35
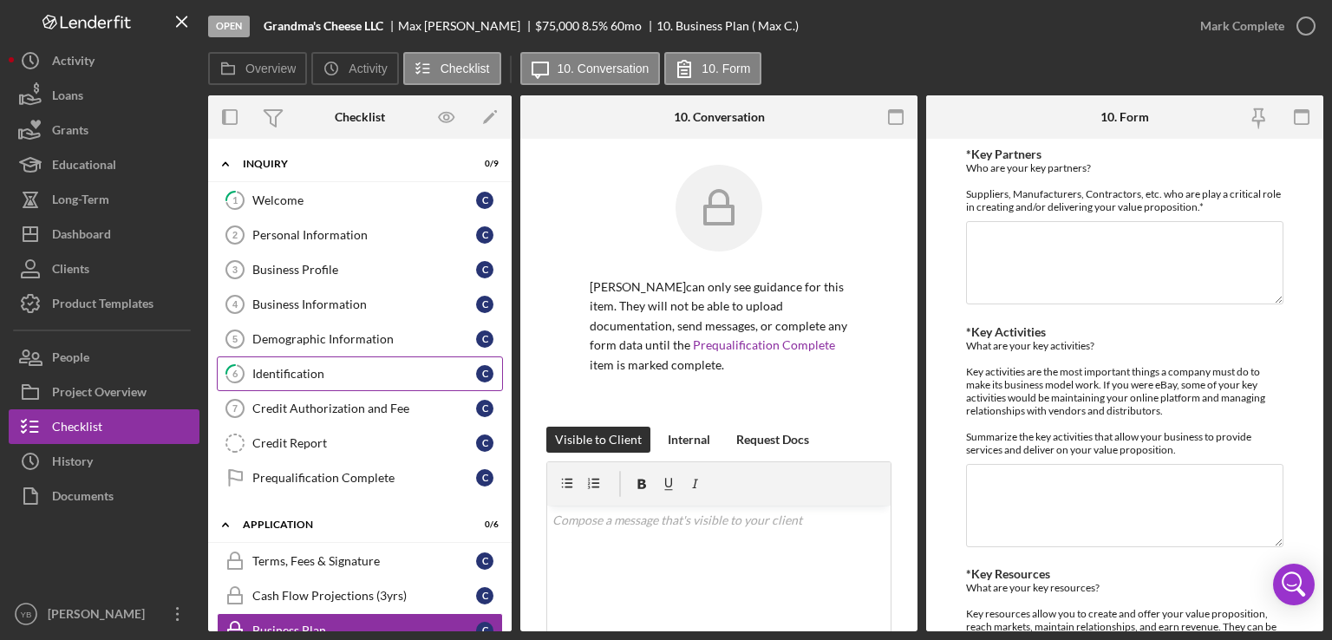
click at [280, 370] on div "Identification" at bounding box center [364, 374] width 224 height 14
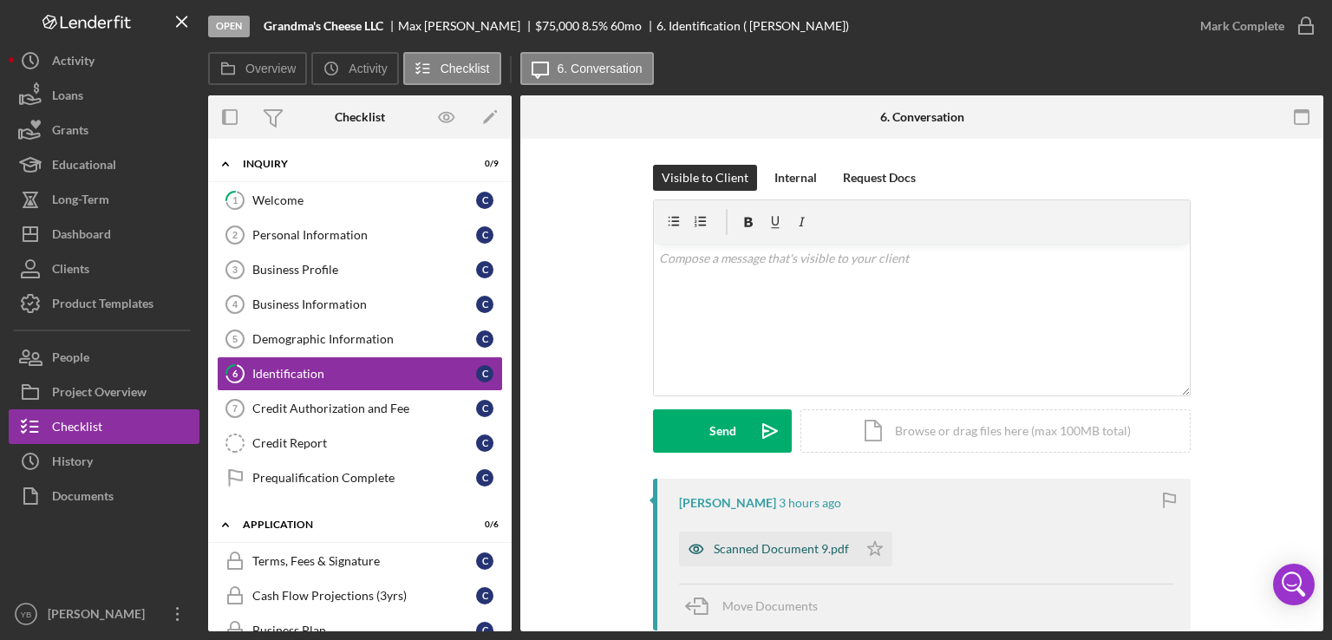
click at [742, 542] on div "Scanned Document 9.pdf" at bounding box center [781, 549] width 135 height 14
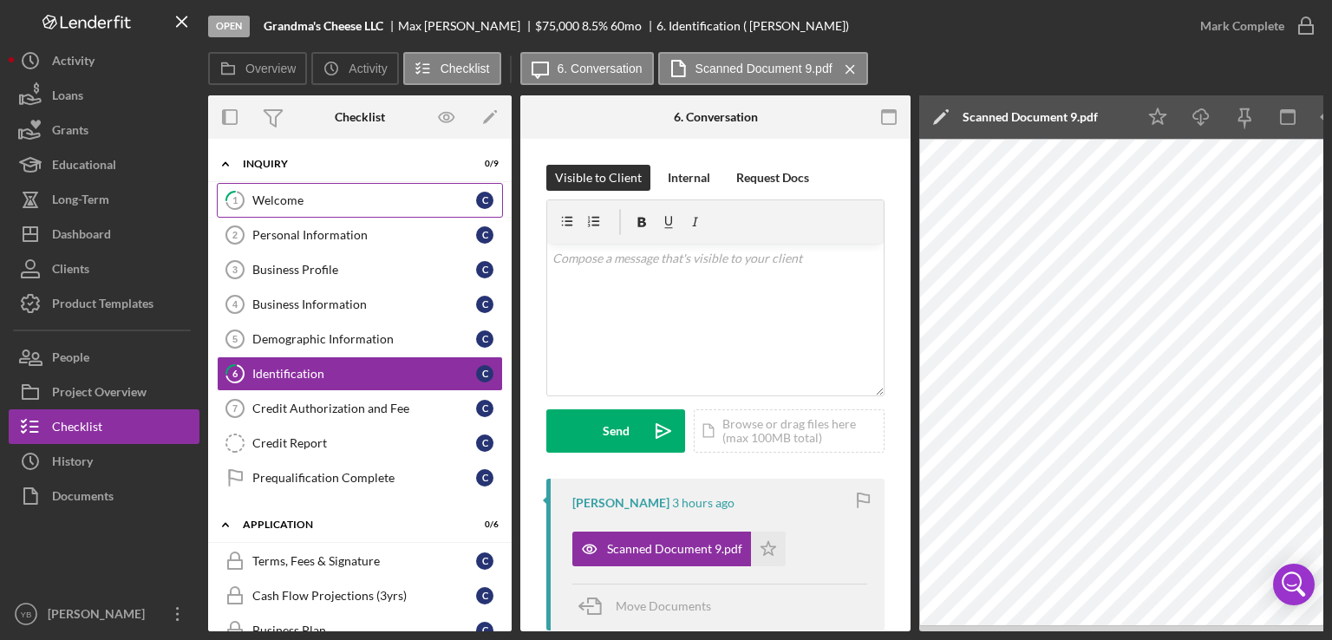
click at [278, 193] on div "Welcome" at bounding box center [364, 200] width 224 height 14
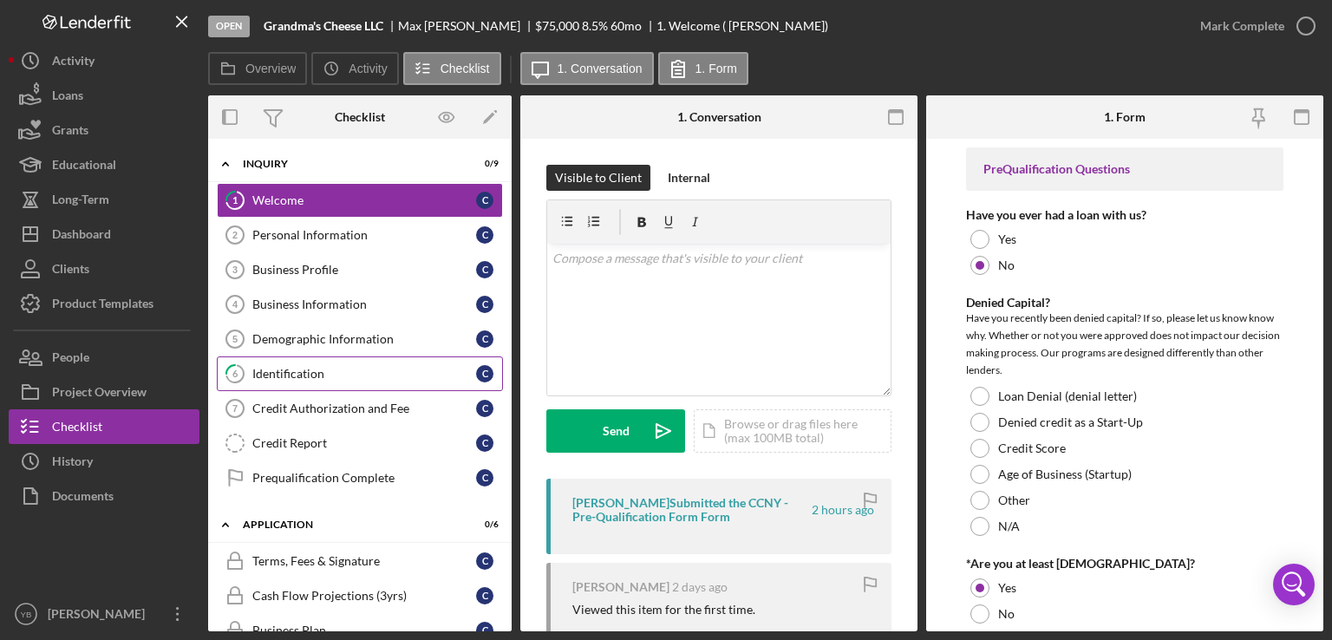
click at [283, 369] on div "Identification" at bounding box center [364, 374] width 224 height 14
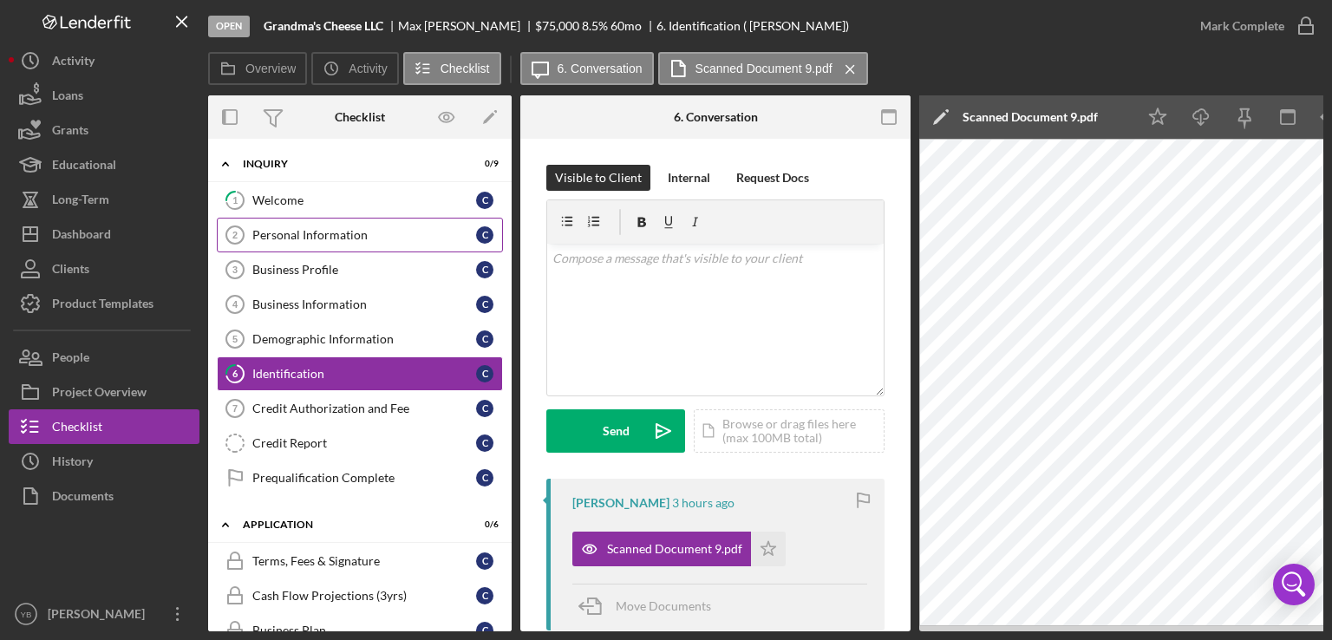
click at [308, 228] on div "Personal Information" at bounding box center [364, 235] width 224 height 14
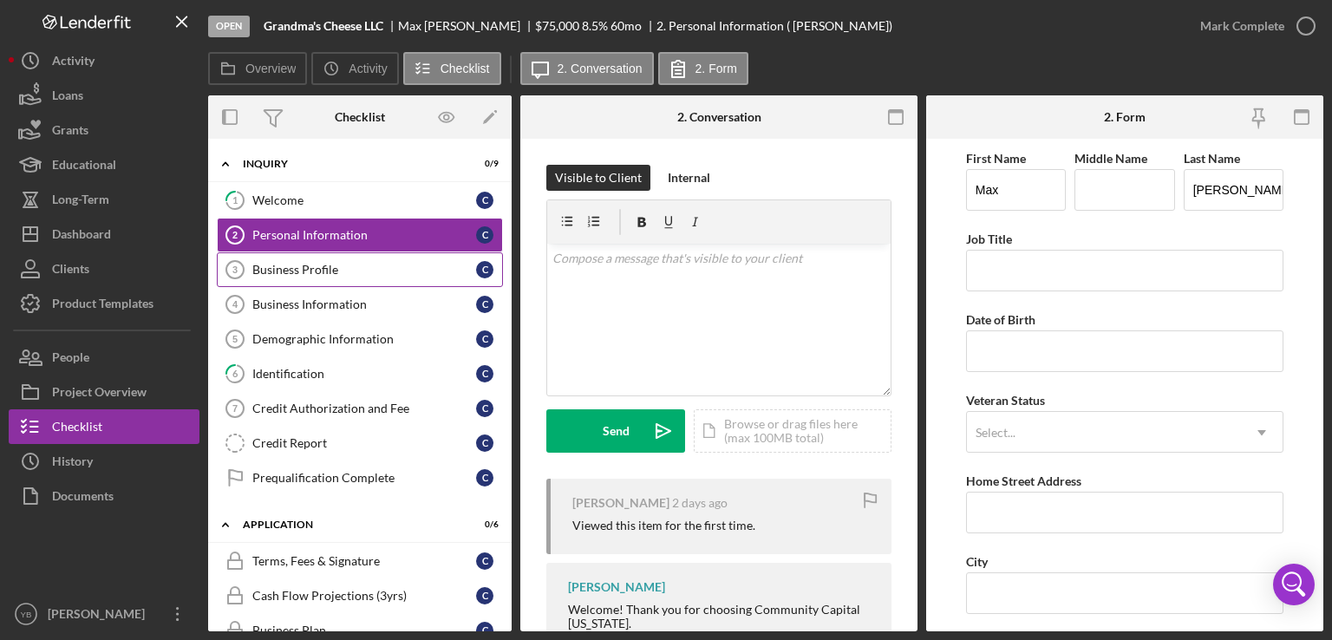
click at [306, 270] on div "Business Profile" at bounding box center [364, 270] width 224 height 14
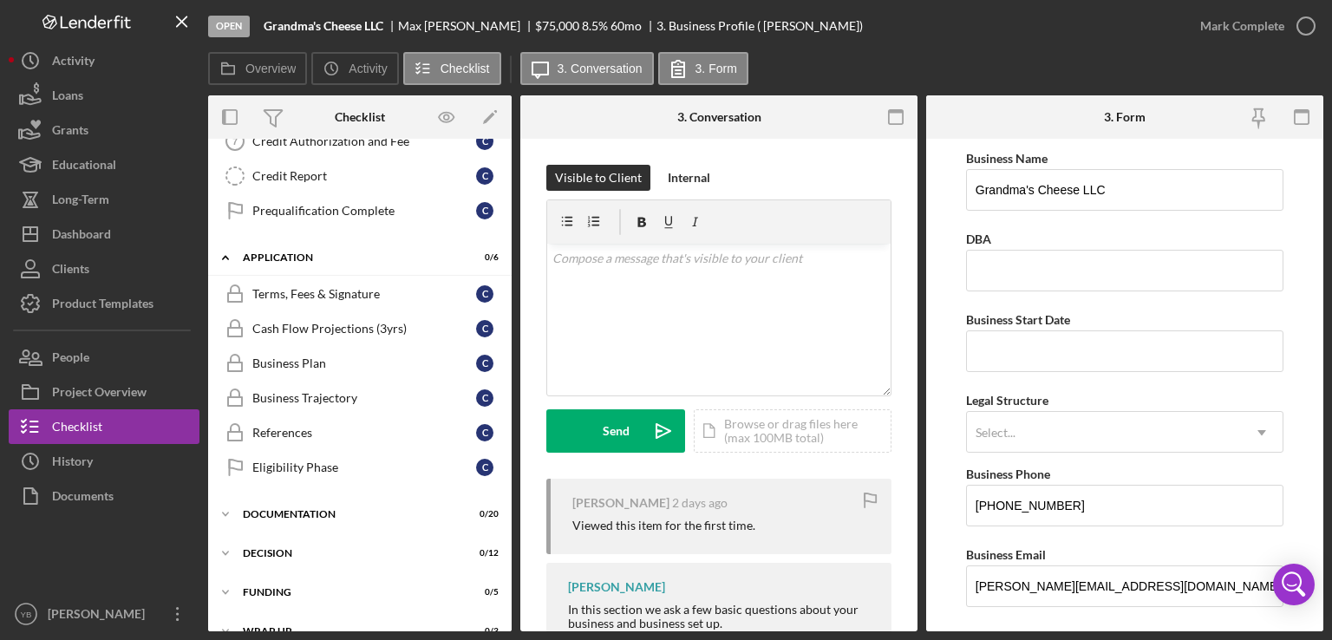
scroll to position [327, 0]
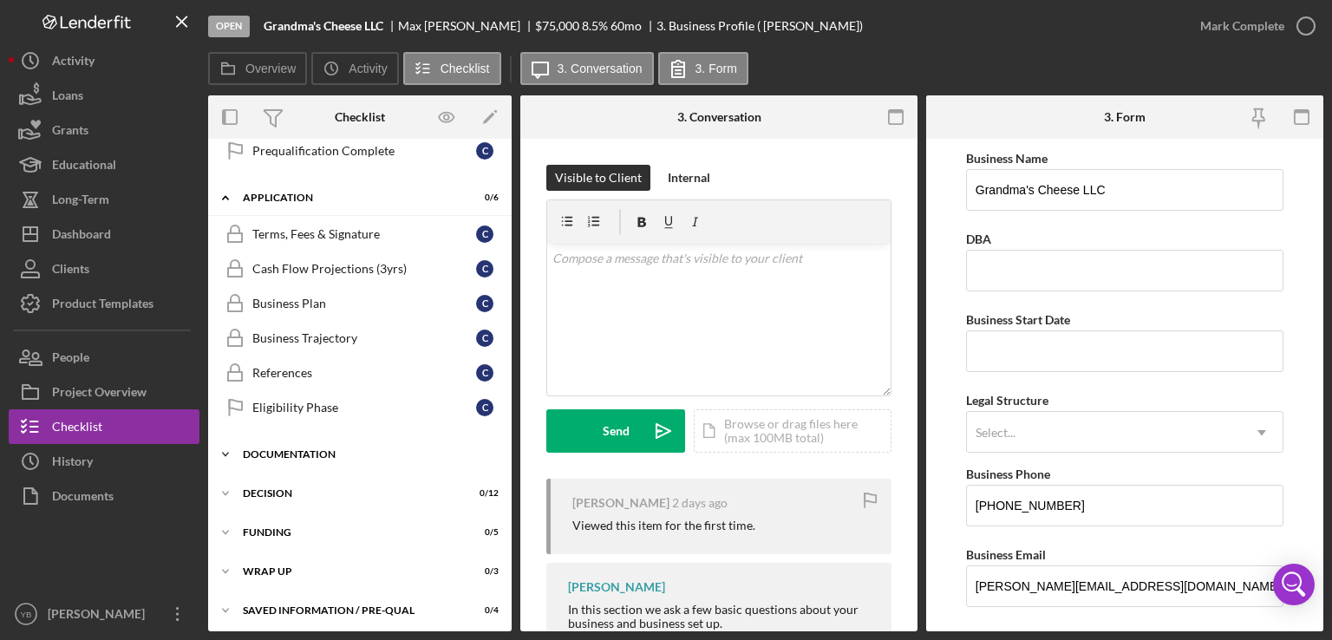
click at [326, 449] on div "Documentation" at bounding box center [366, 454] width 247 height 10
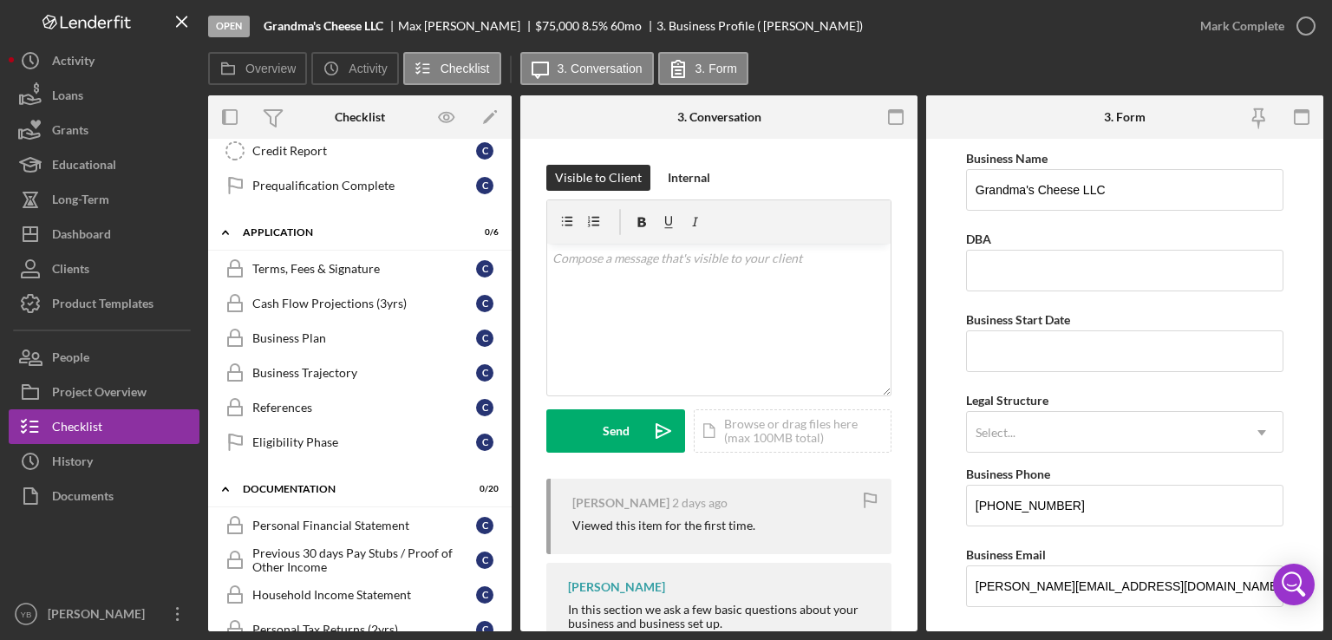
scroll to position [299, 0]
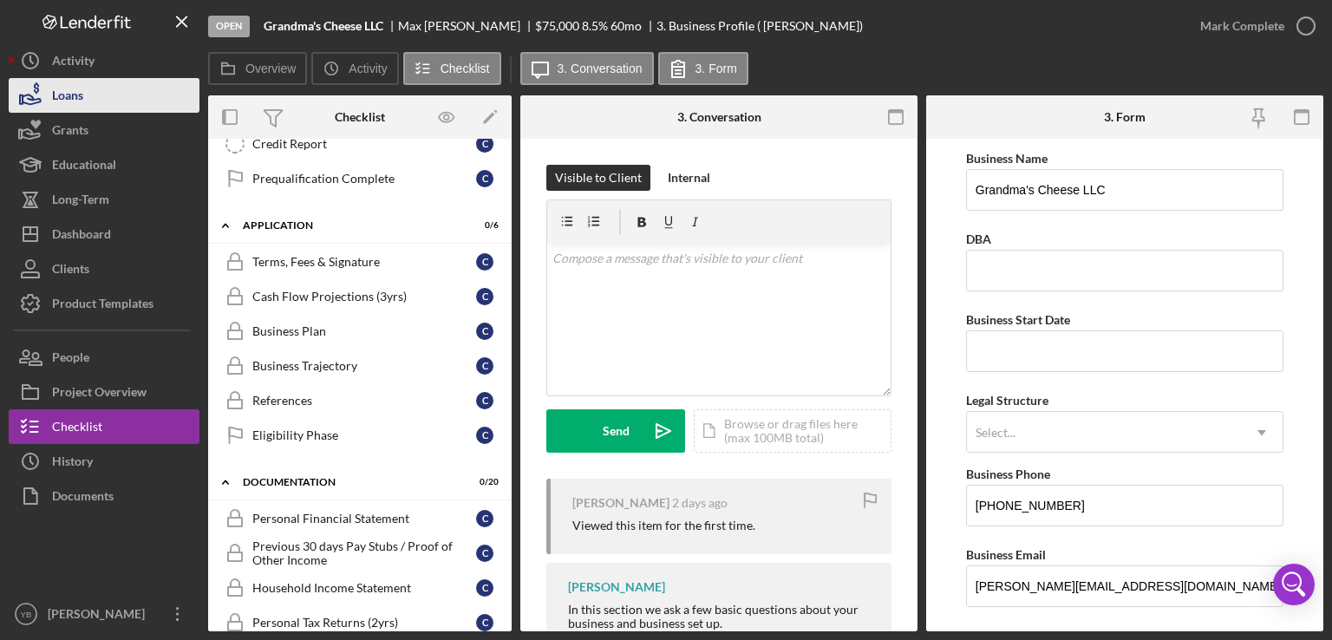
click at [89, 101] on button "Loans" at bounding box center [104, 95] width 191 height 35
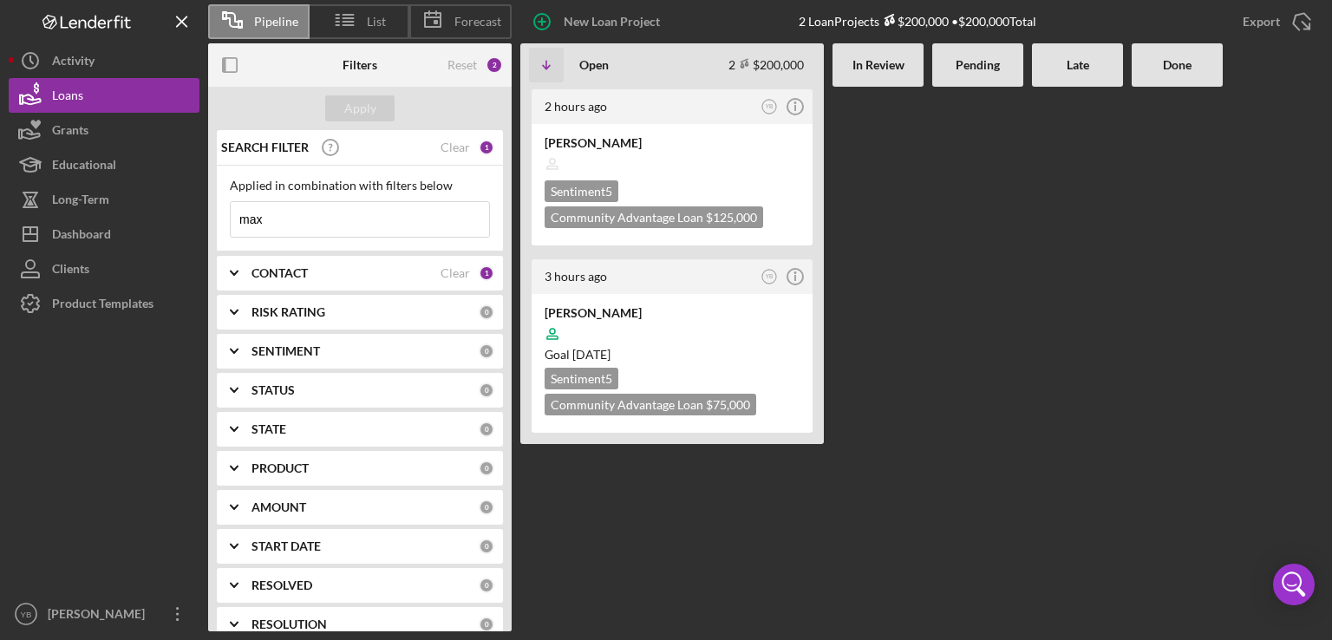
click at [304, 213] on input "max" at bounding box center [360, 219] width 259 height 35
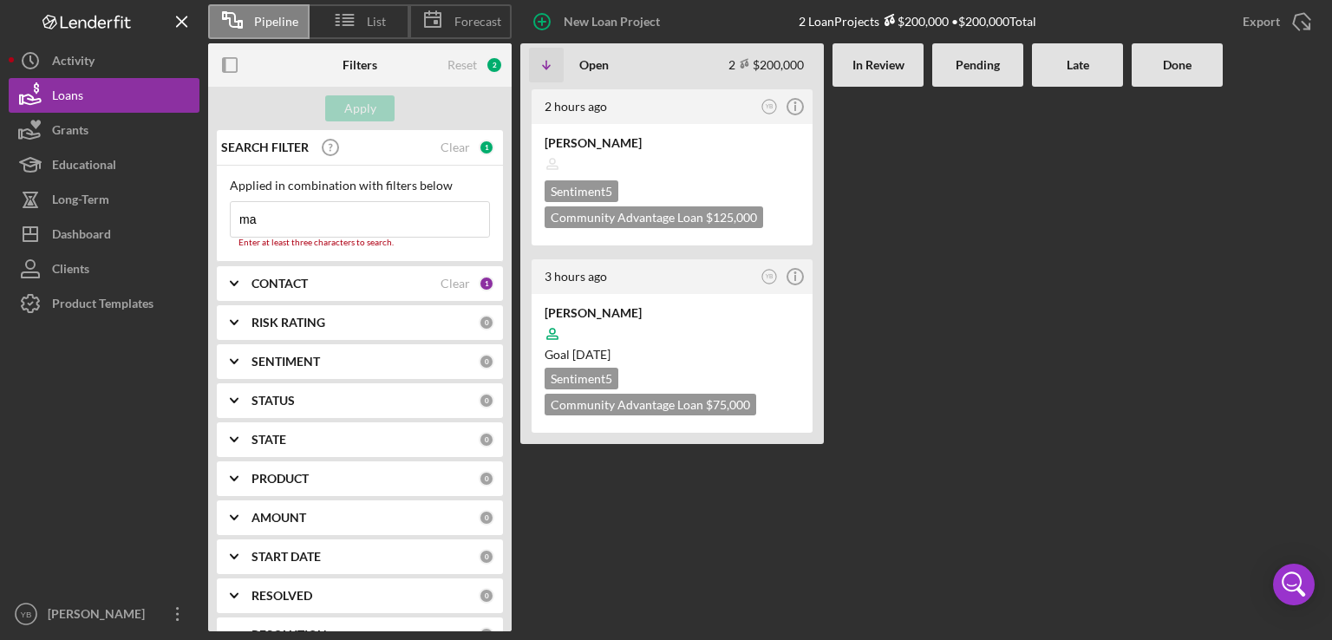
type input "m"
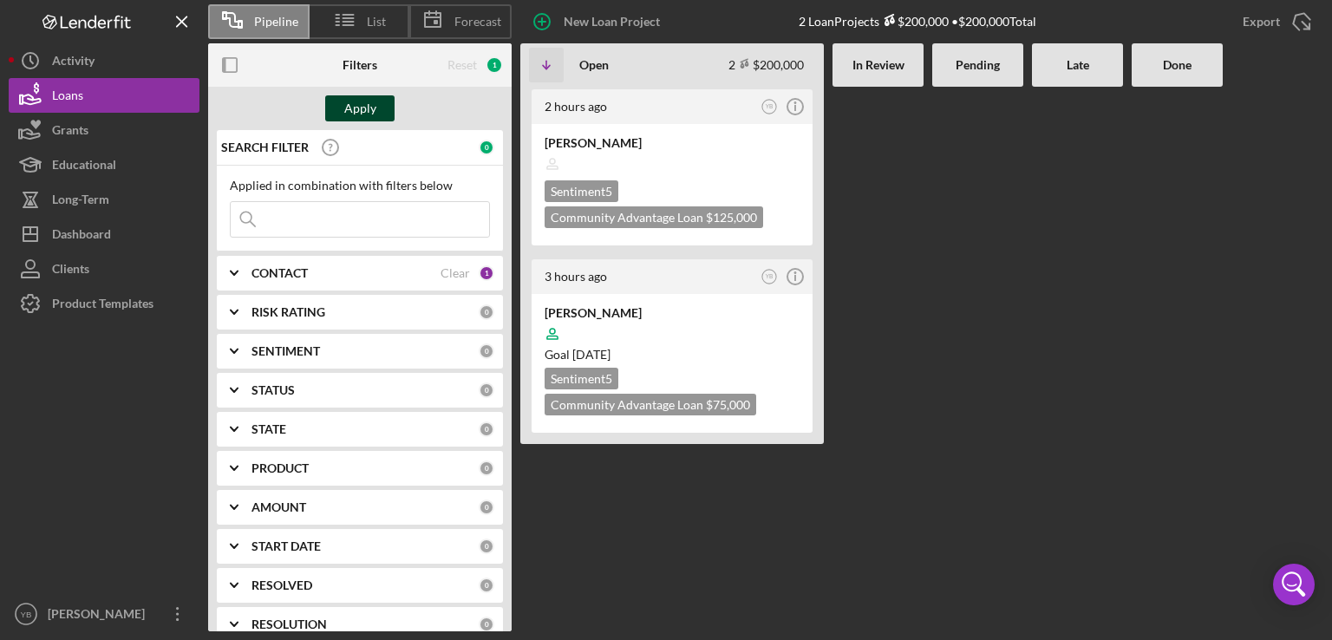
click at [371, 102] on div "Apply" at bounding box center [360, 108] width 32 height 26
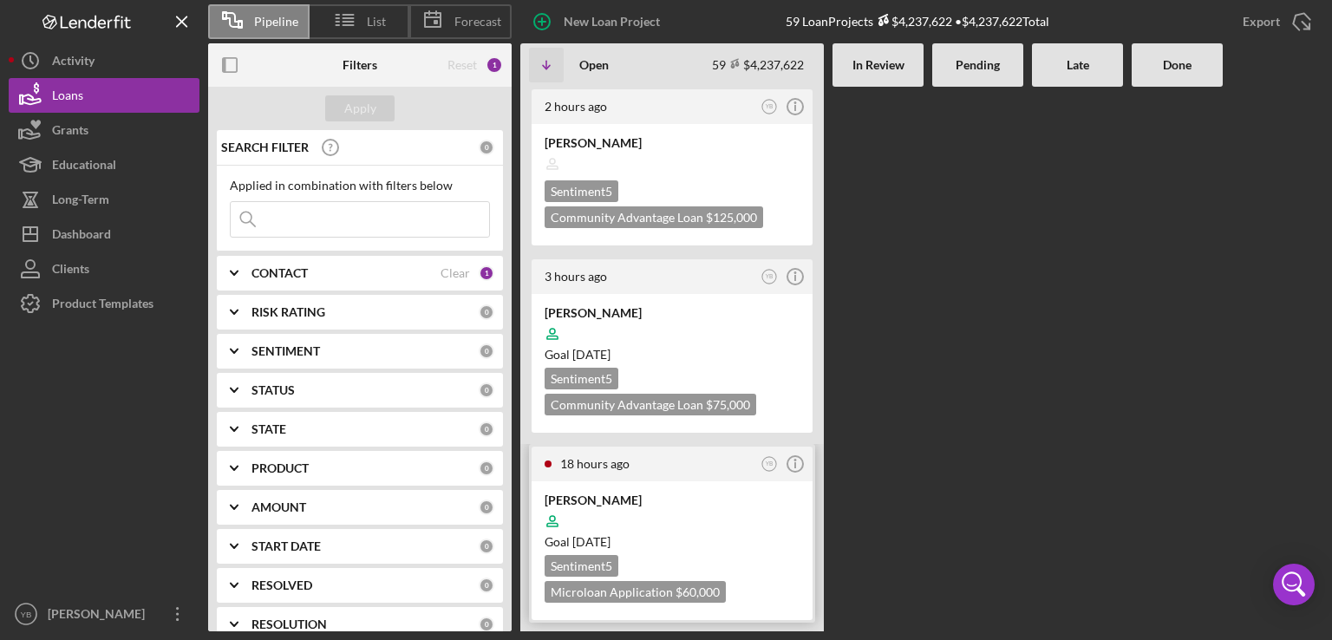
click at [704, 513] on div at bounding box center [672, 521] width 255 height 33
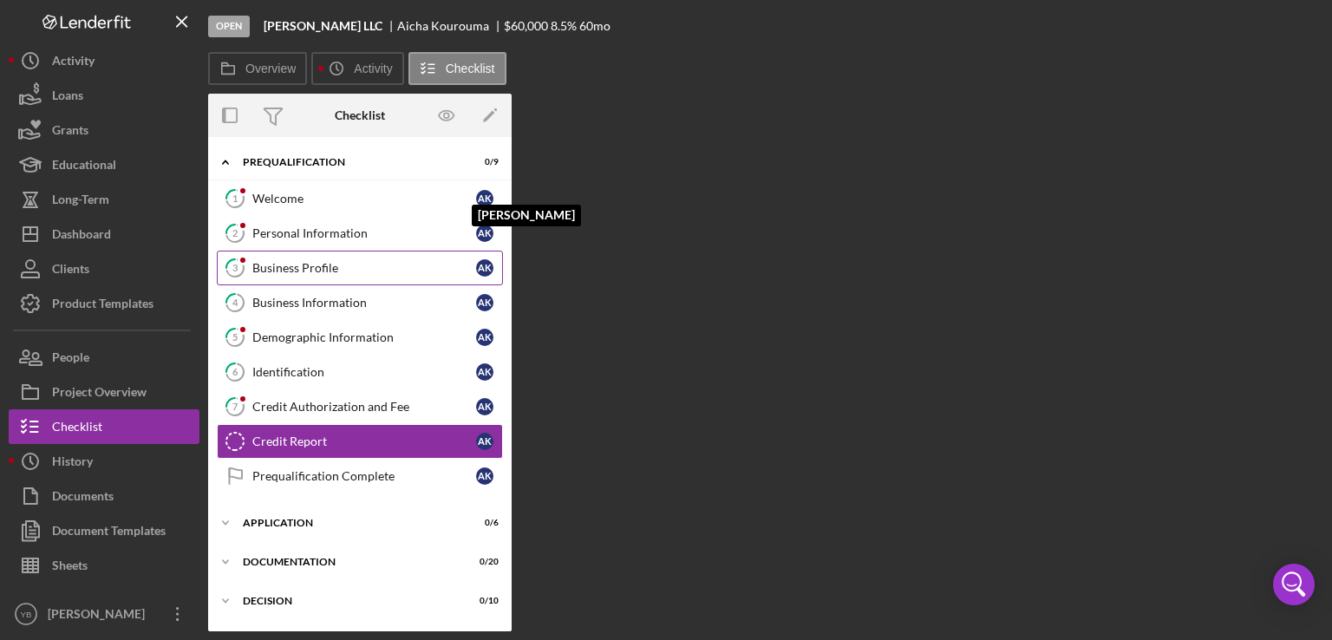
scroll to position [55, 0]
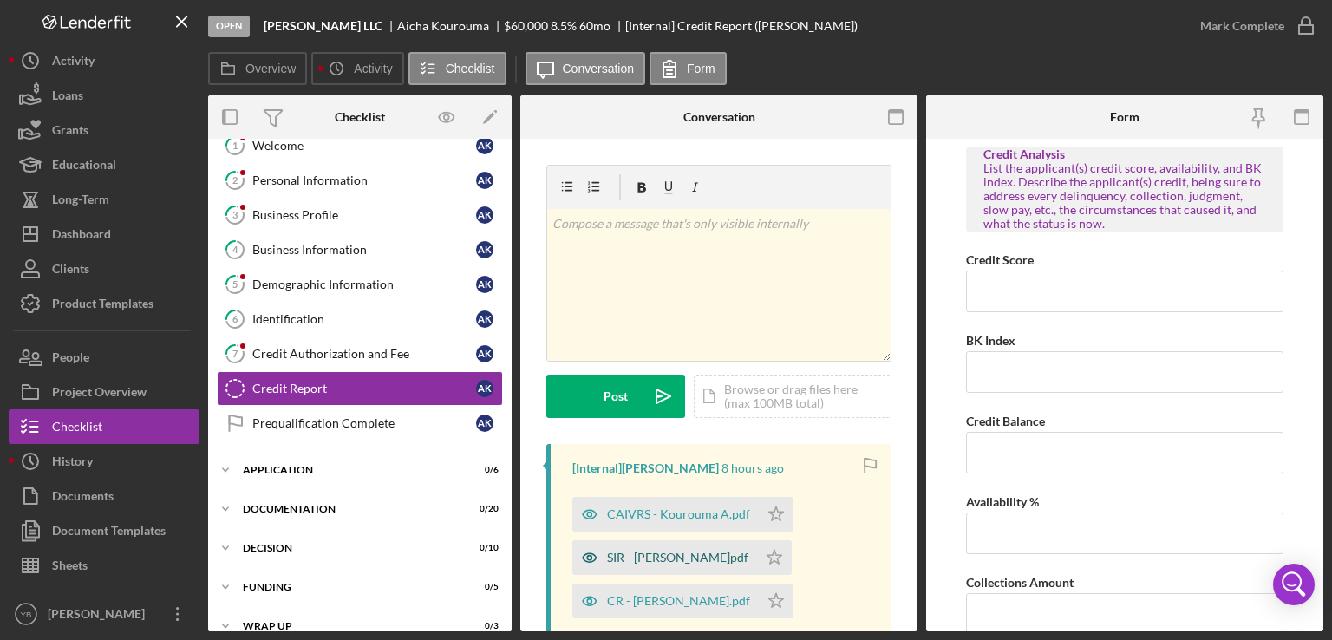
click at [668, 560] on div "SIR - Kourouma A.pdf" at bounding box center [677, 558] width 141 height 14
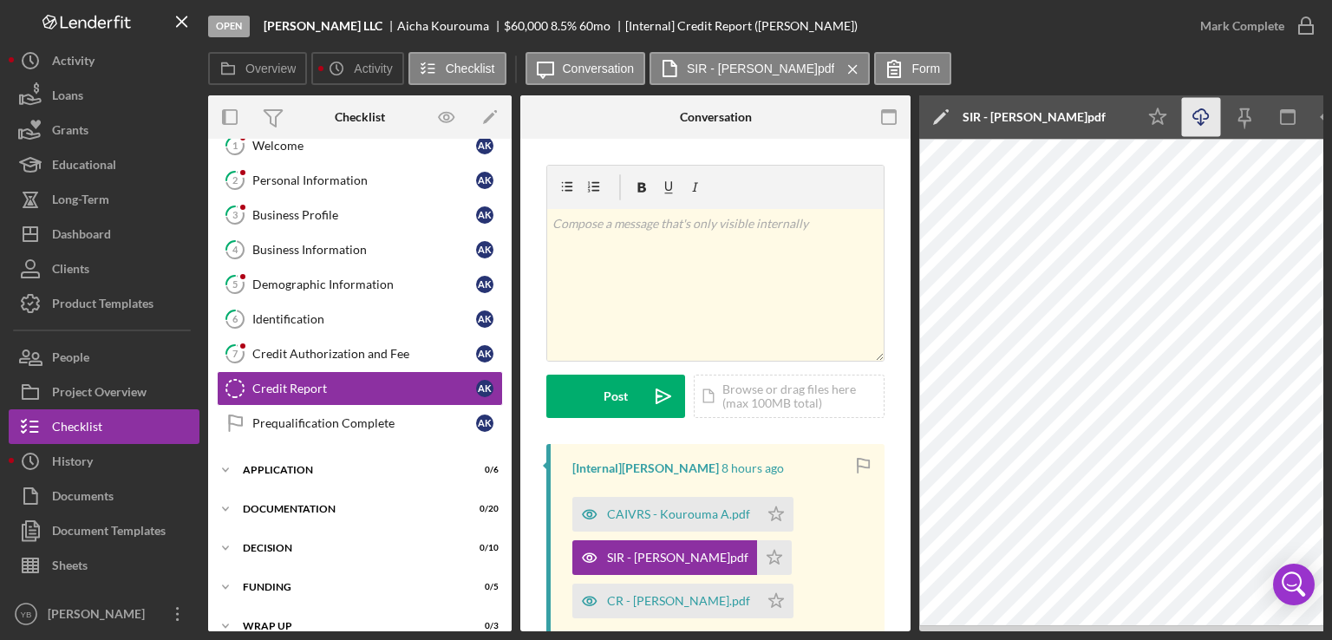
click at [1200, 121] on icon "Icon/Download" at bounding box center [1201, 117] width 39 height 39
click at [687, 601] on div "CR - Kourouma Aicha.pdf" at bounding box center [678, 601] width 143 height 14
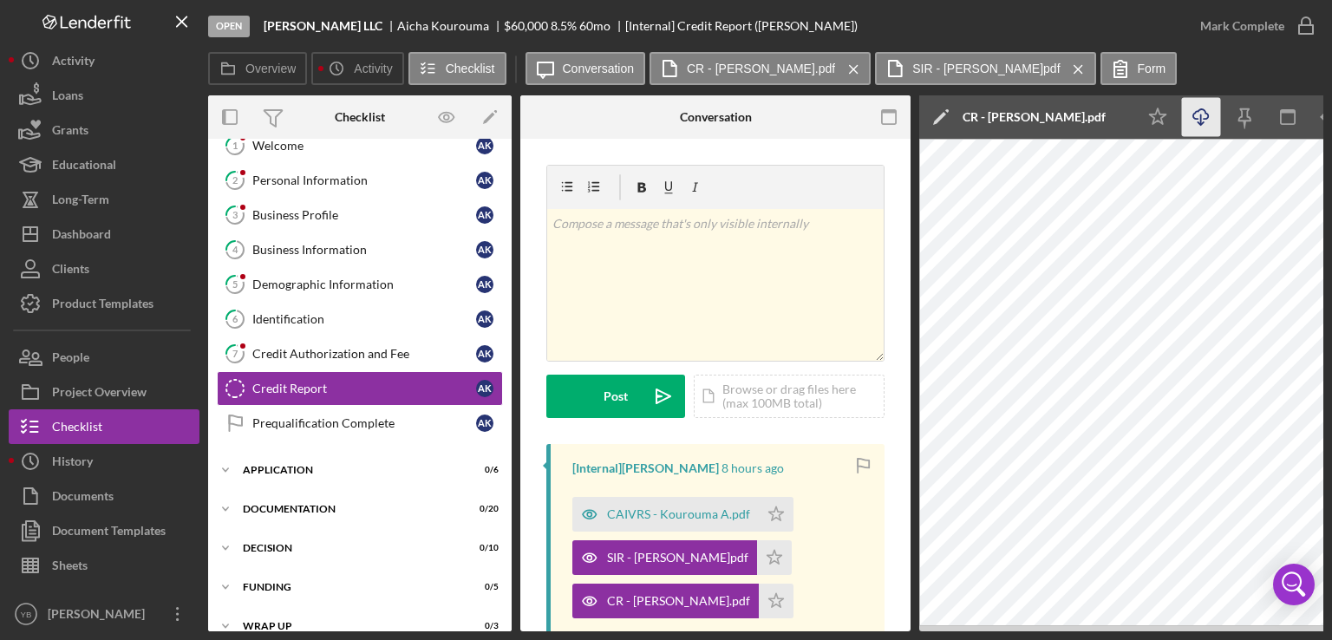
click at [1203, 117] on icon "Icon/Download" at bounding box center [1201, 117] width 39 height 39
